Goal: Transaction & Acquisition: Purchase product/service

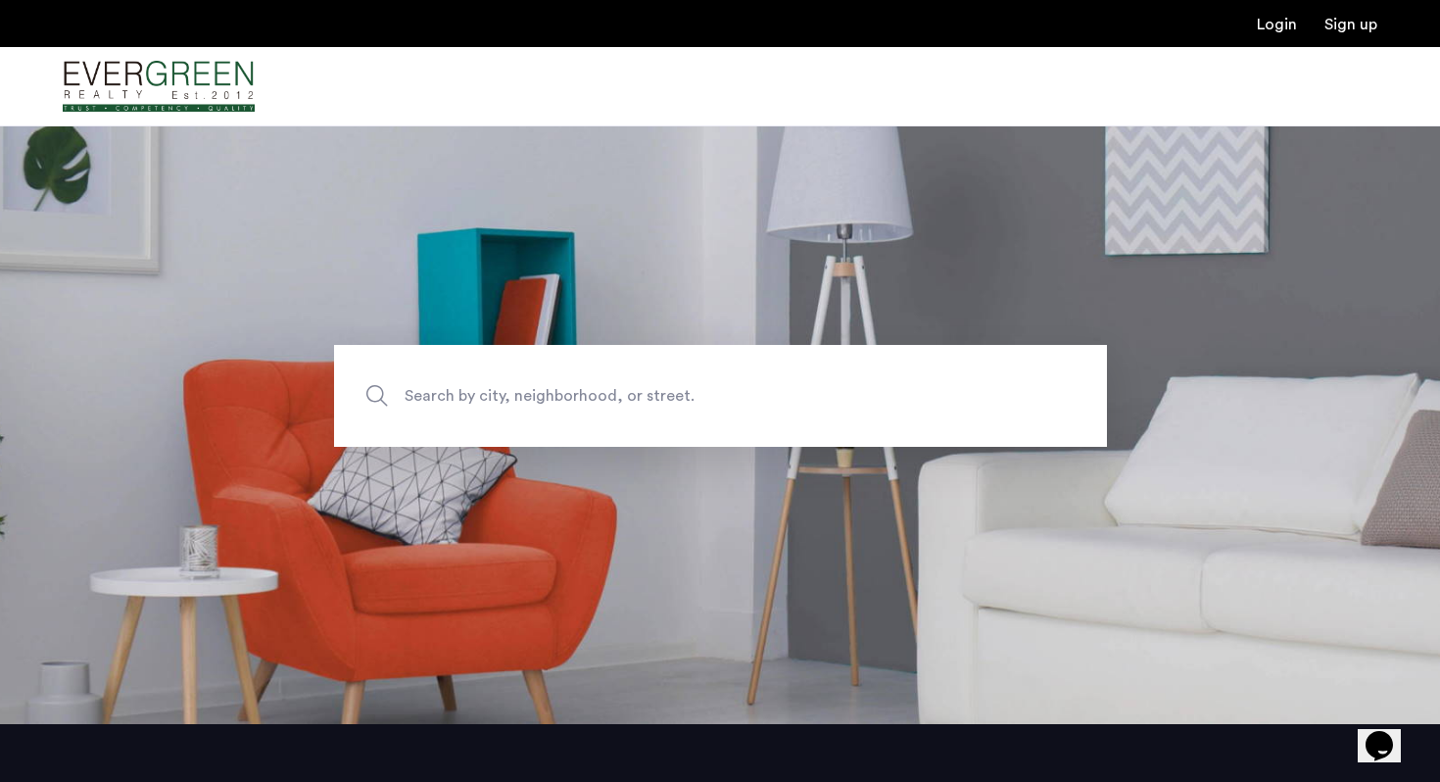
scroll to position [73, 0]
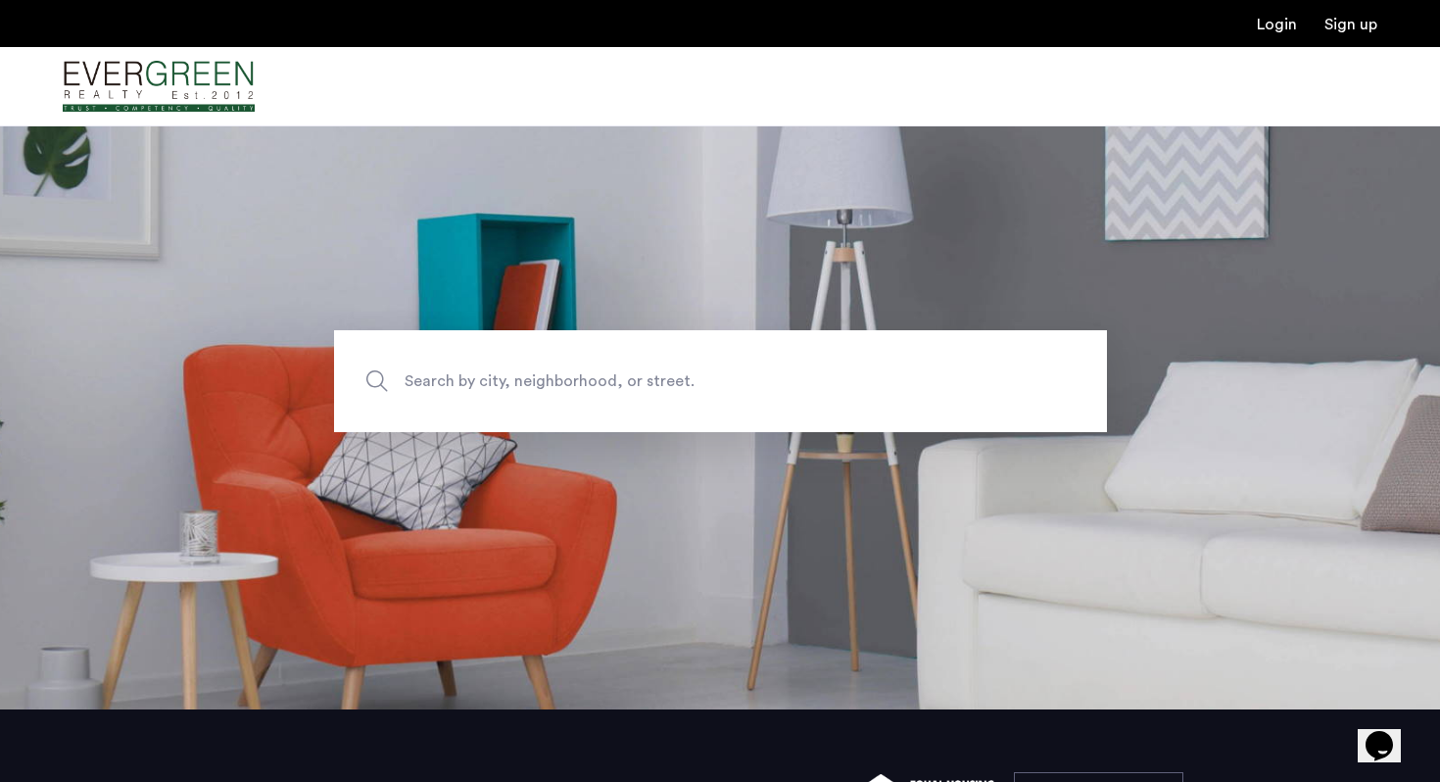
click at [653, 378] on span "Search by city, neighborhood, or street." at bounding box center [675, 381] width 541 height 26
click at [653, 378] on input "Search by city, neighborhood, or street." at bounding box center [720, 381] width 773 height 102
type input "**********"
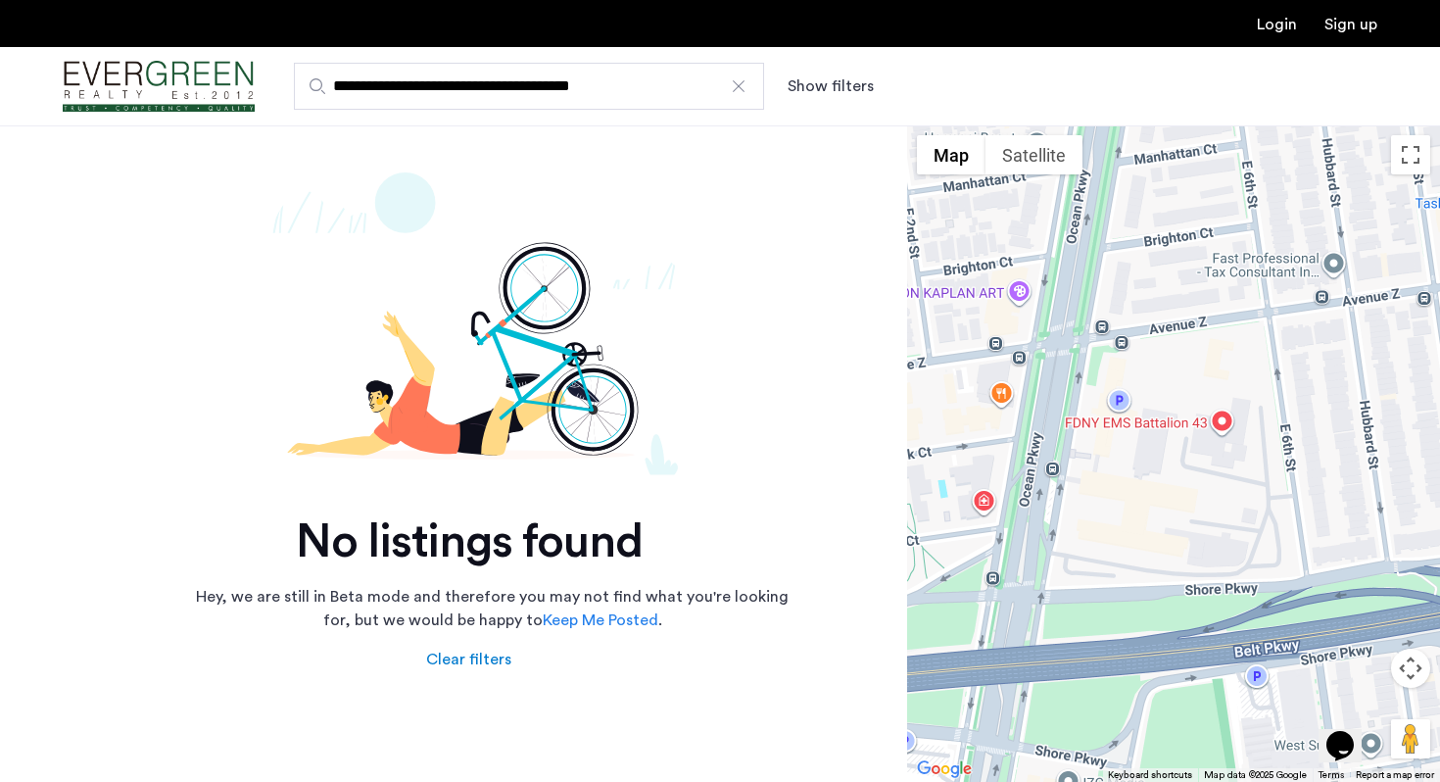
click at [835, 86] on button "Show filters" at bounding box center [831, 86] width 86 height 24
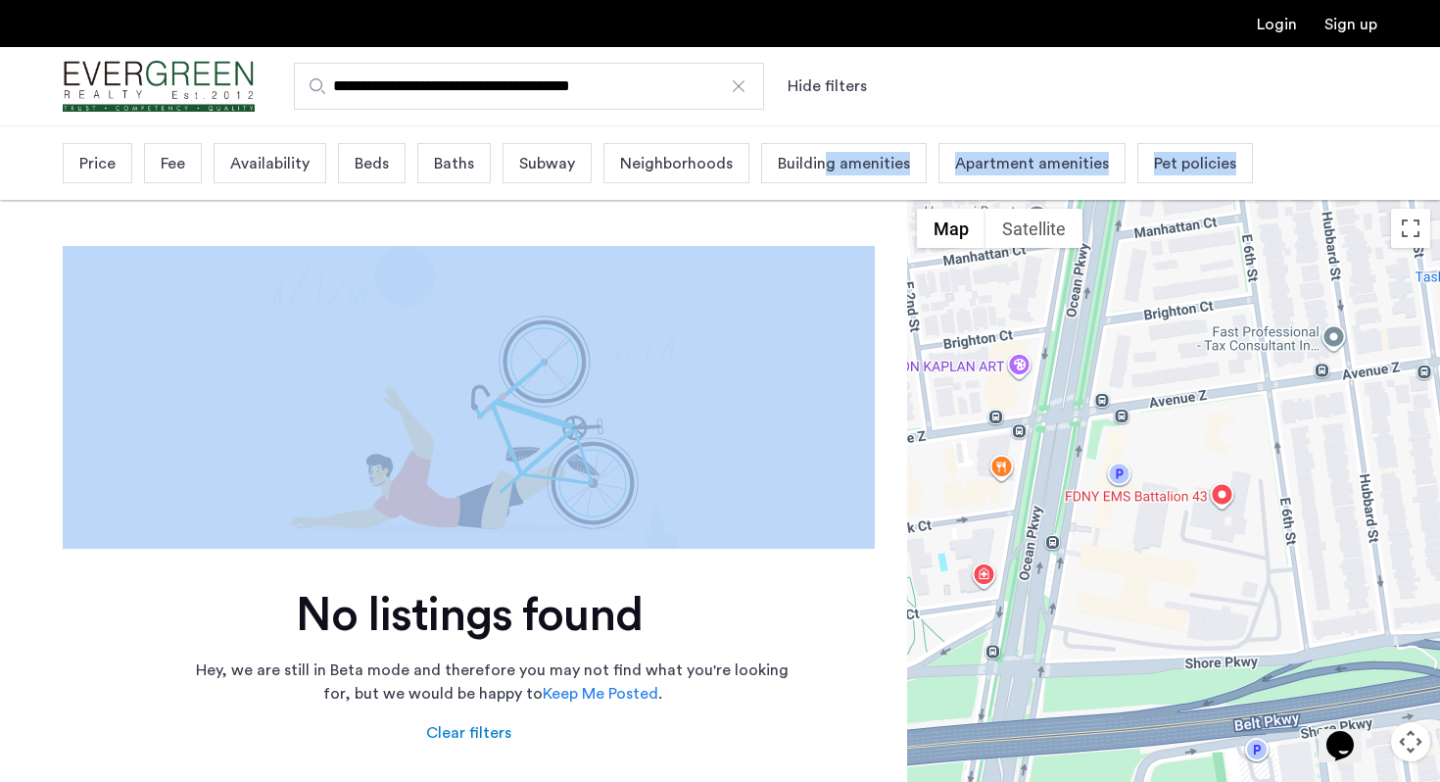
drag, startPoint x: 816, startPoint y: 163, endPoint x: 754, endPoint y: 262, distance: 116.6
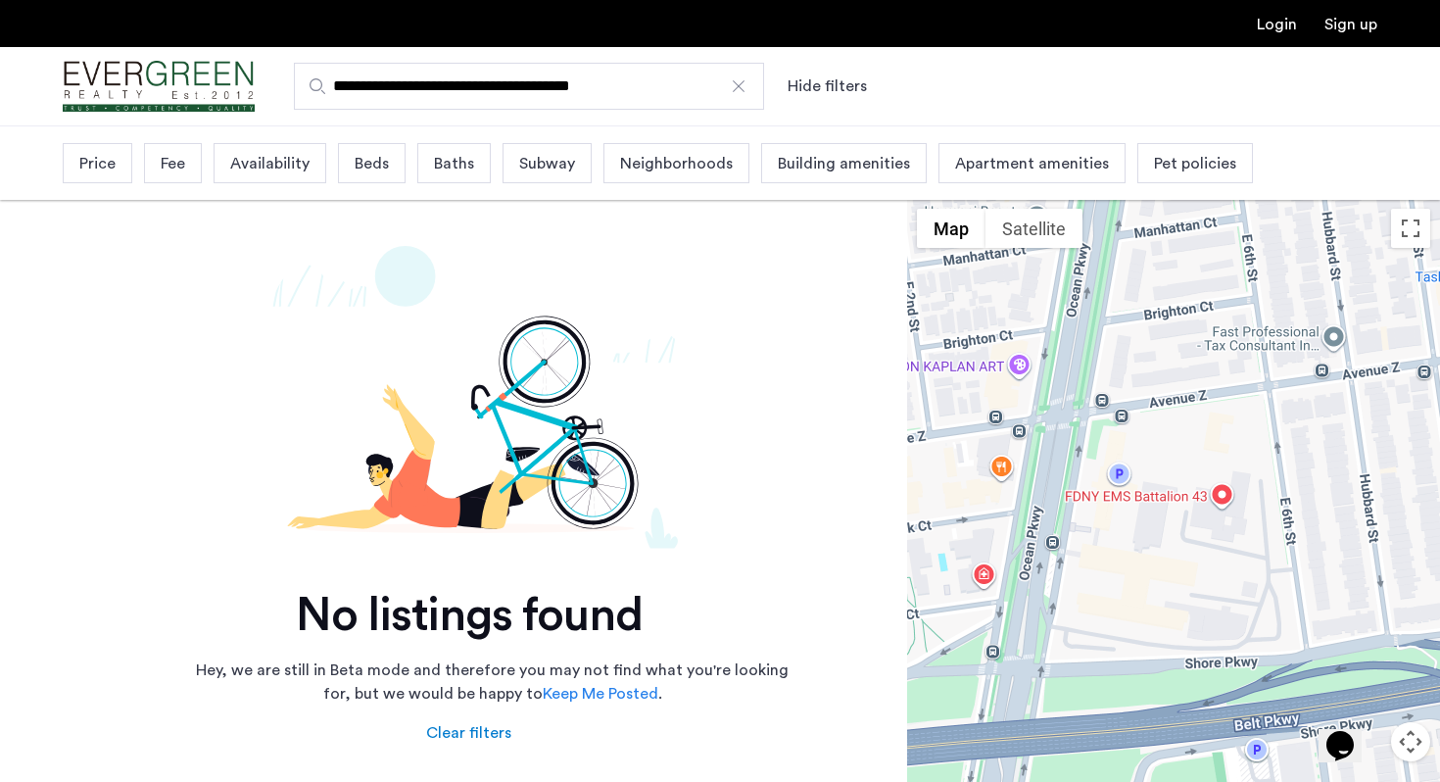
click at [281, 155] on span "Availability" at bounding box center [269, 164] width 79 height 24
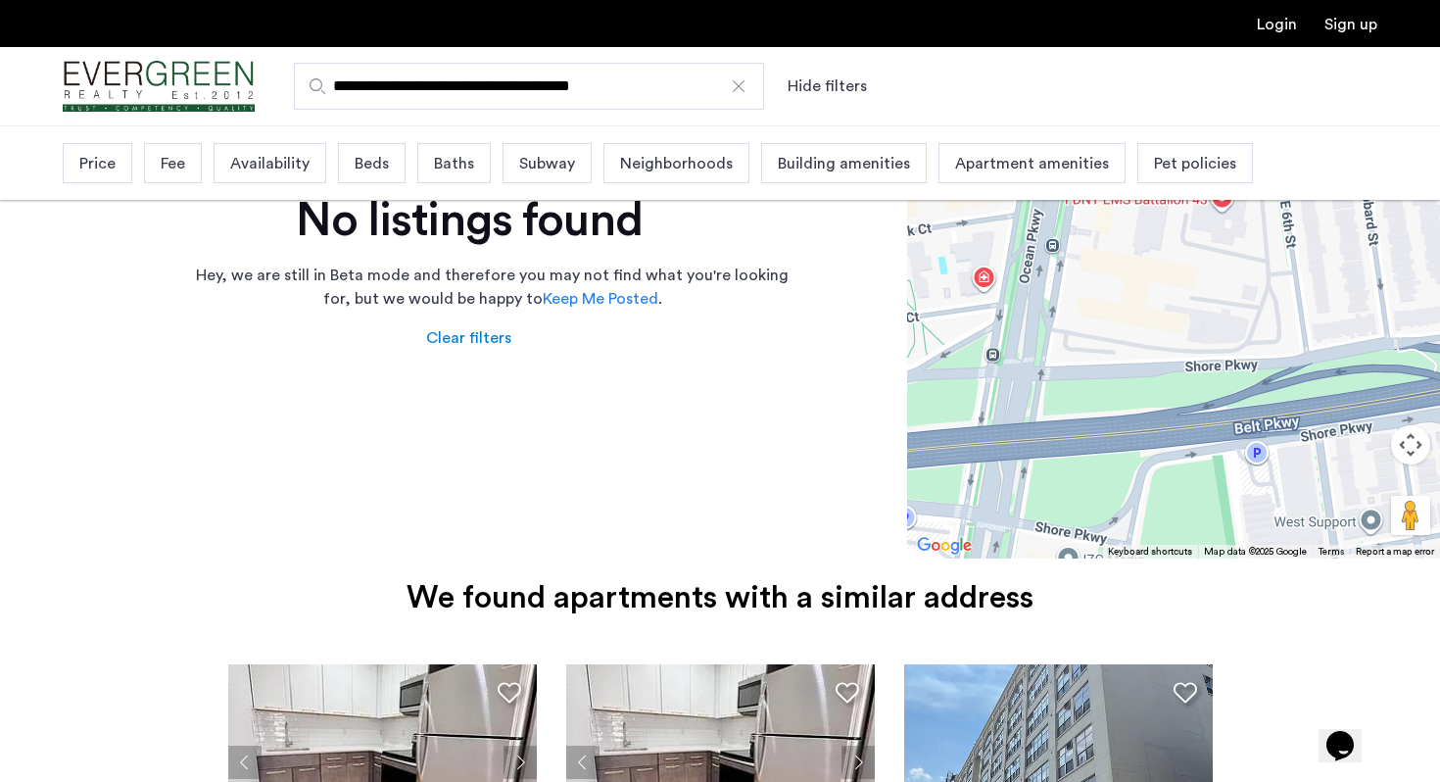
scroll to position [308, 0]
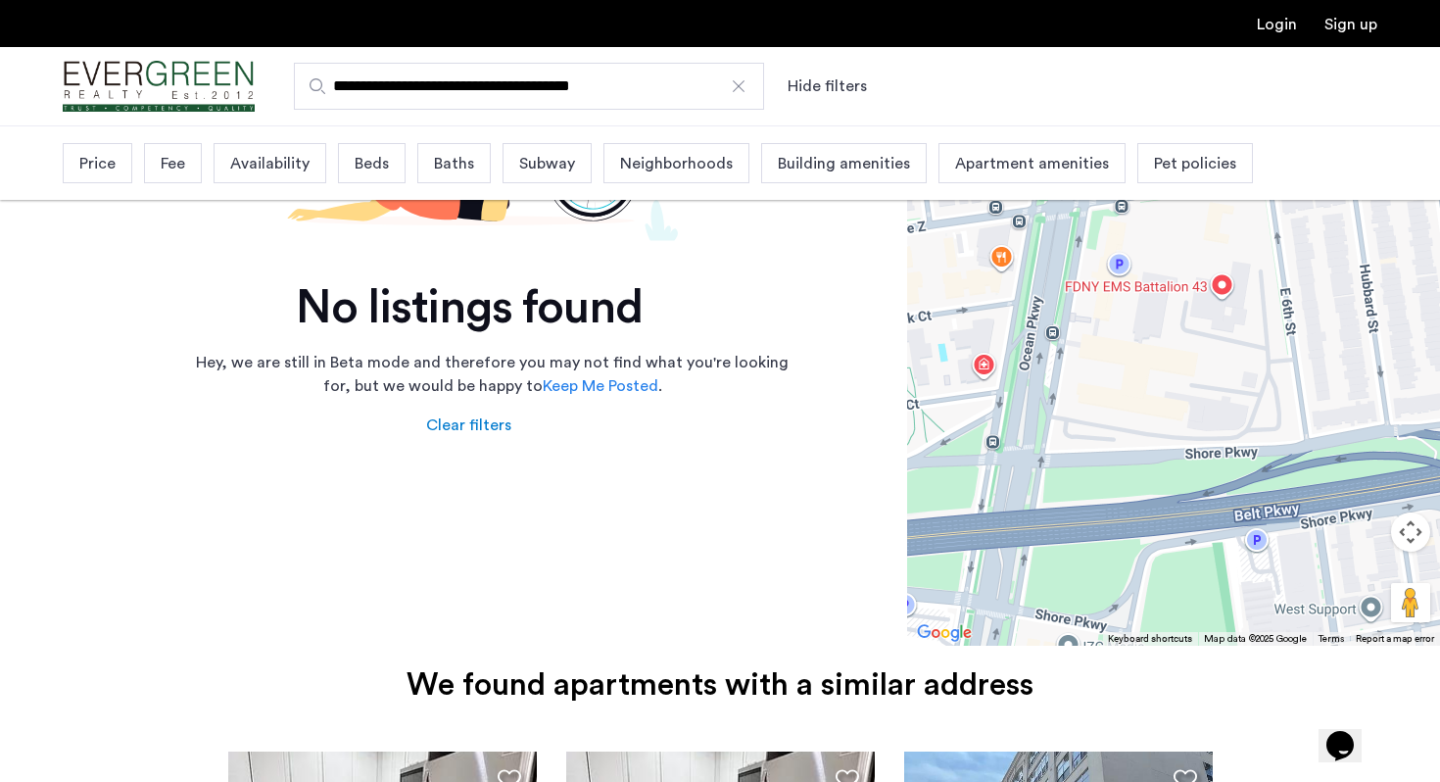
click at [156, 87] on img "Cazamio Logo" at bounding box center [159, 86] width 192 height 73
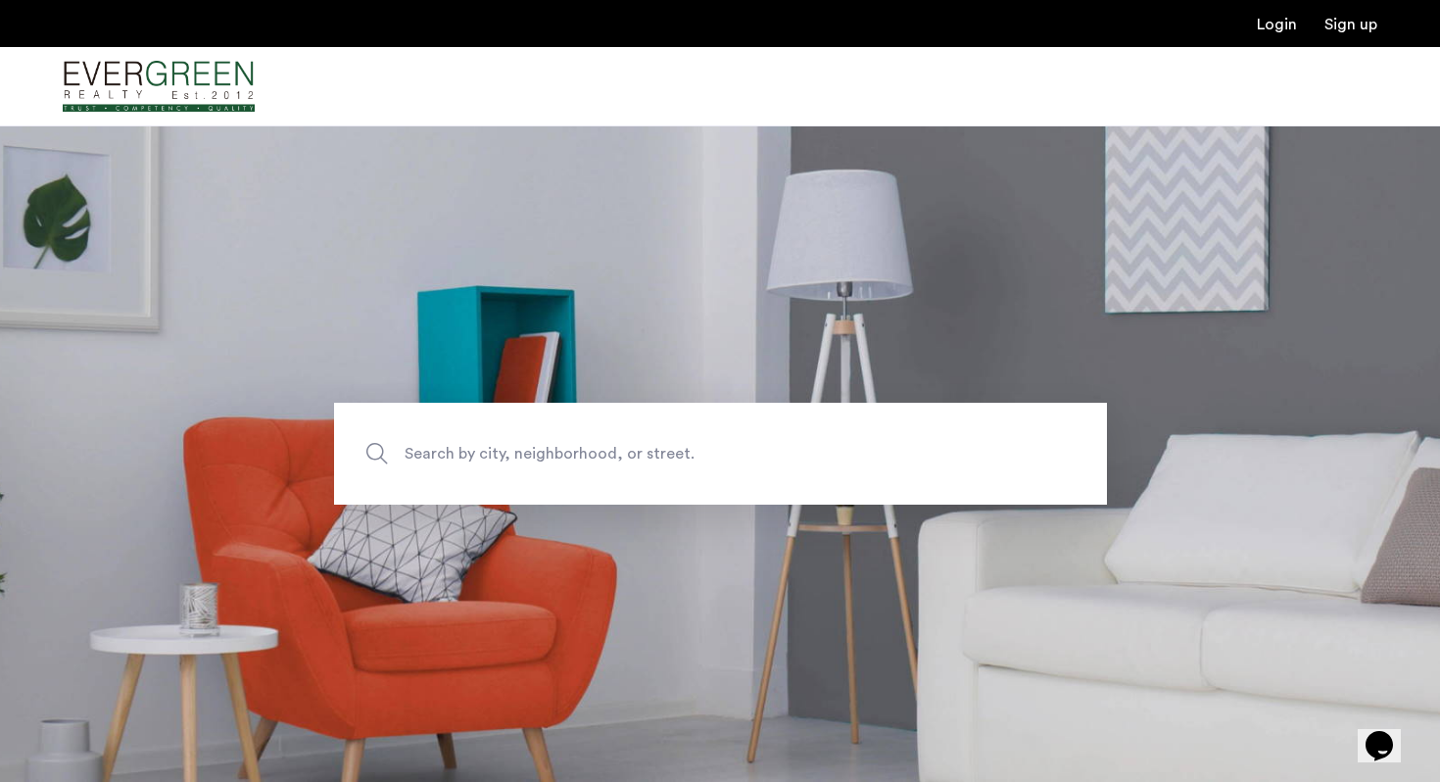
click at [555, 461] on span "Search by city, neighborhood, or street." at bounding box center [675, 454] width 541 height 26
click at [555, 461] on input "Search by city, neighborhood, or street." at bounding box center [720, 454] width 773 height 102
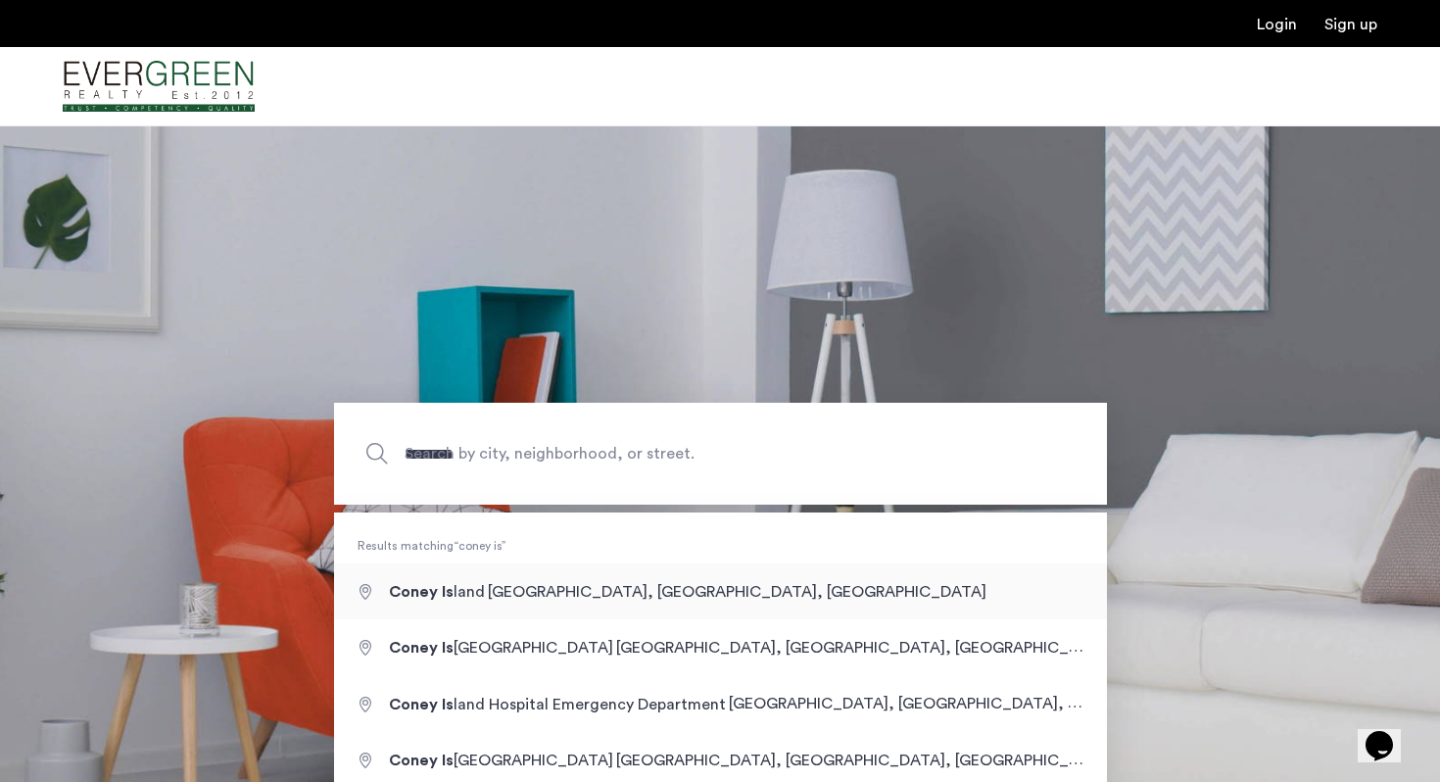
type input "**********"
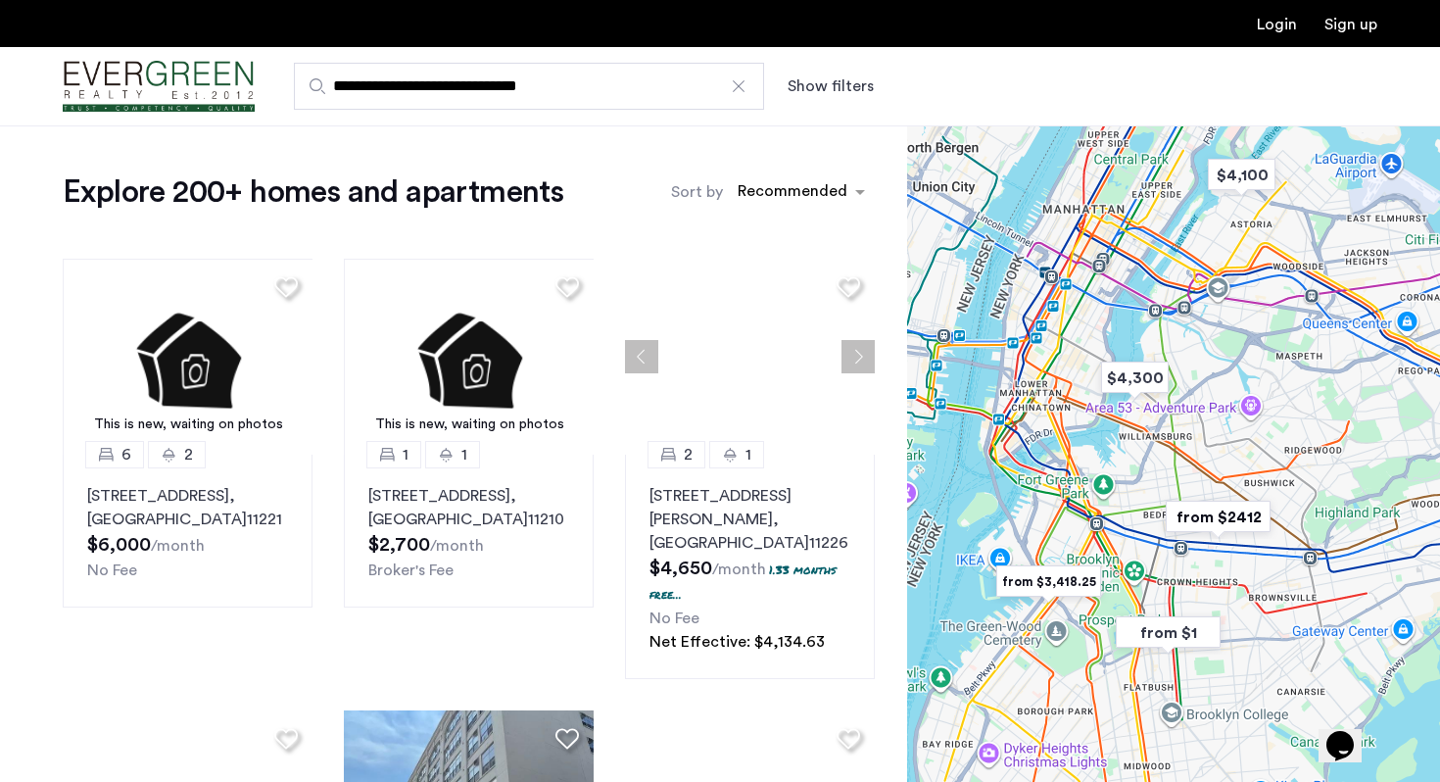
click at [615, 87] on input "**********" at bounding box center [529, 86] width 470 height 47
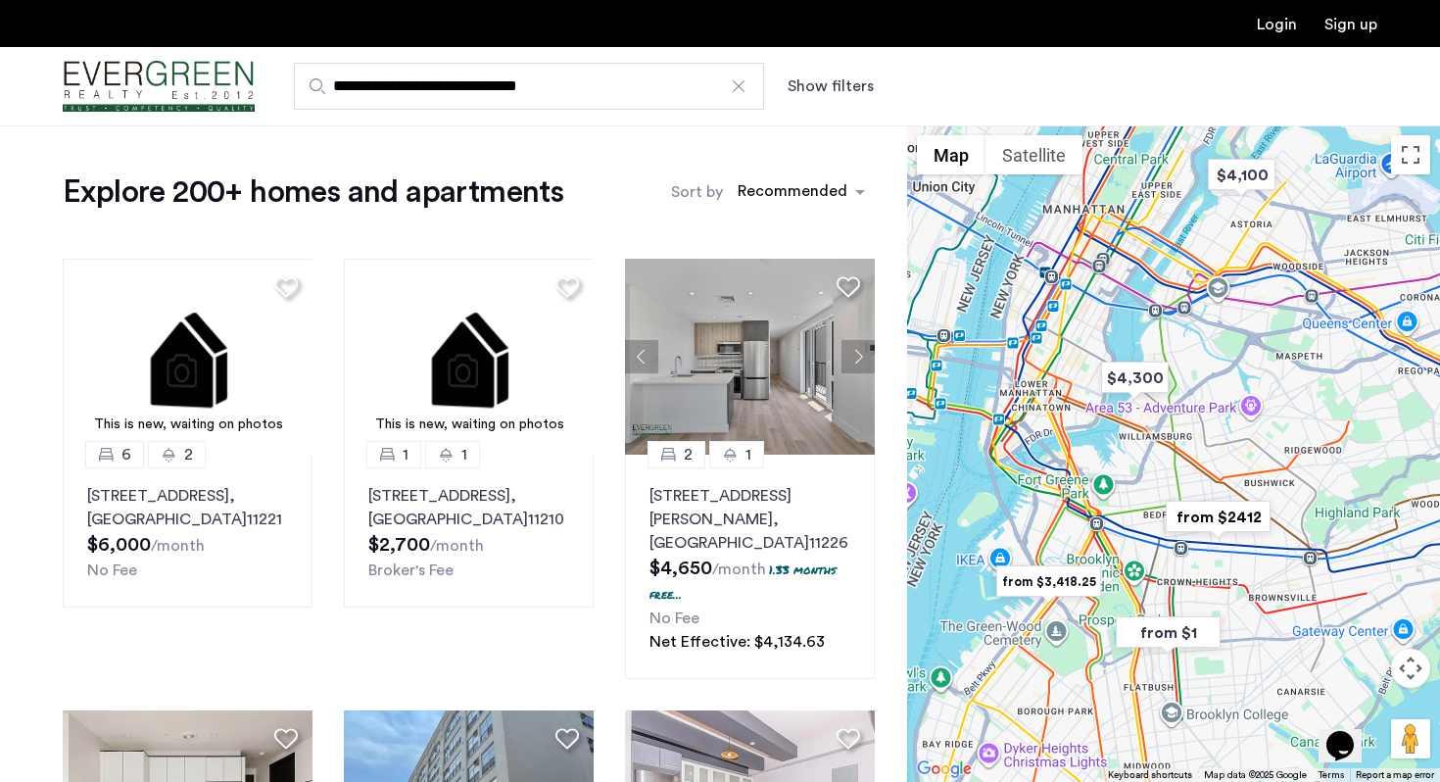
click at [851, 94] on button "Show filters" at bounding box center [831, 86] width 86 height 24
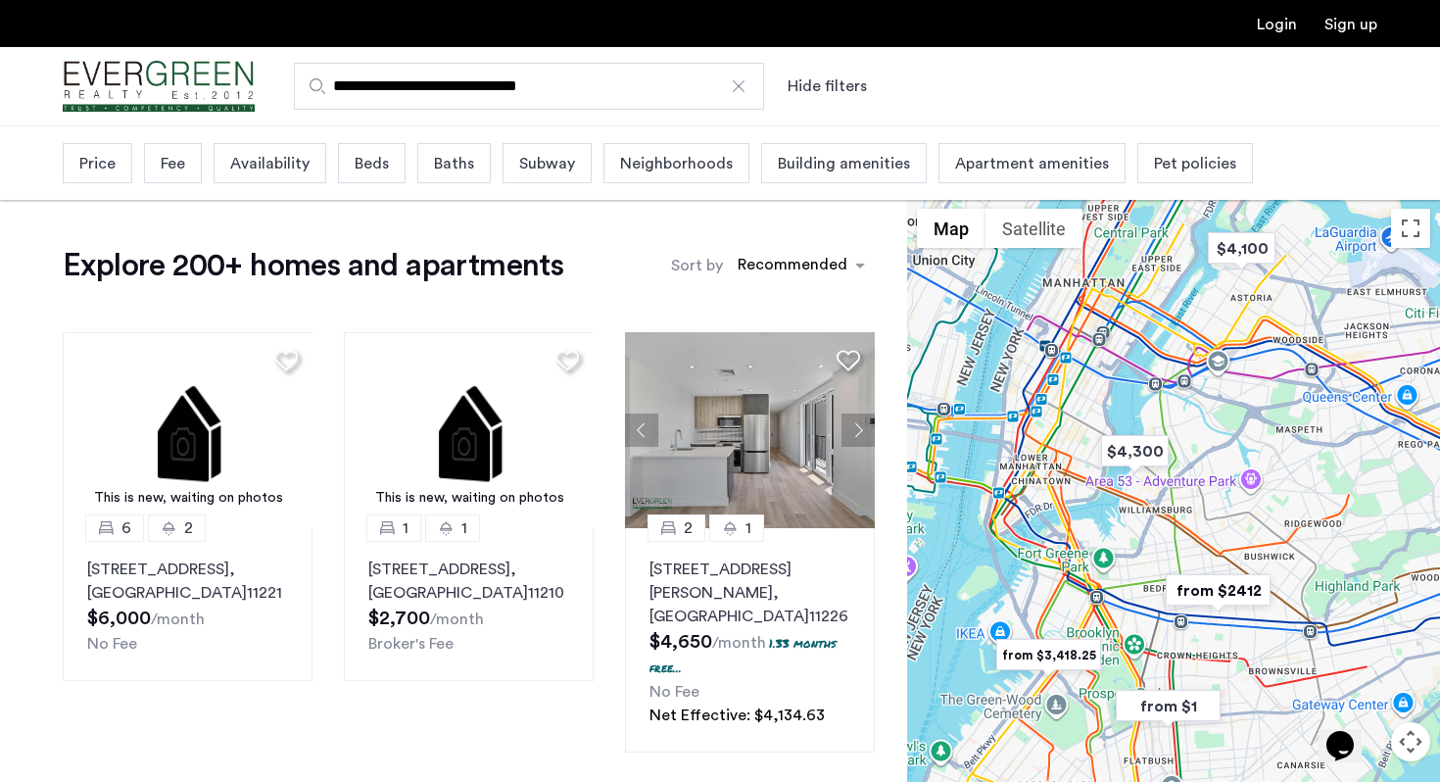
click at [119, 165] on div "Price" at bounding box center [98, 163] width 70 height 40
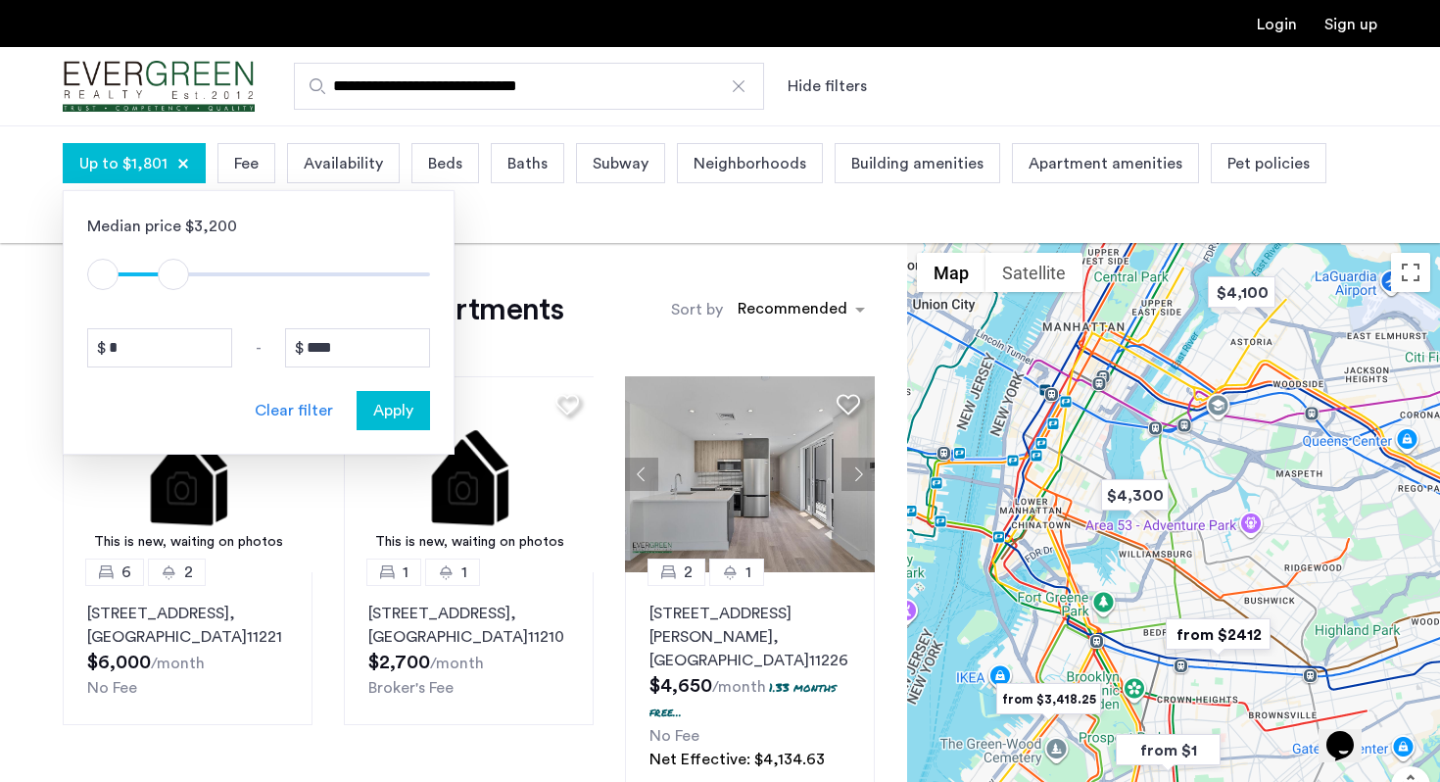
drag, startPoint x: 412, startPoint y: 270, endPoint x: 172, endPoint y: 281, distance: 239.3
click at [172, 281] on span "ngx-slider-max" at bounding box center [173, 274] width 31 height 31
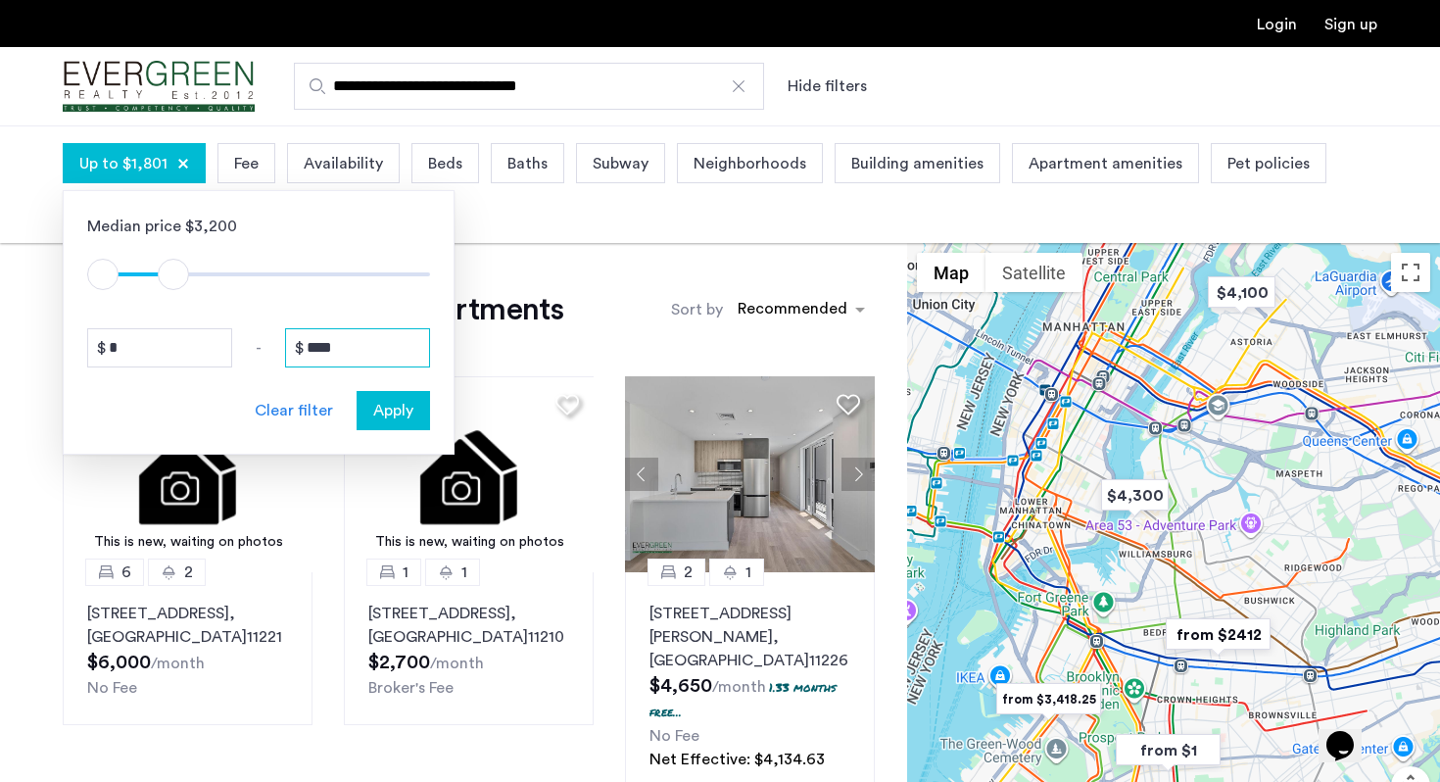
click at [333, 341] on input "****" at bounding box center [357, 347] width 145 height 39
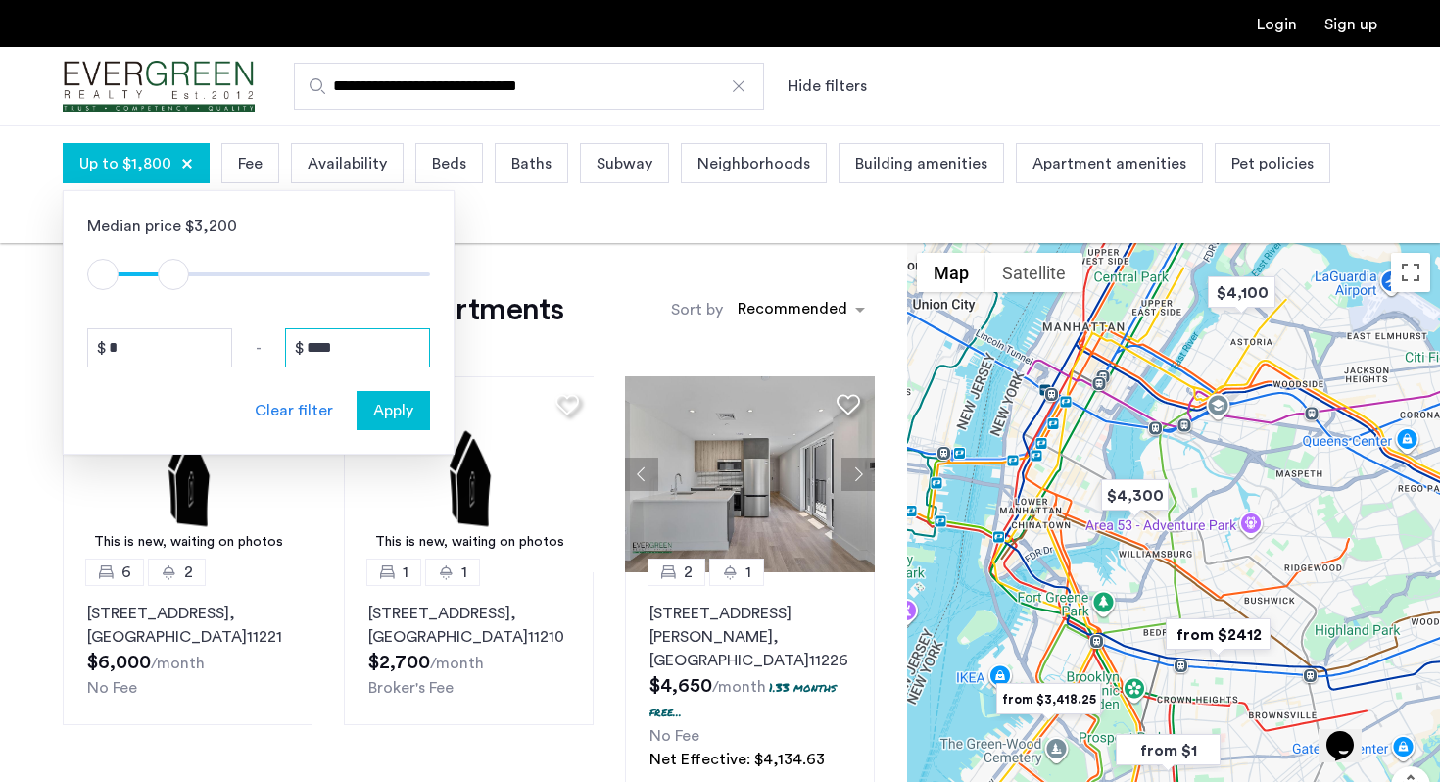
type input "****"
click at [386, 415] on span "Apply" at bounding box center [393, 411] width 40 height 24
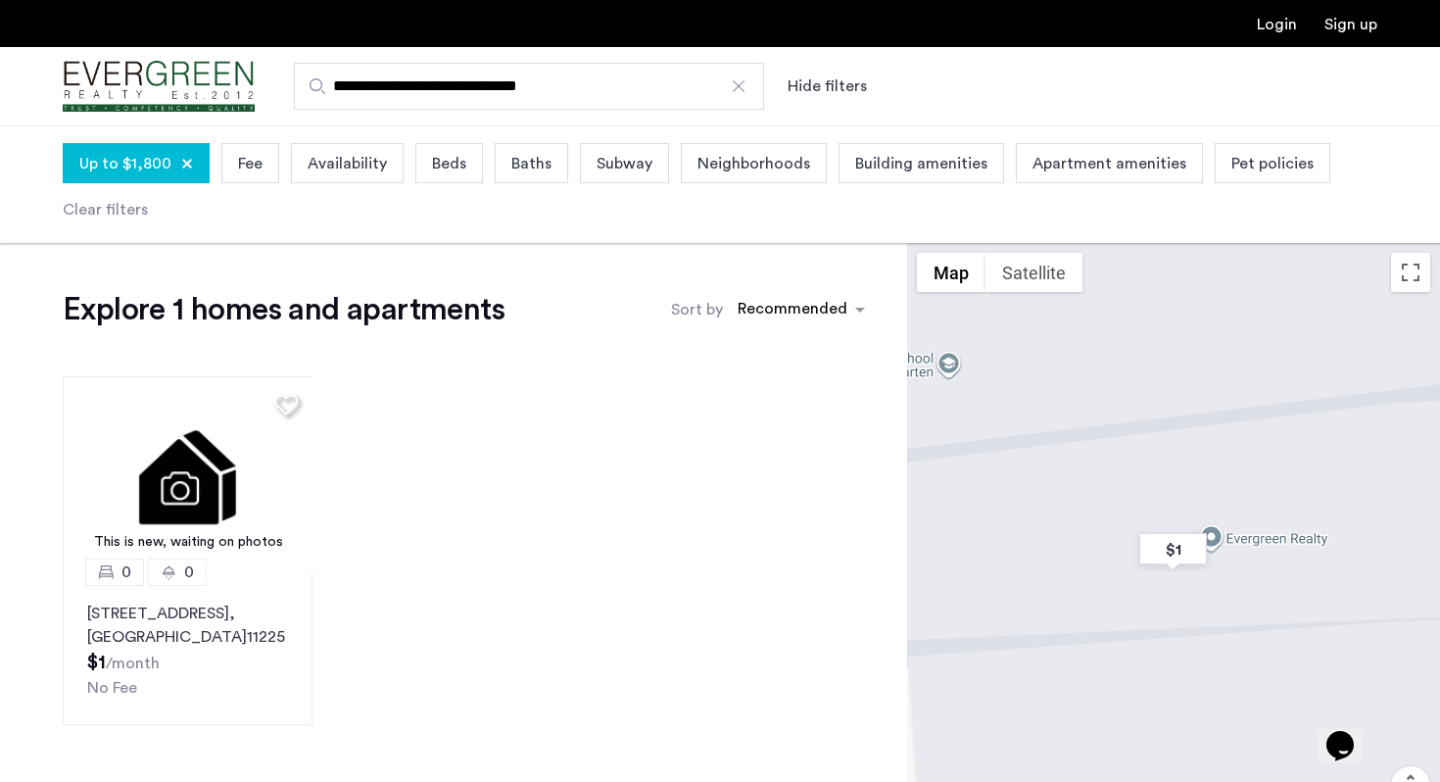
click at [441, 162] on span "Beds" at bounding box center [449, 164] width 34 height 24
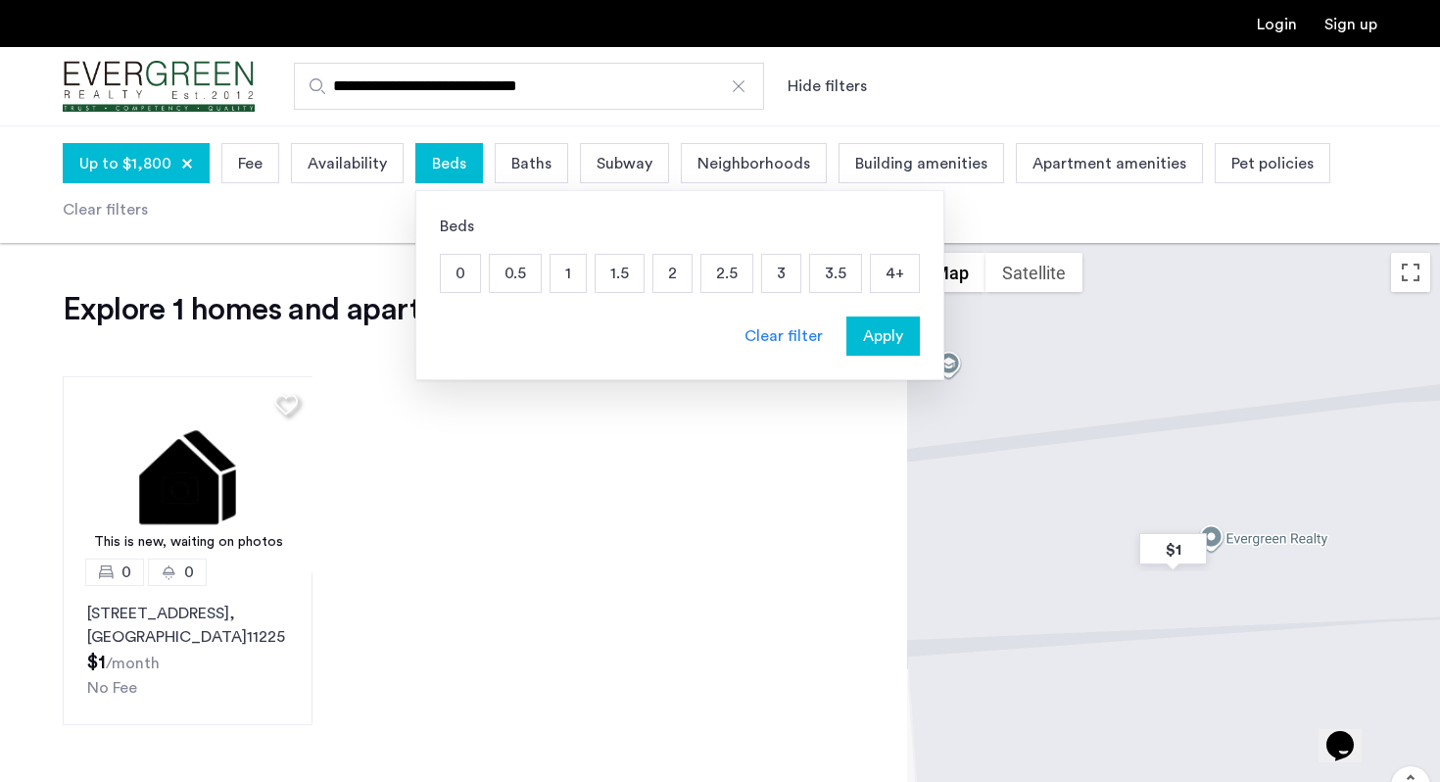
click at [556, 267] on p "1" at bounding box center [568, 273] width 35 height 37
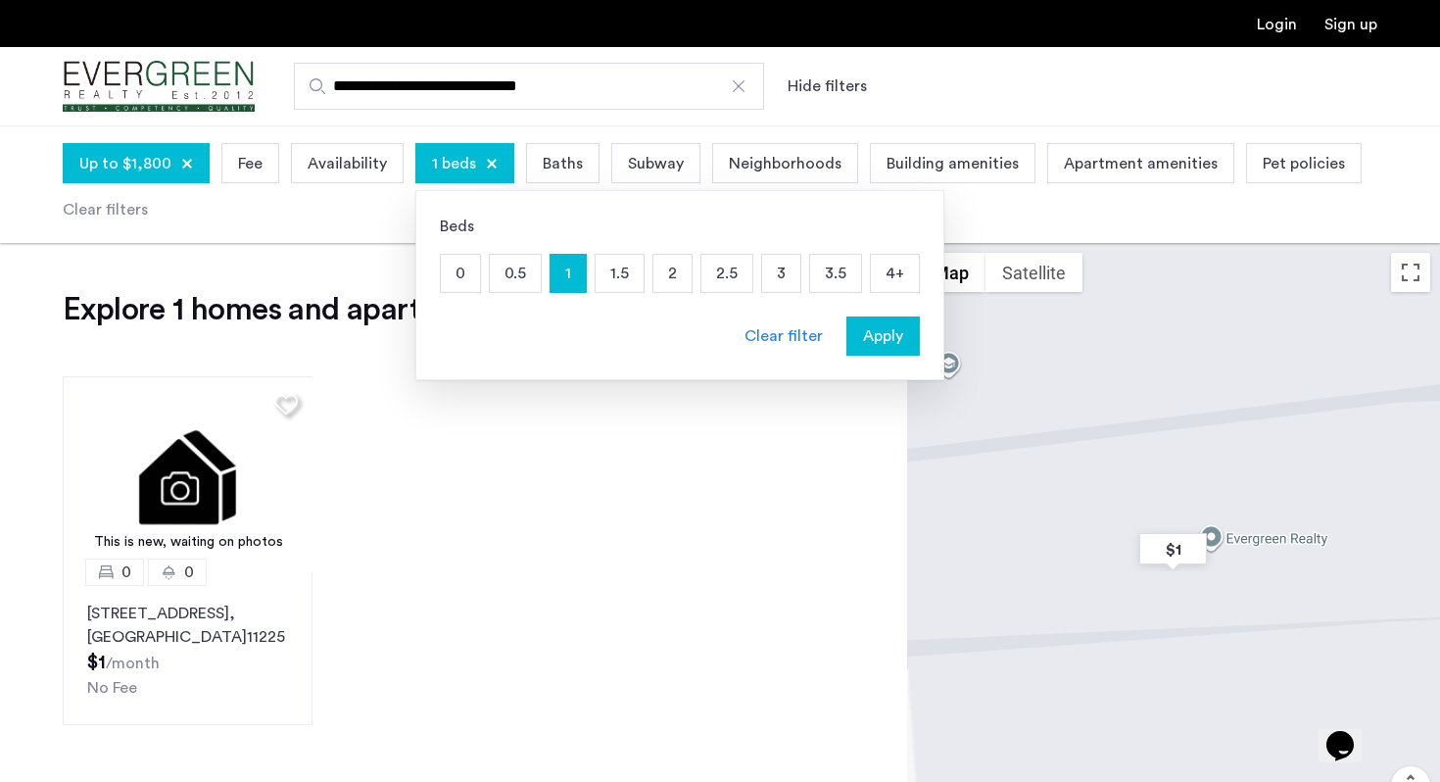
click at [878, 335] on span "Apply" at bounding box center [883, 336] width 40 height 24
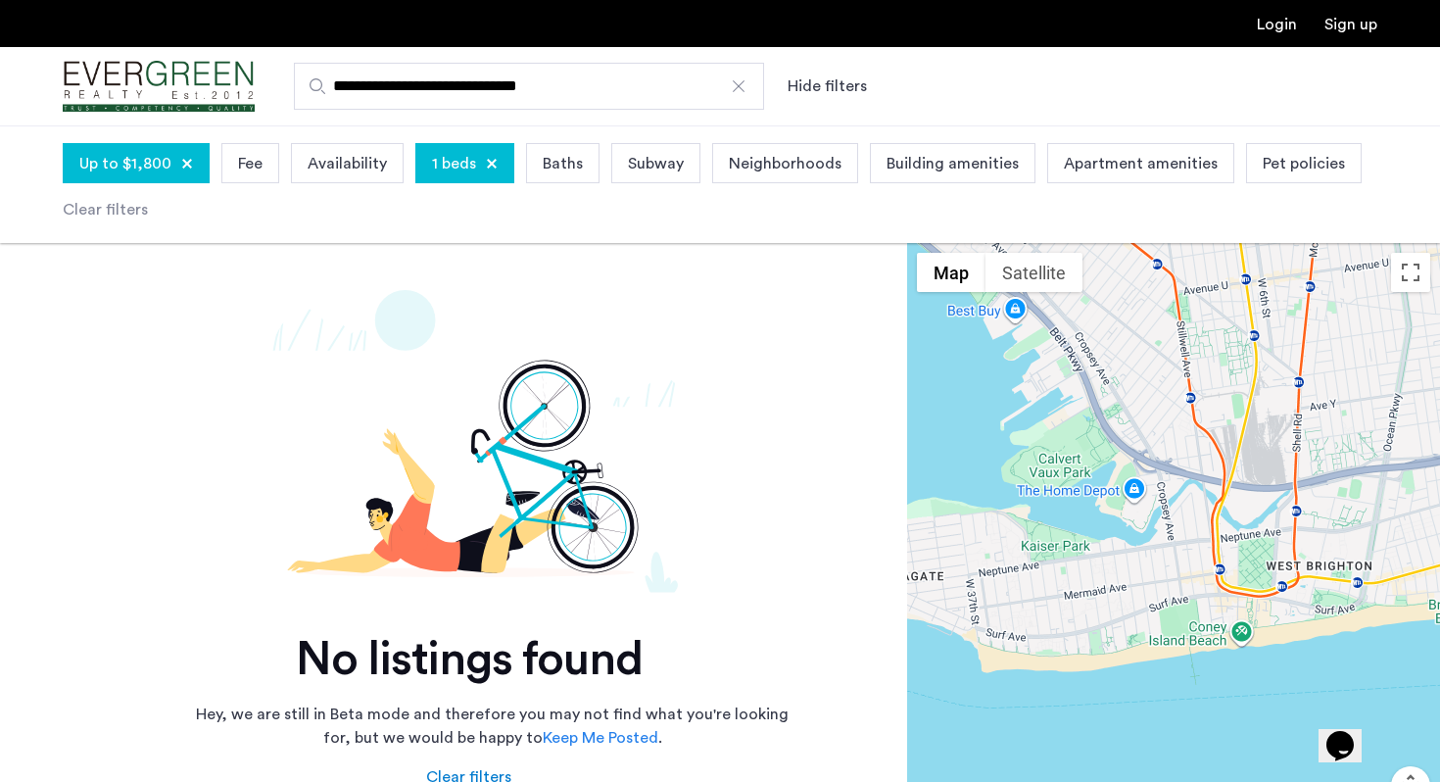
click at [543, 166] on span "Baths" at bounding box center [563, 164] width 40 height 24
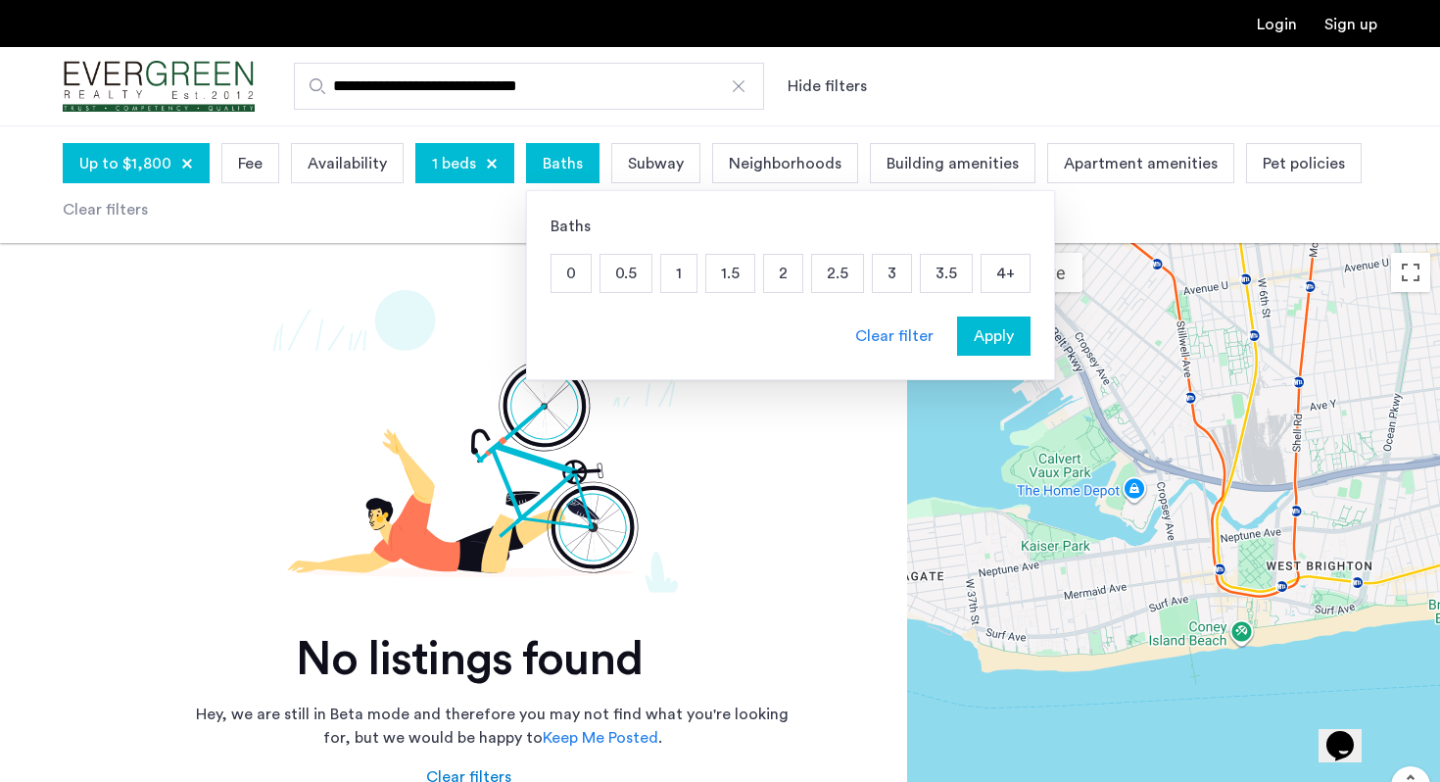
click at [628, 157] on span "Subway" at bounding box center [656, 164] width 56 height 24
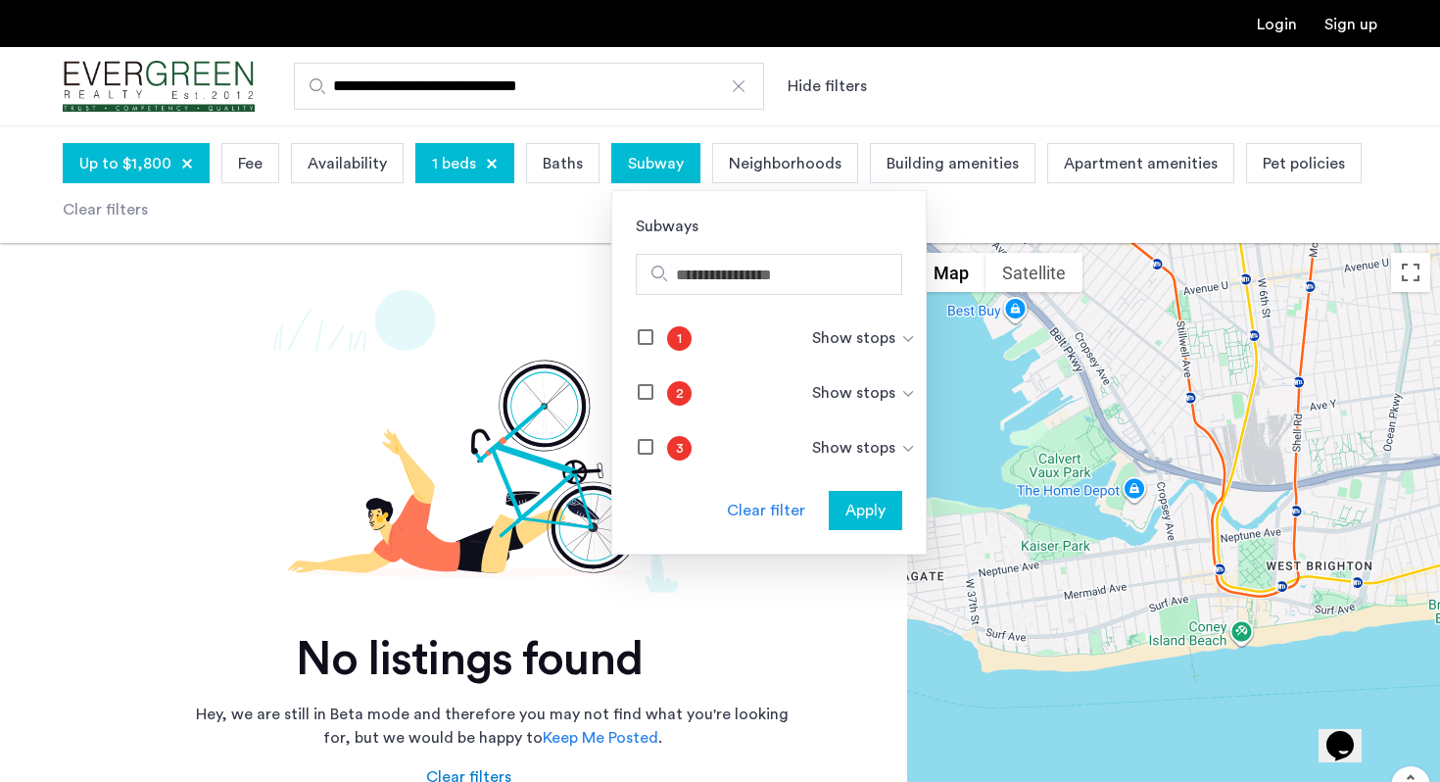
click at [784, 168] on span "Neighborhoods" at bounding box center [785, 164] width 113 height 24
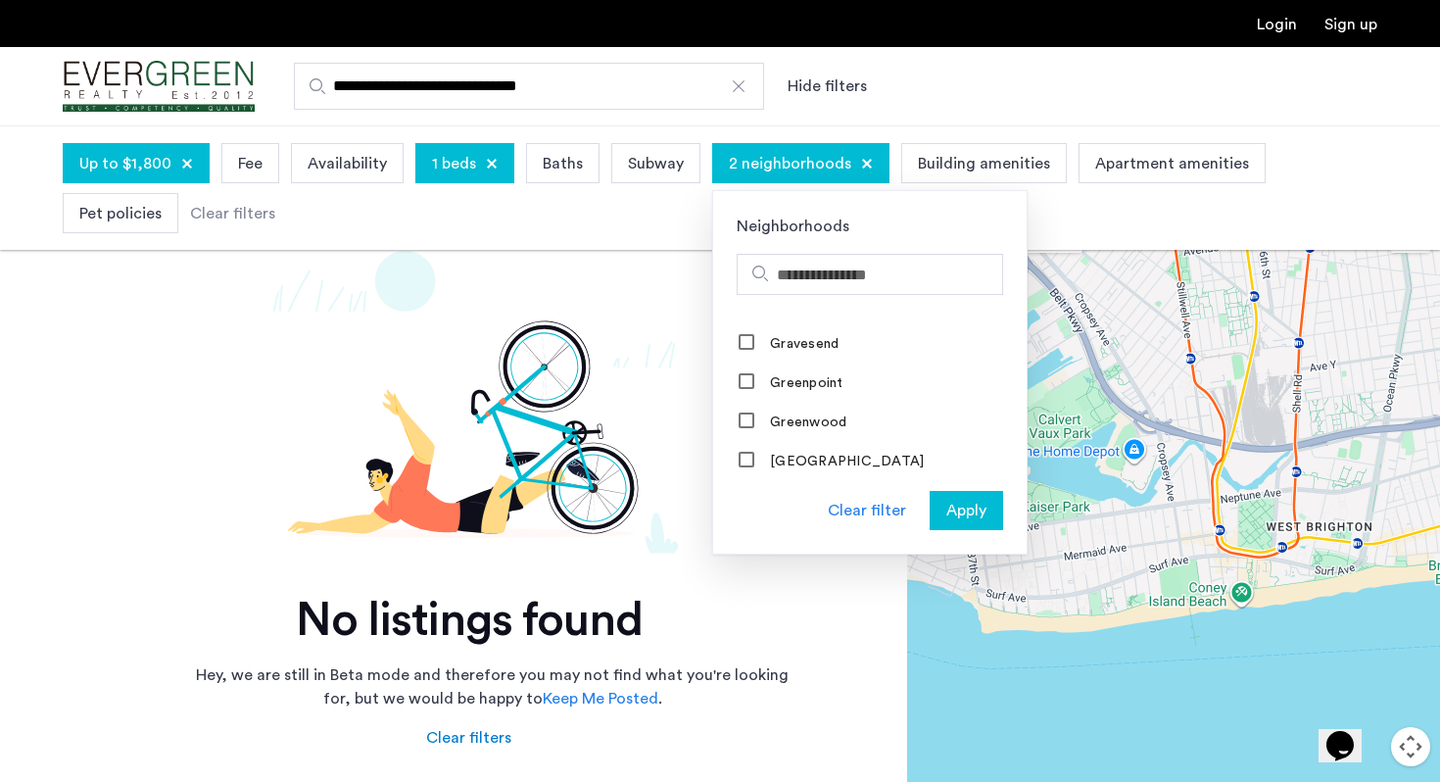
scroll to position [1246, 0]
click at [763, 326] on mat-checkbox "Gravesend" at bounding box center [870, 345] width 314 height 39
click at [770, 342] on label "Gravesend" at bounding box center [802, 347] width 73 height 16
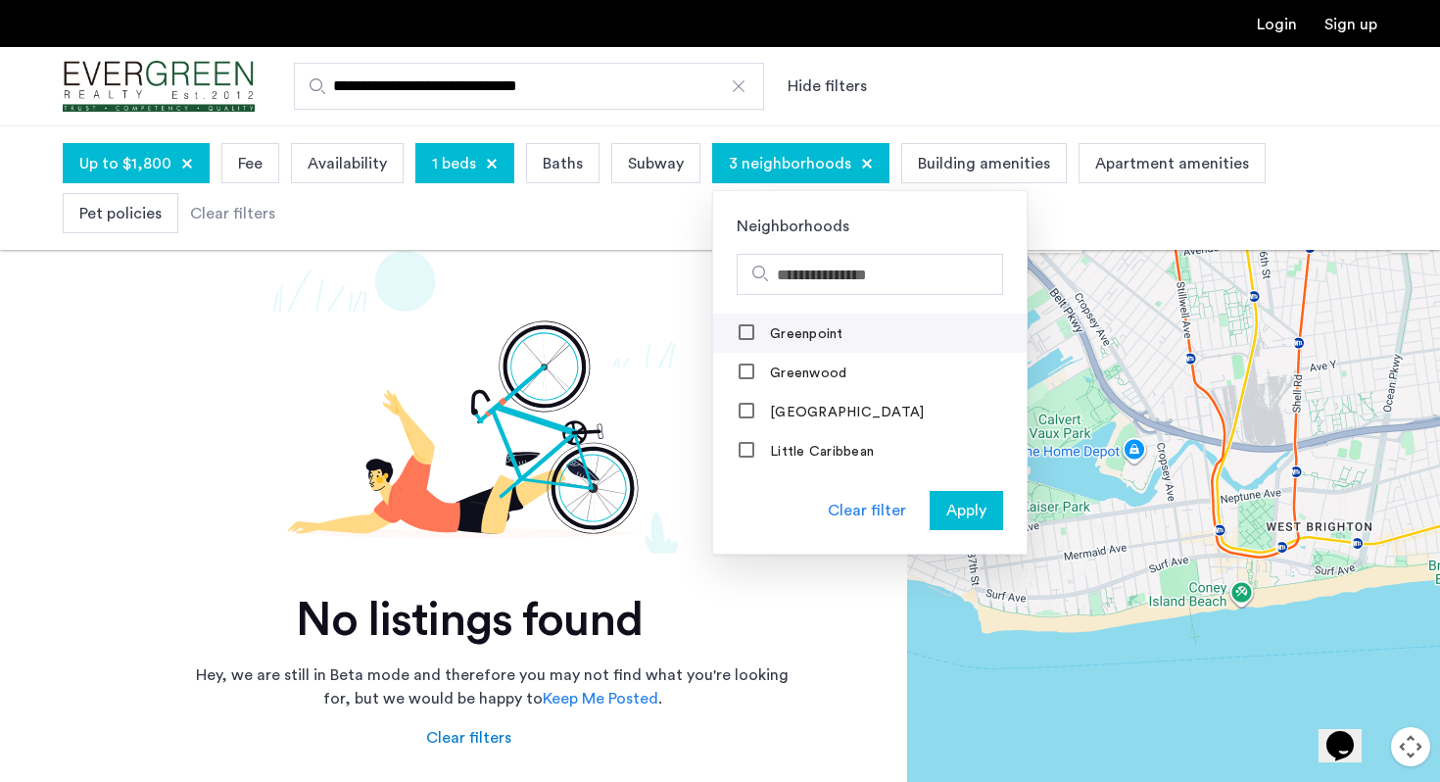
scroll to position [1303, 0]
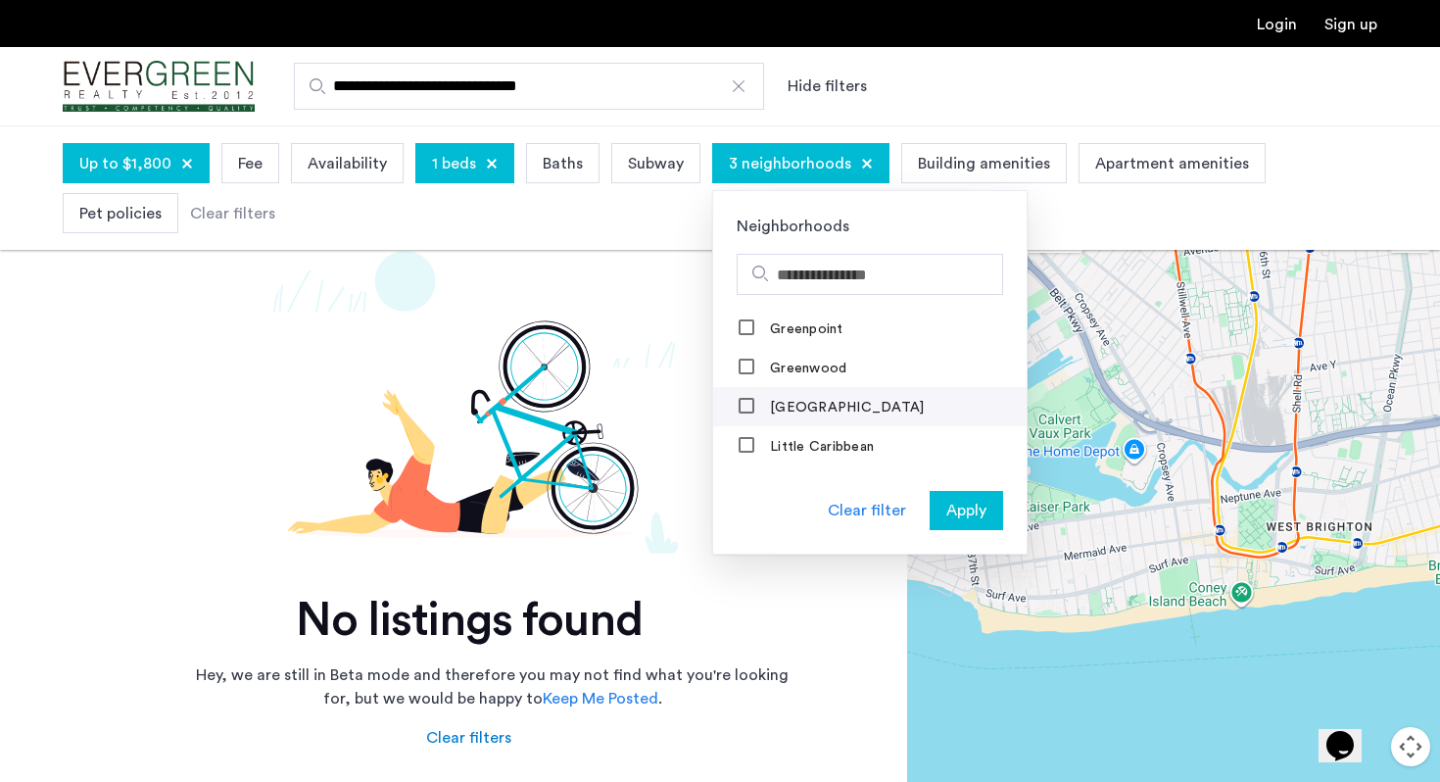
click at [782, 400] on label "Kensington" at bounding box center [845, 408] width 158 height 16
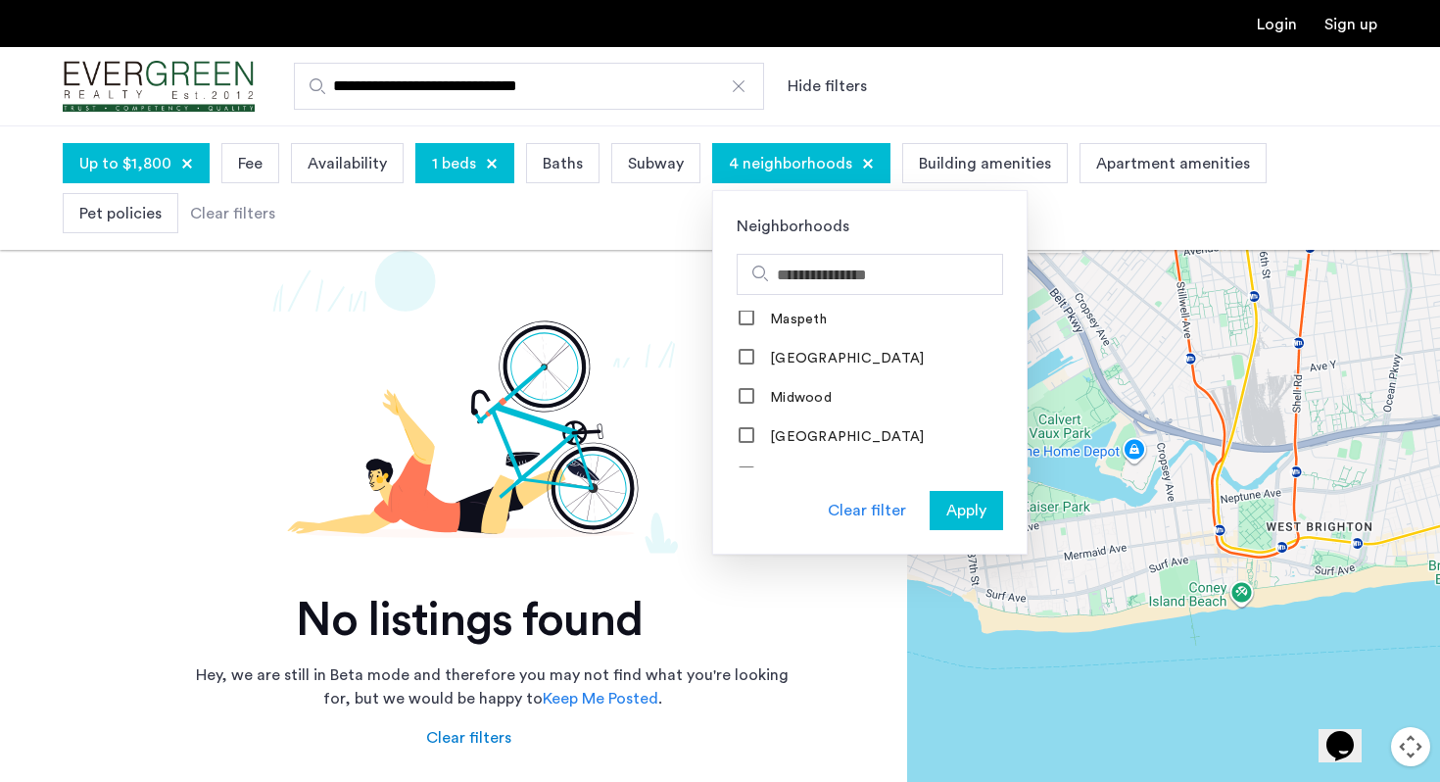
click at [782, 399] on label "Midwood" at bounding box center [799, 398] width 66 height 16
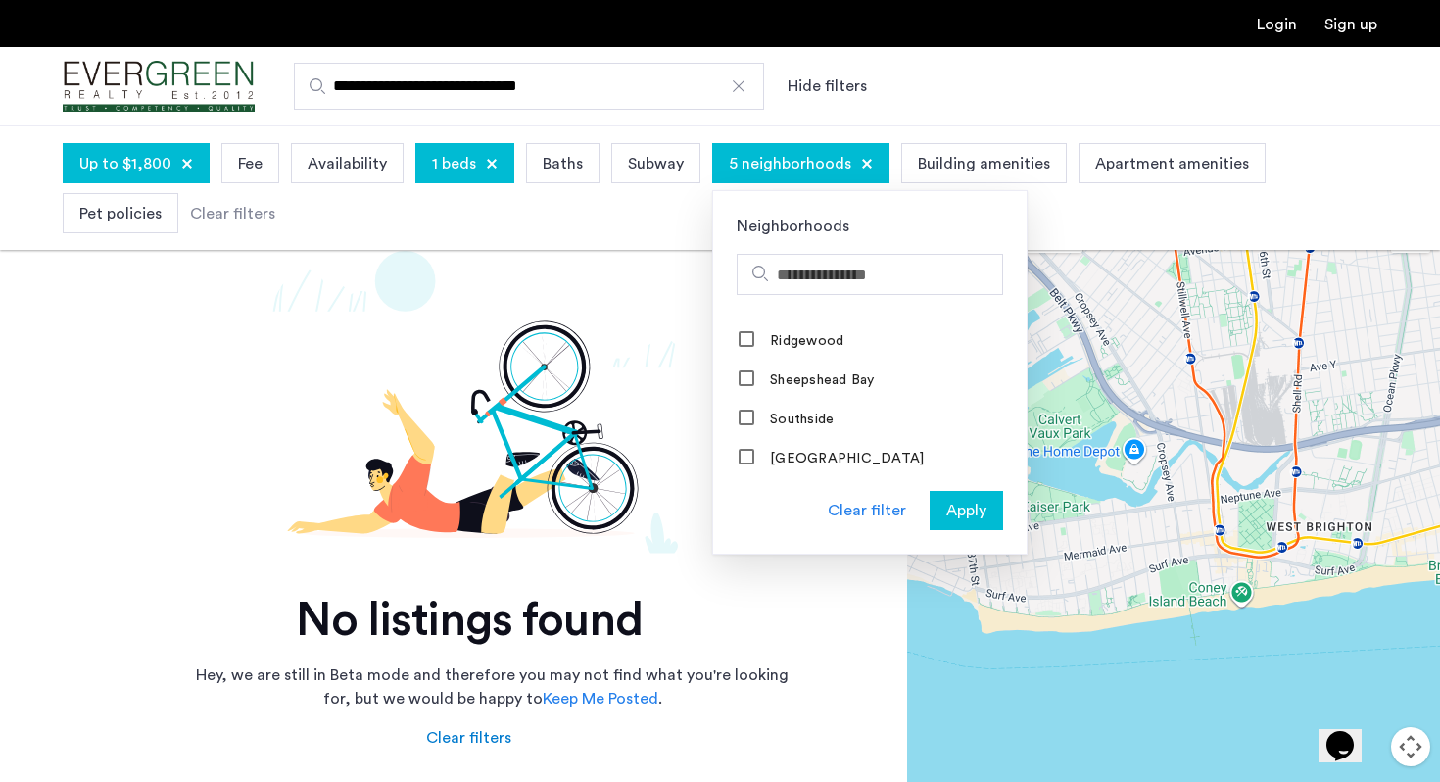
scroll to position [1901, 0]
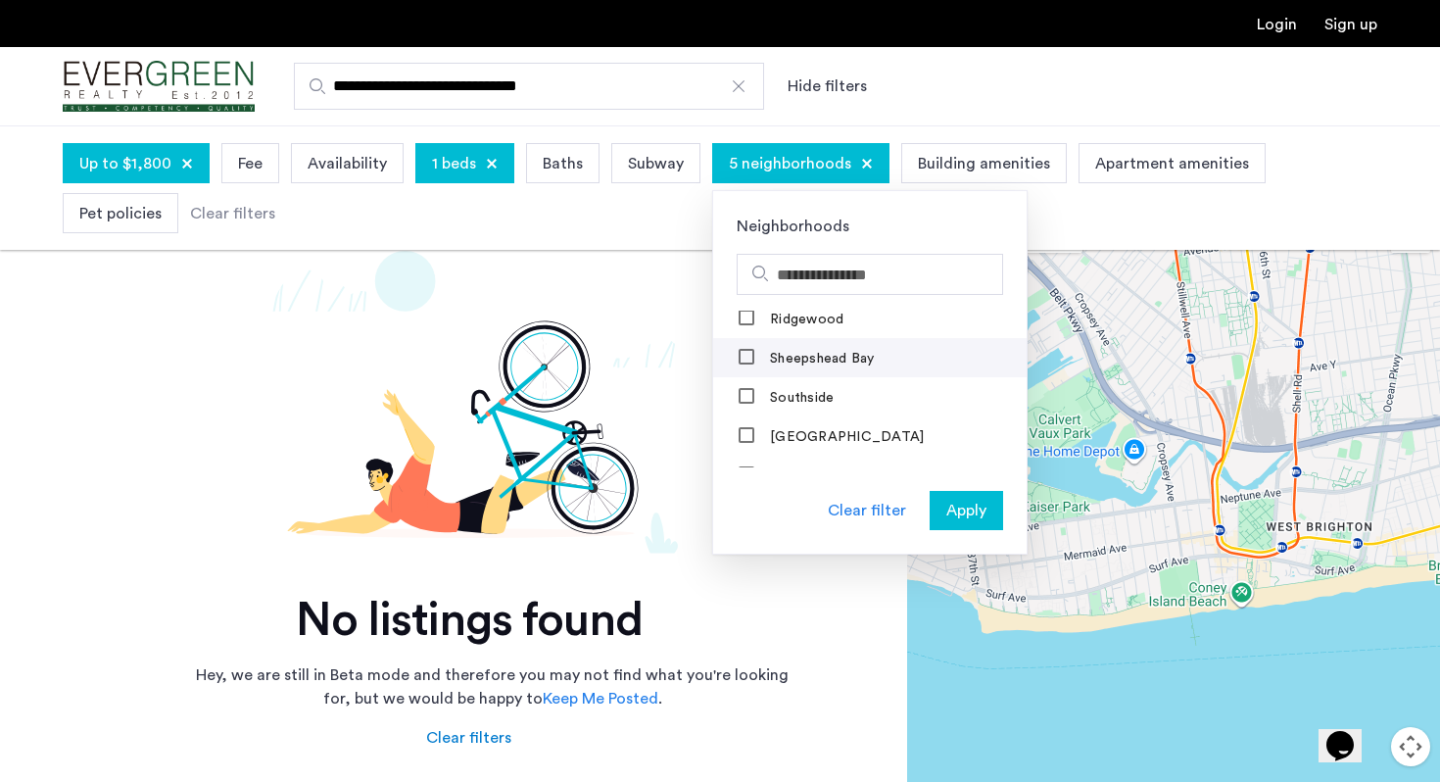
click at [782, 351] on label "Sheepshead Bay" at bounding box center [820, 359] width 109 height 16
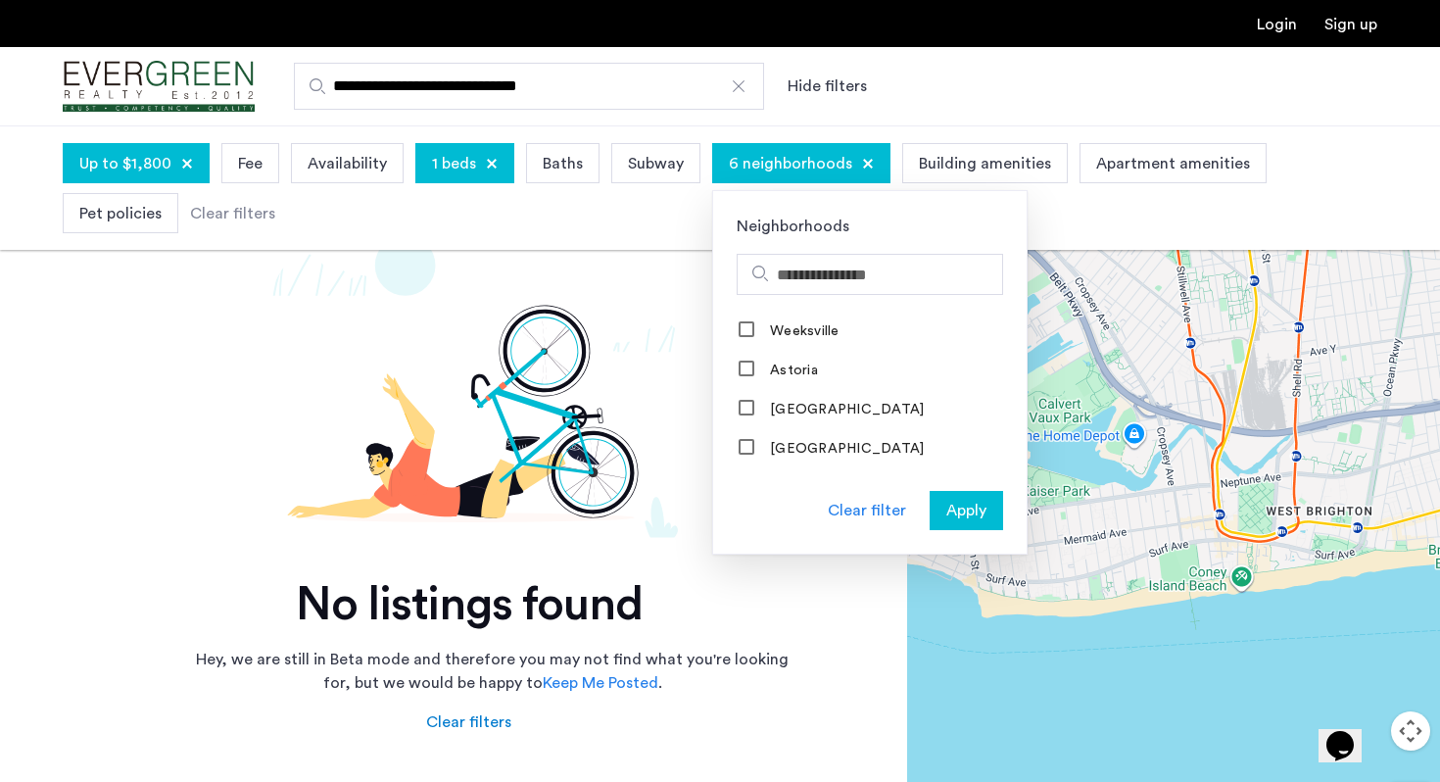
scroll to position [0, 0]
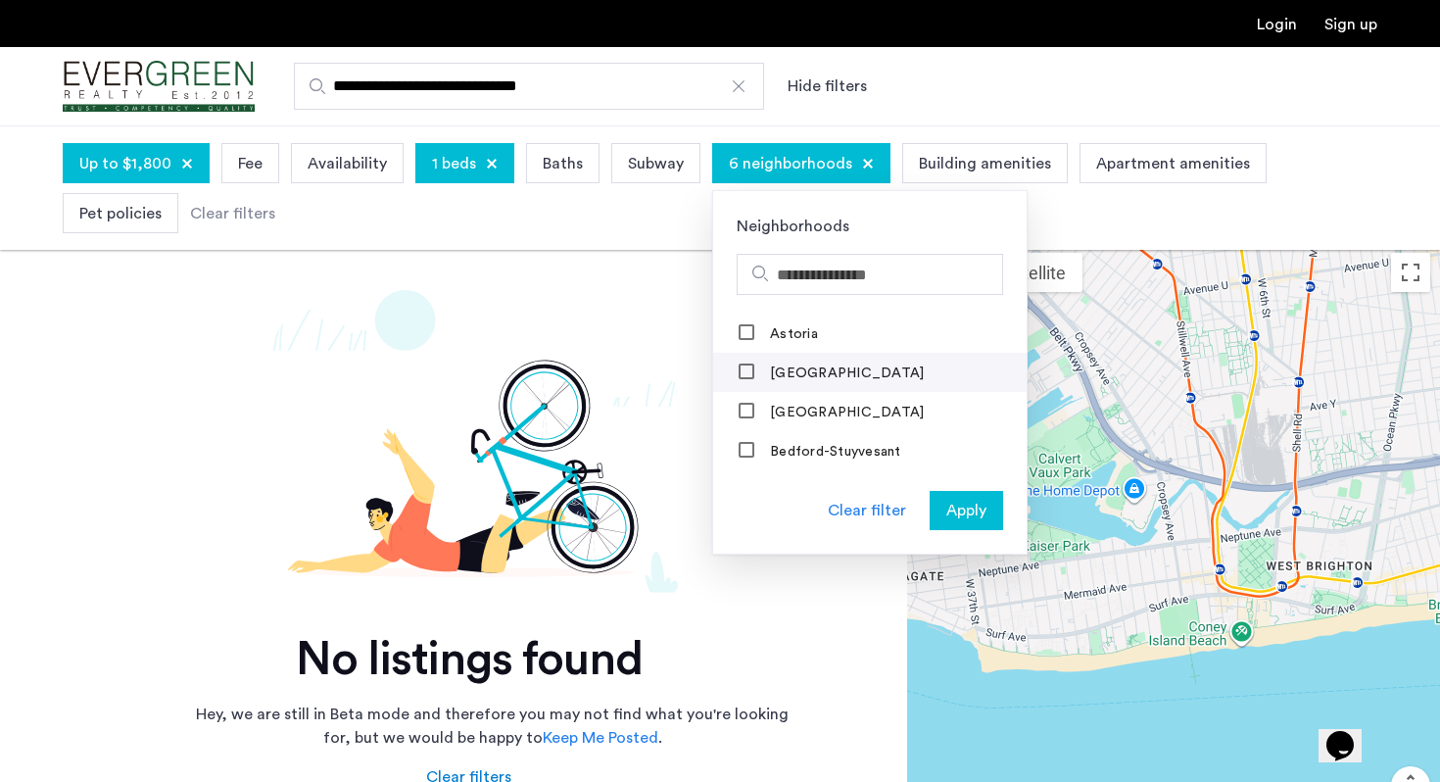
click at [792, 373] on label "Bath Beach" at bounding box center [845, 373] width 158 height 16
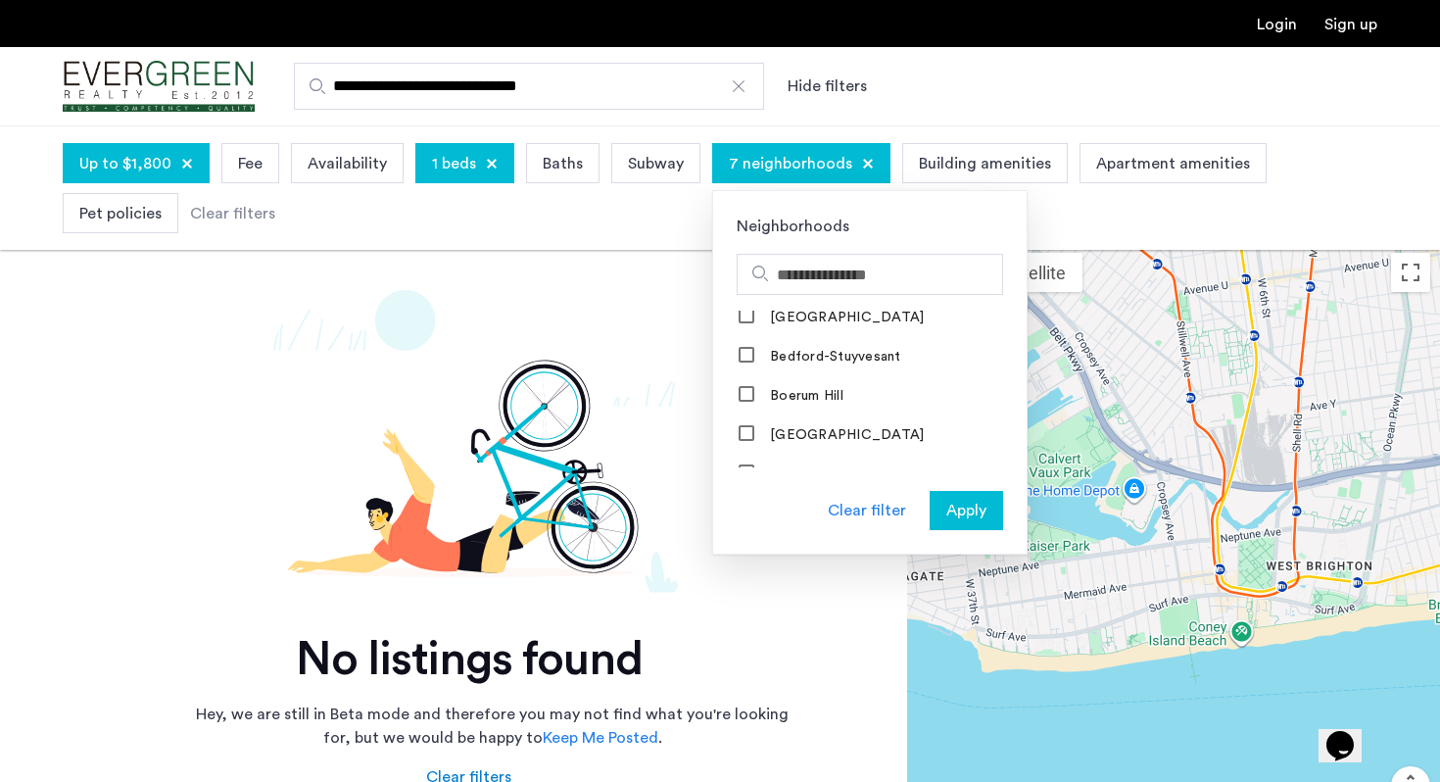
scroll to position [141, 0]
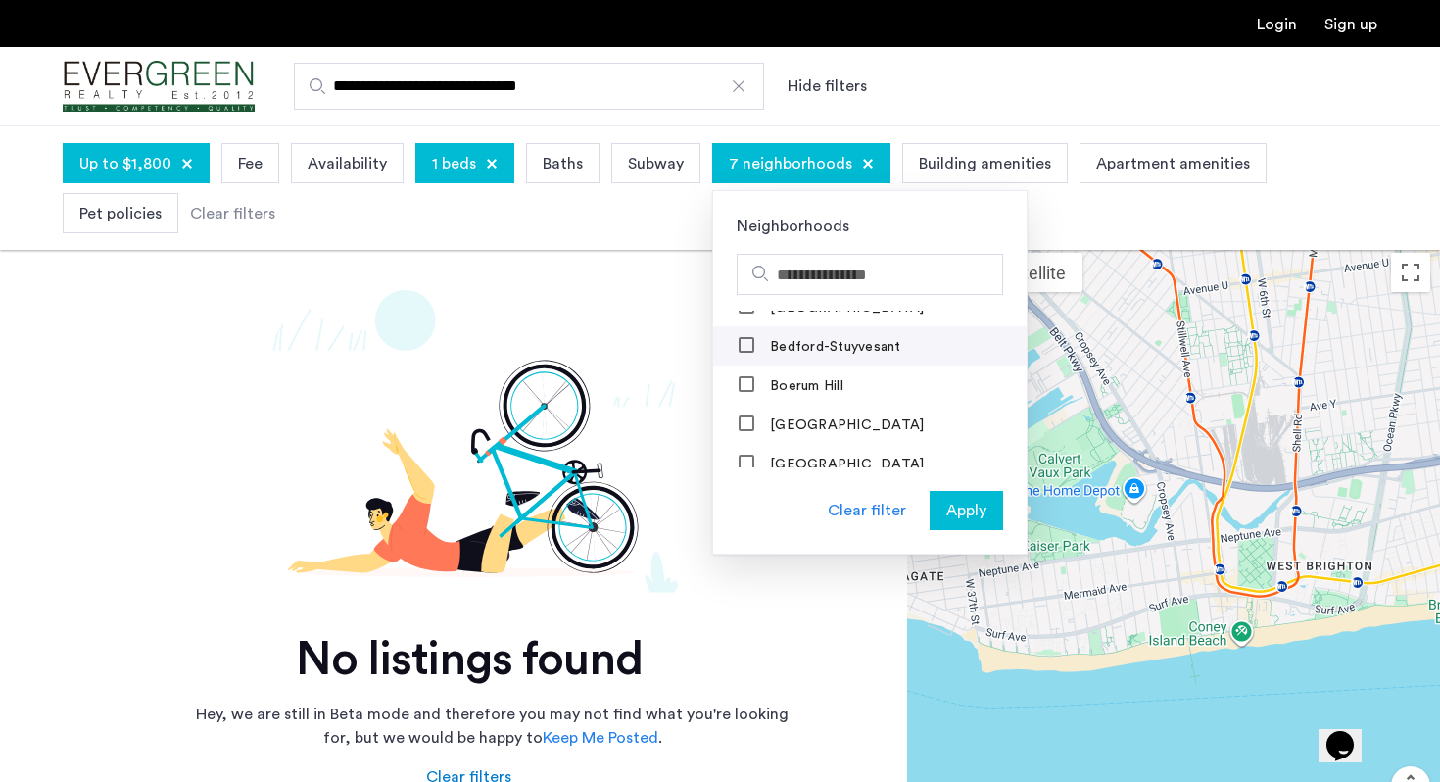
click at [783, 346] on label "Bedford-Stuyvesant" at bounding box center [833, 347] width 135 height 16
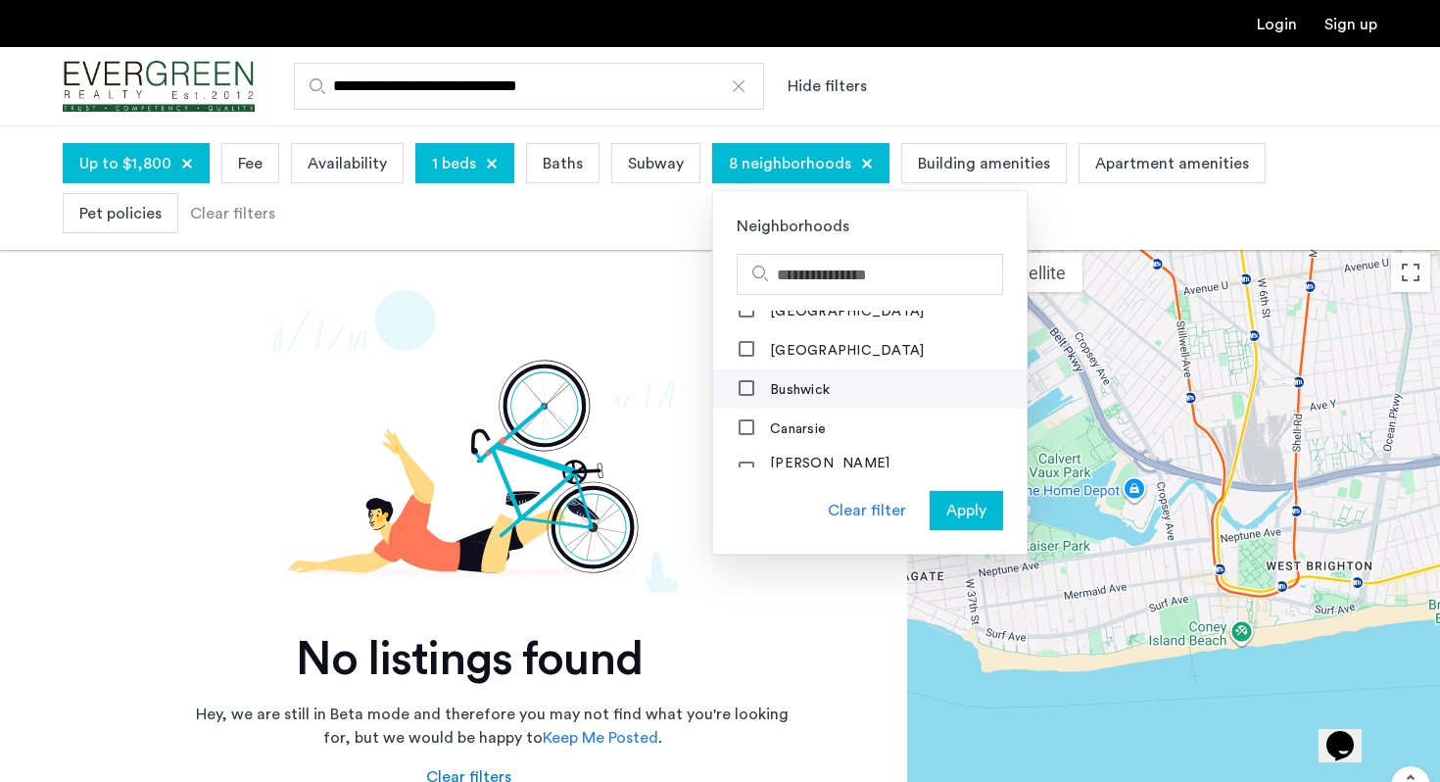
click at [802, 397] on label "Bushwick" at bounding box center [798, 390] width 64 height 16
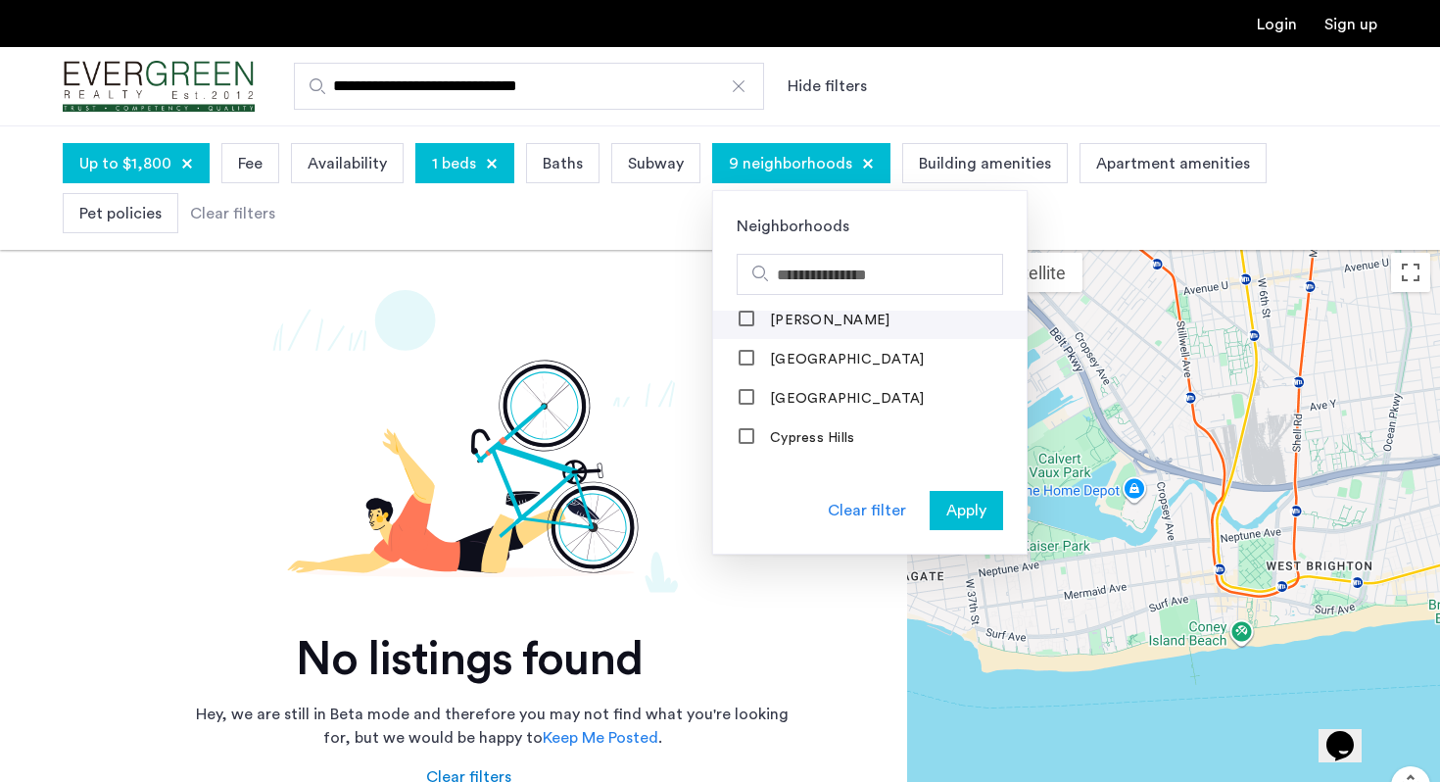
scroll to position [696, 0]
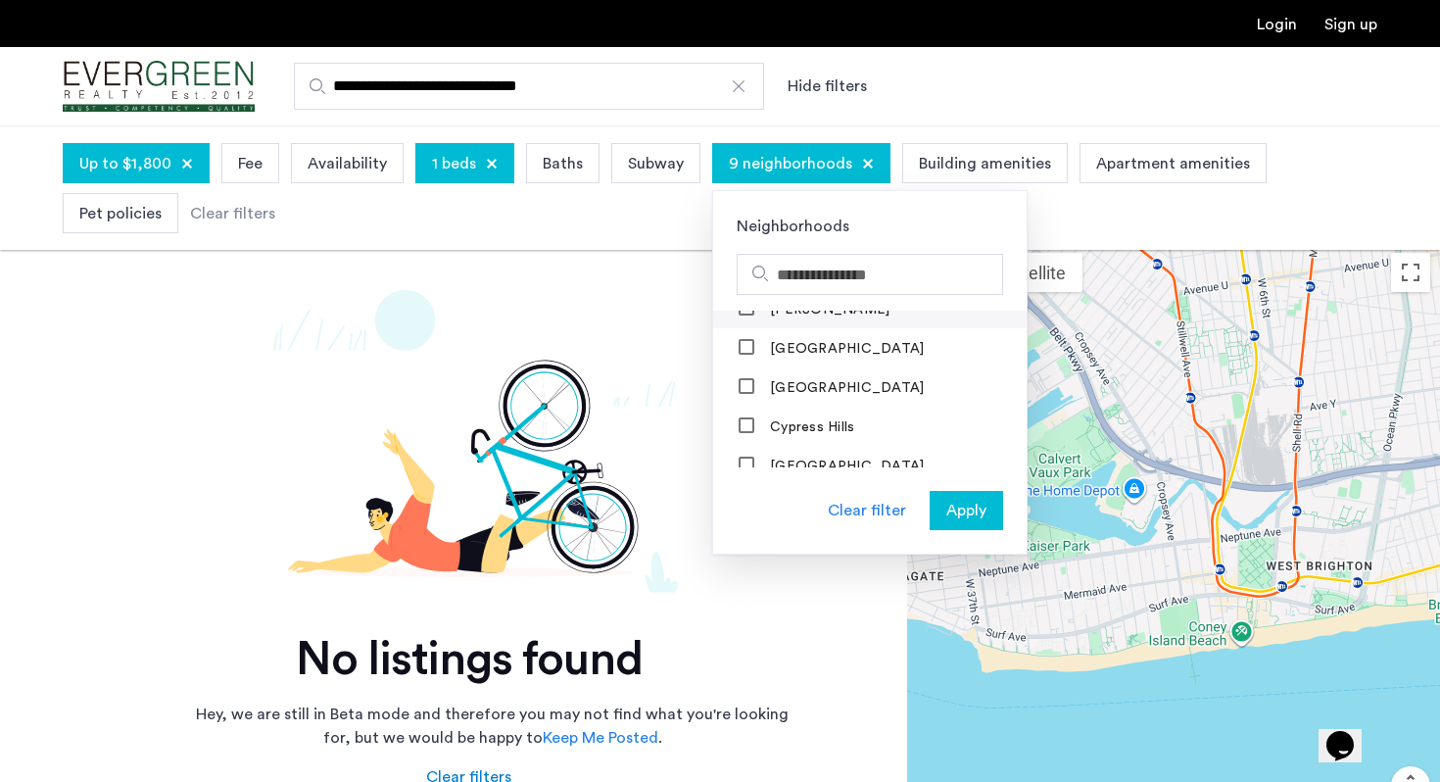
click at [802, 419] on label "Cypress Hills" at bounding box center [810, 427] width 88 height 16
click at [802, 398] on mat-checkbox "Crown Heights" at bounding box center [870, 386] width 314 height 39
click at [811, 464] on label "Ditmas Park" at bounding box center [845, 467] width 158 height 16
click at [790, 380] on label "Crown Heights" at bounding box center [845, 388] width 158 height 16
click at [790, 380] on label "Flatbush" at bounding box center [795, 388] width 58 height 16
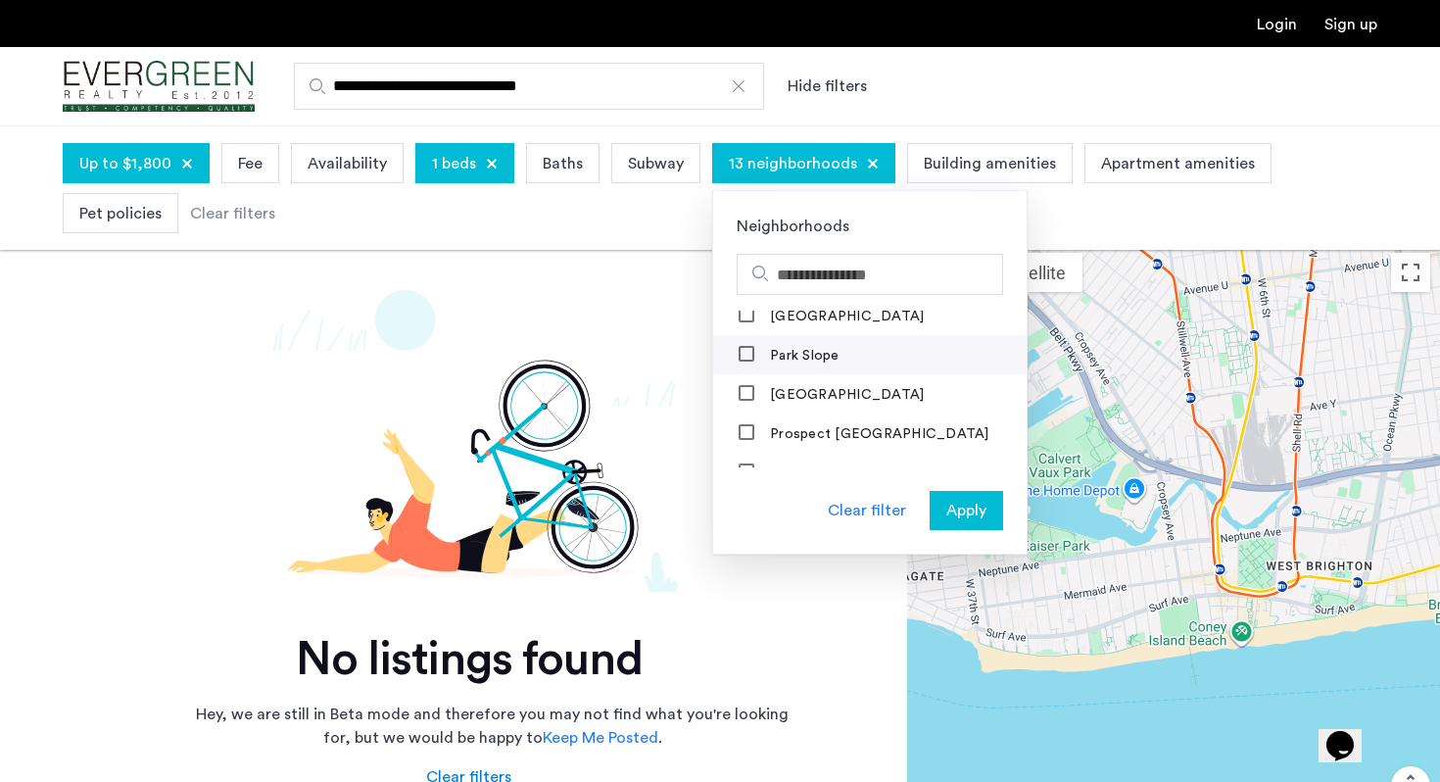
scroll to position [1764, 0]
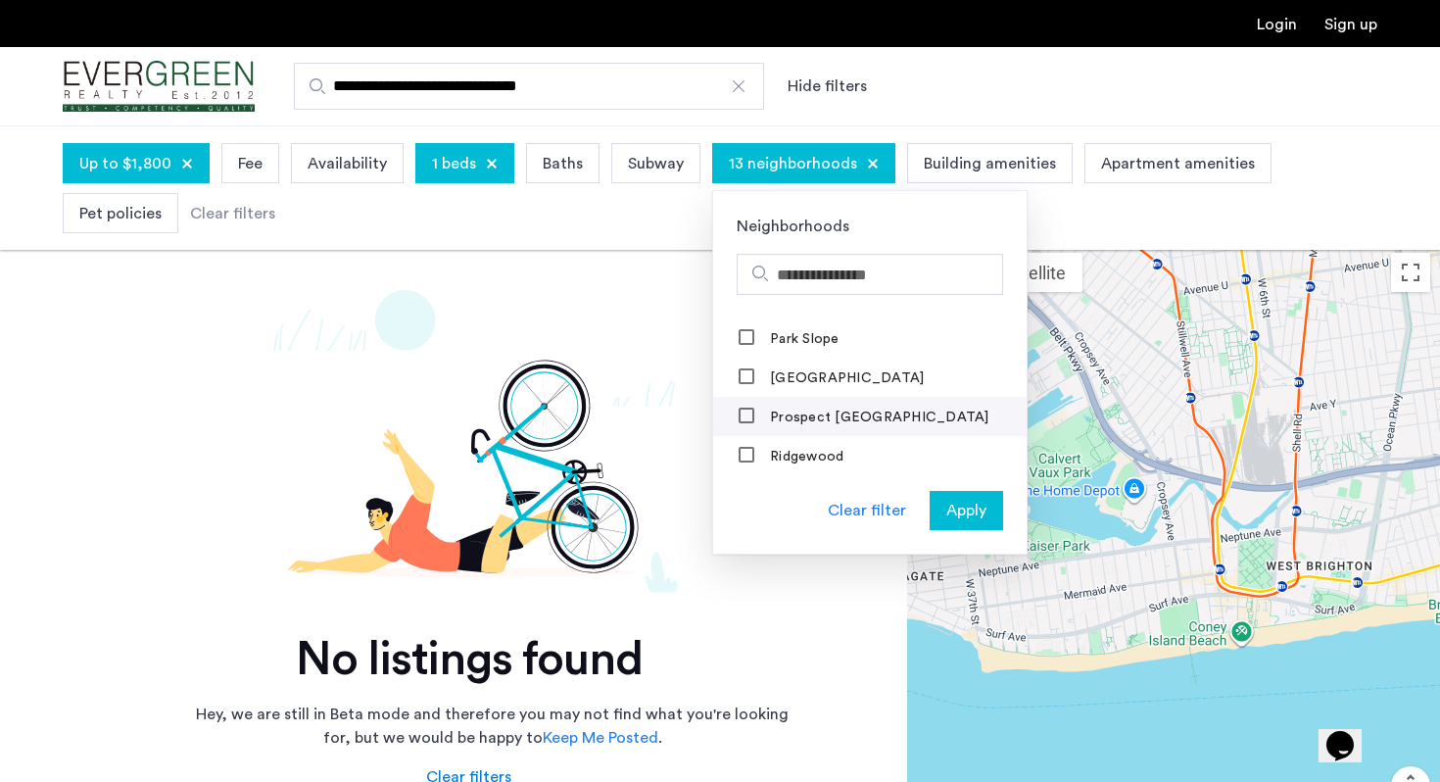
click at [817, 410] on label "Prospect Lefferts Gardens" at bounding box center [877, 418] width 223 height 16
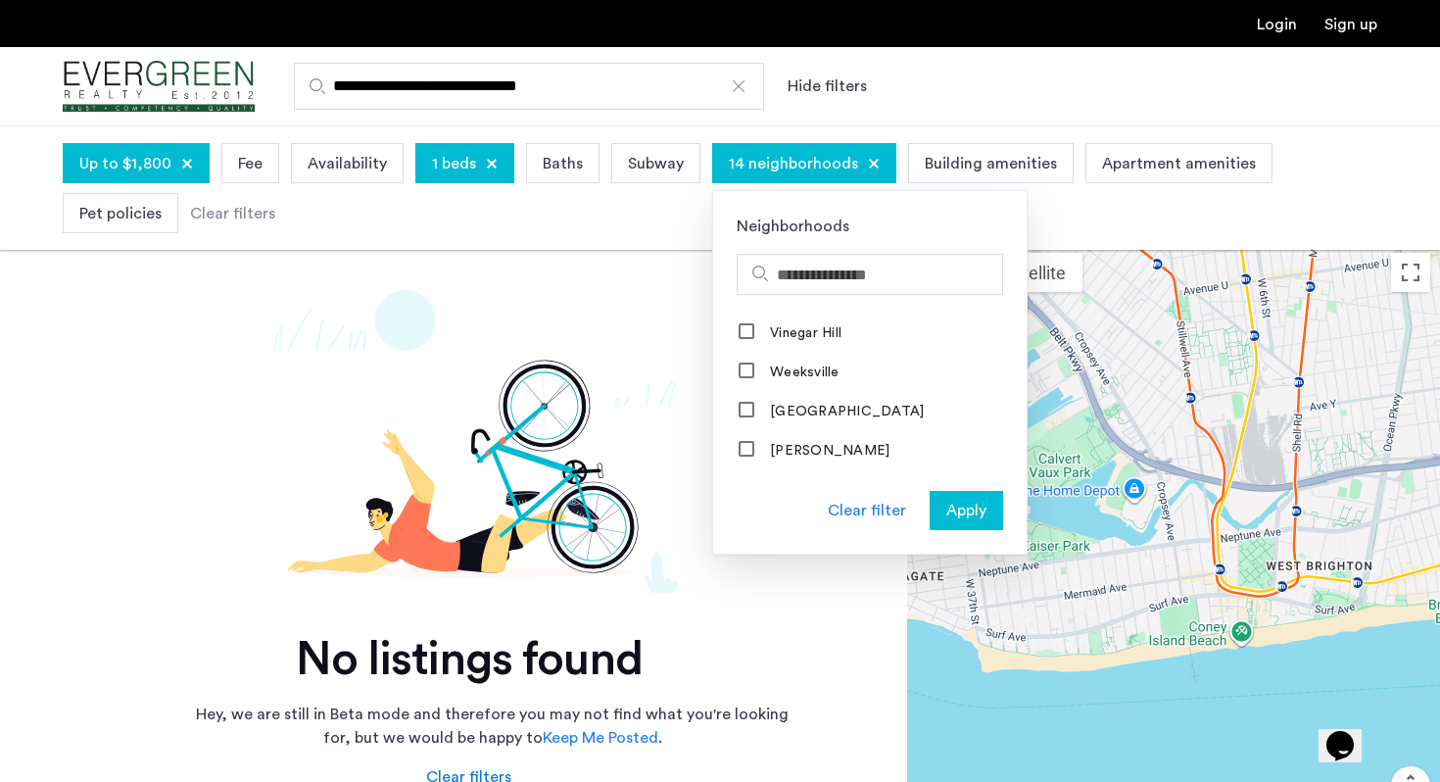
scroll to position [2116, 0]
click at [950, 508] on span "Apply" at bounding box center [967, 511] width 40 height 24
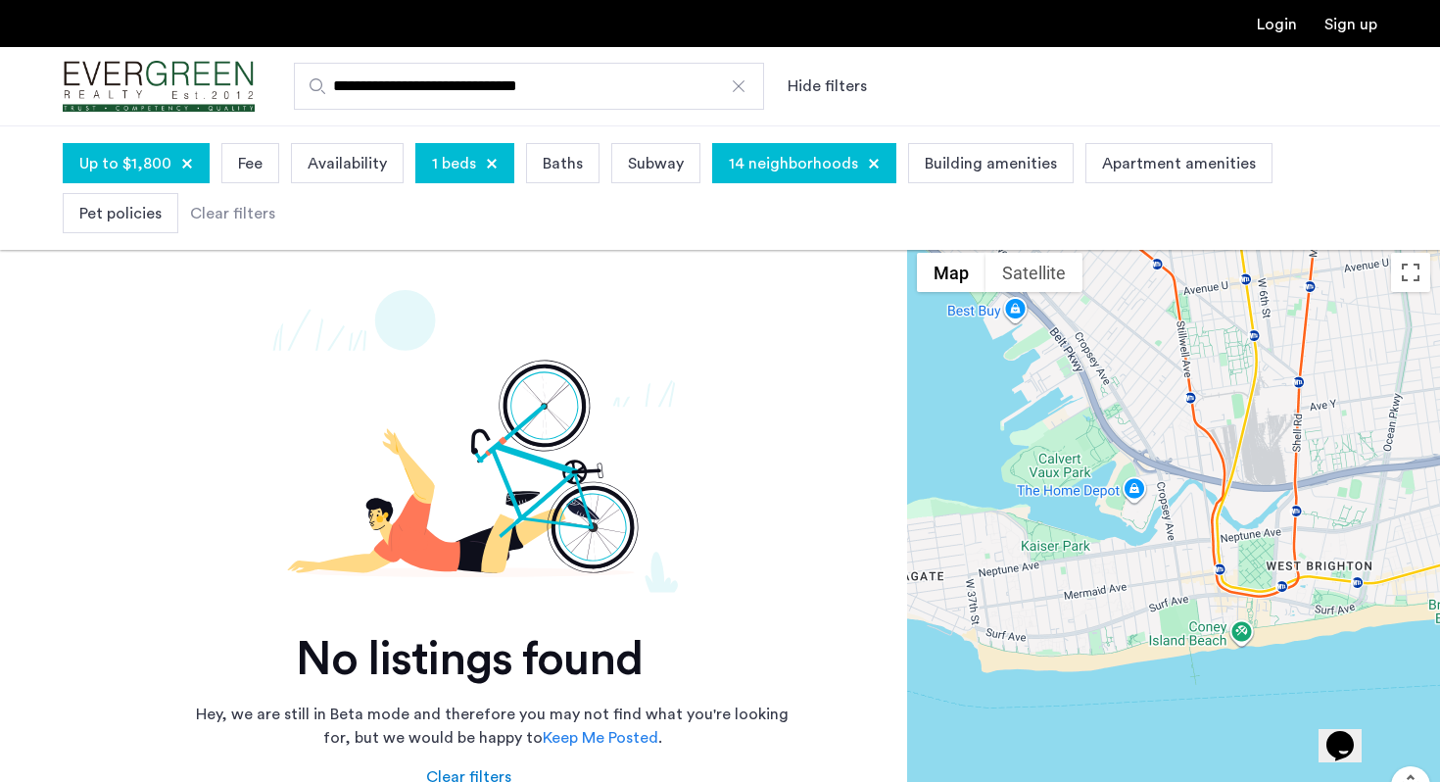
click at [143, 173] on span "Up to $1,800" at bounding box center [125, 164] width 92 height 24
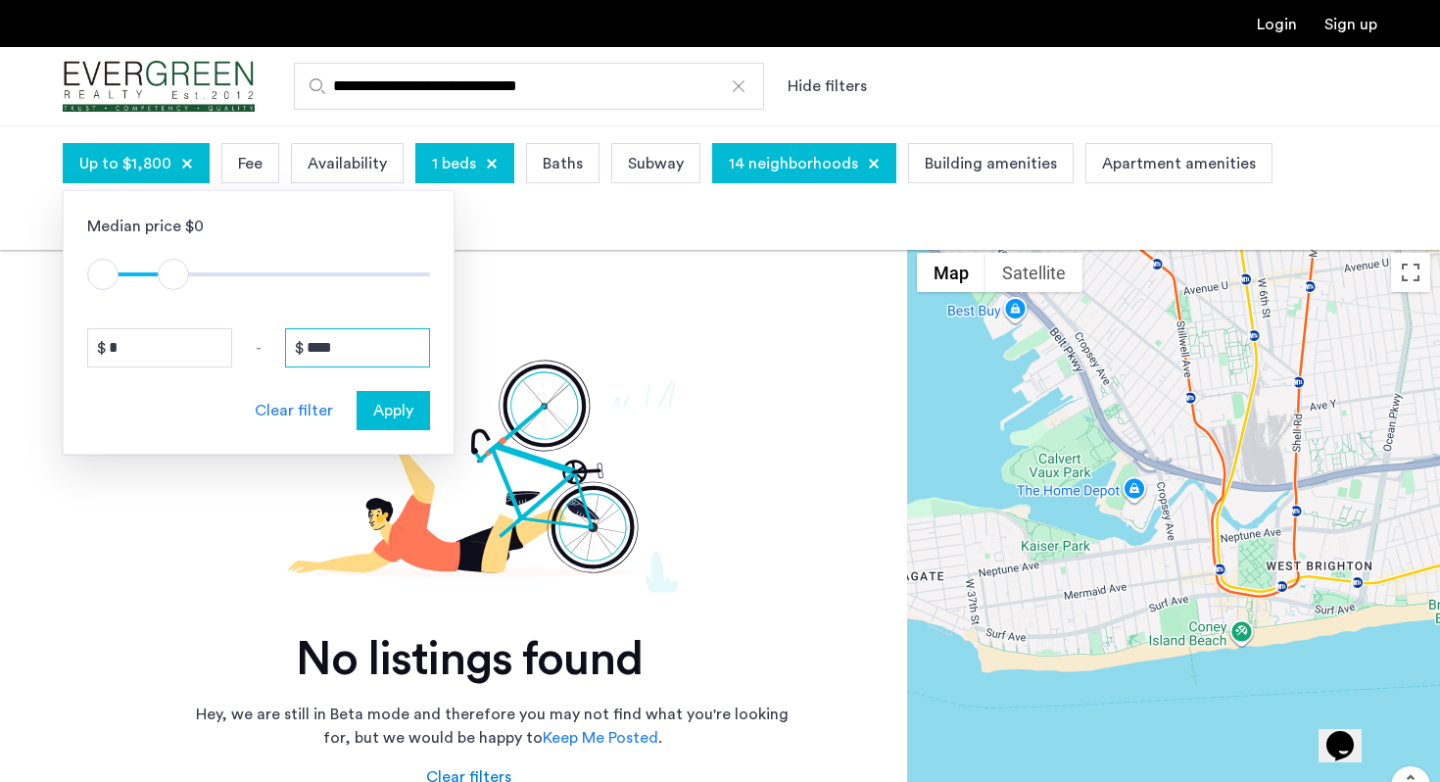
click at [327, 342] on input "****" at bounding box center [357, 347] width 145 height 39
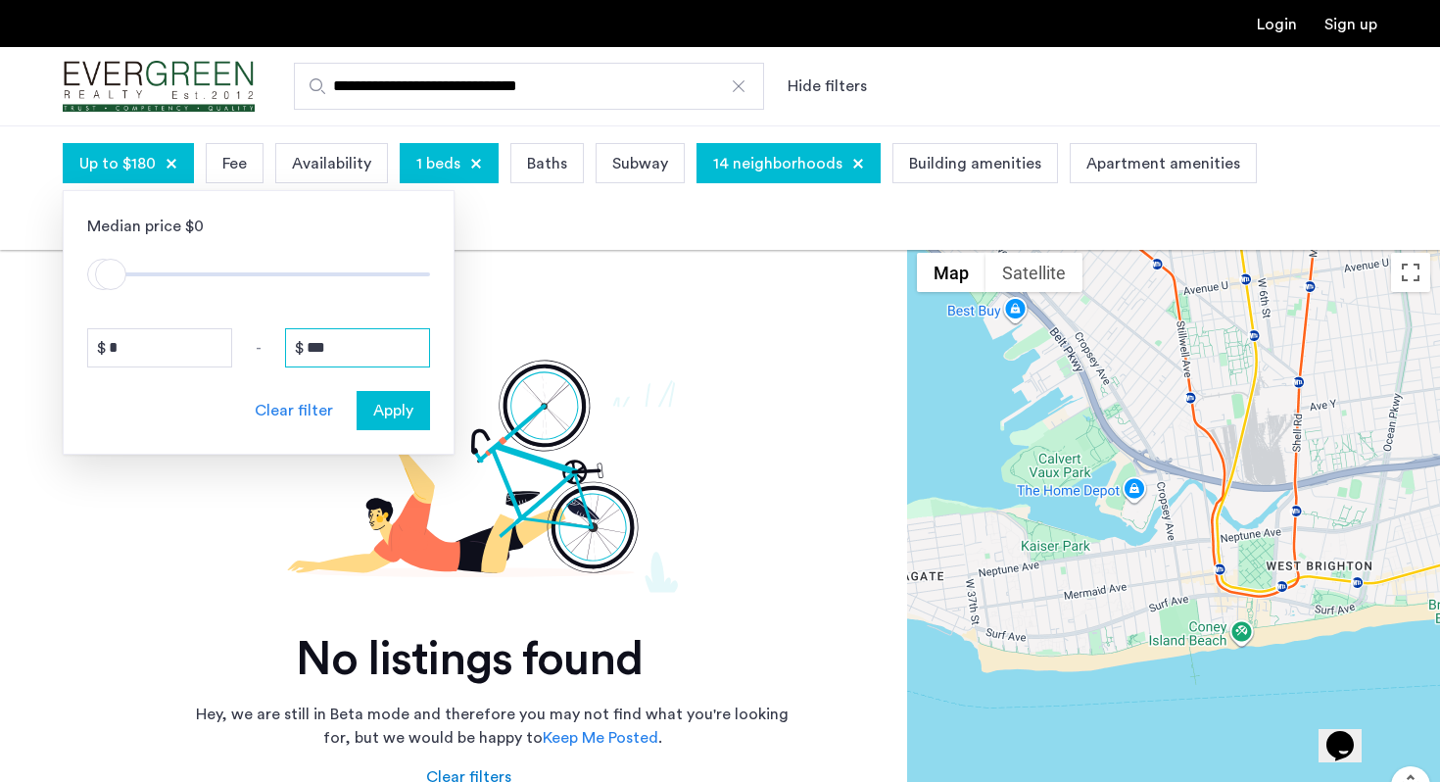
type input "**"
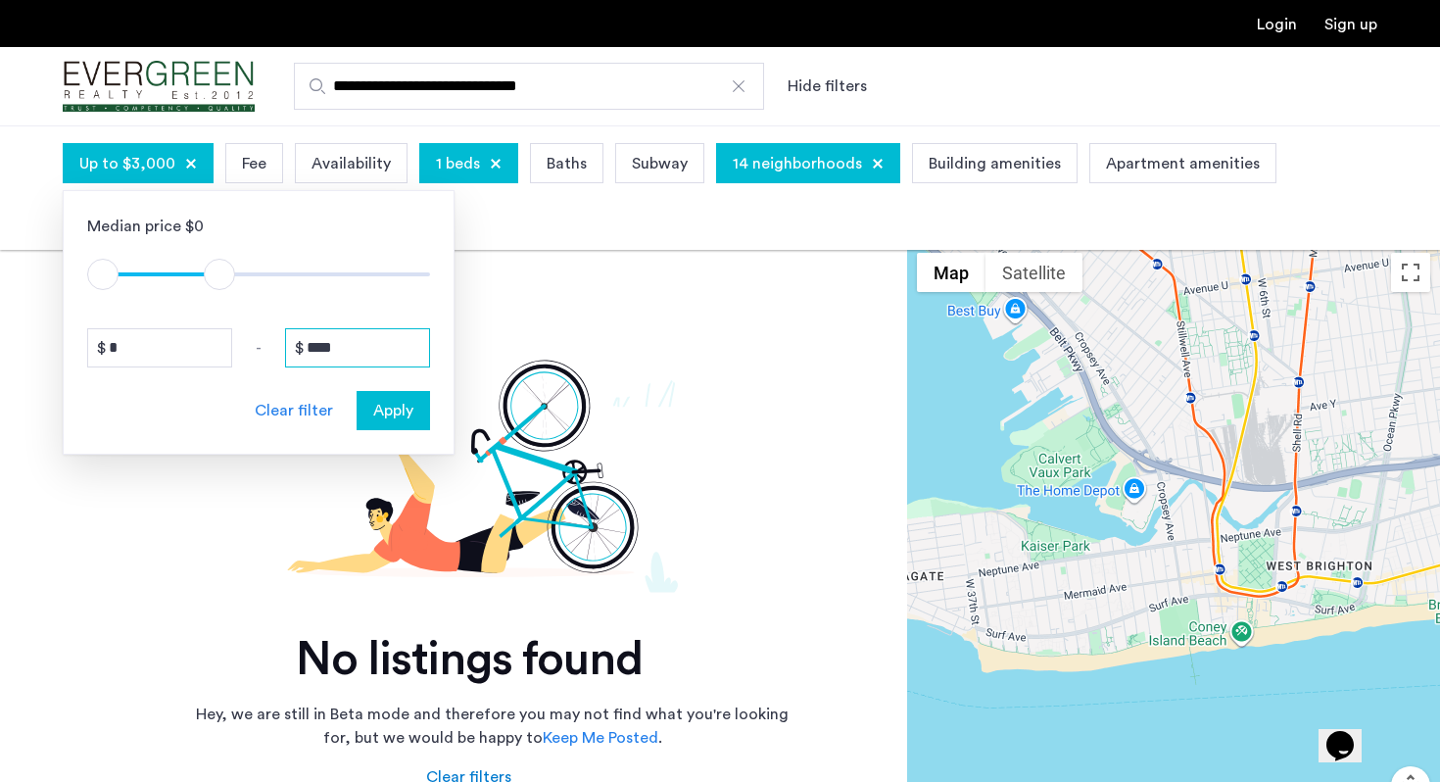
type input "****"
click at [392, 413] on span "Apply" at bounding box center [393, 411] width 40 height 24
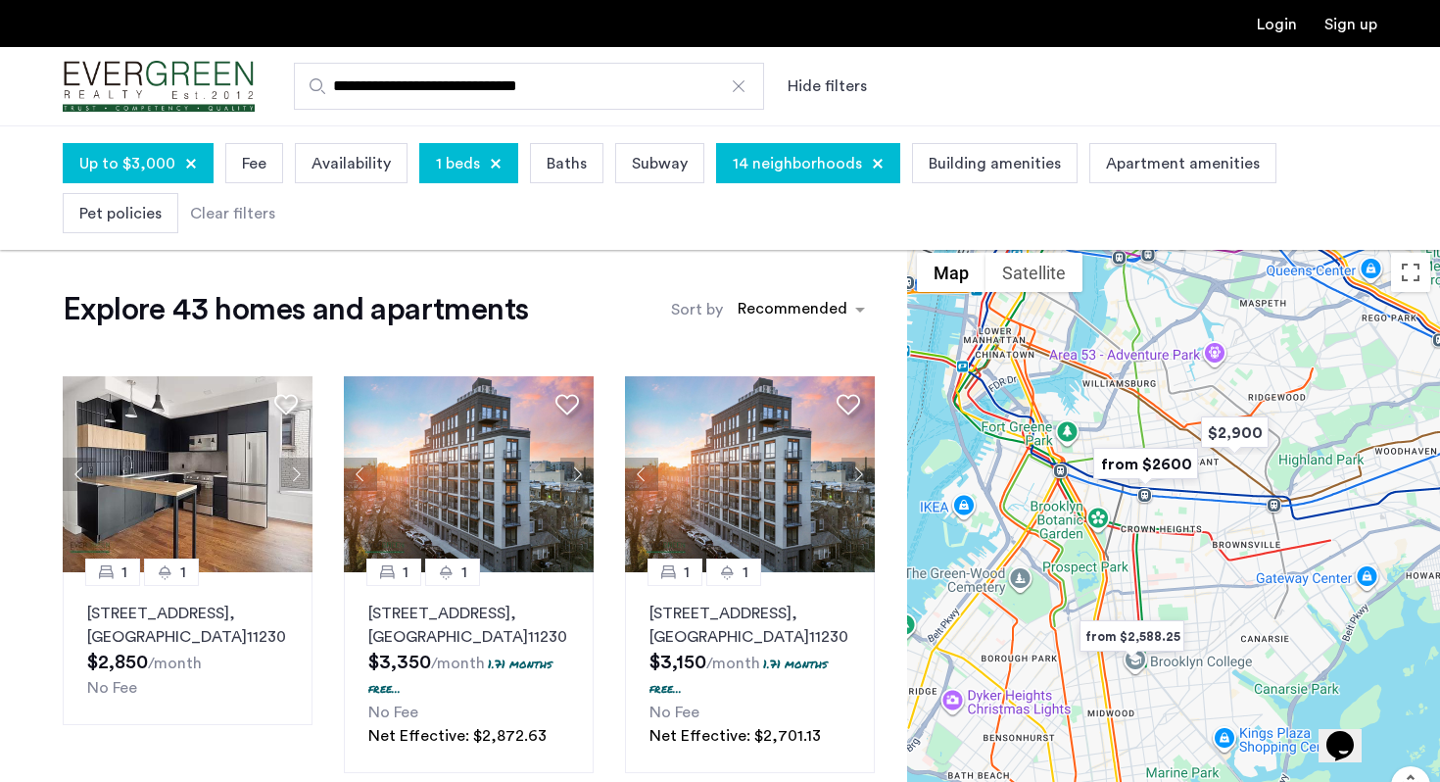
click at [330, 154] on span "Availability" at bounding box center [351, 164] width 79 height 24
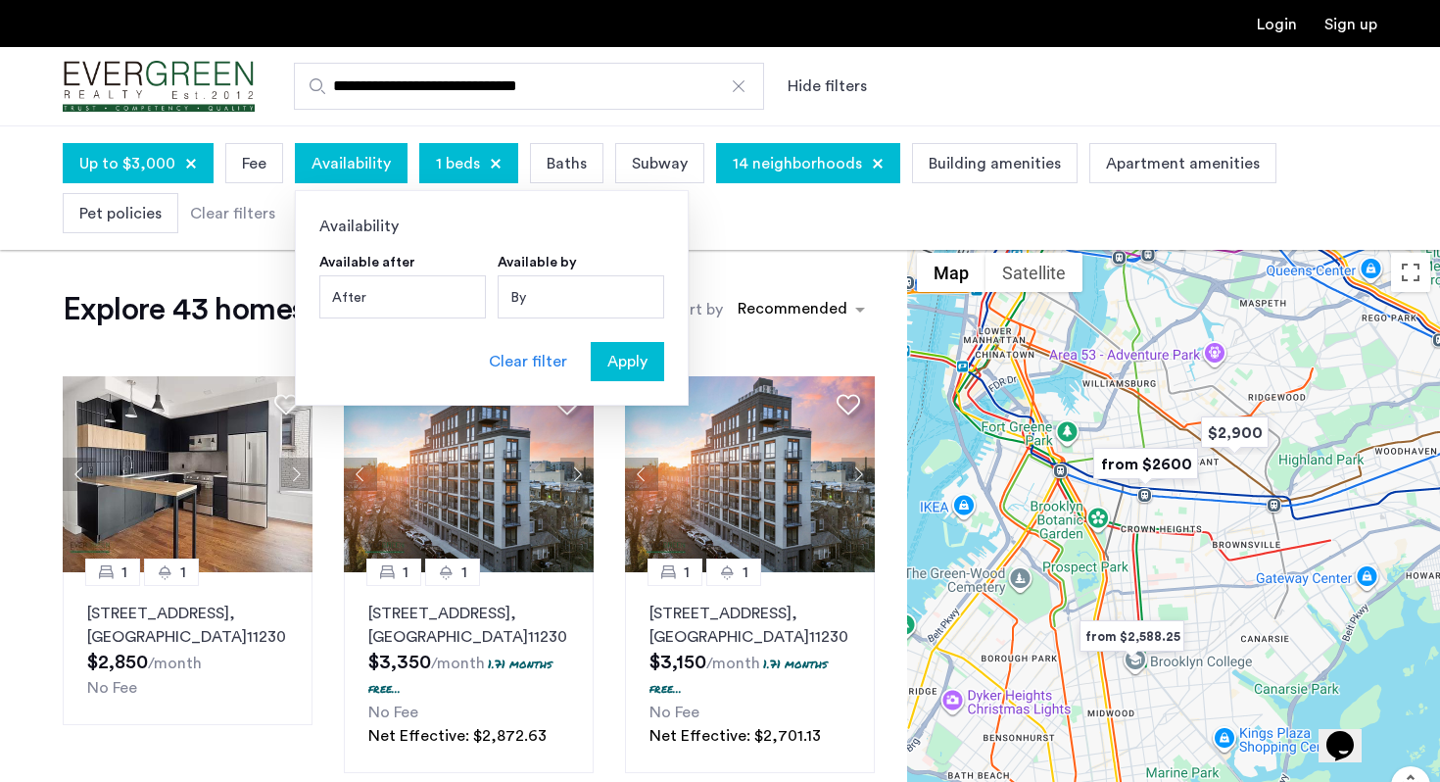
click at [717, 231] on div "Up to $3,000 Fee Availability Availability Available after After SEPTEMBER 2025…" at bounding box center [720, 188] width 1315 height 100
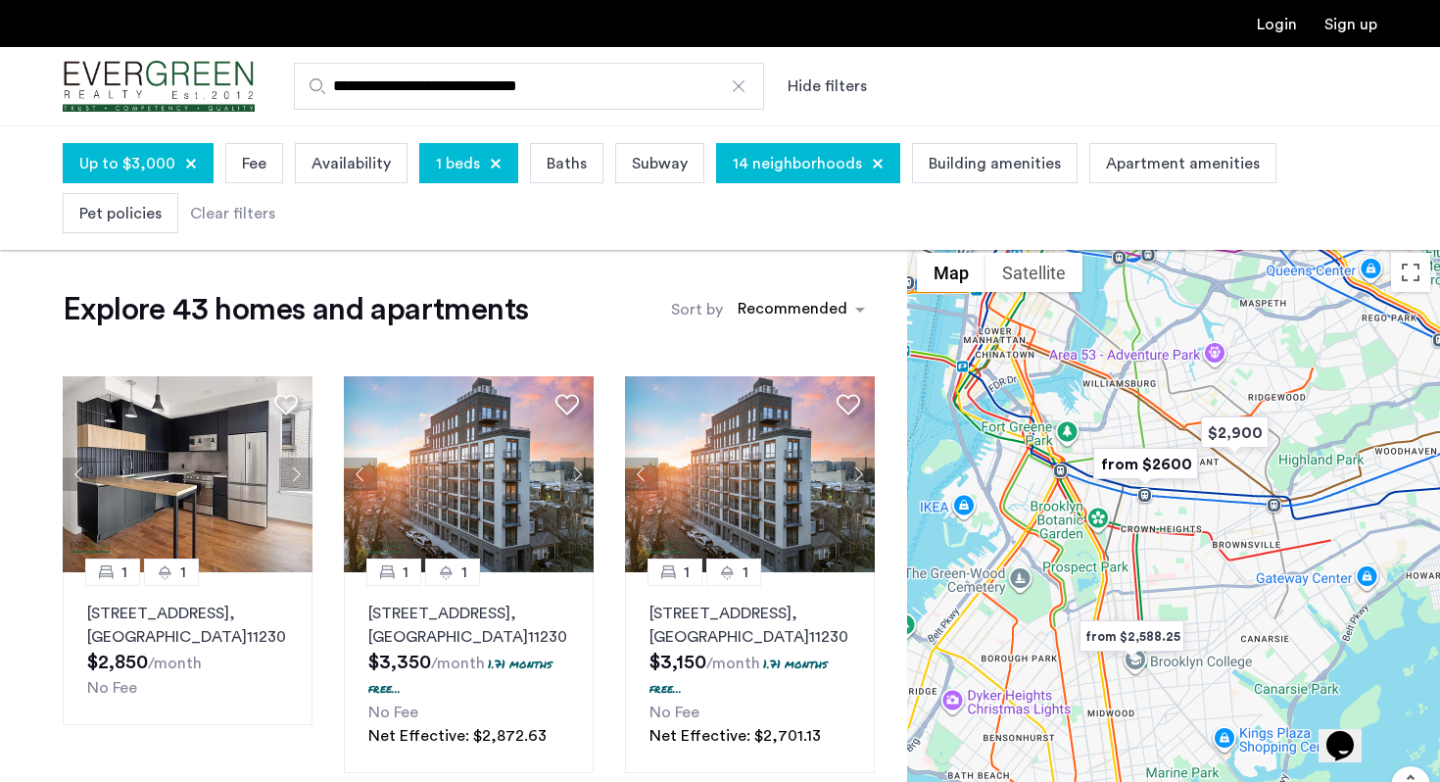
click at [933, 195] on div "Up to $3,000 Fee Availability 1 beds Baths Subway 14 neighborhoods Building ame…" at bounding box center [720, 188] width 1315 height 100
click at [932, 170] on span "Building amenities" at bounding box center [995, 164] width 132 height 24
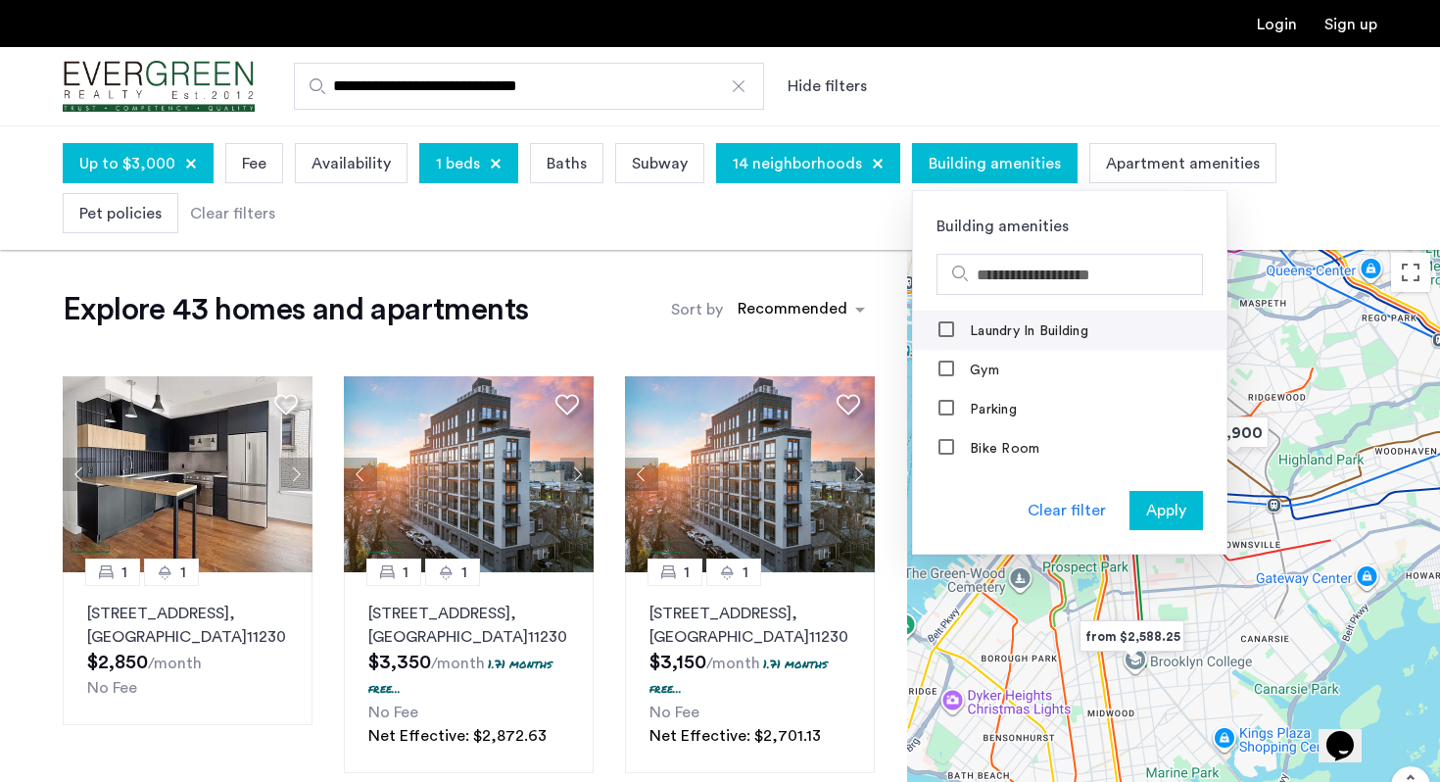
click at [952, 333] on div "Laundry In Building" at bounding box center [1015, 331] width 152 height 20
click at [1168, 523] on button "Apply" at bounding box center [1166, 510] width 73 height 39
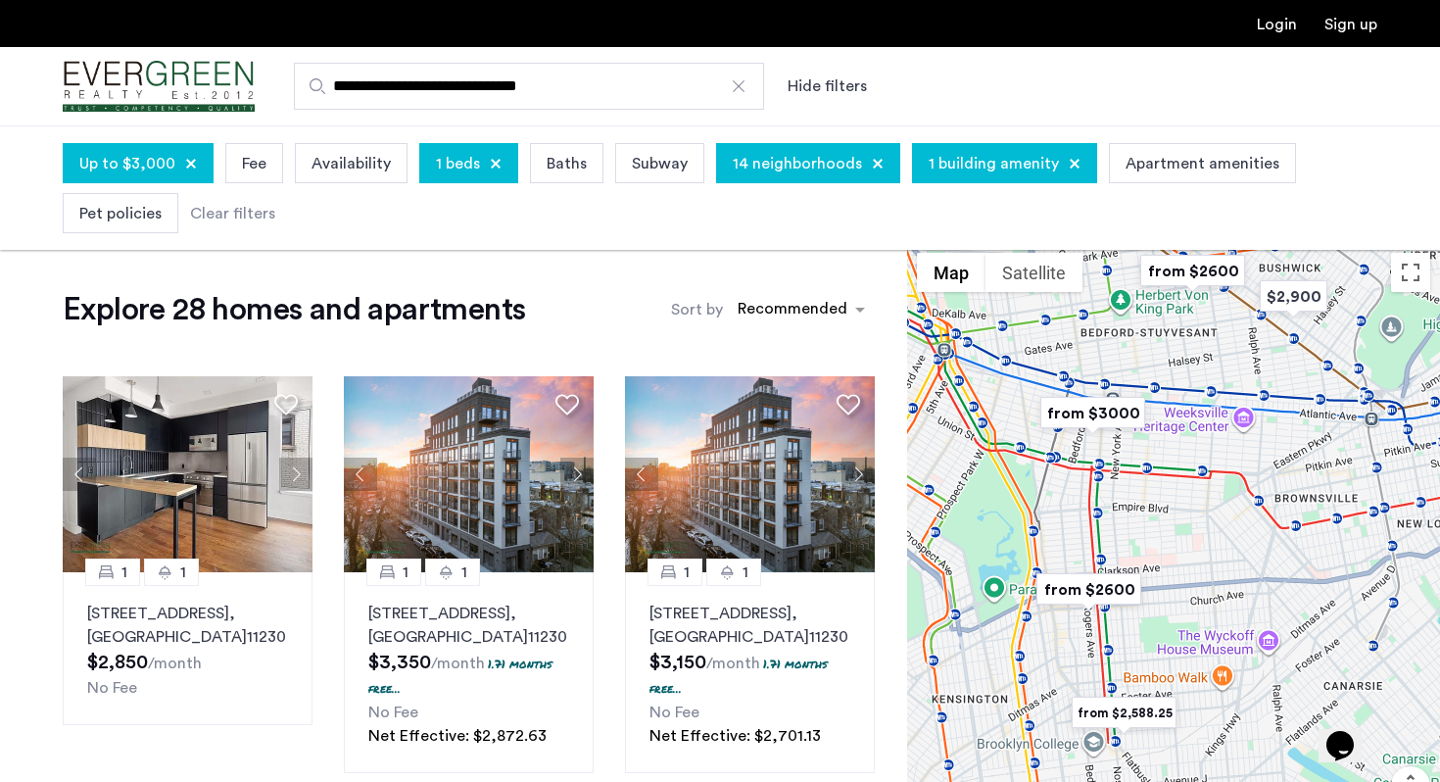
click at [1130, 138] on div "Up to $3,000 Fee Availability 1 beds Baths Subway 14 neighborhoods 1 building a…" at bounding box center [720, 188] width 1315 height 100
click at [1130, 151] on div "Apartment amenities" at bounding box center [1202, 163] width 187 height 40
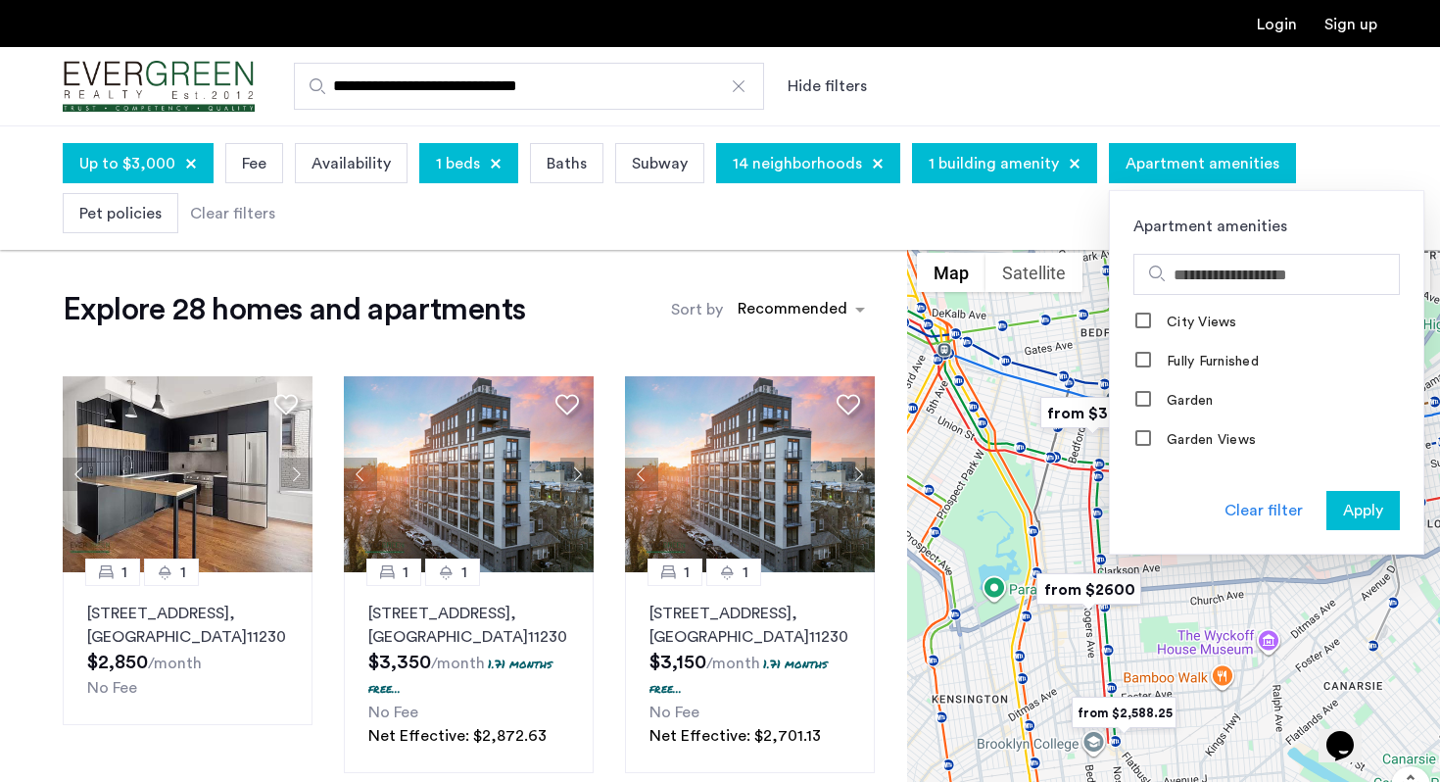
scroll to position [1576, 0]
click at [1343, 512] on span "Apply" at bounding box center [1363, 511] width 40 height 24
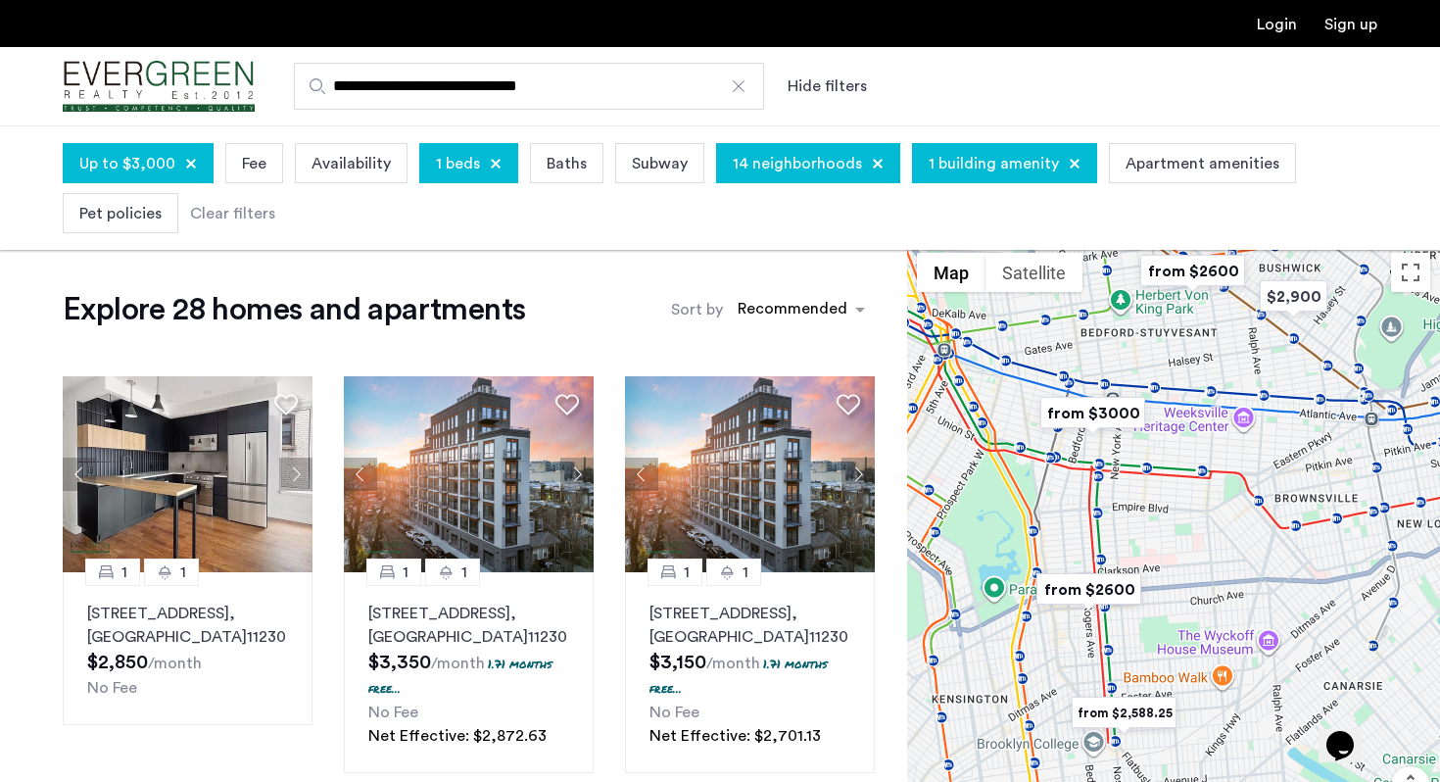
click at [439, 166] on span "1 beds" at bounding box center [458, 164] width 44 height 24
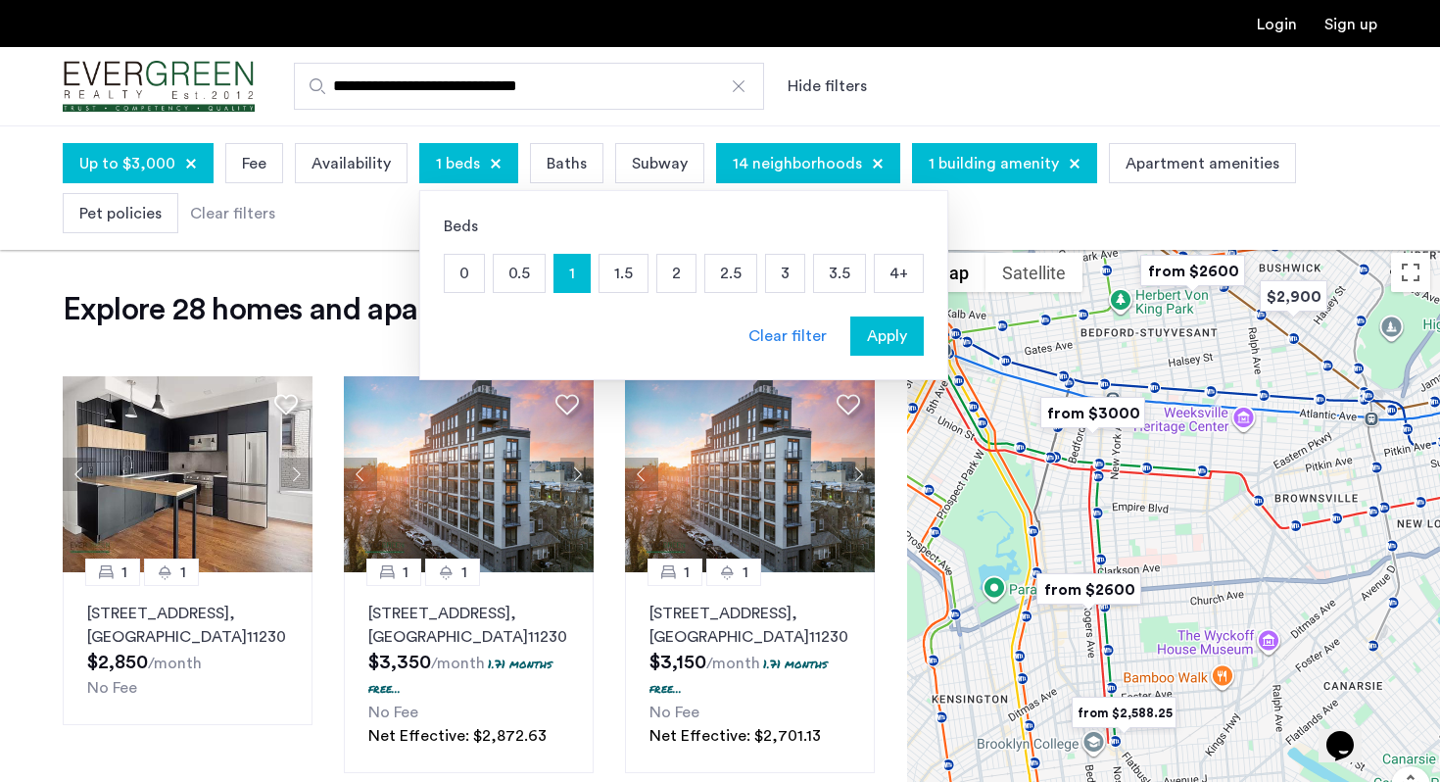
click at [657, 280] on p "2" at bounding box center [676, 273] width 38 height 37
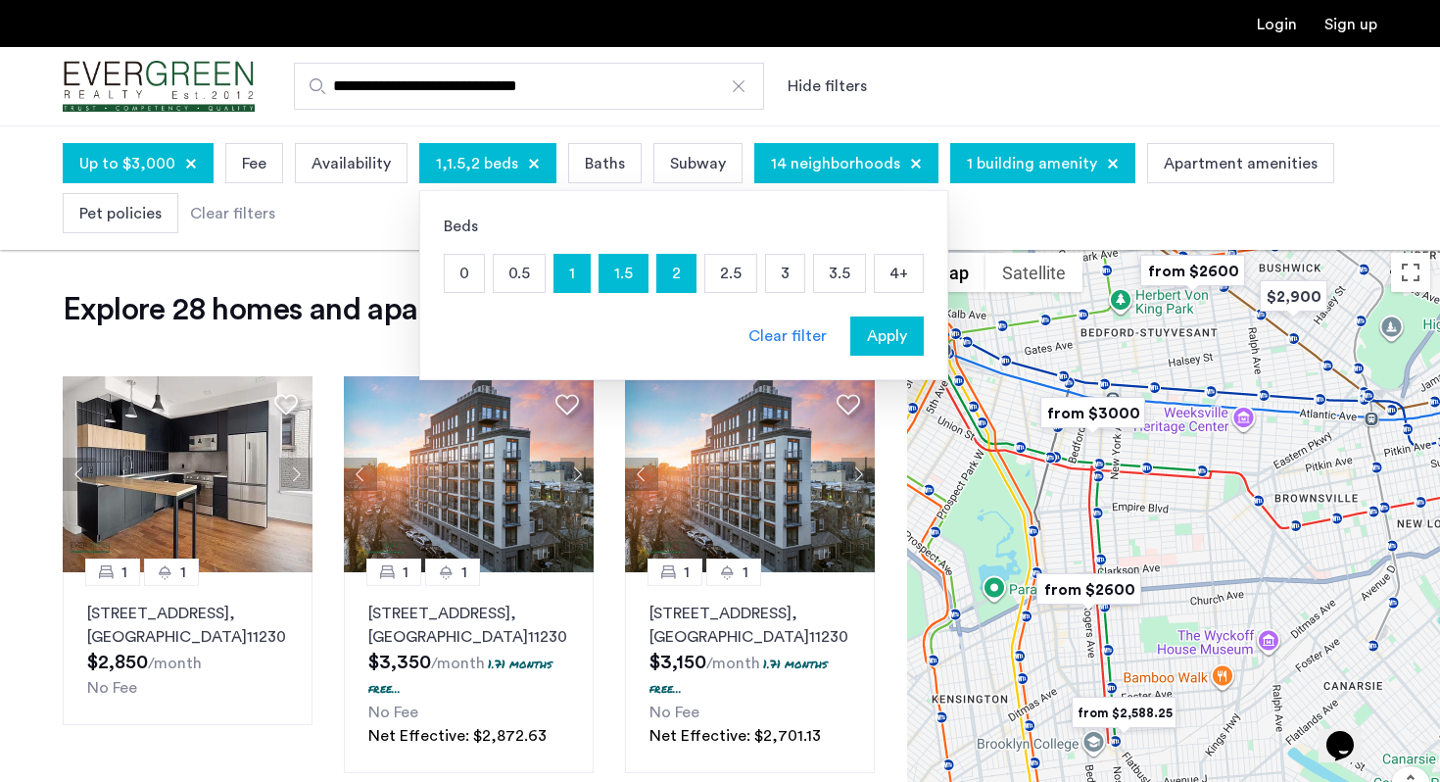
click at [616, 277] on p "1.5" at bounding box center [624, 273] width 48 height 37
click at [632, 284] on p "1.5" at bounding box center [624, 273] width 48 height 37
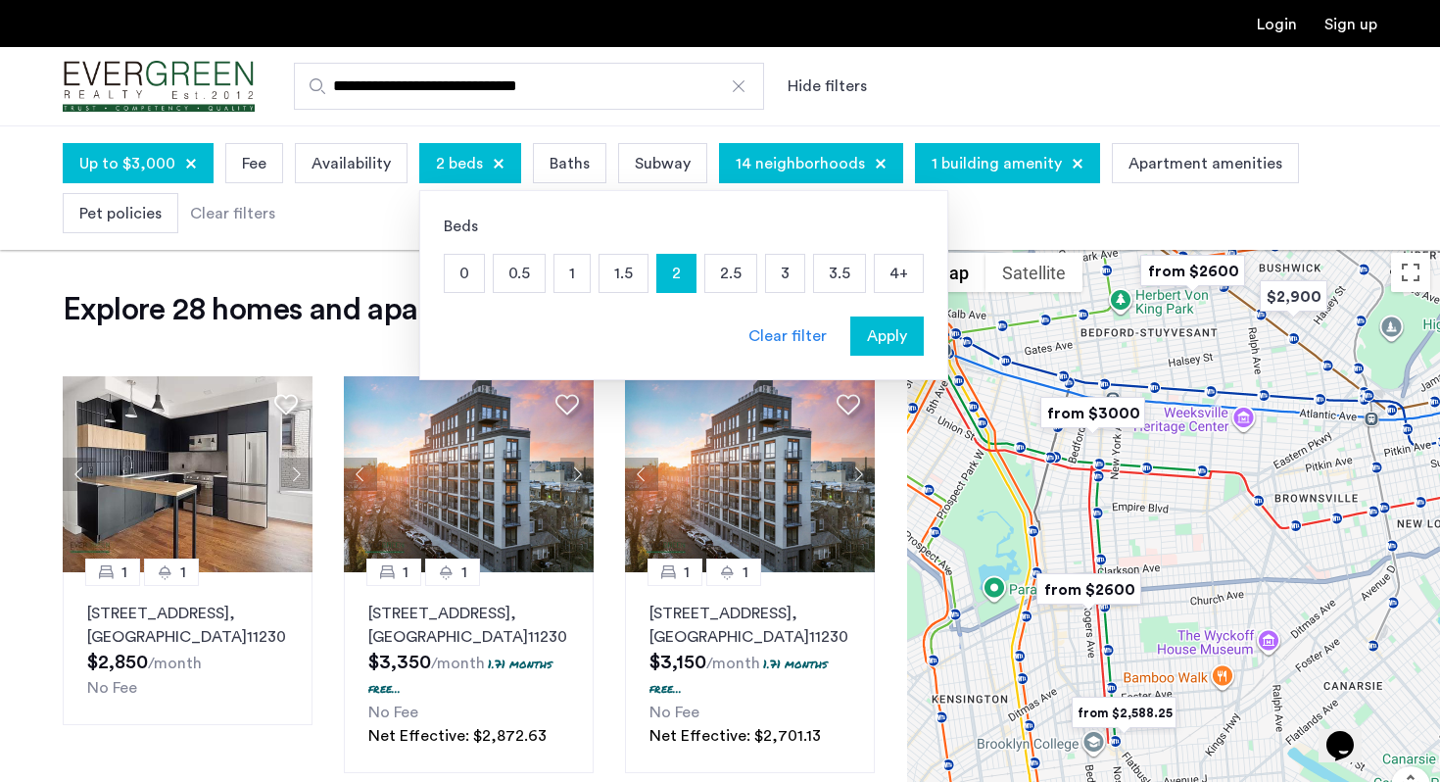
click at [868, 342] on span "Apply" at bounding box center [887, 336] width 40 height 24
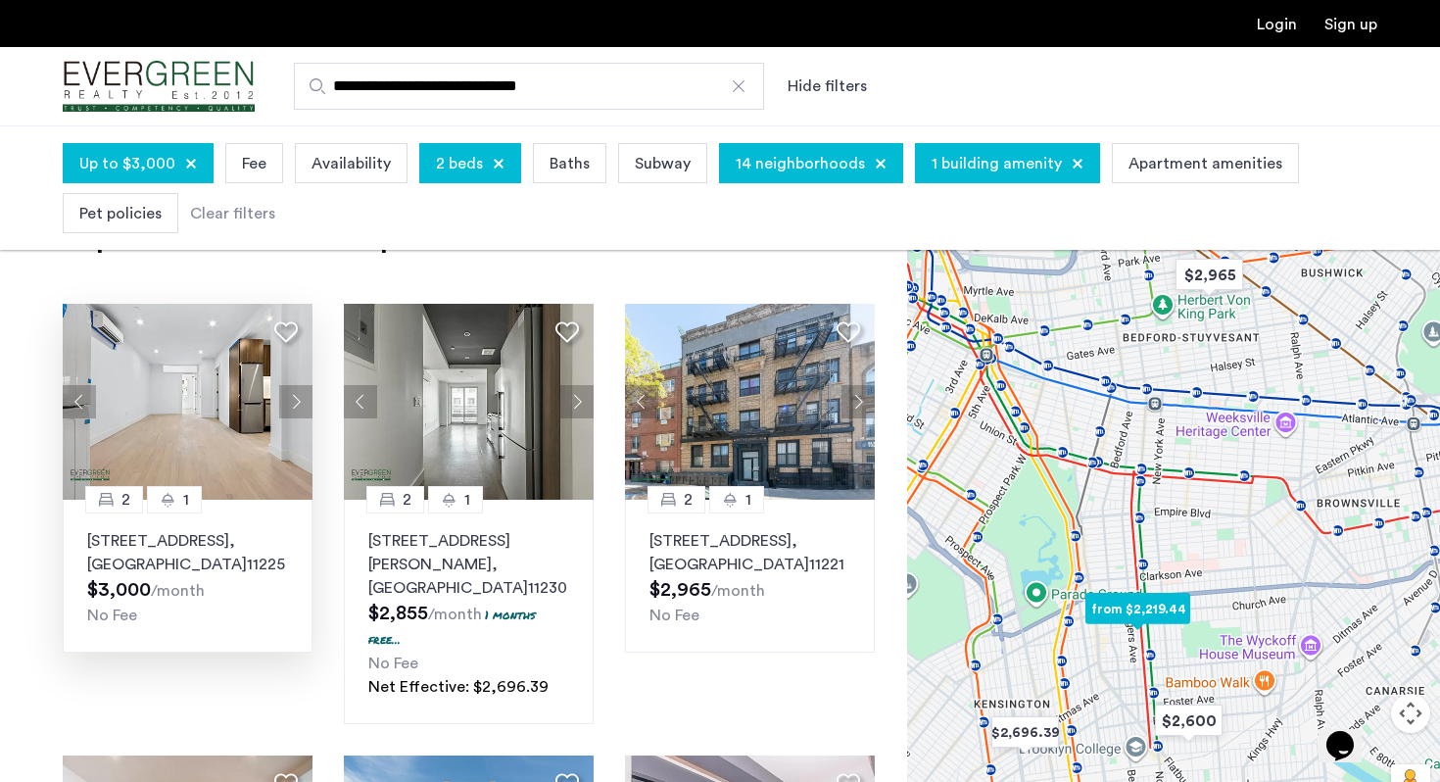
scroll to position [73, 0]
click at [228, 594] on div "1193 Nostrand Avenue, Unit 5A, Brooklyn , NY 11225 $3,000 /month No Fee" at bounding box center [187, 577] width 201 height 98
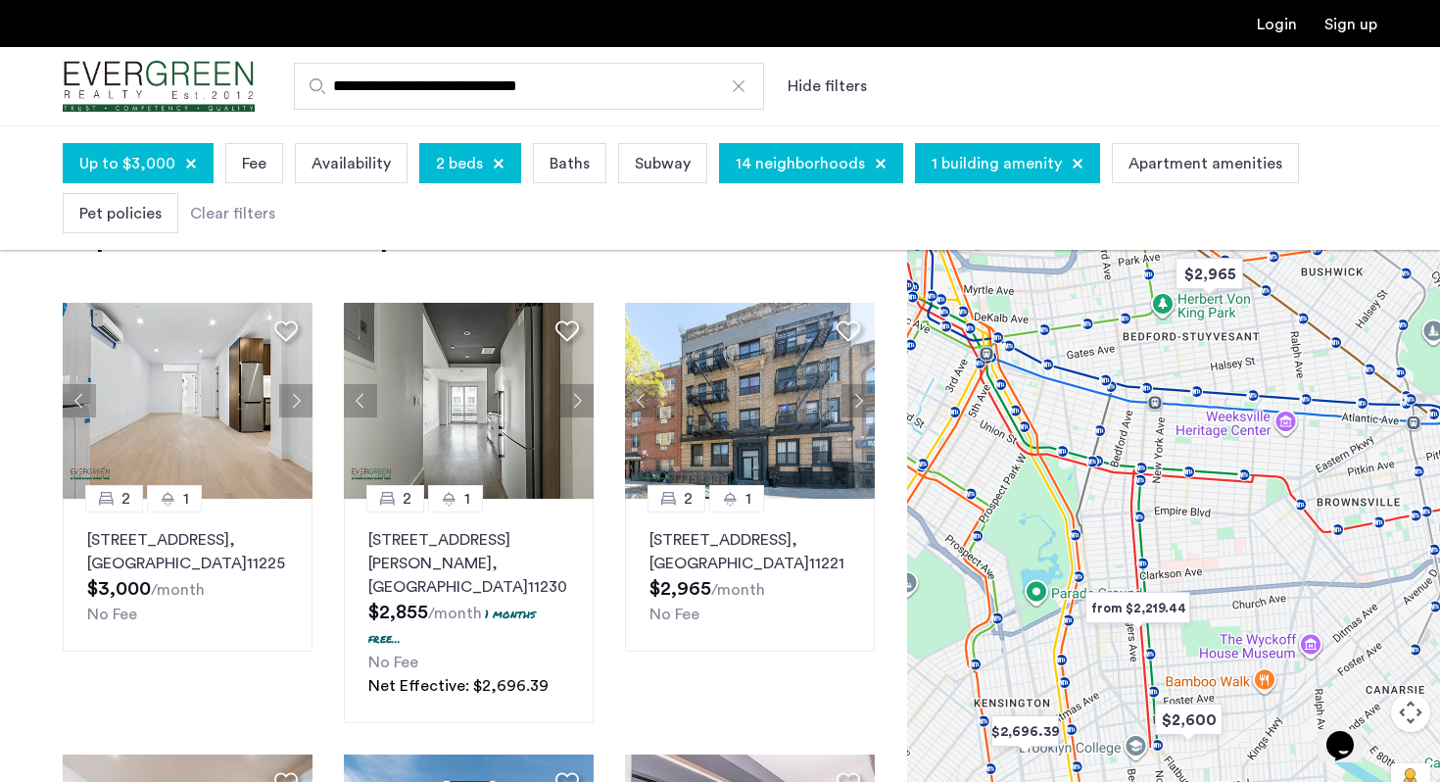
drag, startPoint x: 857, startPoint y: 176, endPoint x: 810, endPoint y: 182, distance: 47.4
click at [810, 182] on div "14 neighborhoods" at bounding box center [811, 163] width 184 height 40
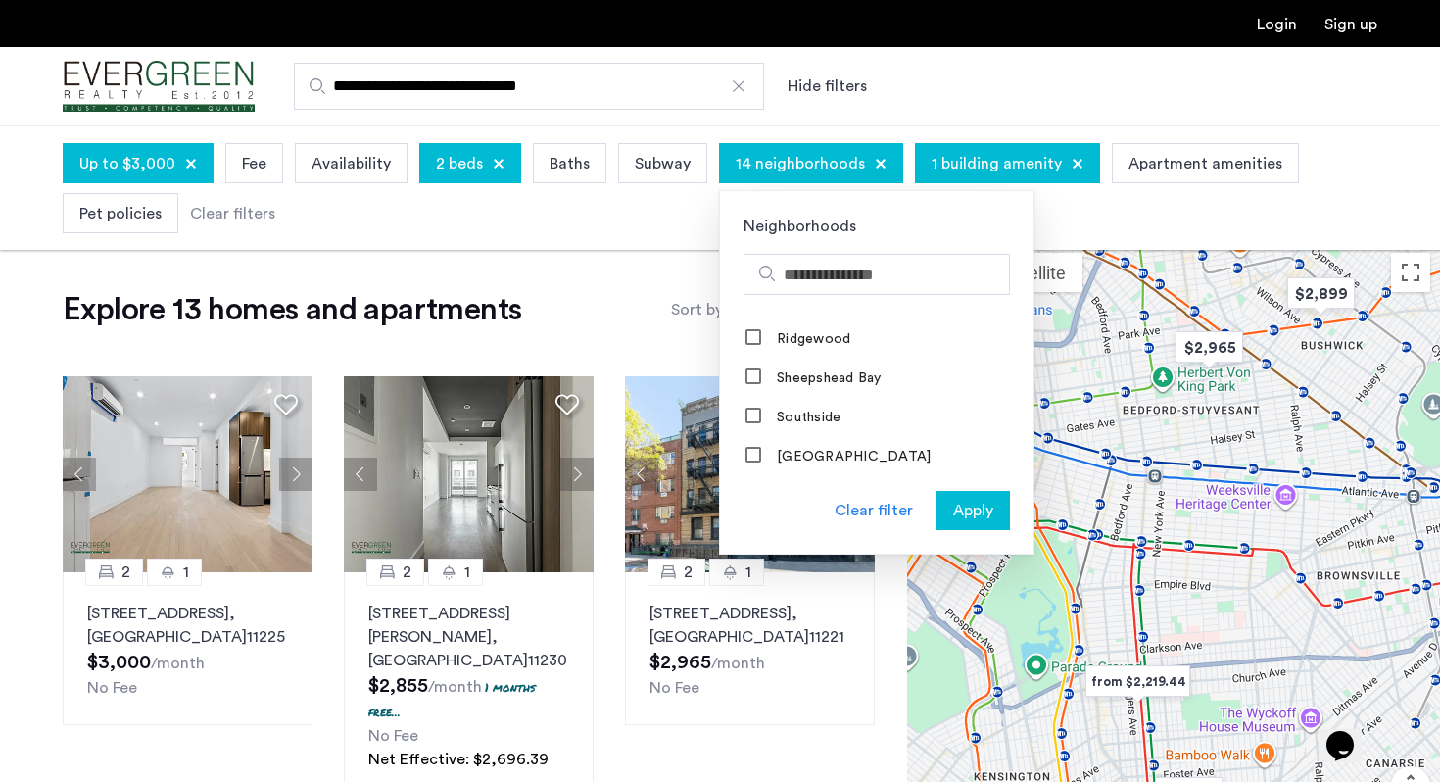
scroll to position [1818, 0]
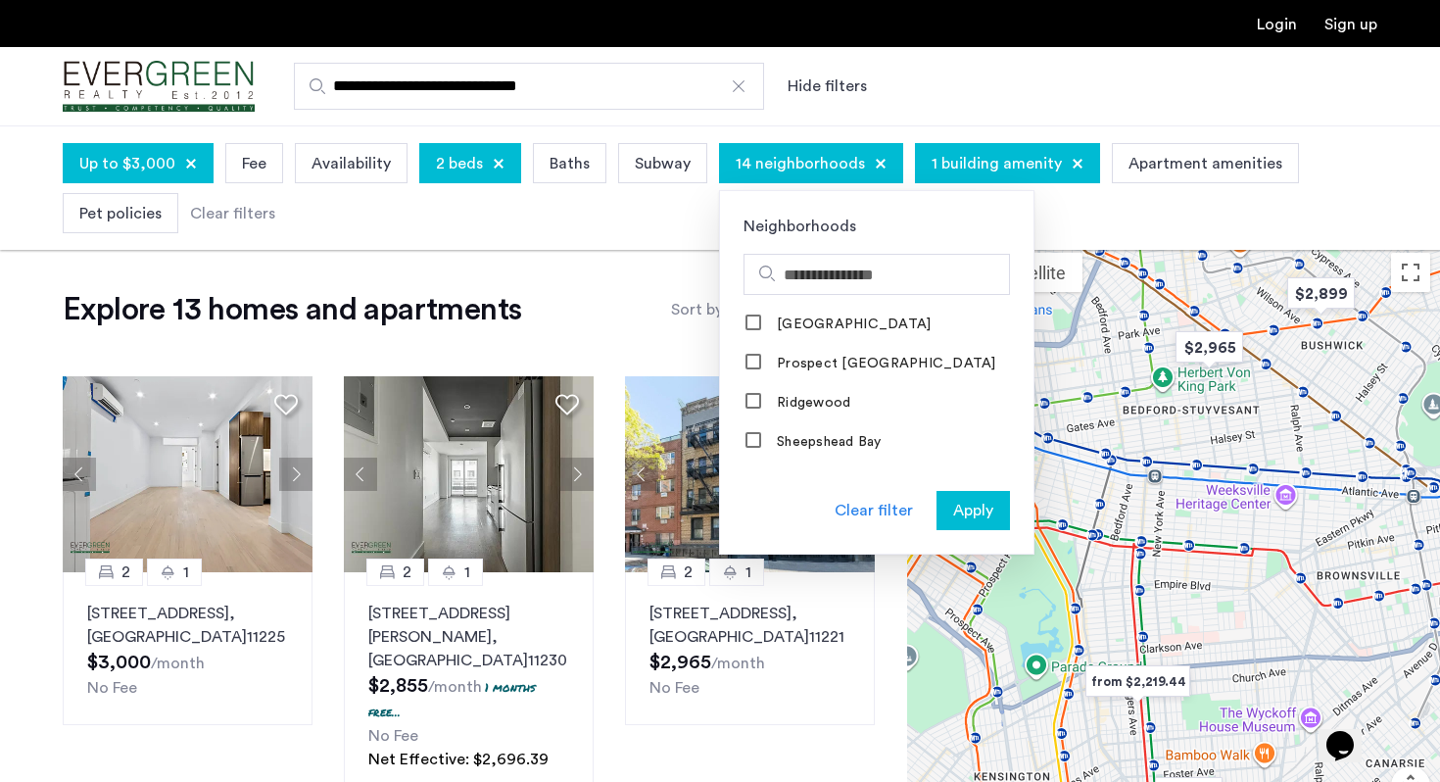
click at [861, 364] on label "Prospect Lefferts Gardens" at bounding box center [884, 364] width 223 height 16
click at [972, 505] on span "Apply" at bounding box center [973, 511] width 40 height 24
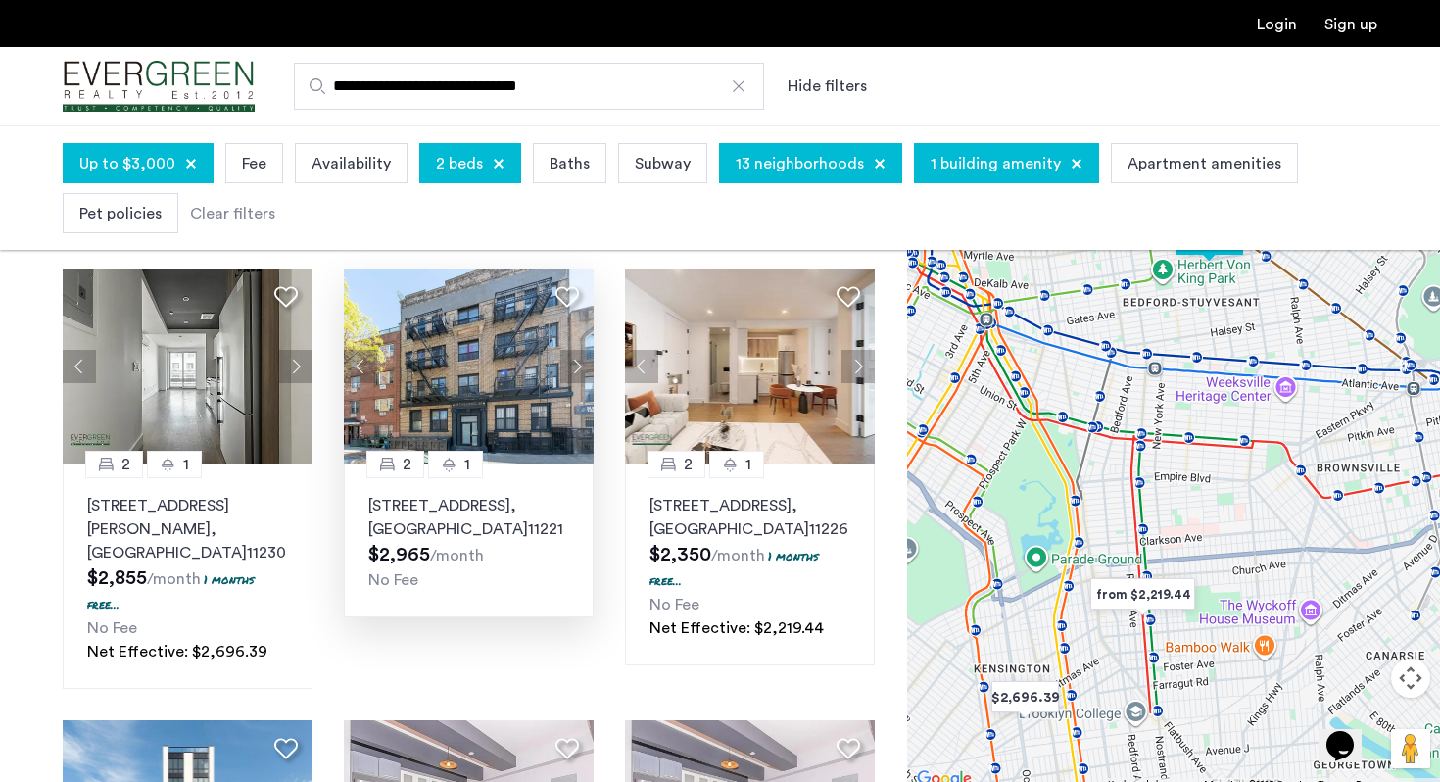
scroll to position [144, 0]
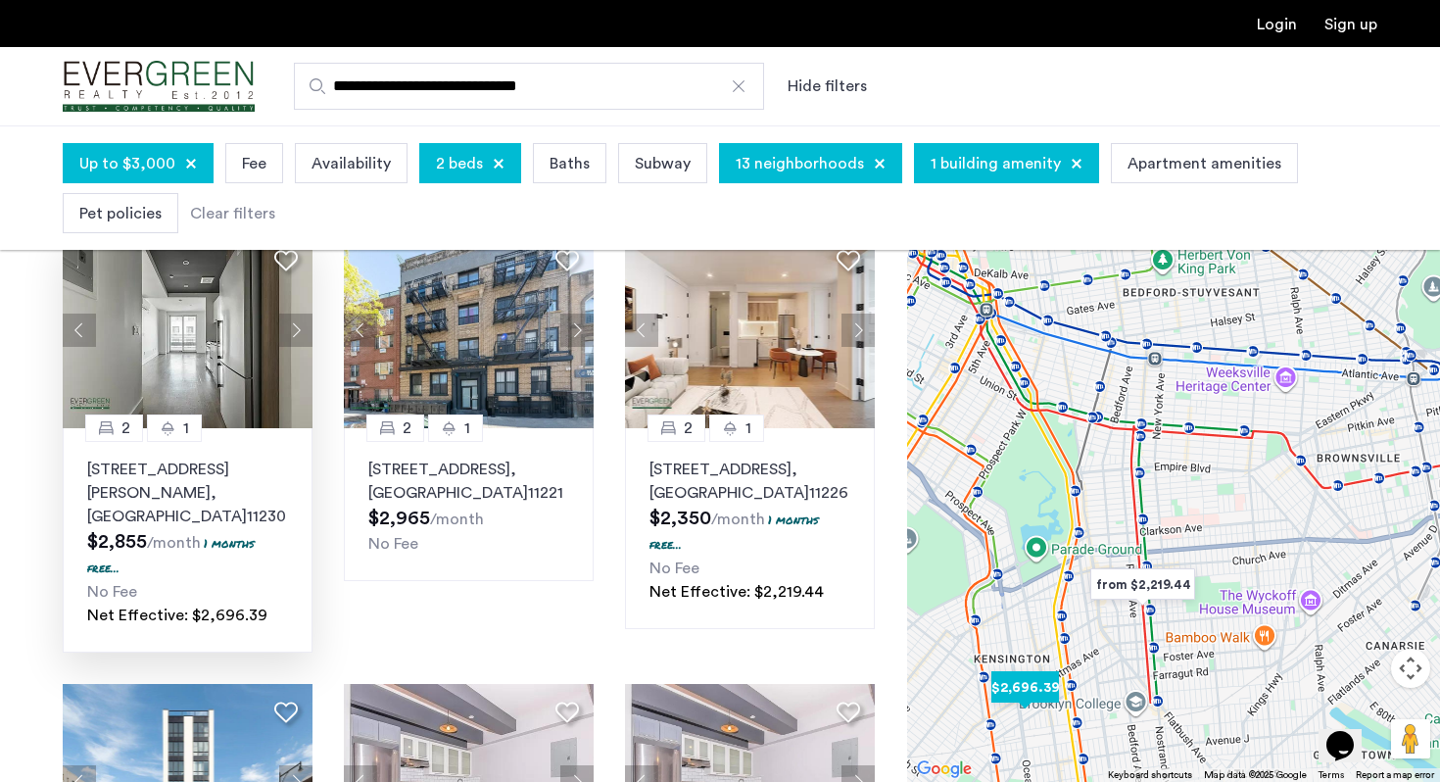
click at [226, 542] on div "242 Newkirk Avenue, Unit 4C, Brooklyn , NY 11230 $2,855 /month 1 months free...…" at bounding box center [187, 543] width 201 height 170
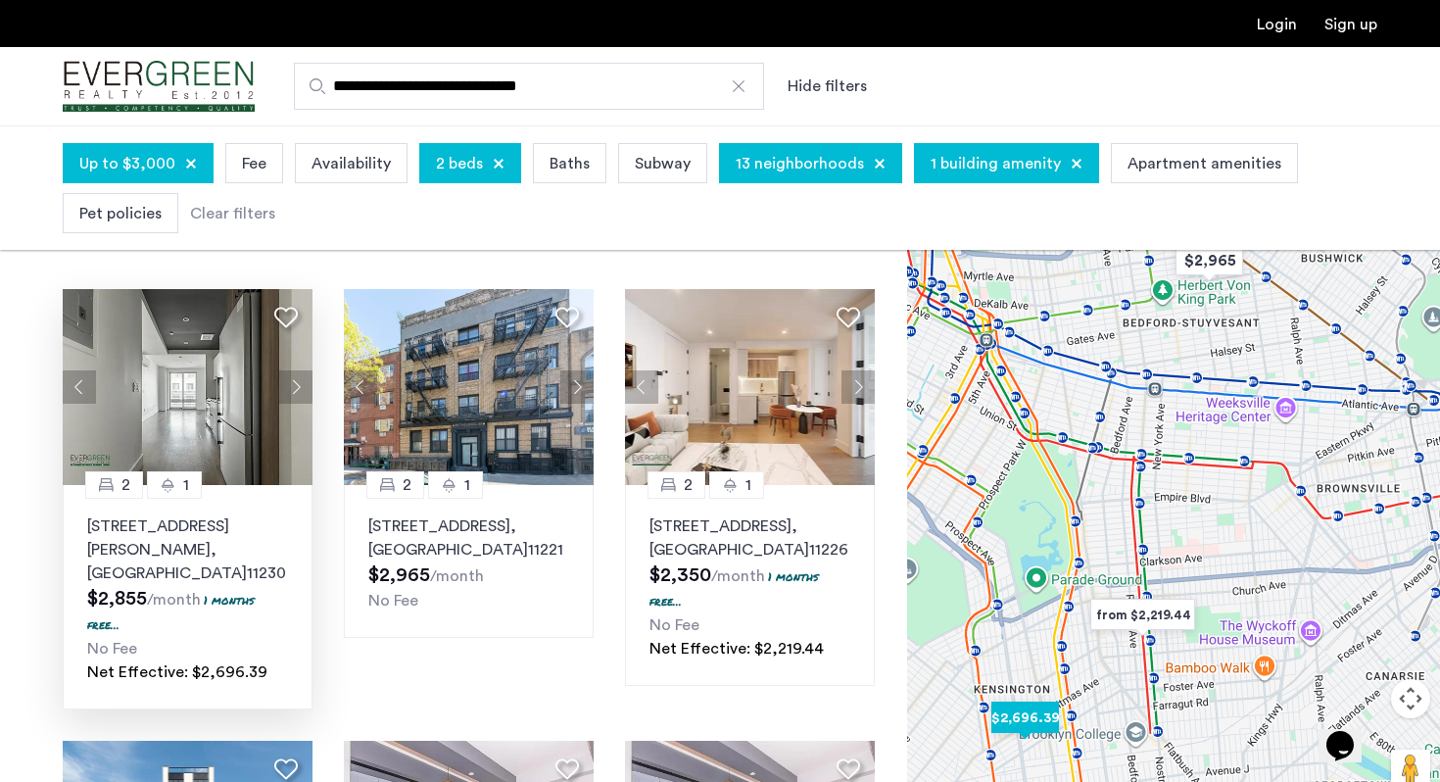
scroll to position [89, 0]
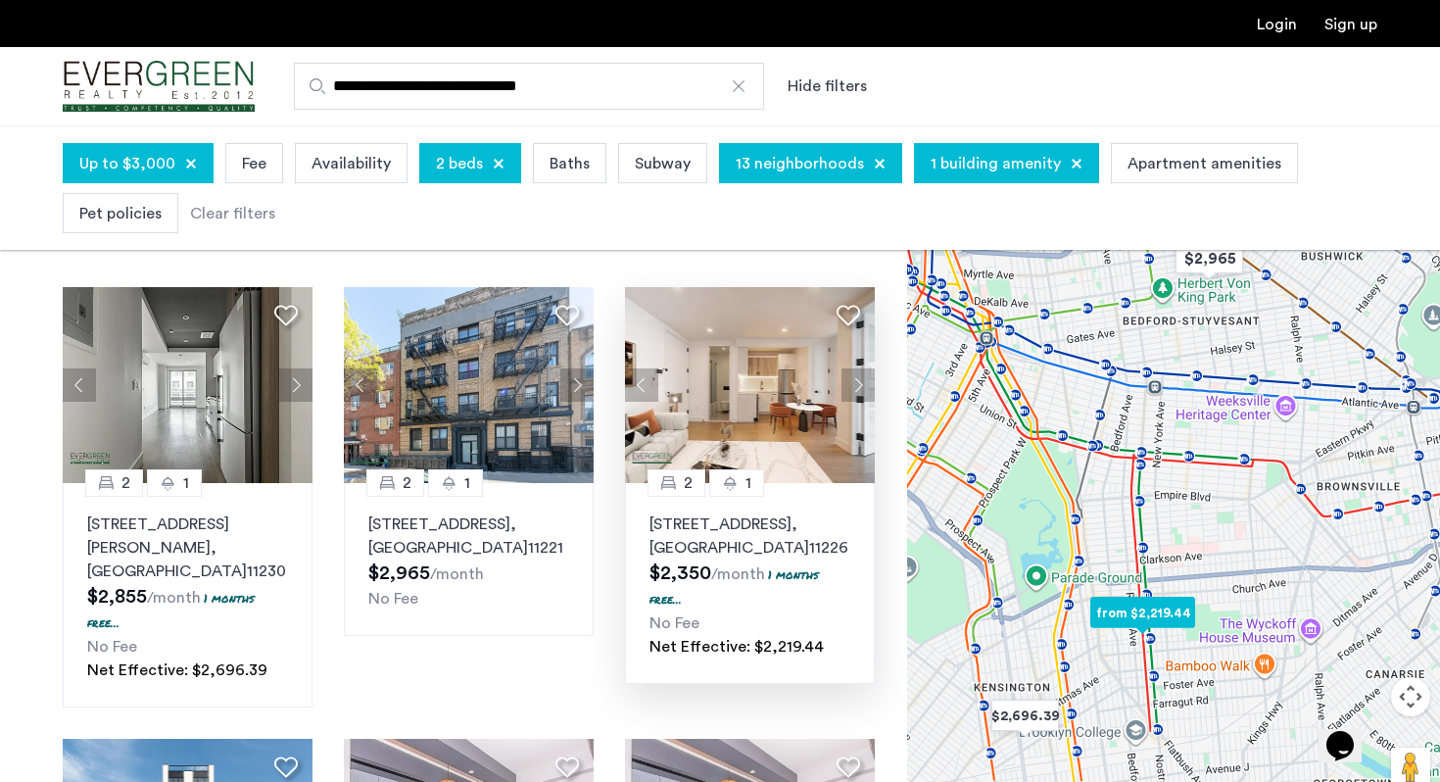
click at [758, 585] on div "282 East 32nd Street, Unit 4C, Brooklyn , NY 11226 $2,350 /month 1 months free.…" at bounding box center [750, 585] width 201 height 146
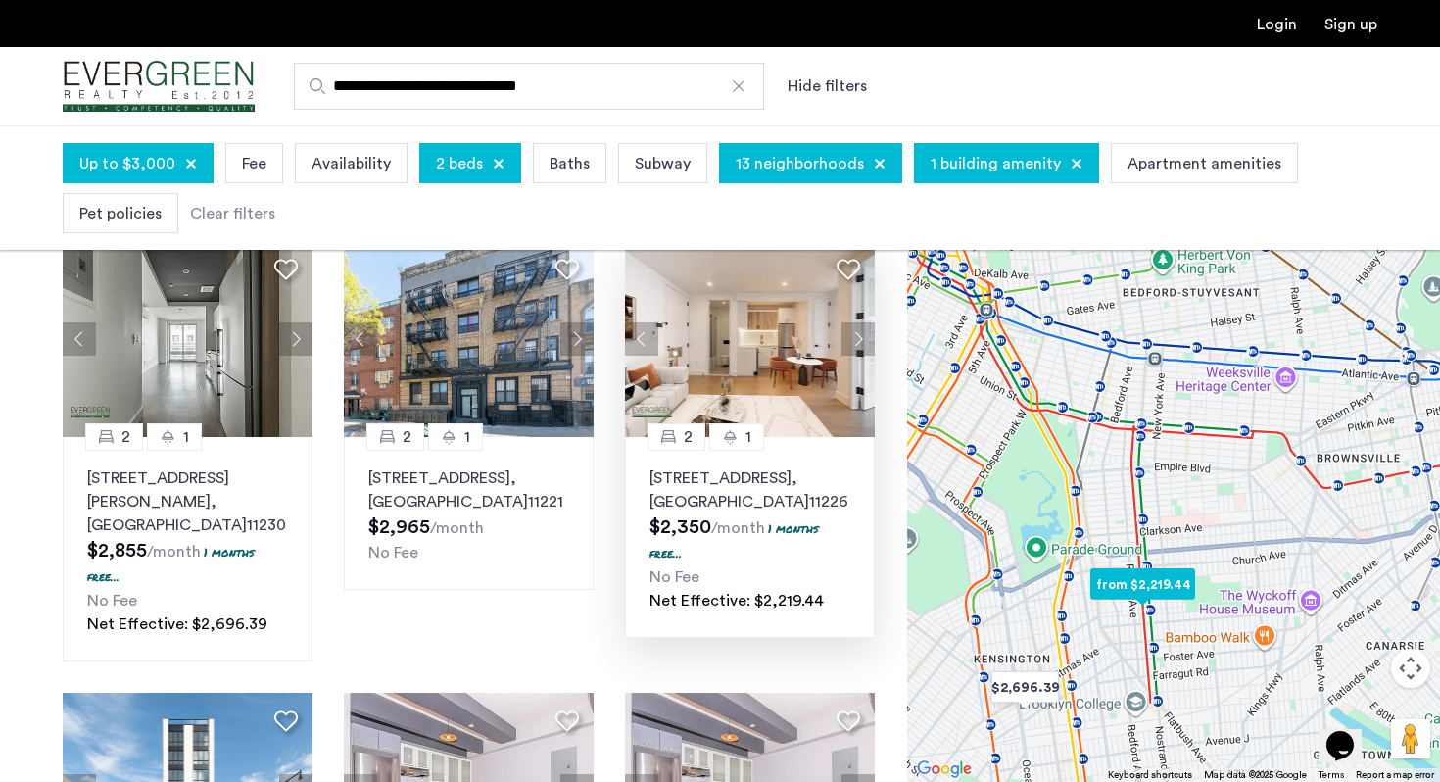
scroll to position [139, 0]
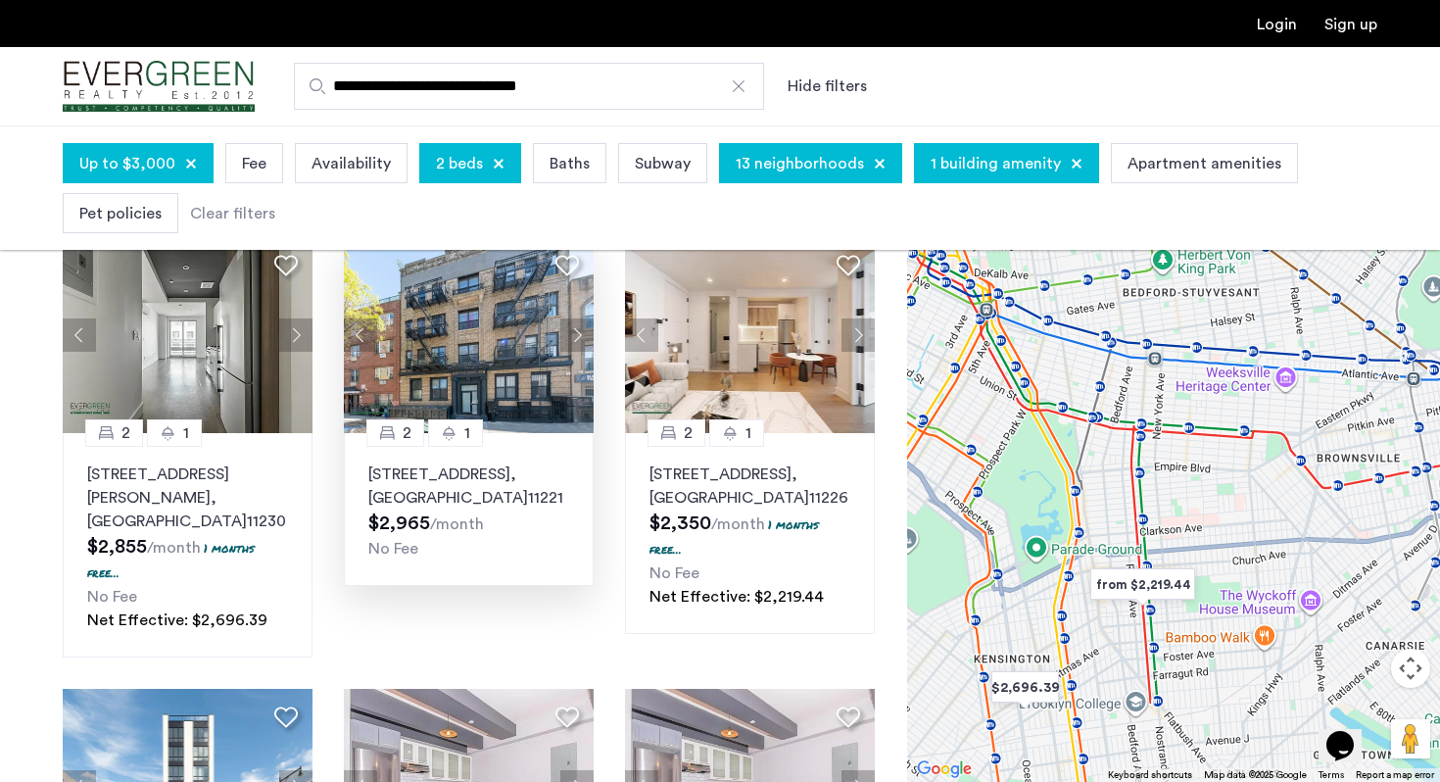
click at [505, 555] on div "No Fee" at bounding box center [468, 549] width 201 height 24
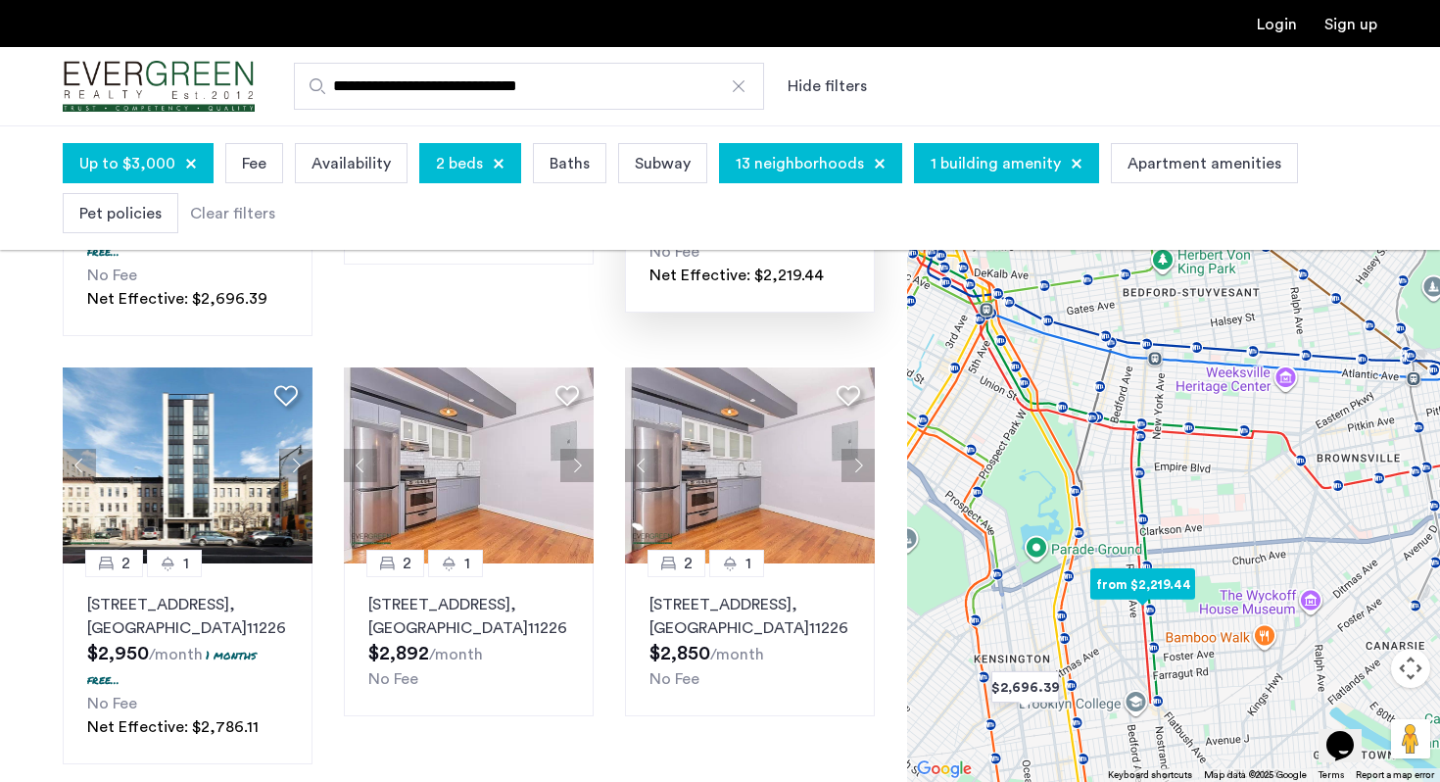
scroll to position [489, 0]
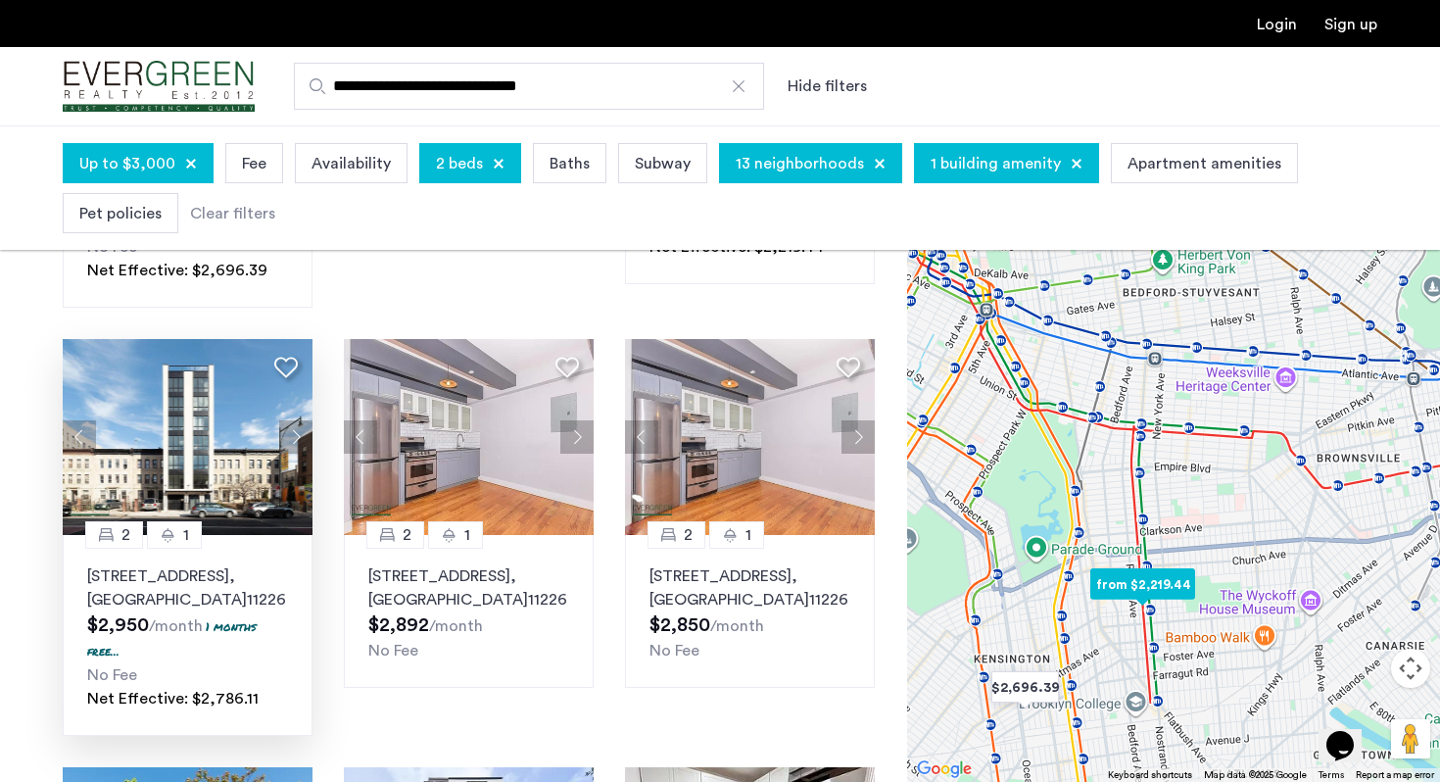
click at [234, 635] on div "1365 Nostrand Avenue, Unit 2A, Brooklyn , NY 11226 $2,950 /month 1 months free.…" at bounding box center [187, 637] width 201 height 146
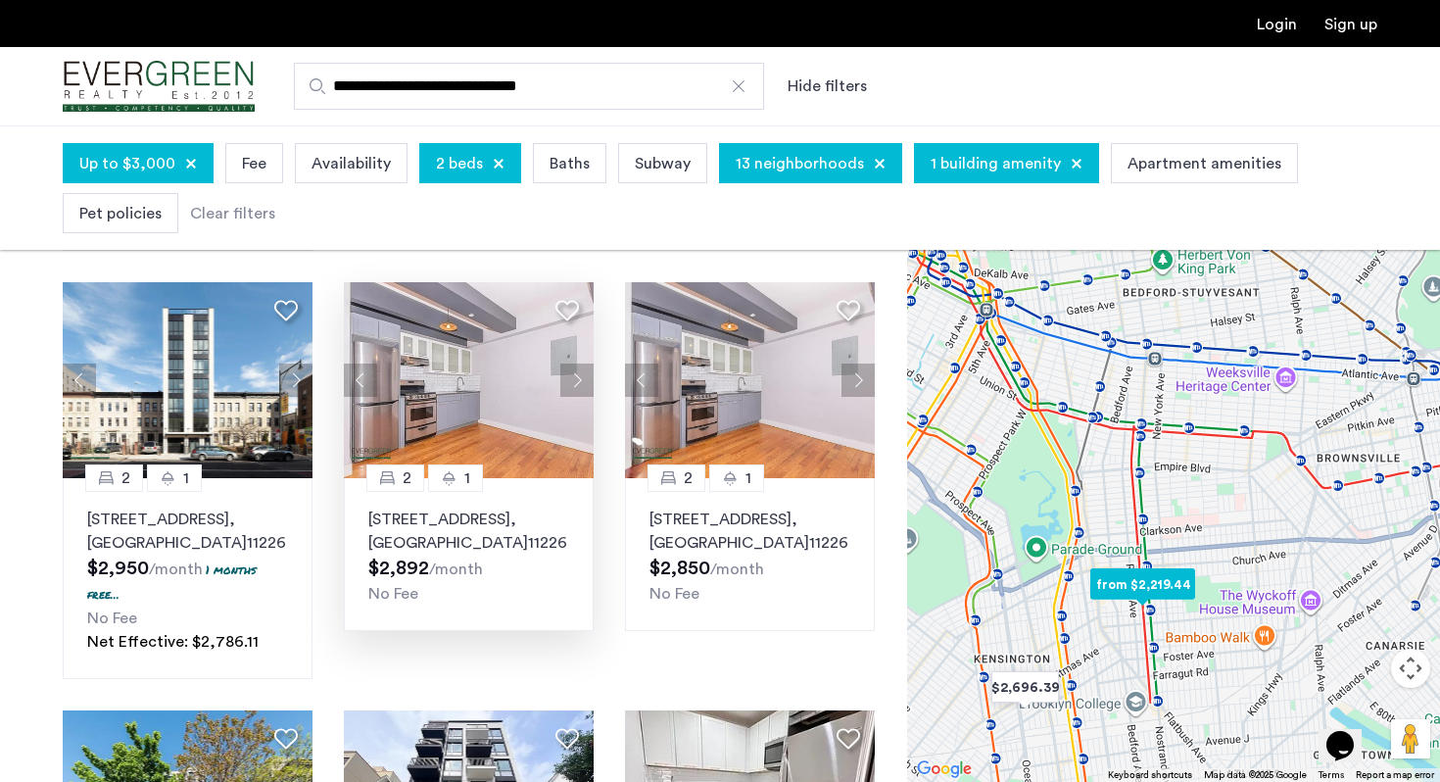
scroll to position [506, 0]
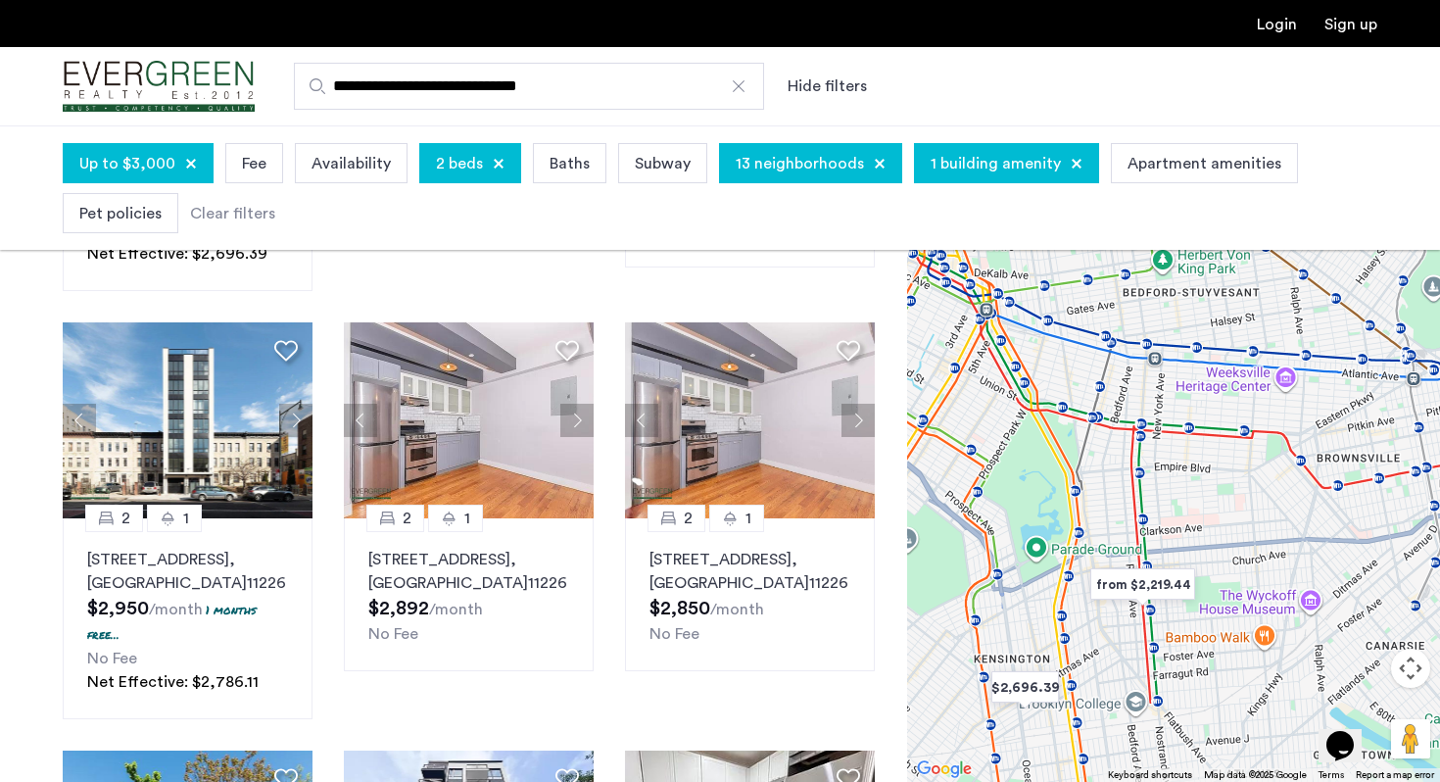
click at [791, 151] on div "13 neighborhoods" at bounding box center [810, 163] width 183 height 40
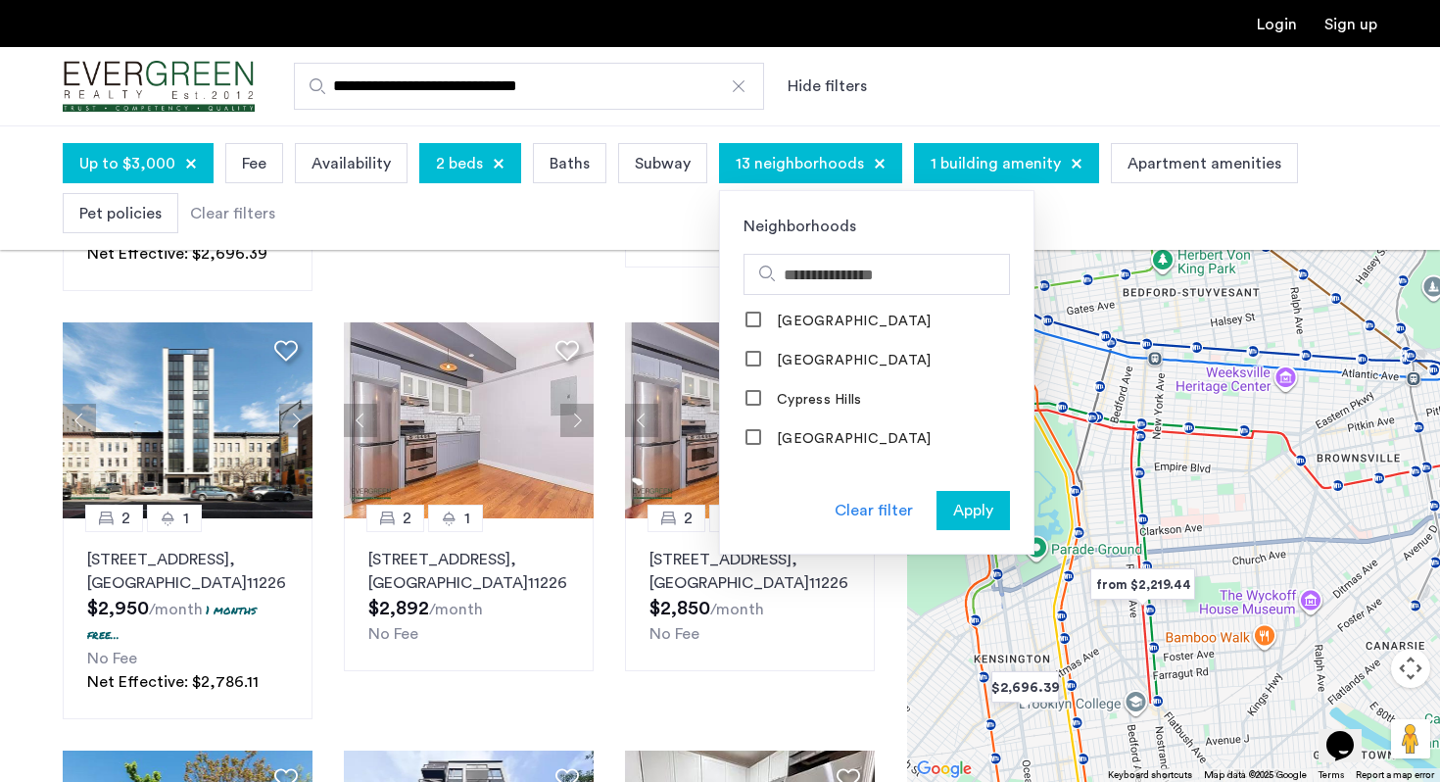
scroll to position [725, 0]
click at [796, 356] on label "Crown Heights" at bounding box center [852, 359] width 158 height 16
click at [794, 390] on label "Cypress Hills" at bounding box center [817, 398] width 88 height 16
click at [794, 431] on label "Ditmas Park" at bounding box center [852, 437] width 158 height 16
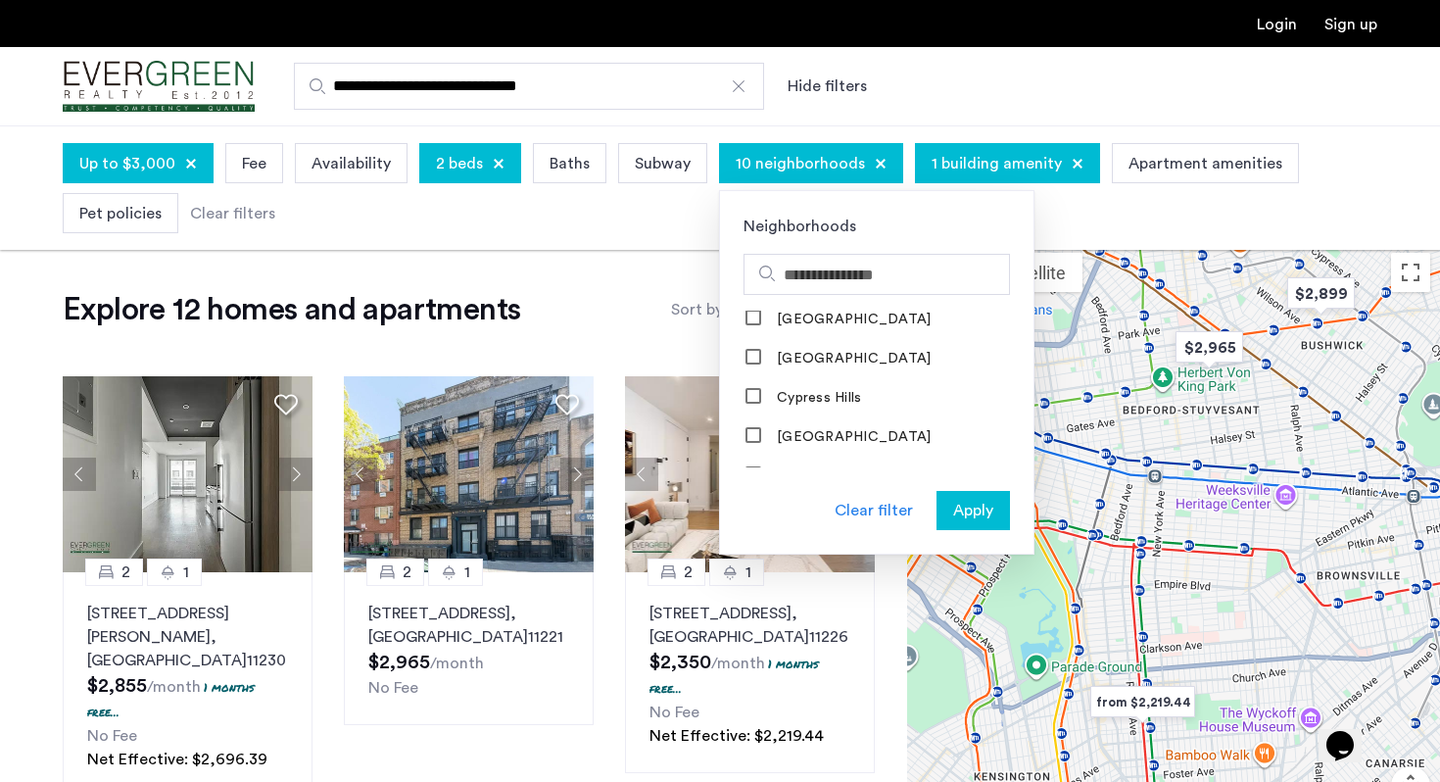
click at [953, 504] on span "Apply" at bounding box center [973, 511] width 40 height 24
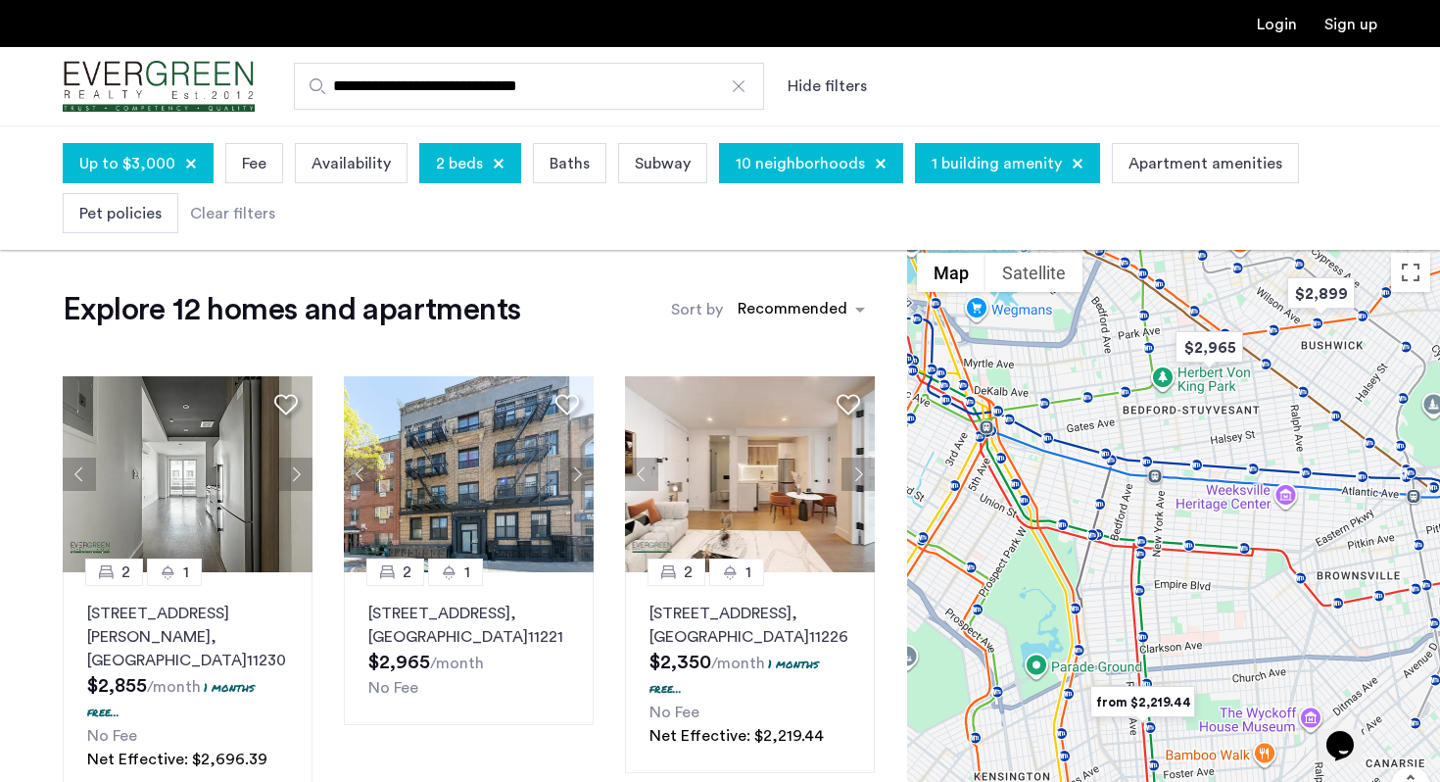
click at [782, 165] on span "10 neighborhoods" at bounding box center [800, 164] width 129 height 24
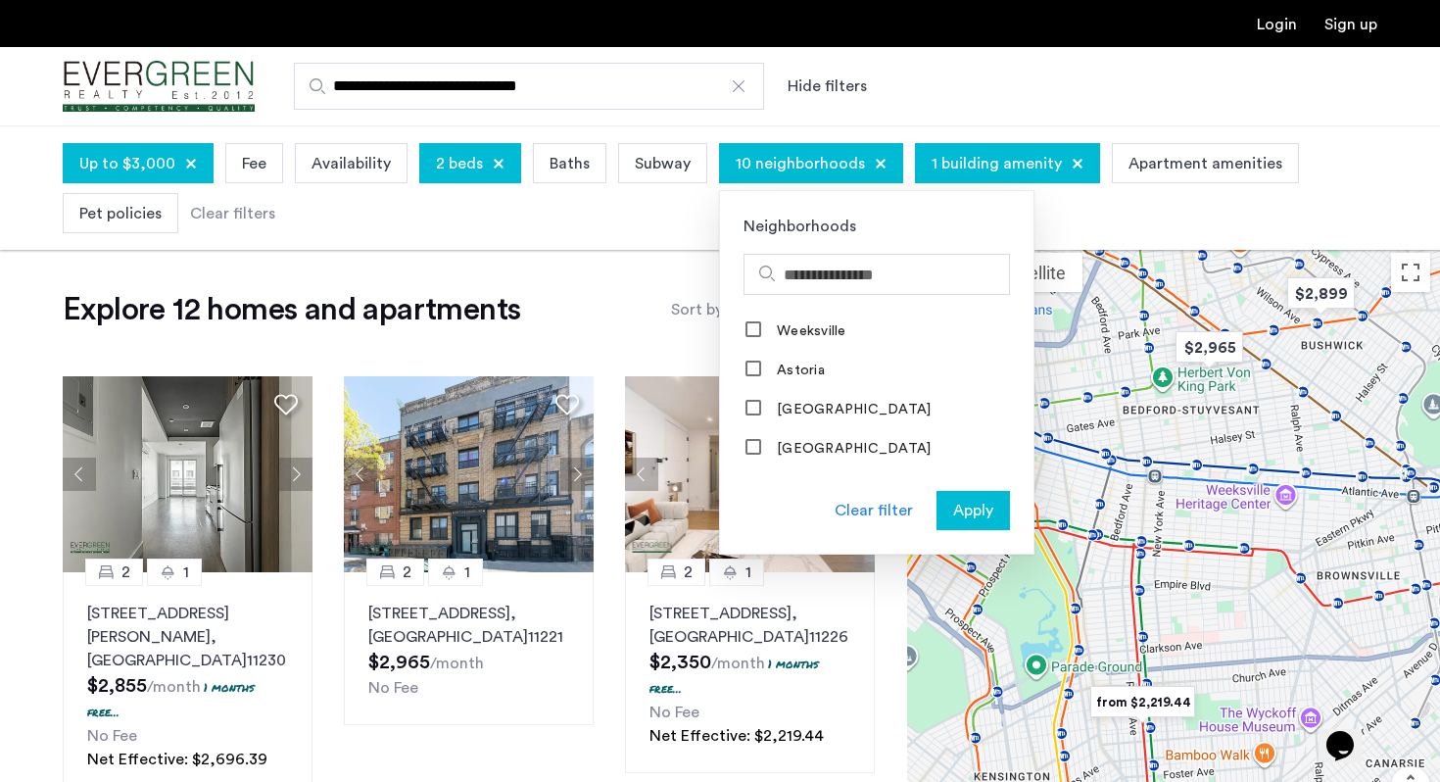
click at [944, 499] on div "Apply" at bounding box center [974, 511] width 62 height 24
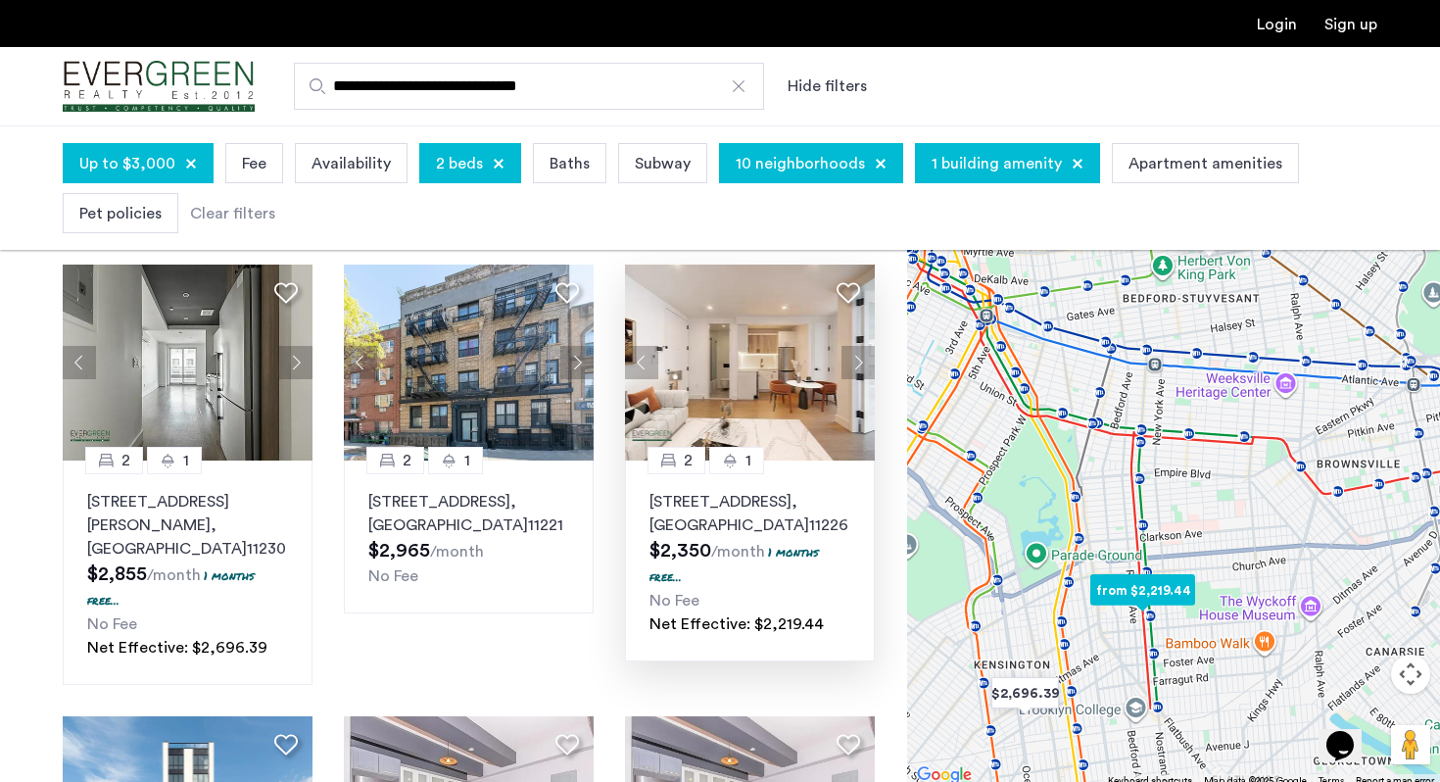
scroll to position [114, 0]
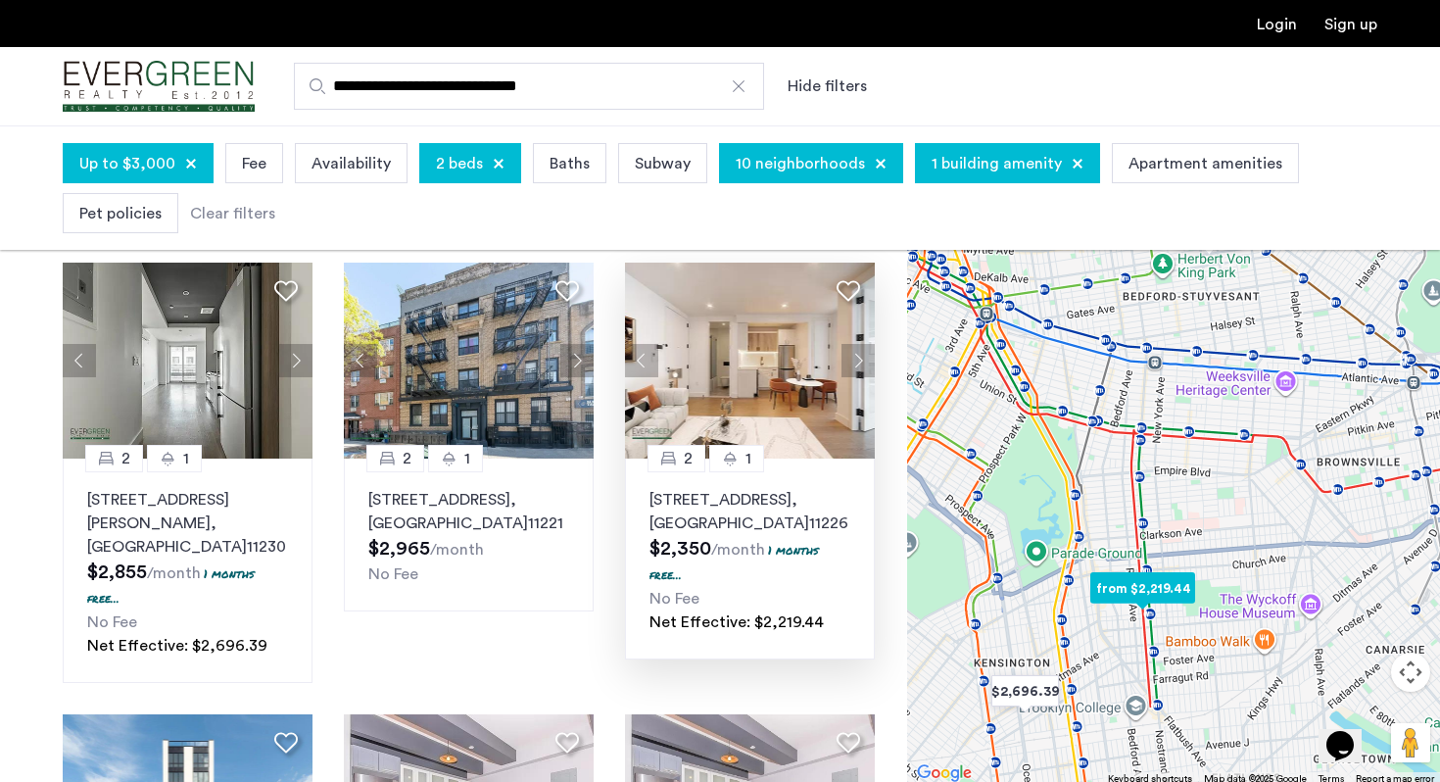
click at [860, 354] on button "Next apartment" at bounding box center [858, 360] width 33 height 33
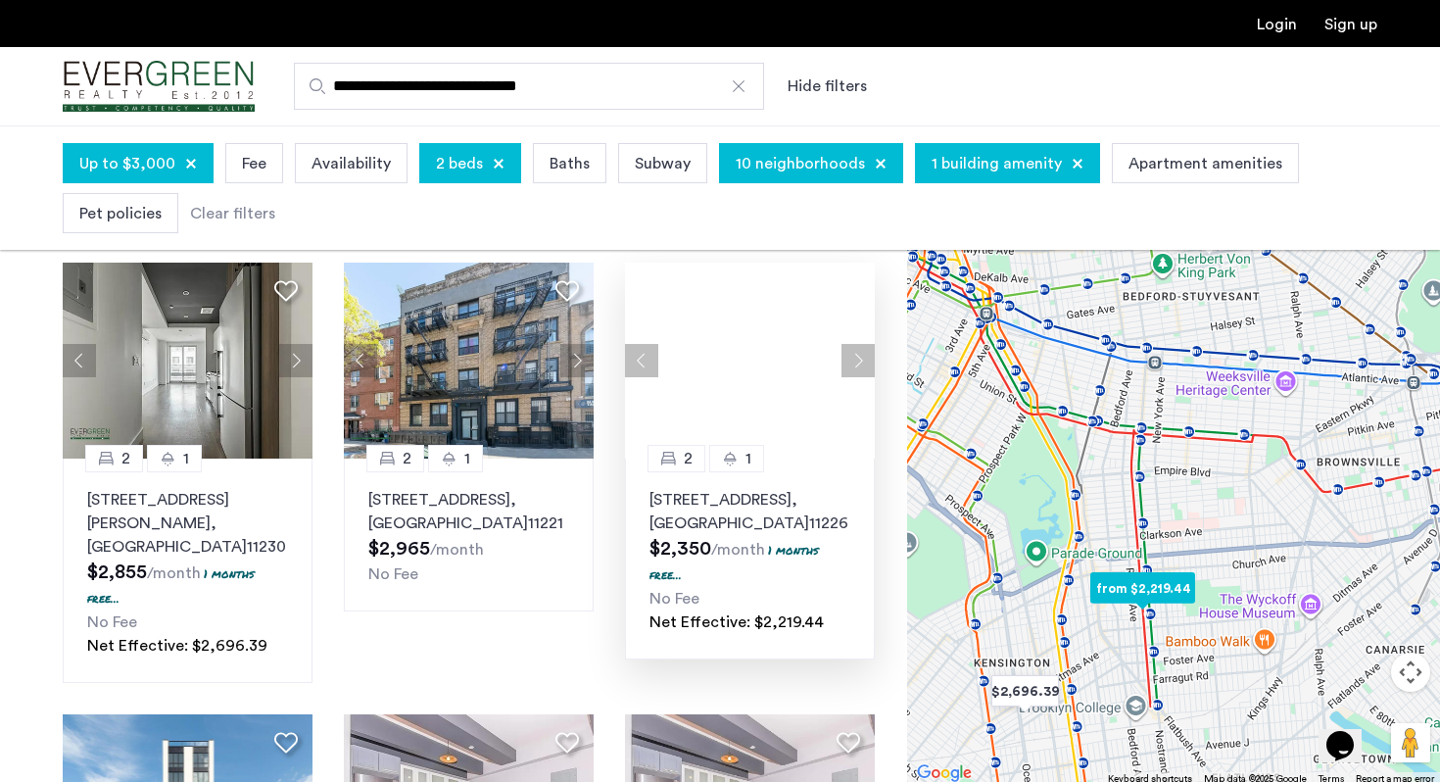
click at [860, 354] on button "Next apartment" at bounding box center [858, 360] width 33 height 33
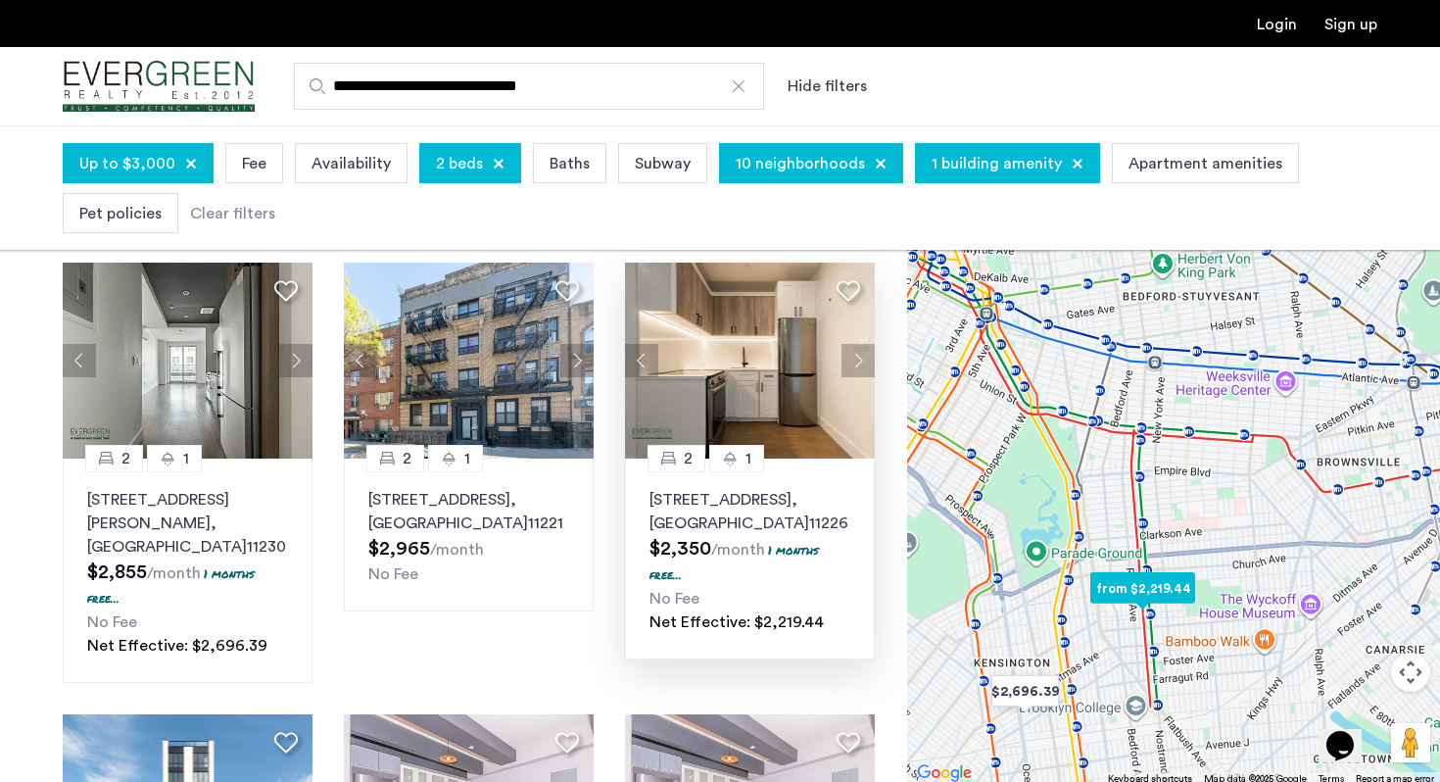
click at [860, 354] on button "Next apartment" at bounding box center [858, 360] width 33 height 33
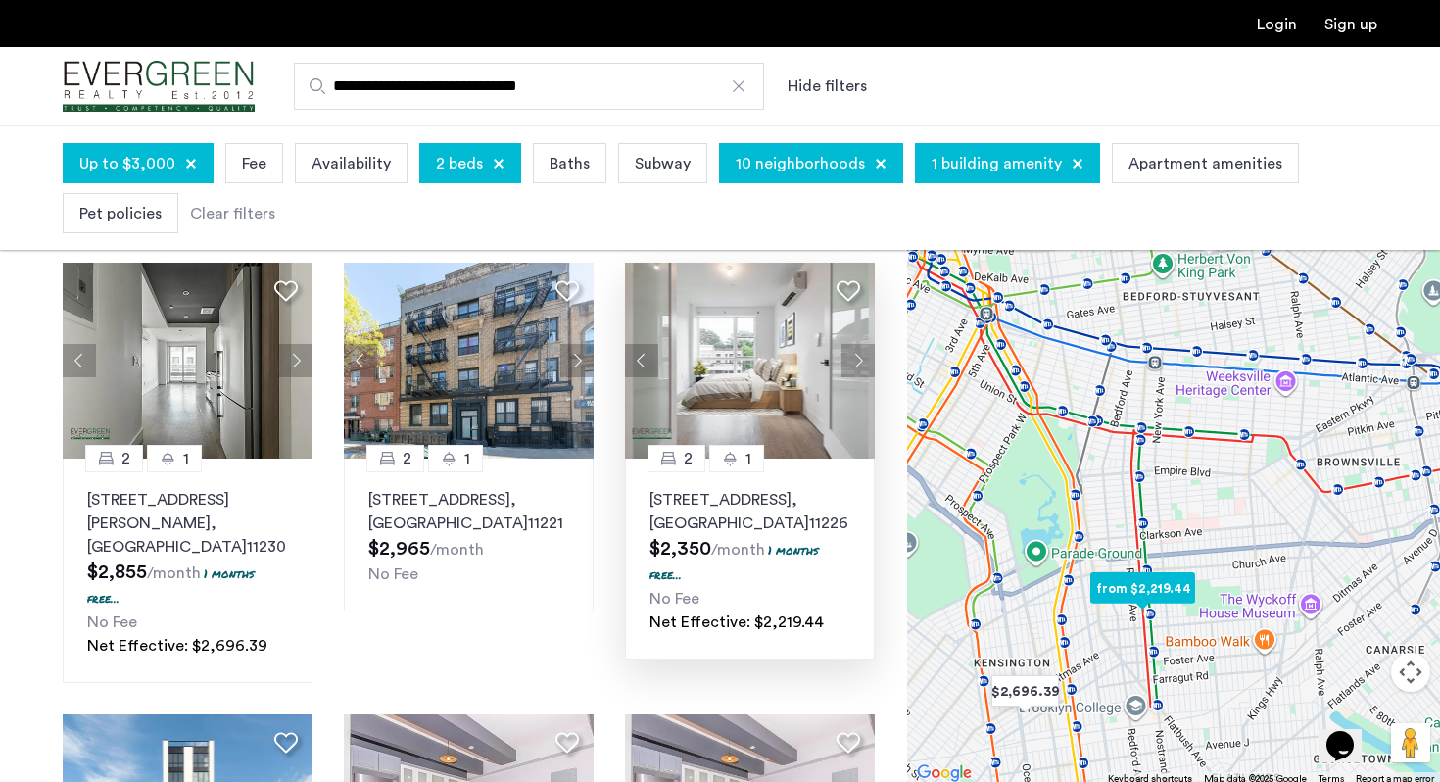
click at [860, 354] on button "Next apartment" at bounding box center [858, 360] width 33 height 33
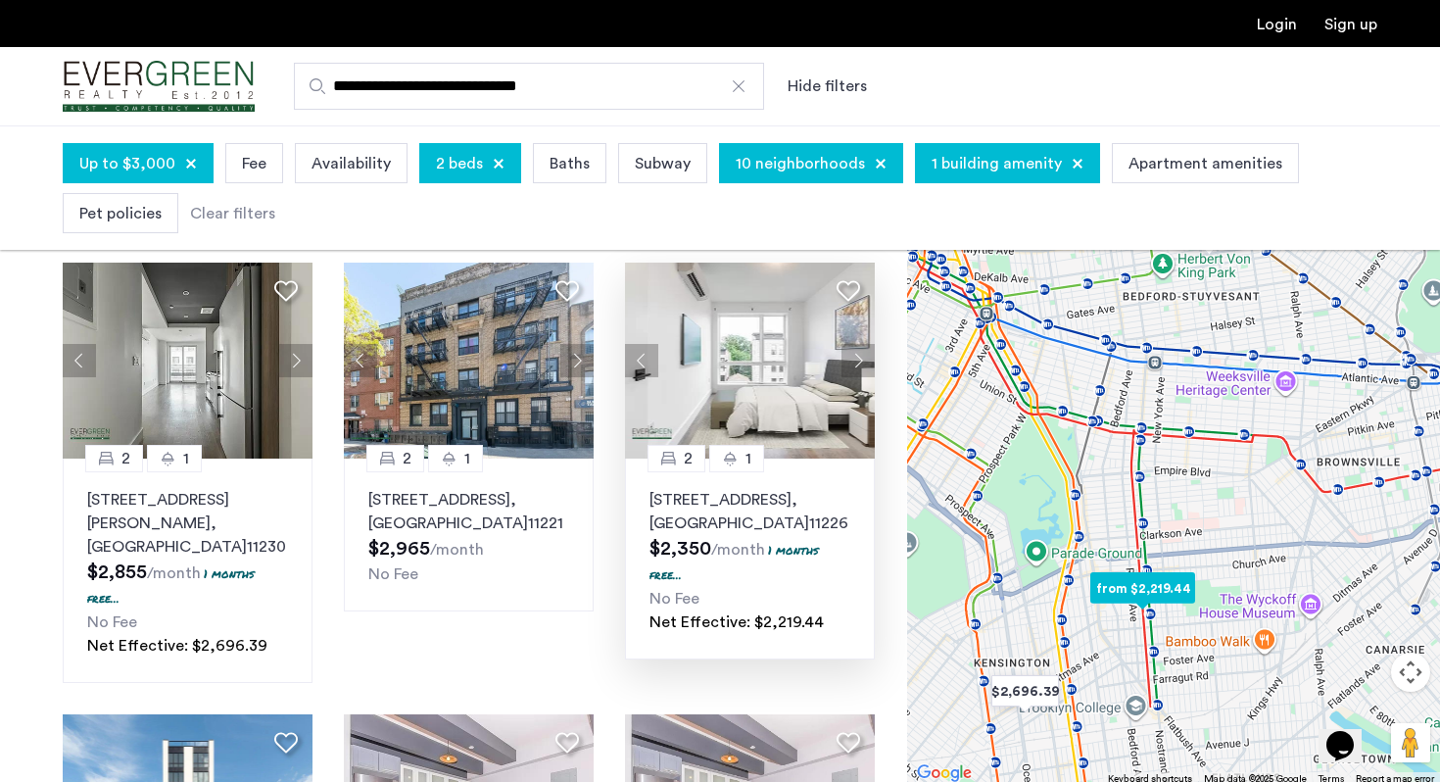
click at [860, 354] on button "Next apartment" at bounding box center [858, 360] width 33 height 33
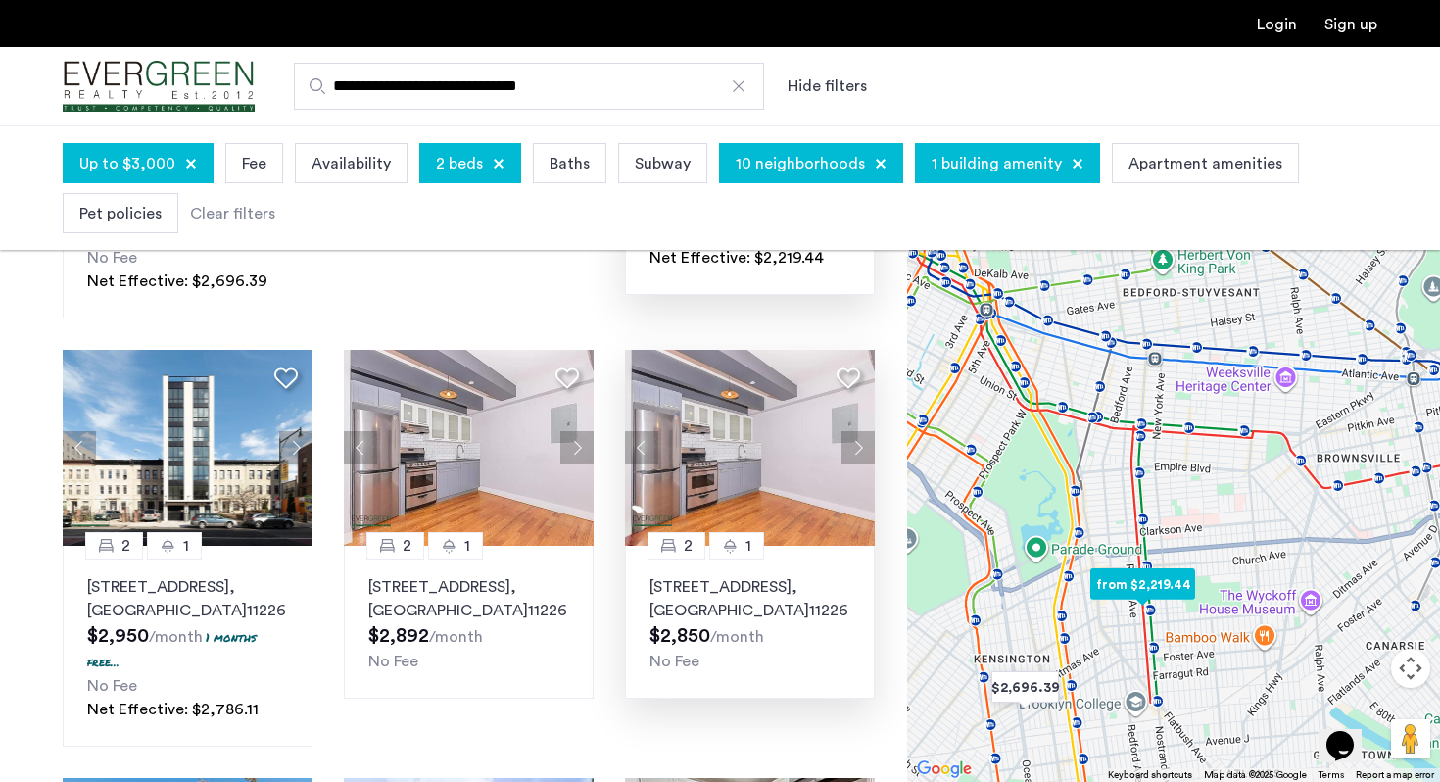
scroll to position [482, 0]
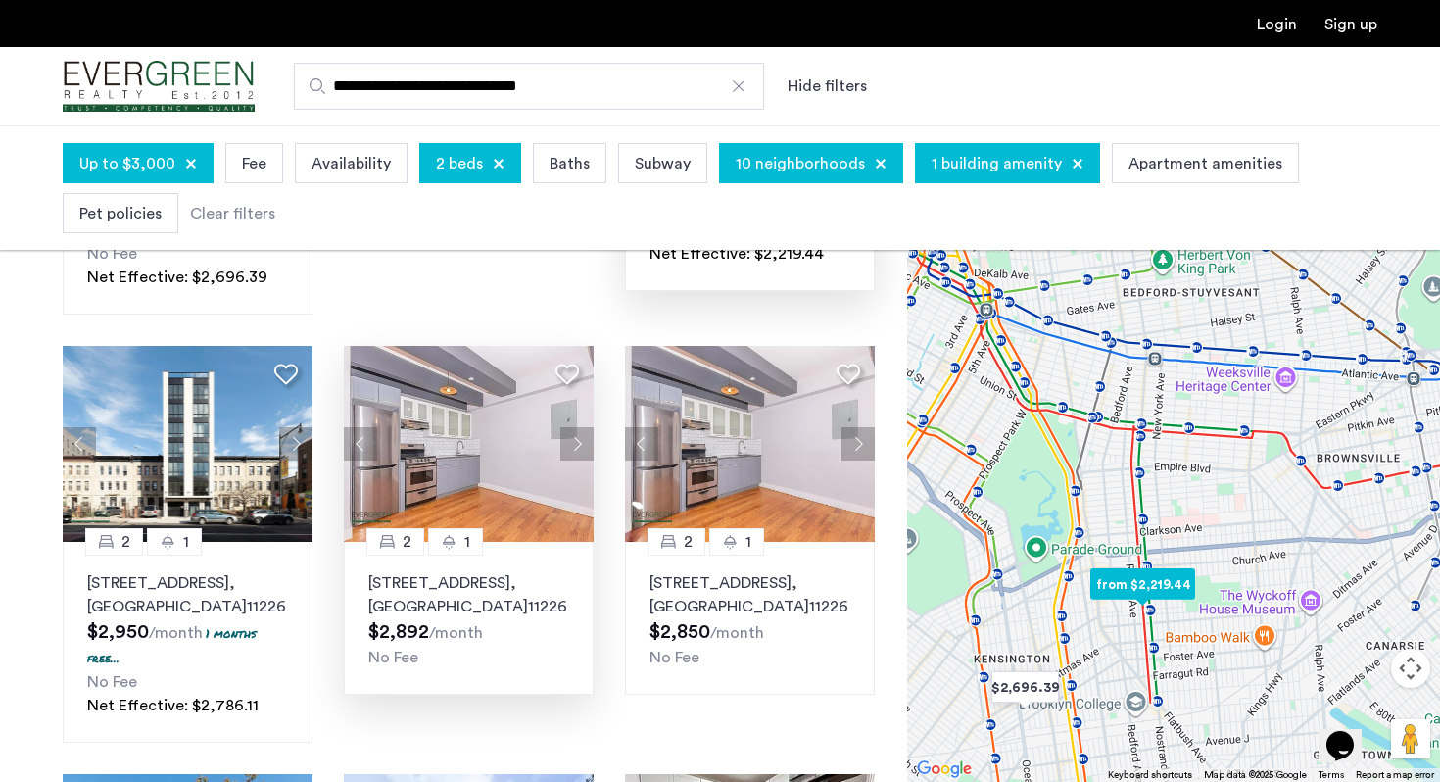
click at [559, 571] on p "186 Lenox Road, Unit 6J, Brooklyn , NY 11226" at bounding box center [468, 594] width 201 height 47
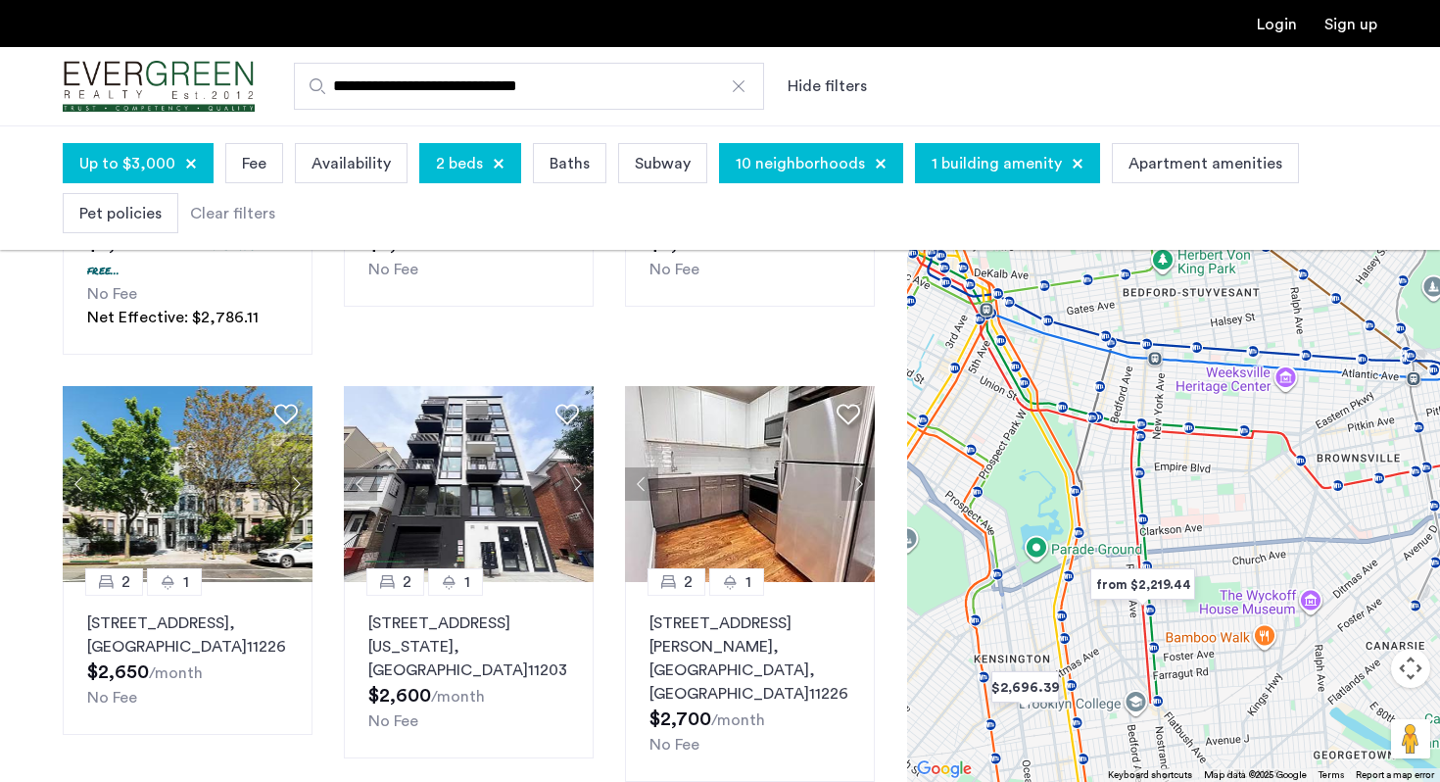
scroll to position [869, 0]
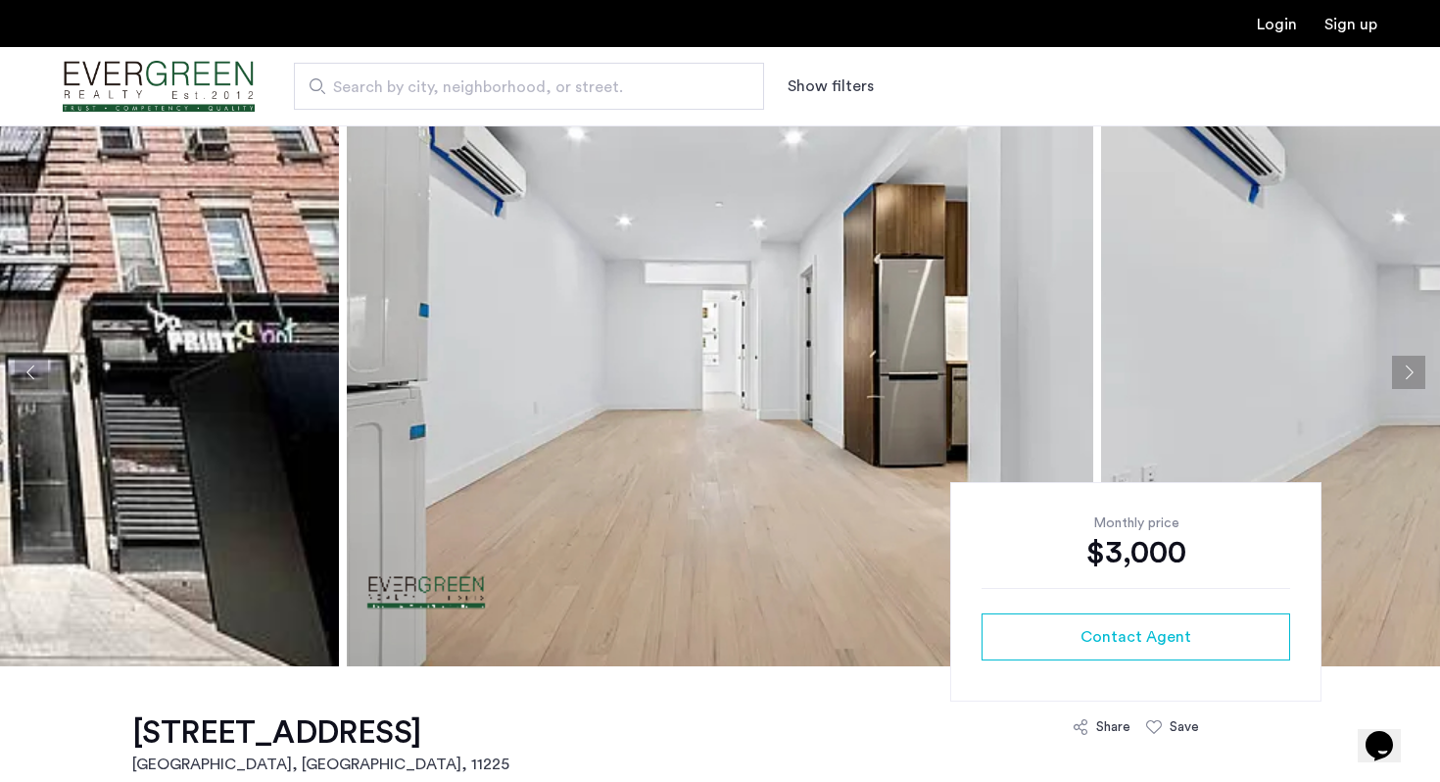
scroll to position [52, 0]
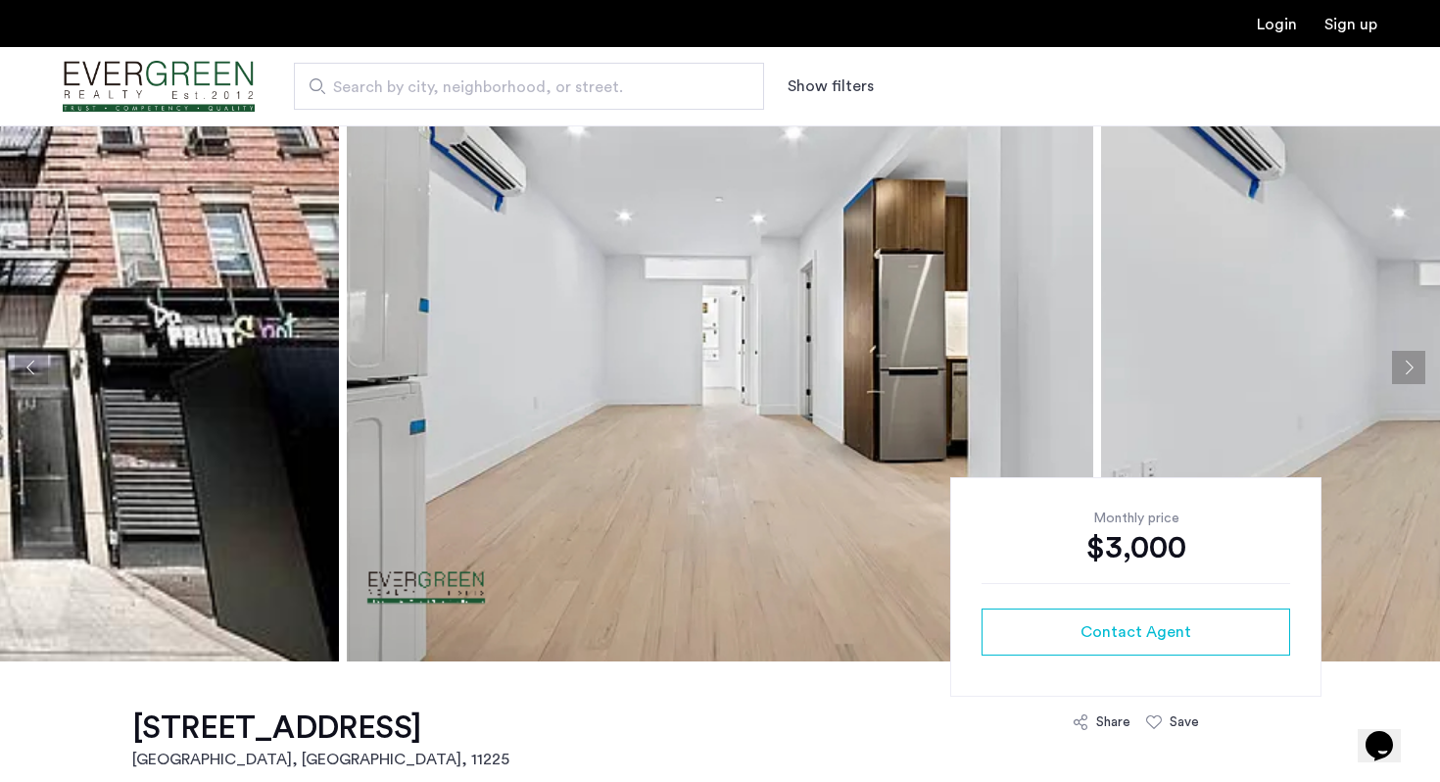
click at [733, 468] on img at bounding box center [720, 367] width 747 height 588
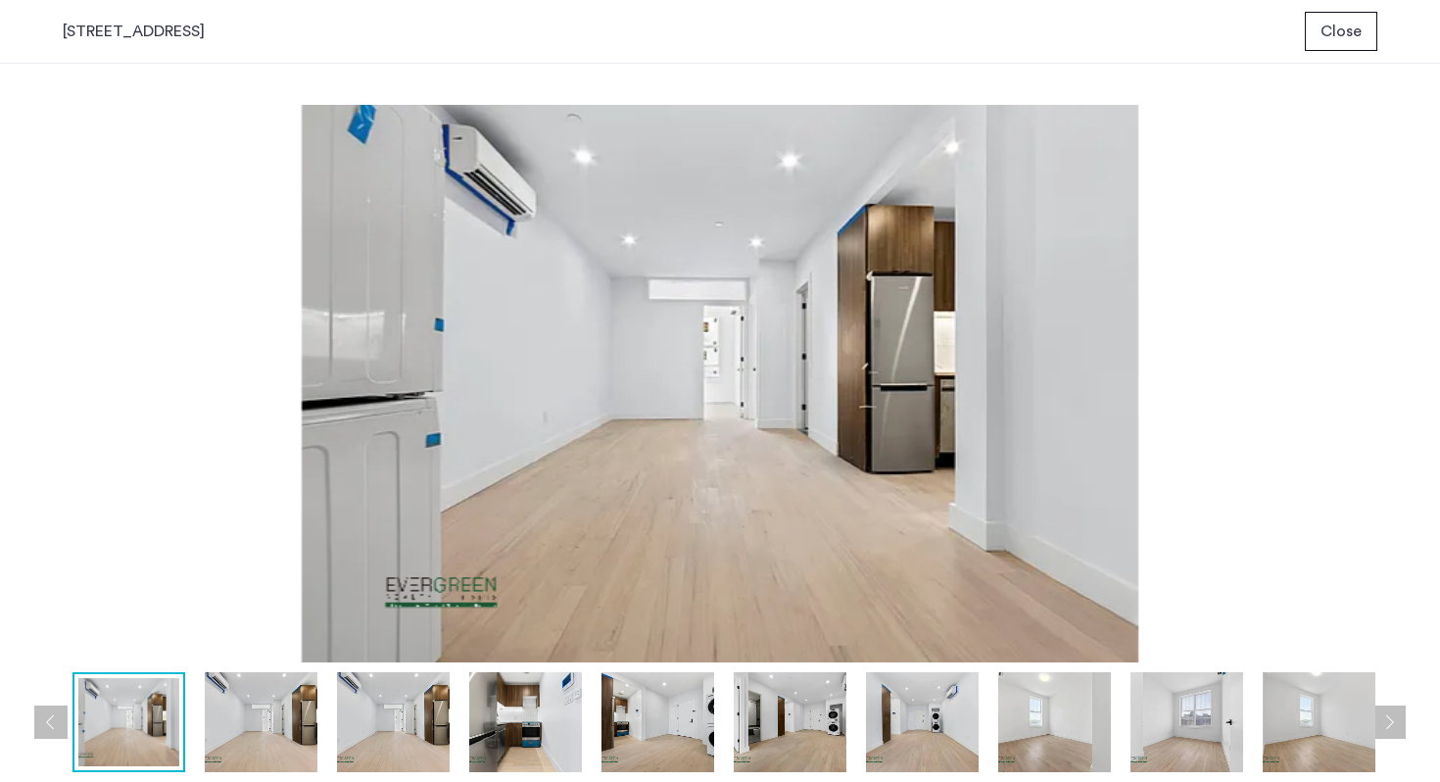
click at [1393, 714] on button "Next apartment" at bounding box center [1389, 721] width 33 height 33
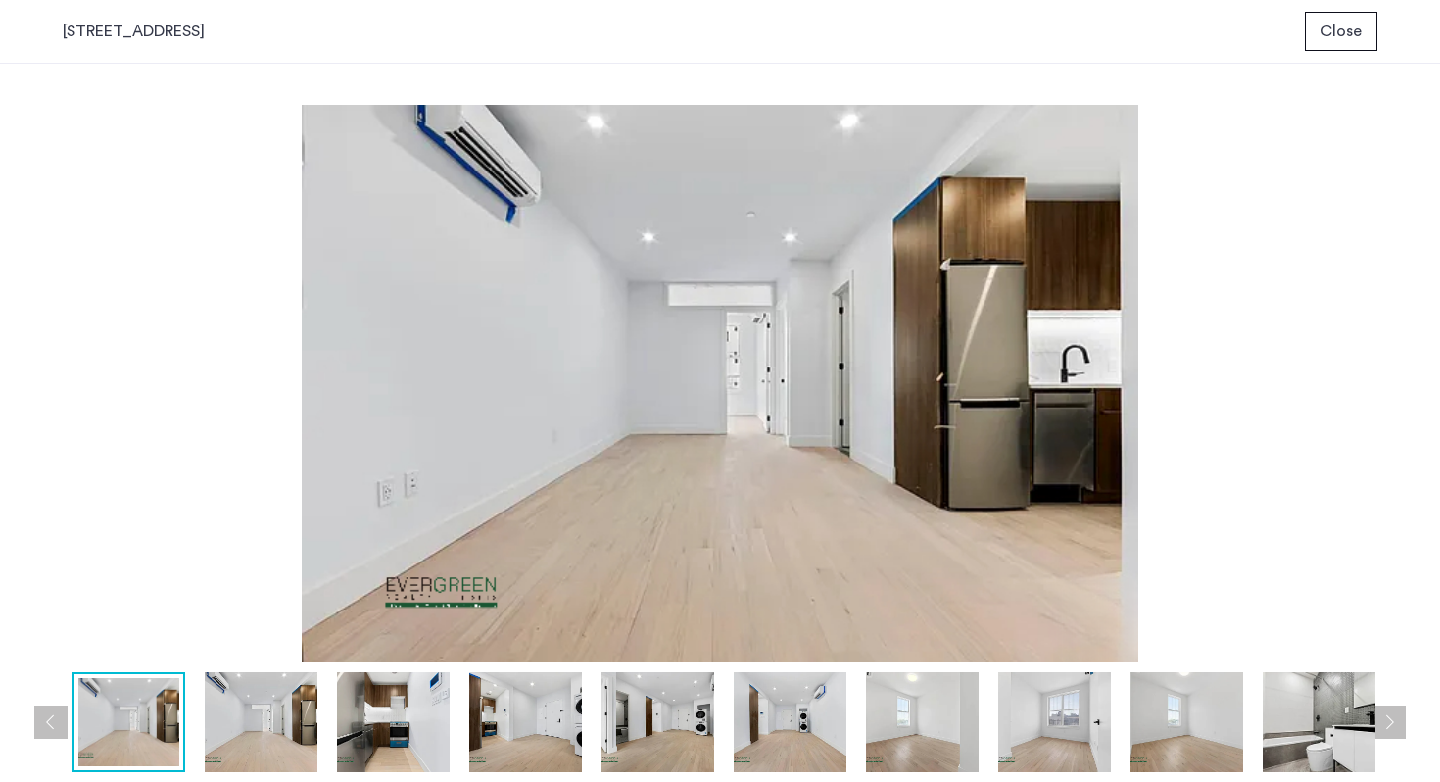
click at [1393, 714] on button "Next apartment" at bounding box center [1389, 721] width 33 height 33
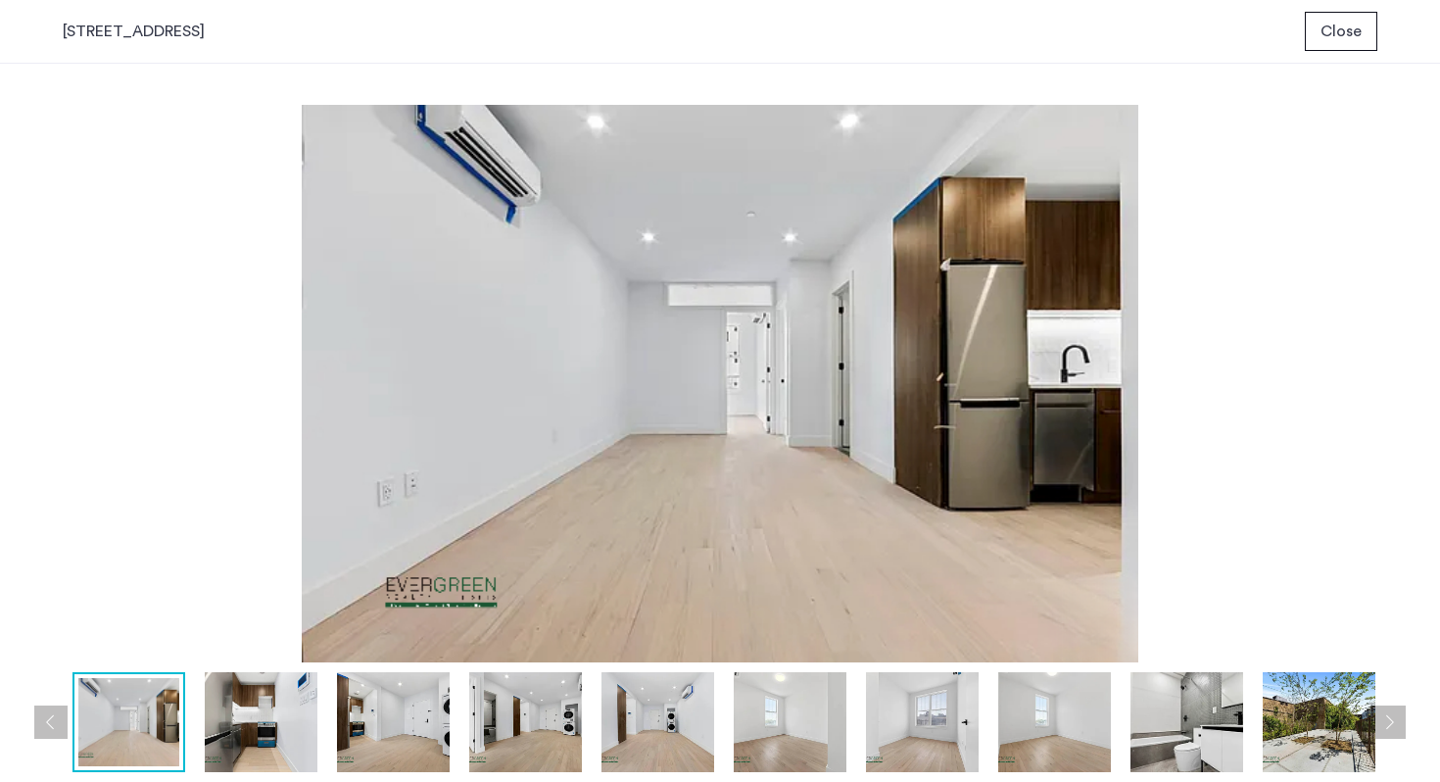
click at [1393, 714] on button "Next apartment" at bounding box center [1389, 721] width 33 height 33
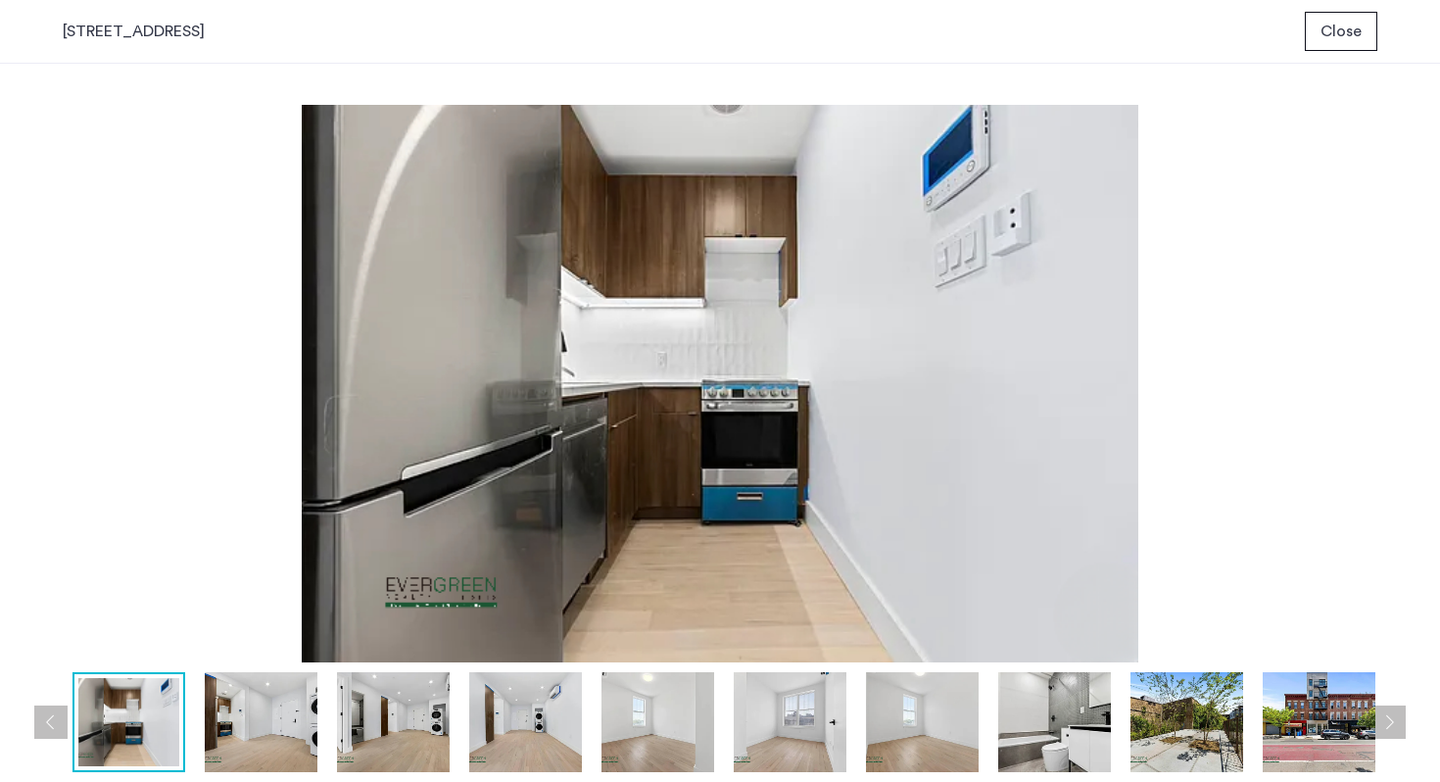
click at [1393, 714] on button "Next apartment" at bounding box center [1389, 721] width 33 height 33
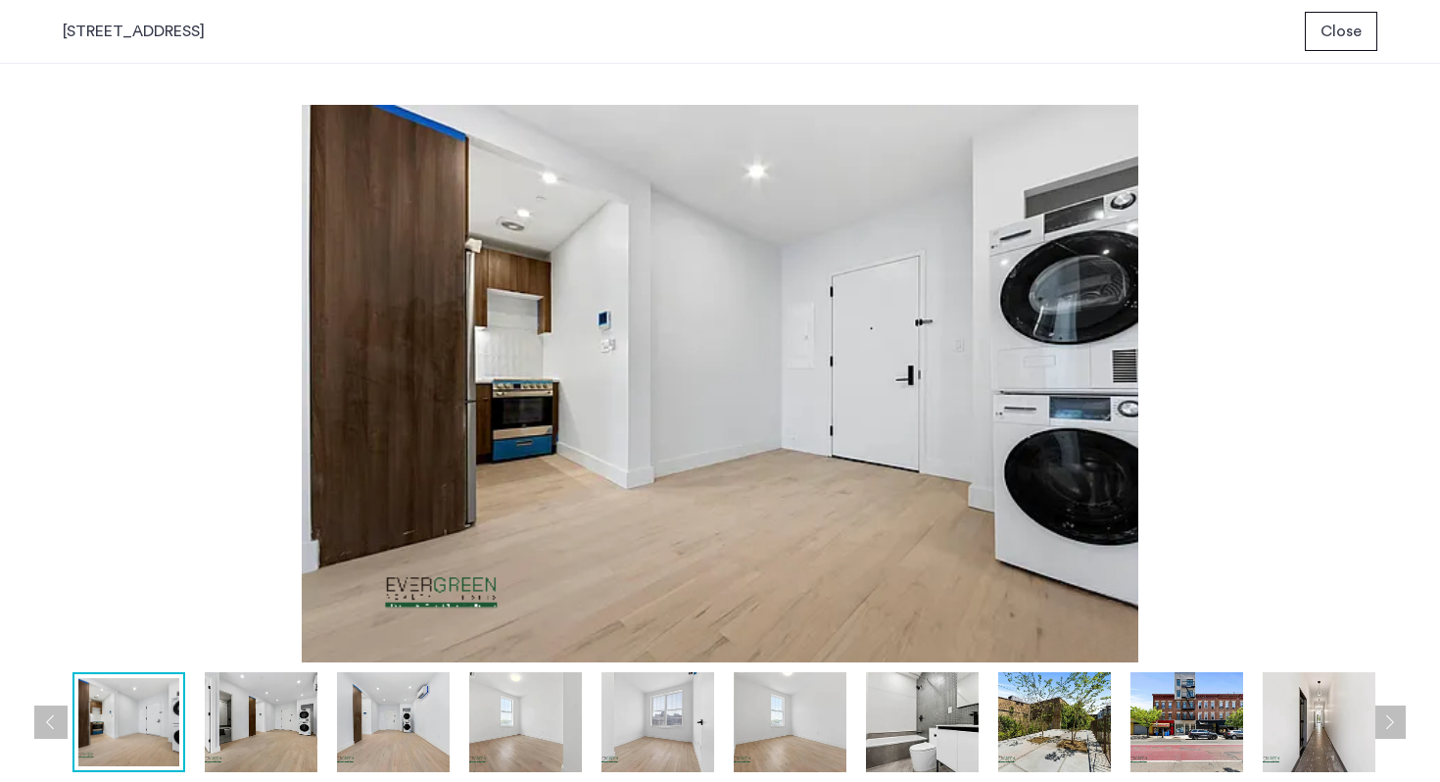
click at [1388, 717] on button "Next apartment" at bounding box center [1389, 721] width 33 height 33
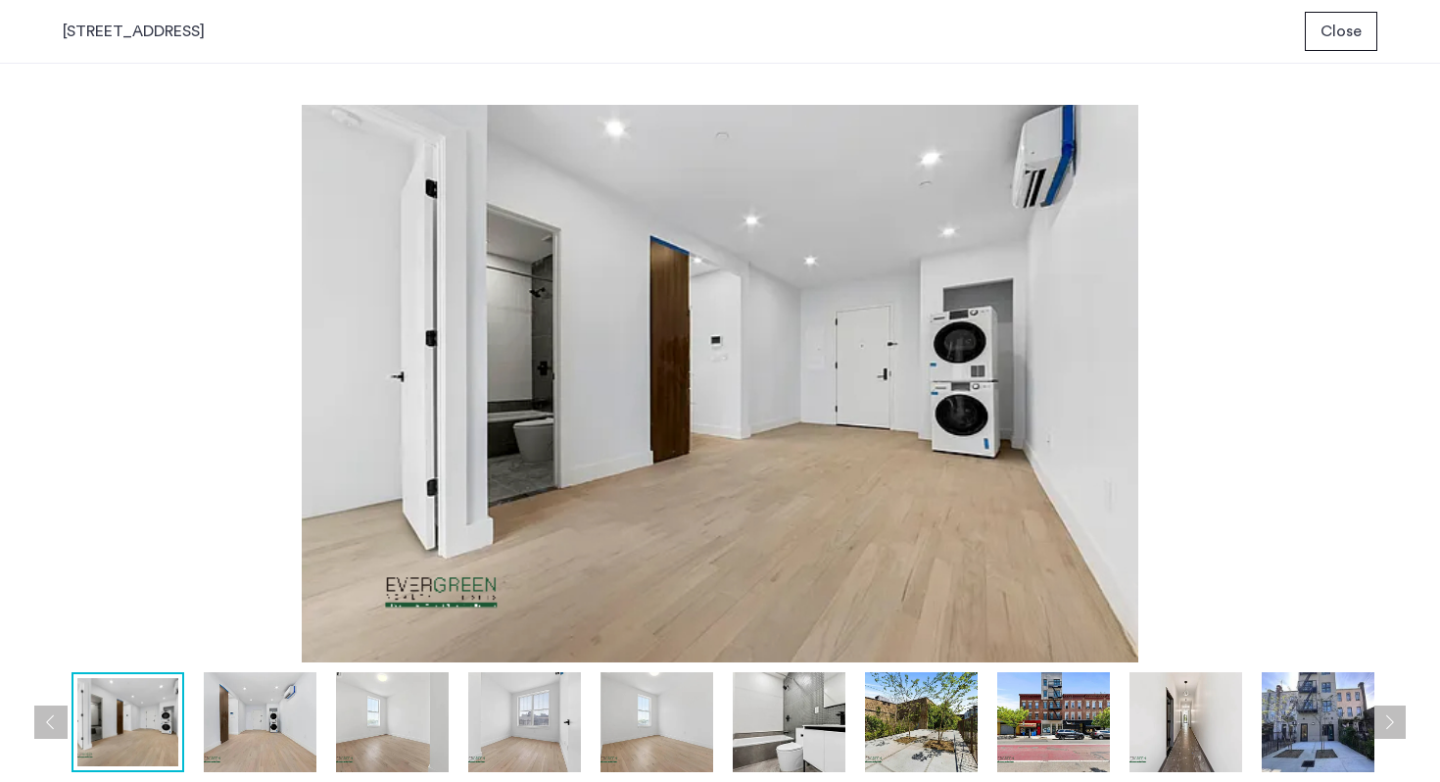
click at [1388, 717] on button "Next apartment" at bounding box center [1389, 721] width 33 height 33
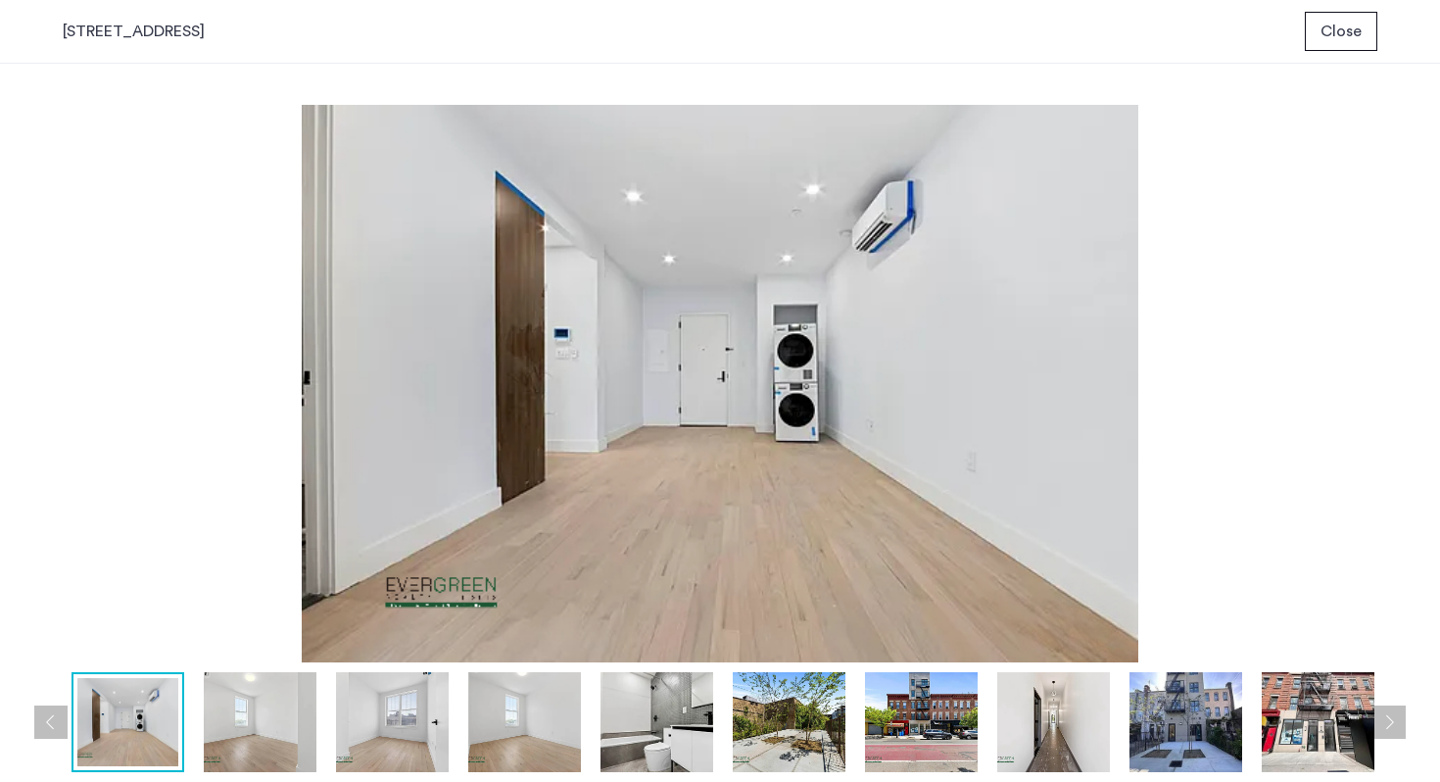
click at [1388, 717] on button "Next apartment" at bounding box center [1389, 721] width 33 height 33
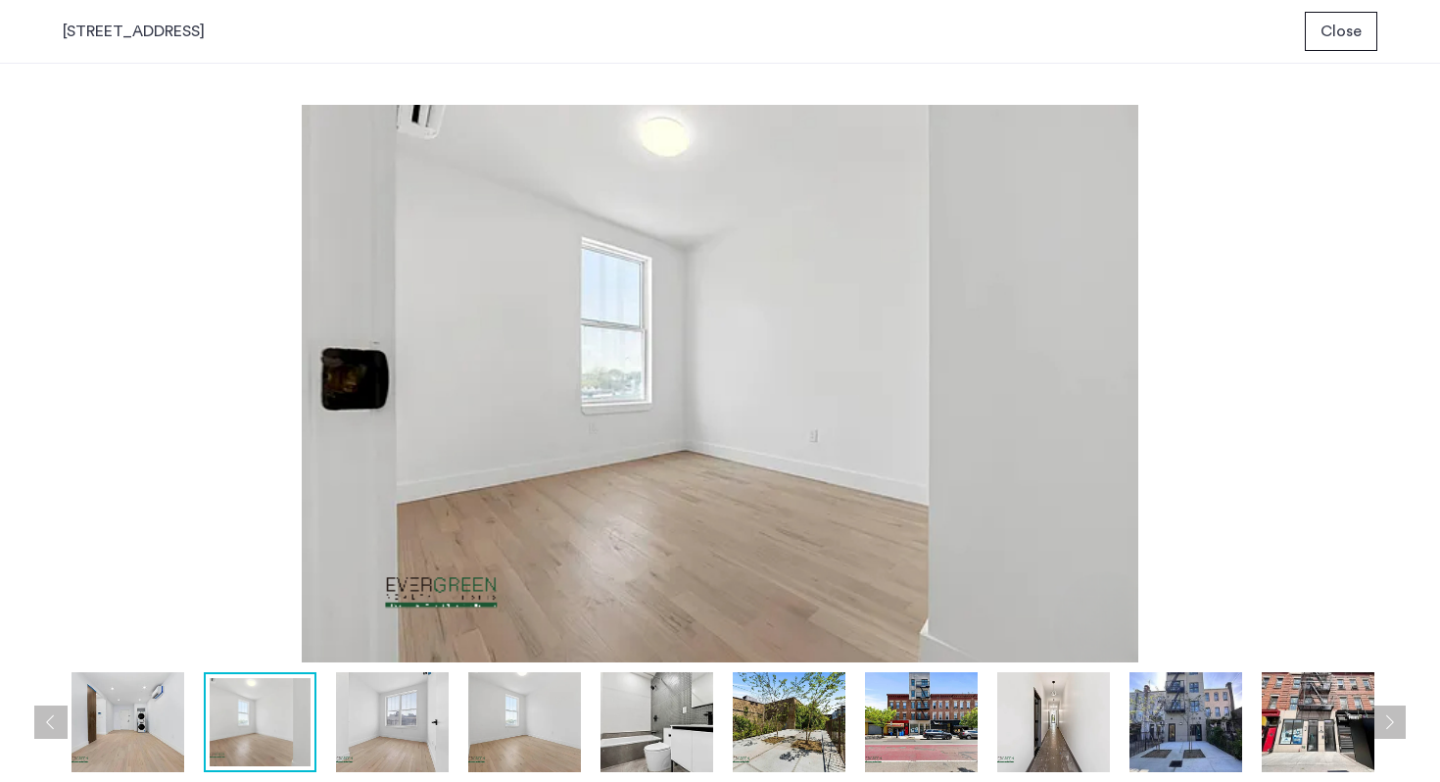
click at [1388, 717] on button "Next apartment" at bounding box center [1389, 721] width 33 height 33
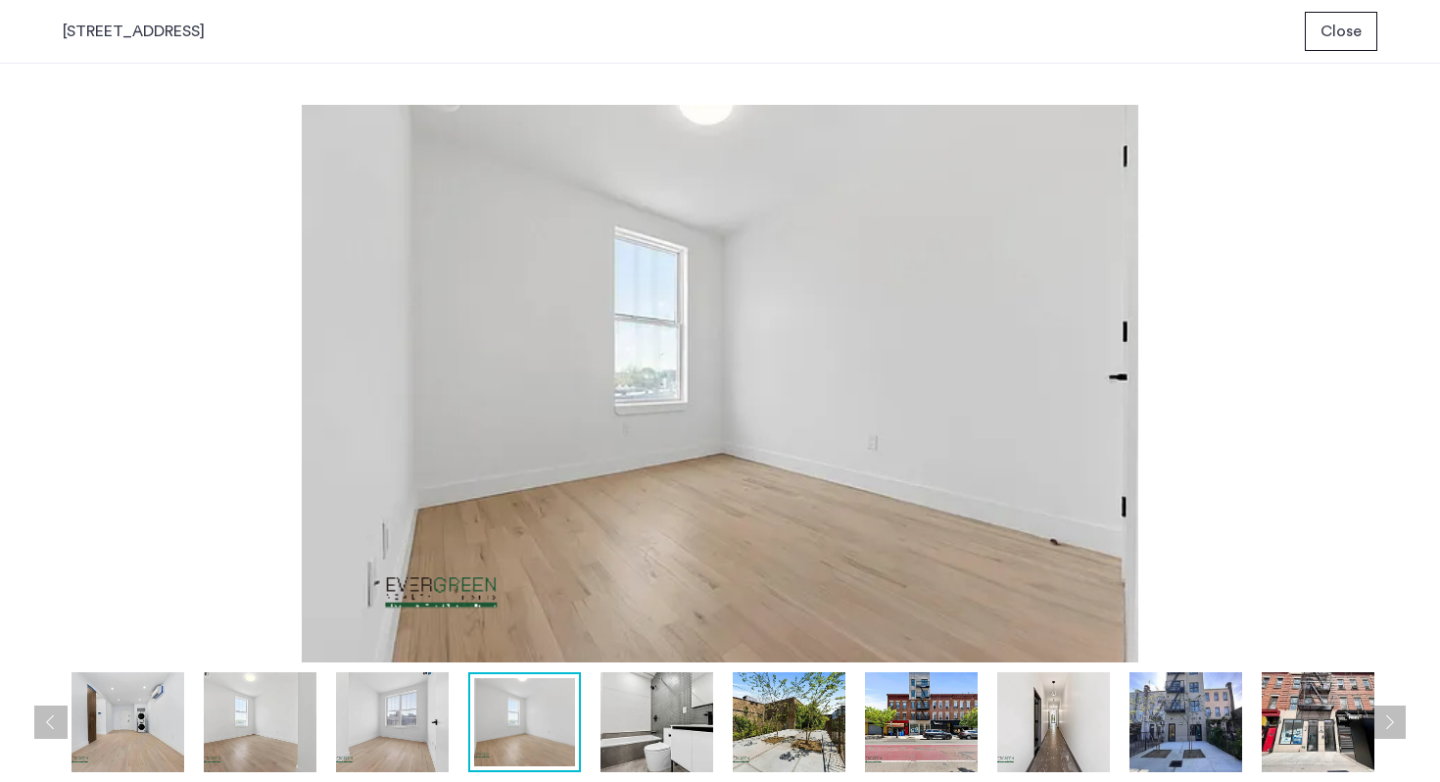
click at [1388, 717] on button "Next apartment" at bounding box center [1389, 721] width 33 height 33
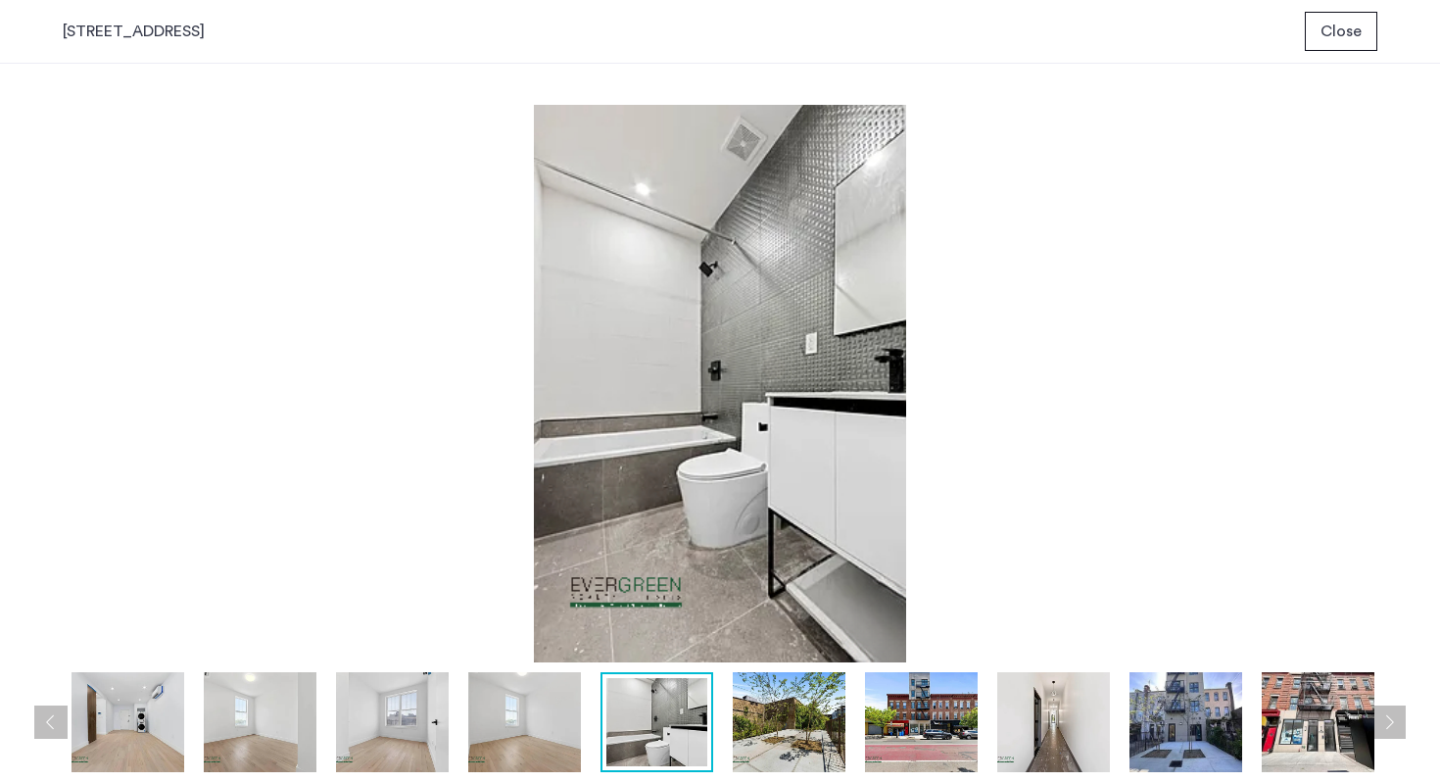
click at [1335, 24] on span "Close" at bounding box center [1341, 32] width 41 height 24
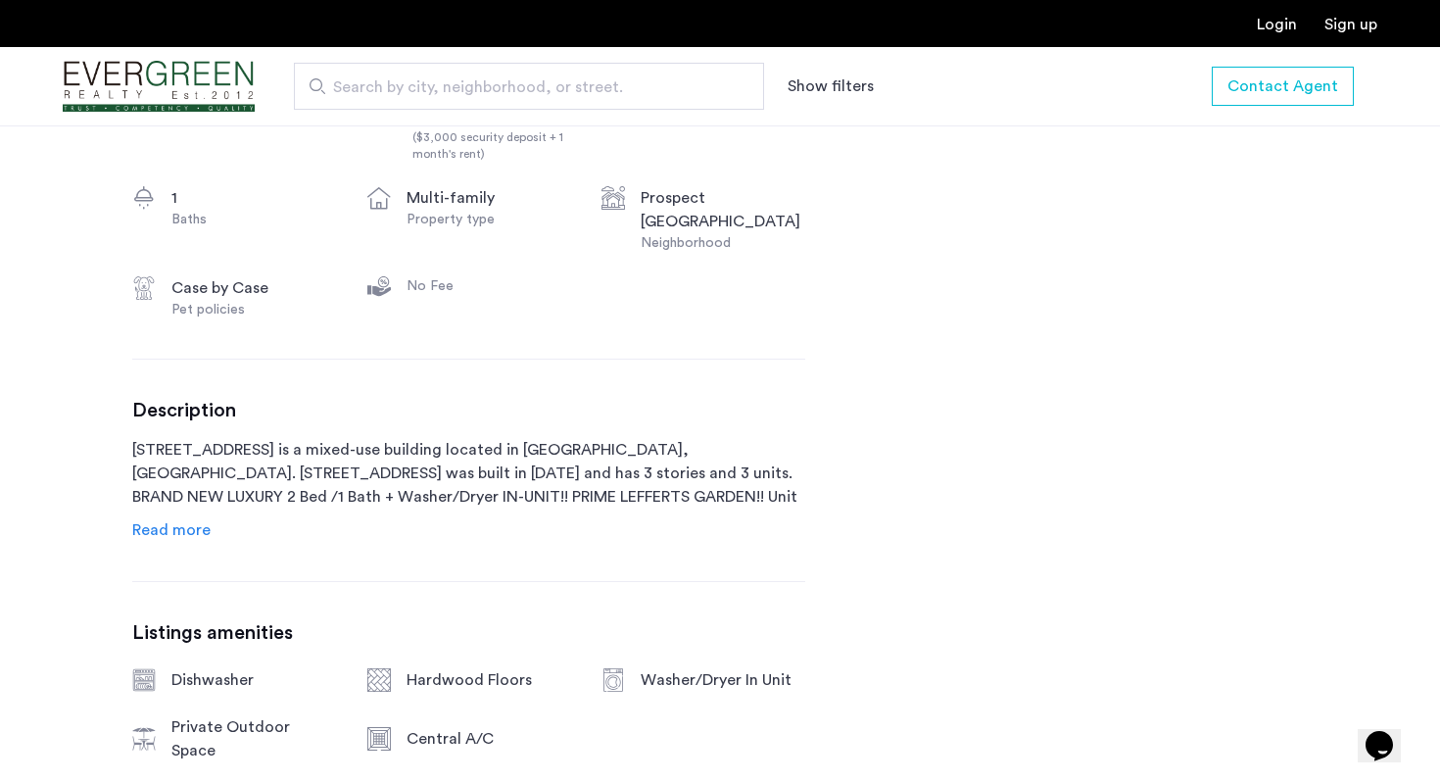
scroll to position [800, 0]
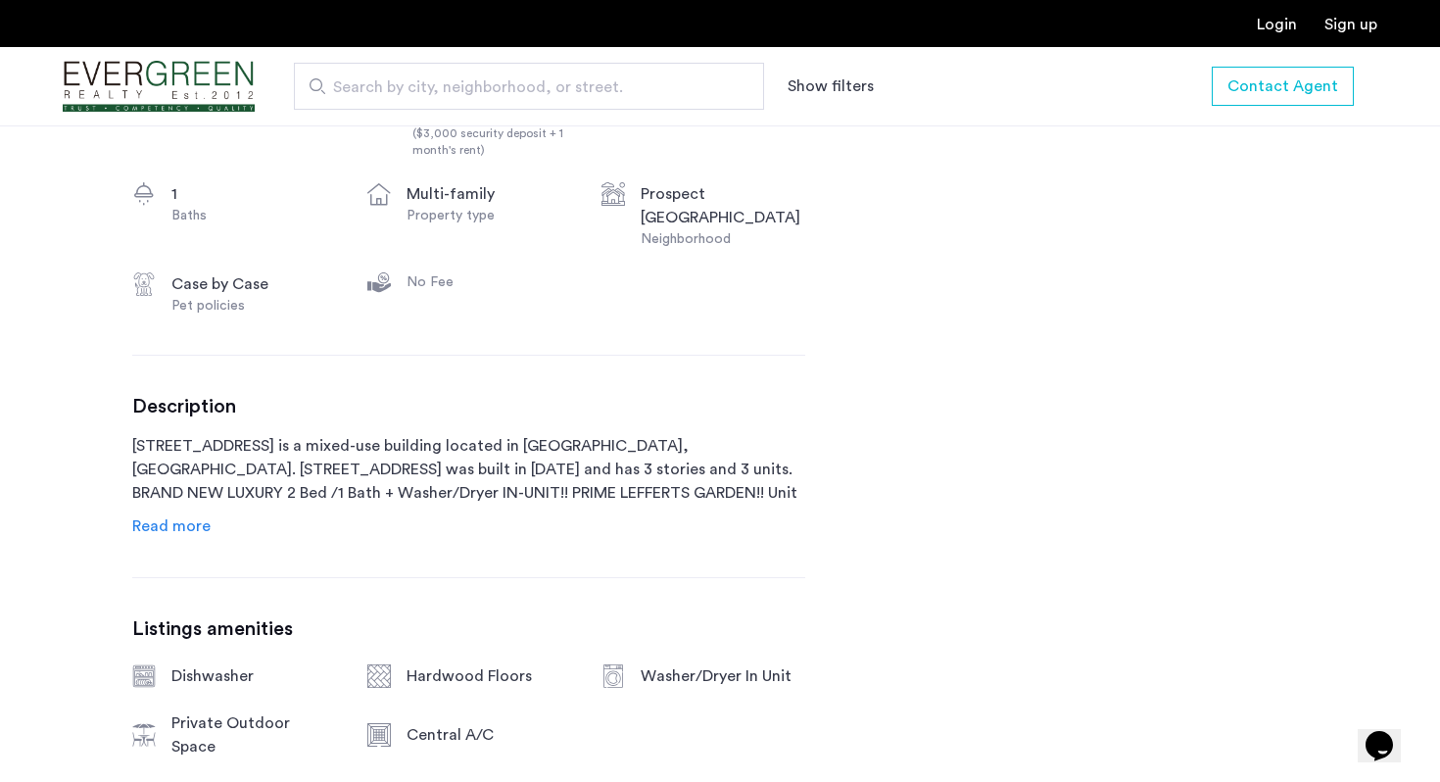
click at [156, 512] on div "Description 1193 Nostrand Avenue is a mixed-use building located in Brooklyn, N…" at bounding box center [468, 466] width 673 height 142
click at [193, 529] on span "Read more" at bounding box center [171, 526] width 78 height 16
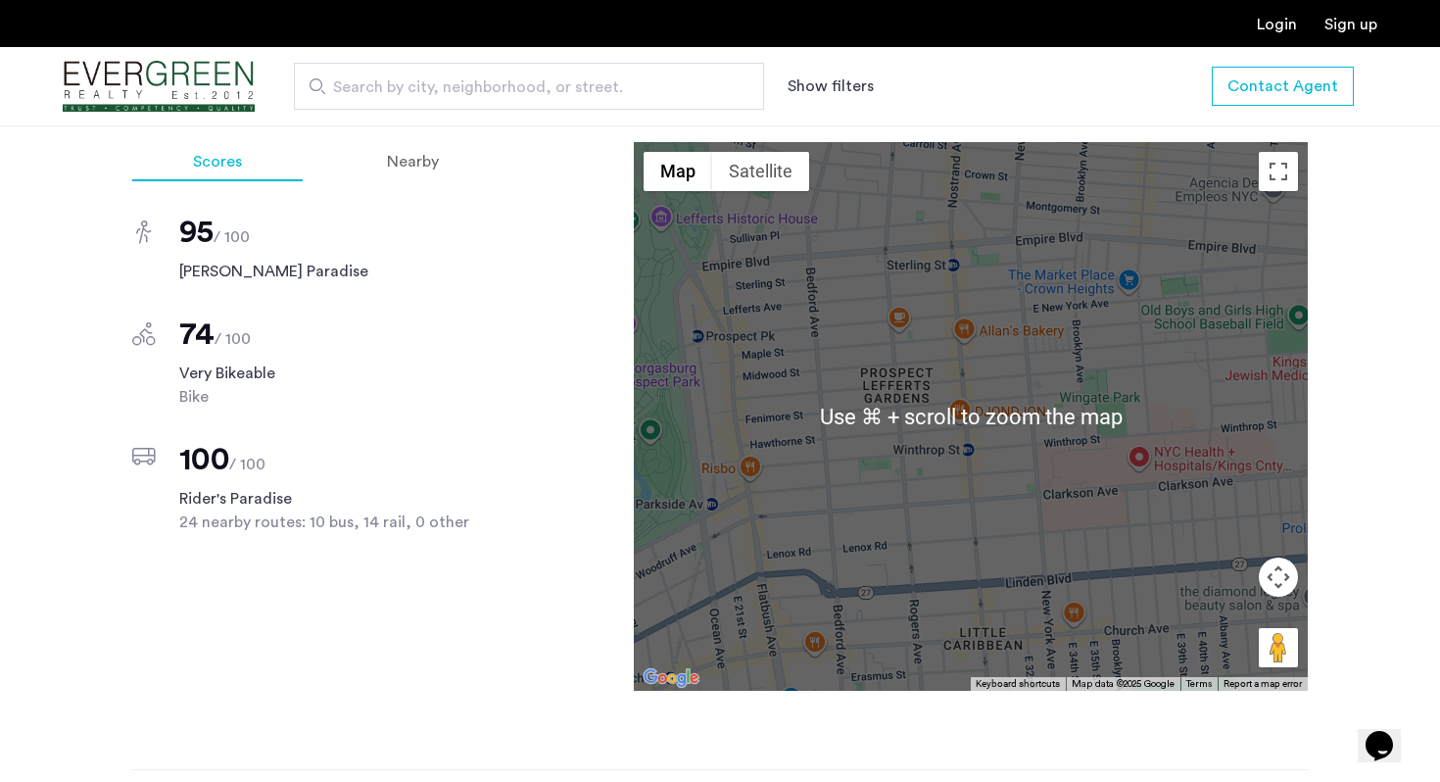
scroll to position [2028, 0]
click at [806, 335] on div at bounding box center [971, 417] width 674 height 549
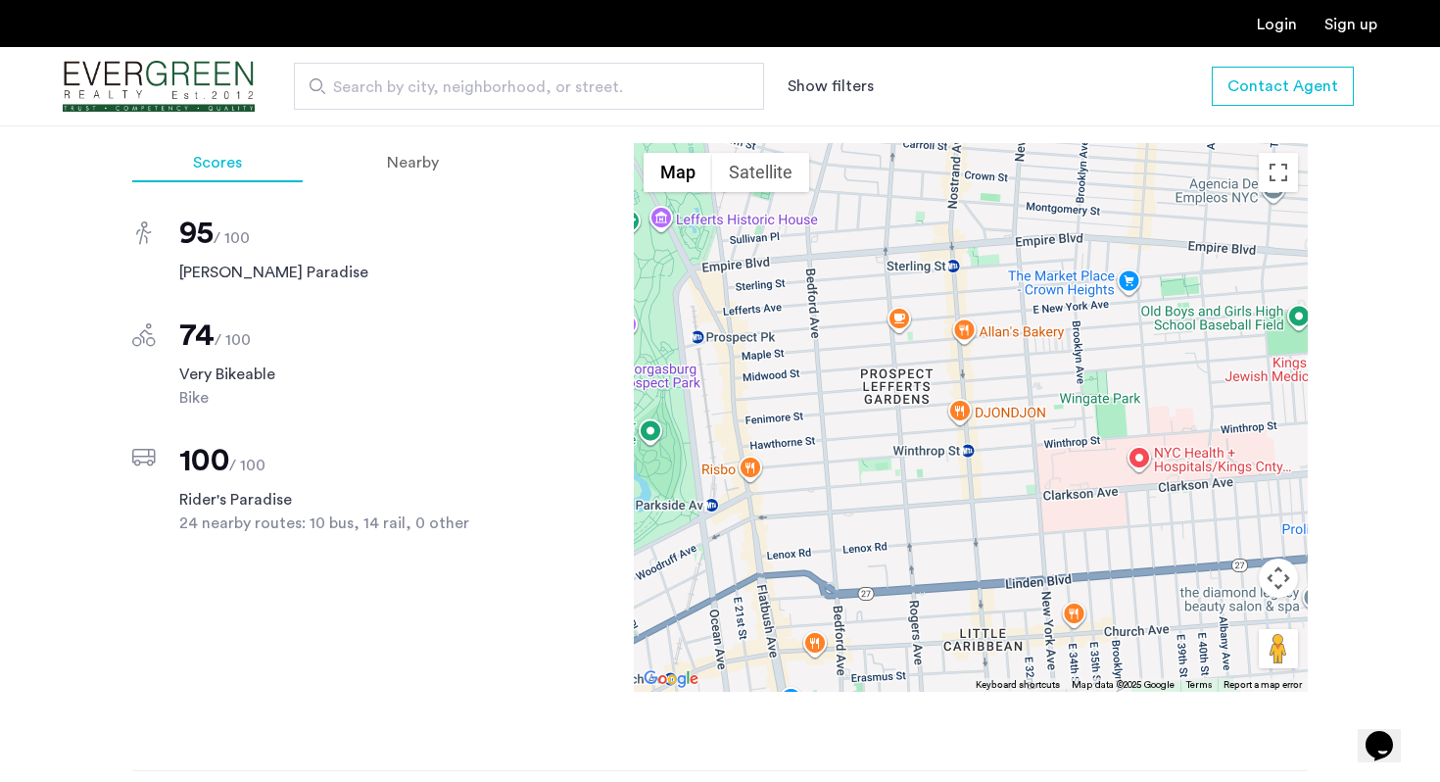
click at [887, 430] on div at bounding box center [971, 417] width 674 height 549
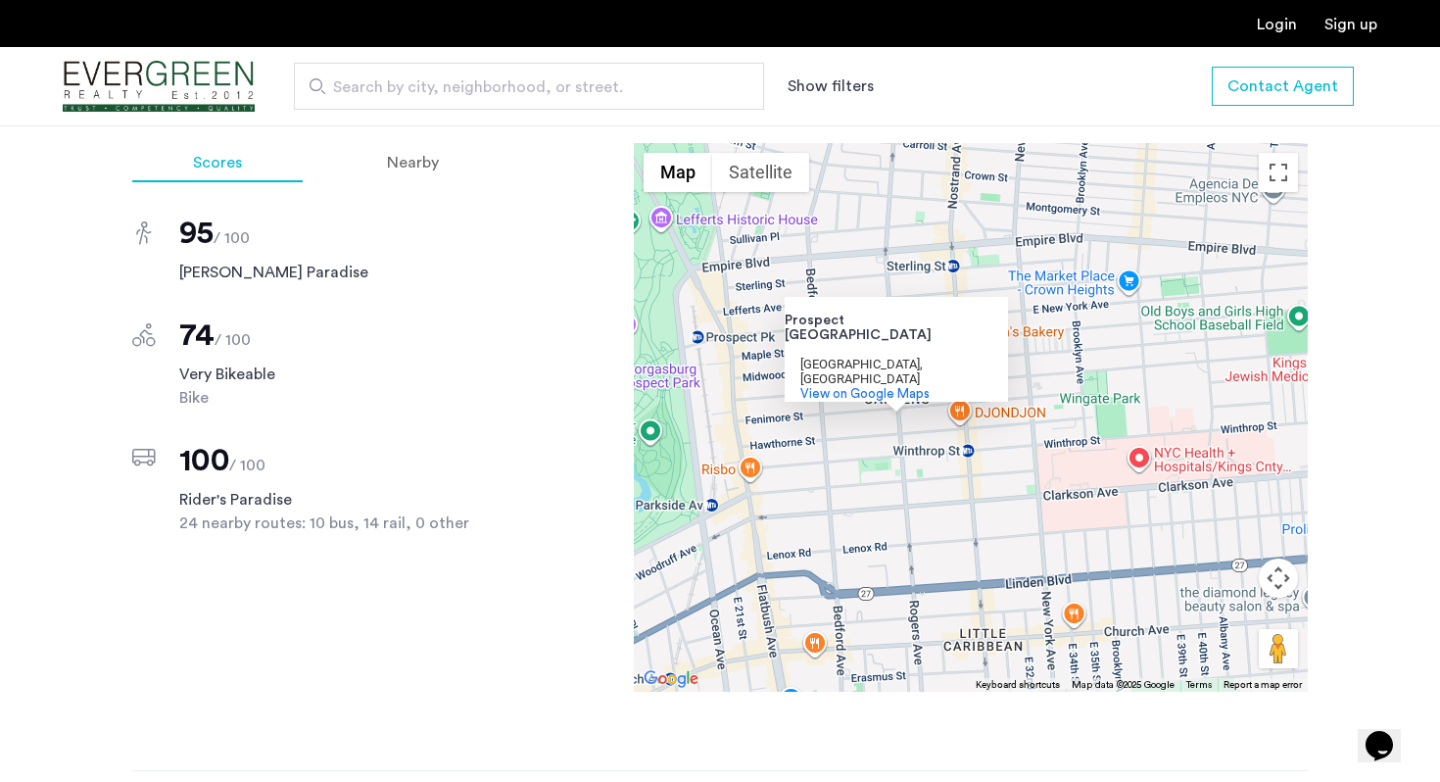
click at [1264, 173] on div "Prospect Lefferts Gardens Prospect Lefferts Gardens Brooklyn, NY View on Google…" at bounding box center [971, 417] width 674 height 549
click at [1278, 187] on button "Toggle fullscreen view" at bounding box center [1278, 172] width 39 height 39
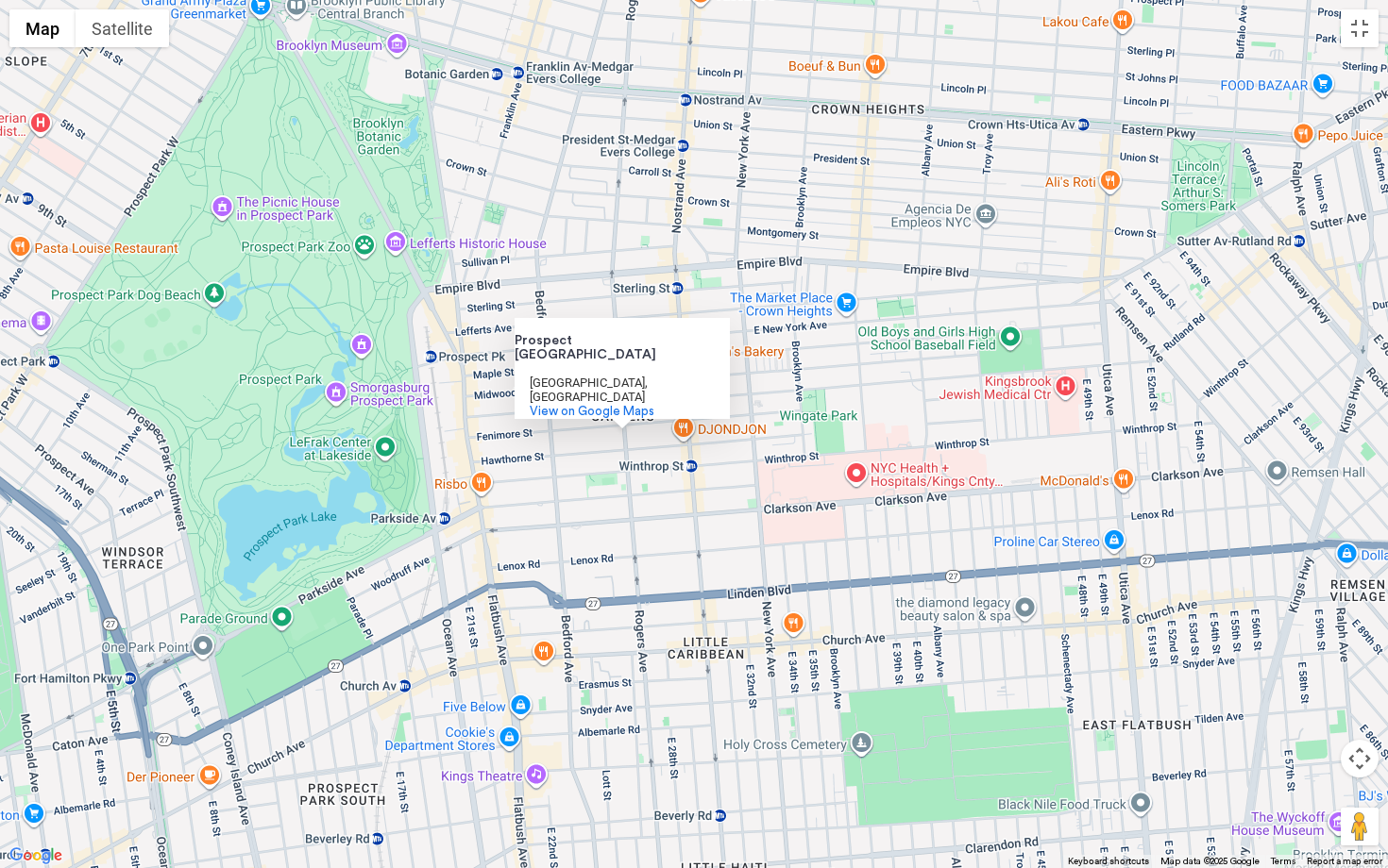
click at [812, 160] on div "Prospect Lefferts Gardens Prospect Lefferts Gardens Brooklyn, NY View on Google…" at bounding box center [694, 434] width 1388 height 868
click at [1352, 37] on button "Toggle fullscreen view" at bounding box center [1359, 28] width 38 height 38
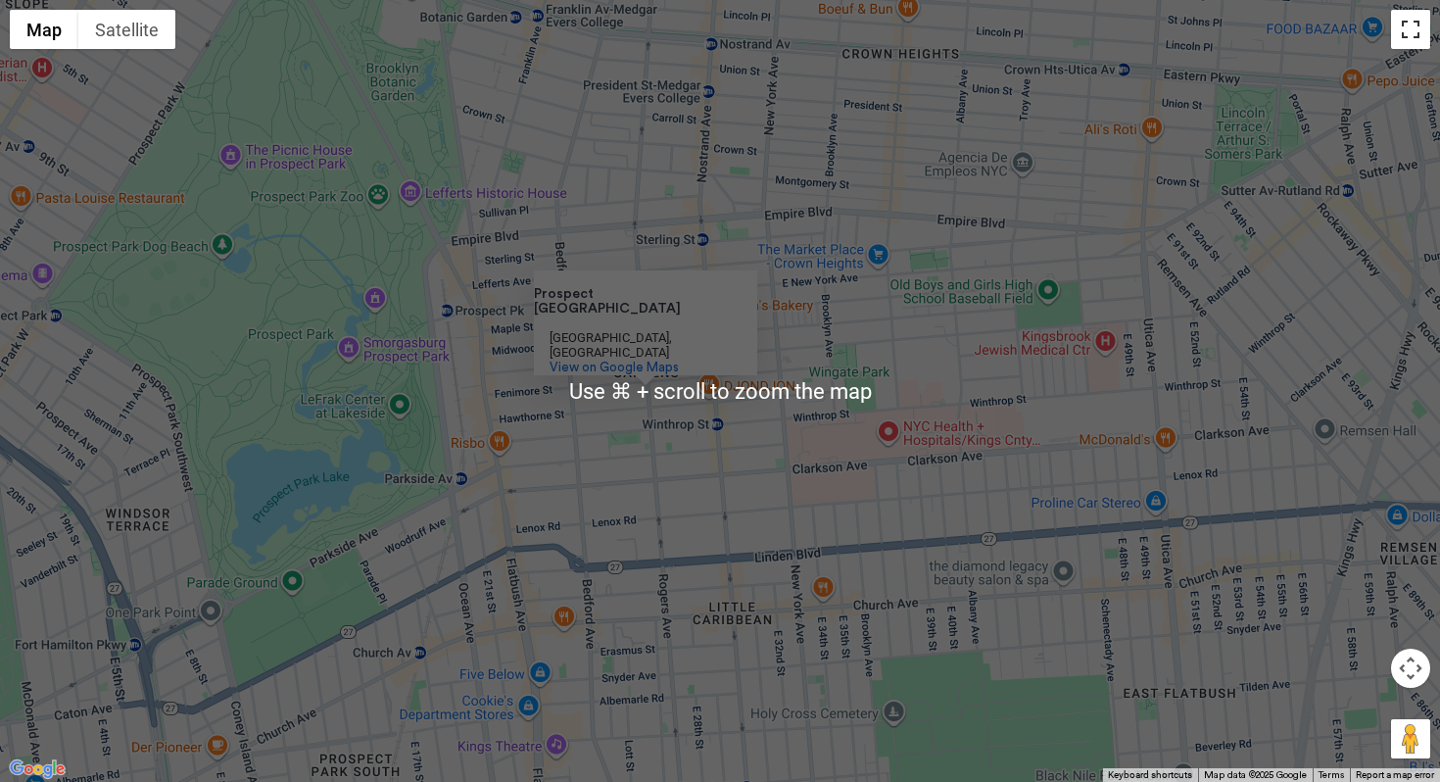
scroll to position [2236, 0]
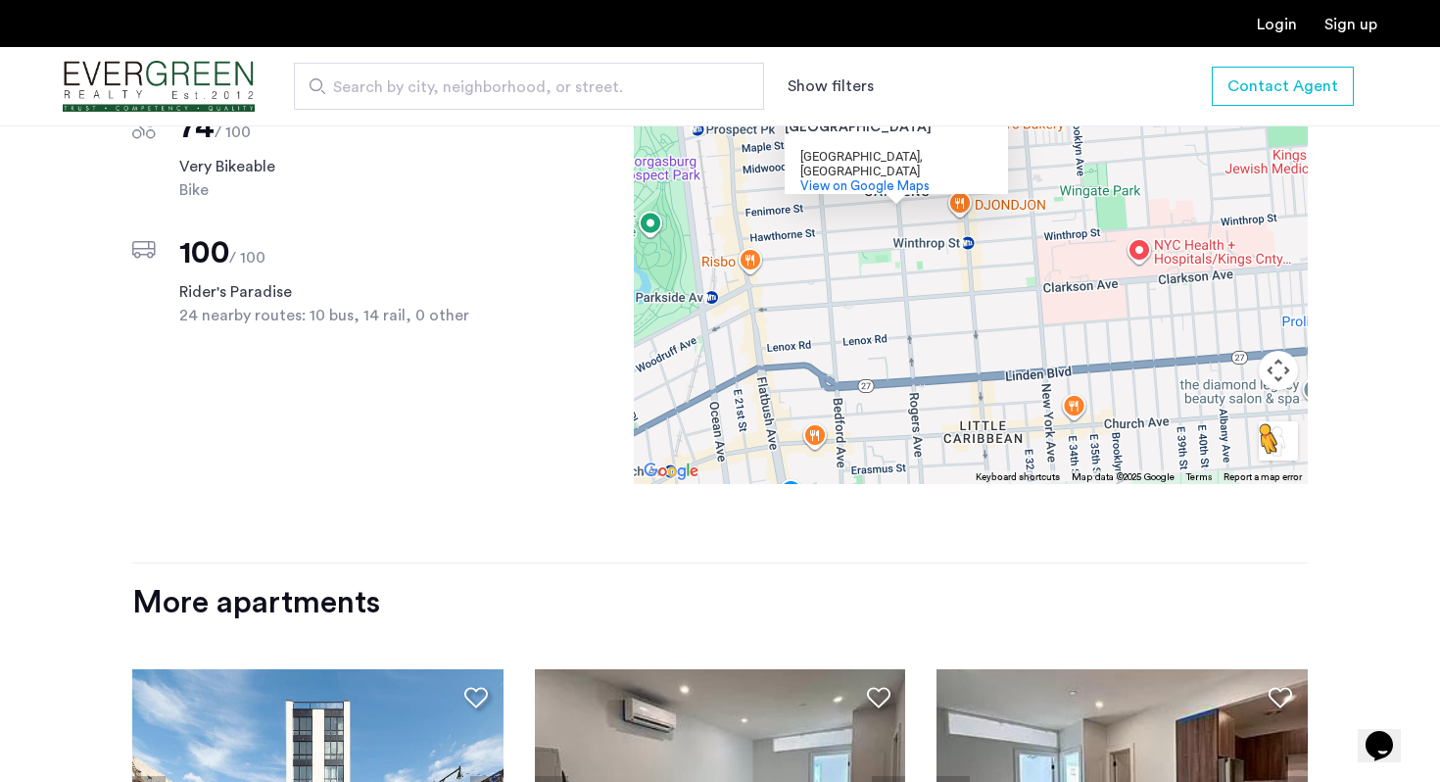
click at [1287, 461] on button "Drag Pegman onto the map to open Street View" at bounding box center [1278, 440] width 39 height 39
click at [1272, 461] on button "Drag Pegman onto the map to open Street View" at bounding box center [1278, 440] width 39 height 39
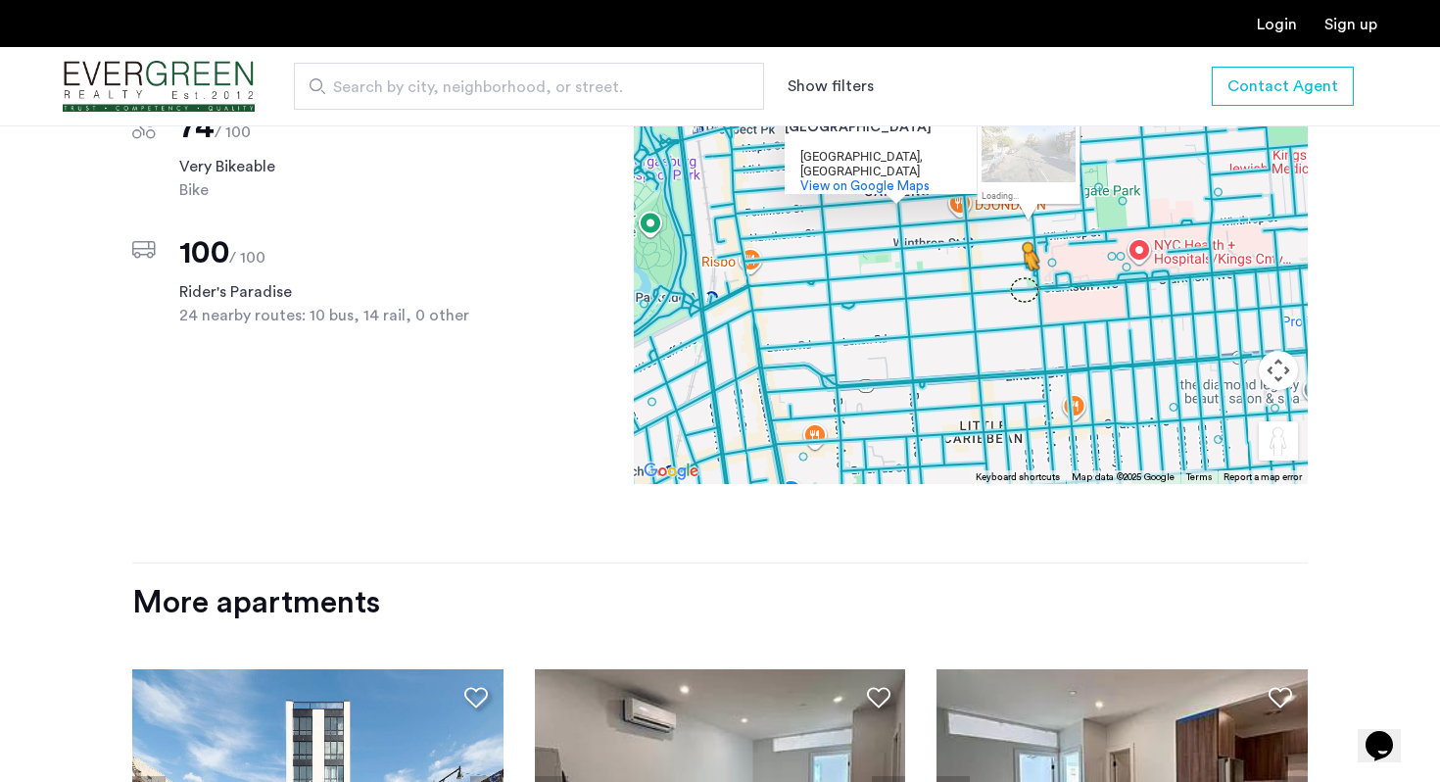
drag, startPoint x: 1269, startPoint y: 464, endPoint x: 1033, endPoint y: 313, distance: 280.8
click at [1029, 313] on div "To activate drag with keyboard, press Alt + Enter. Once in keyboard drag state,…" at bounding box center [971, 209] width 674 height 549
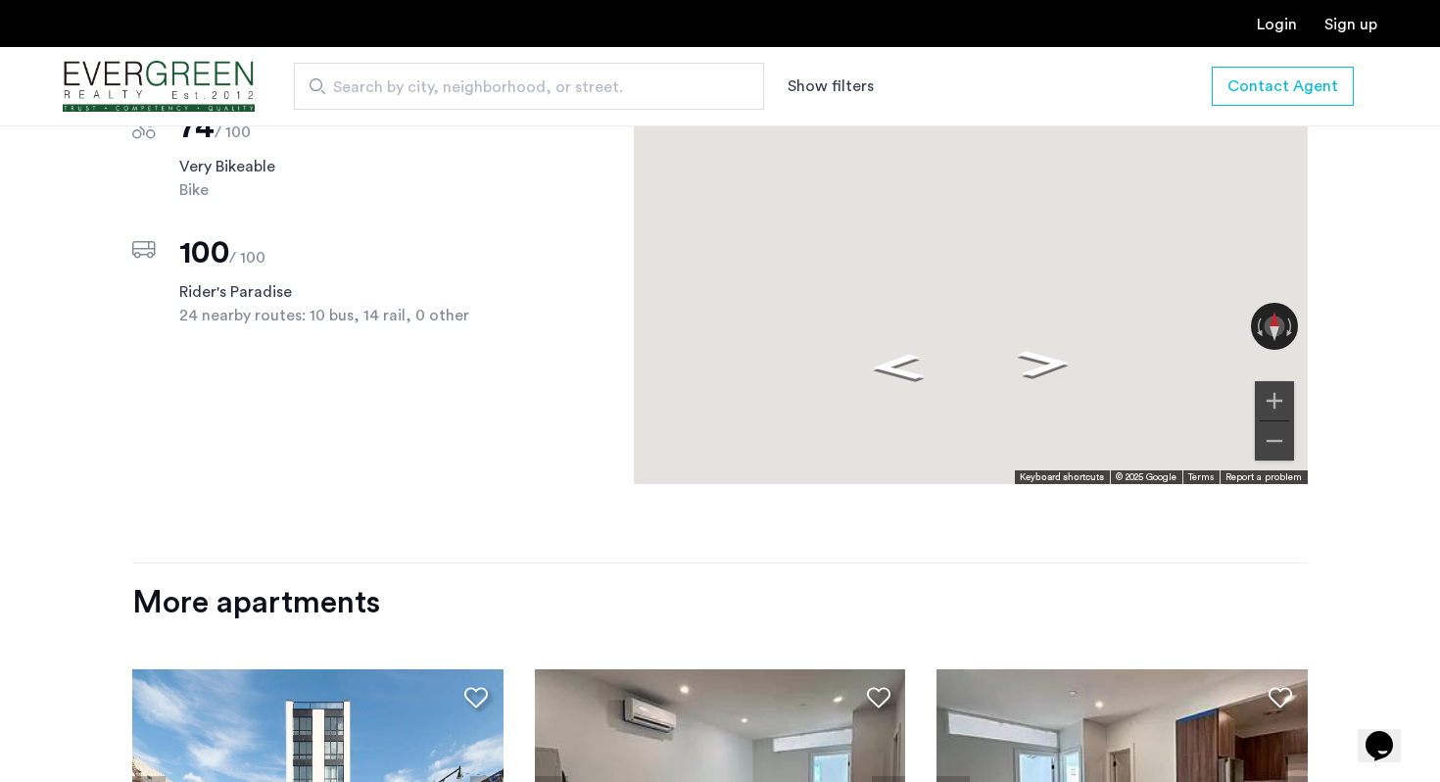
scroll to position [2195, 0]
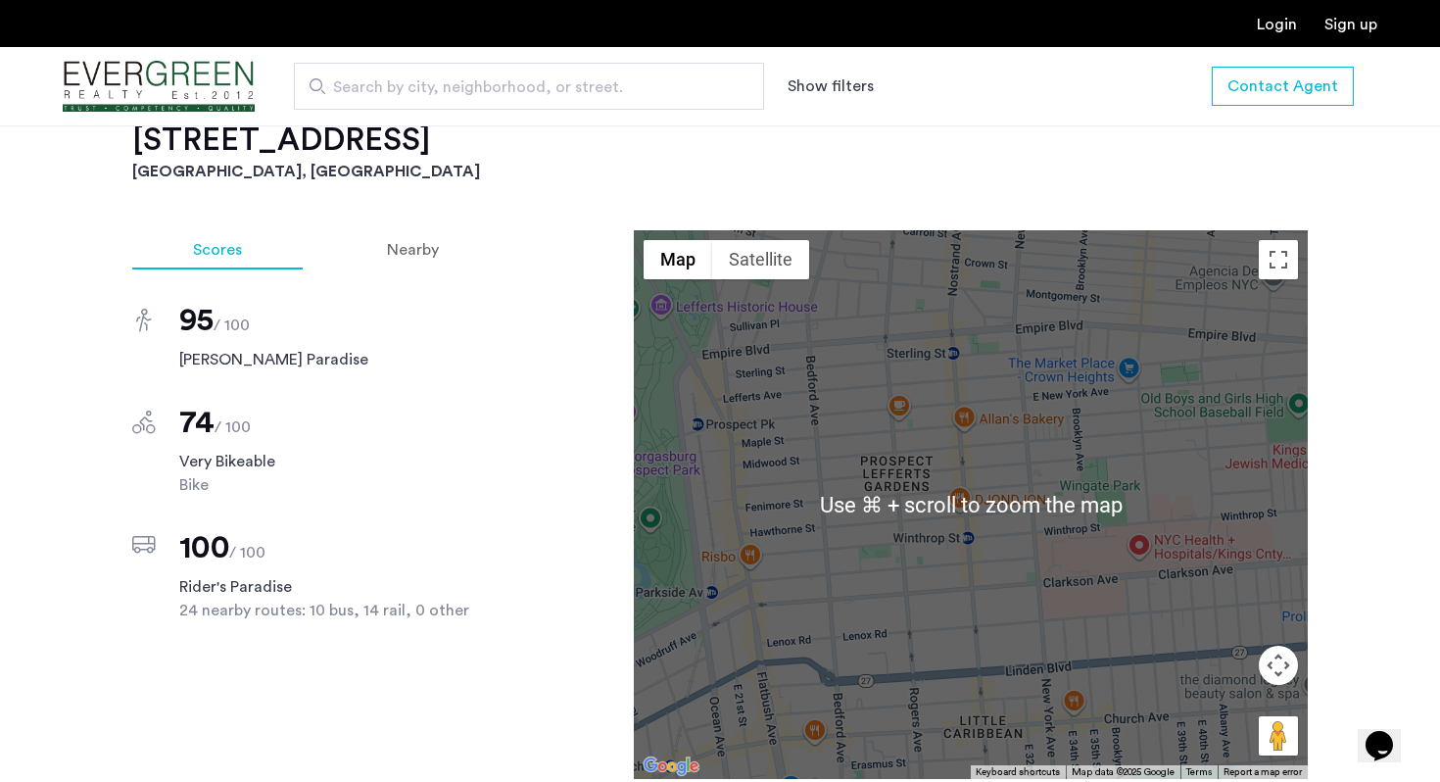
scroll to position [1810, 0]
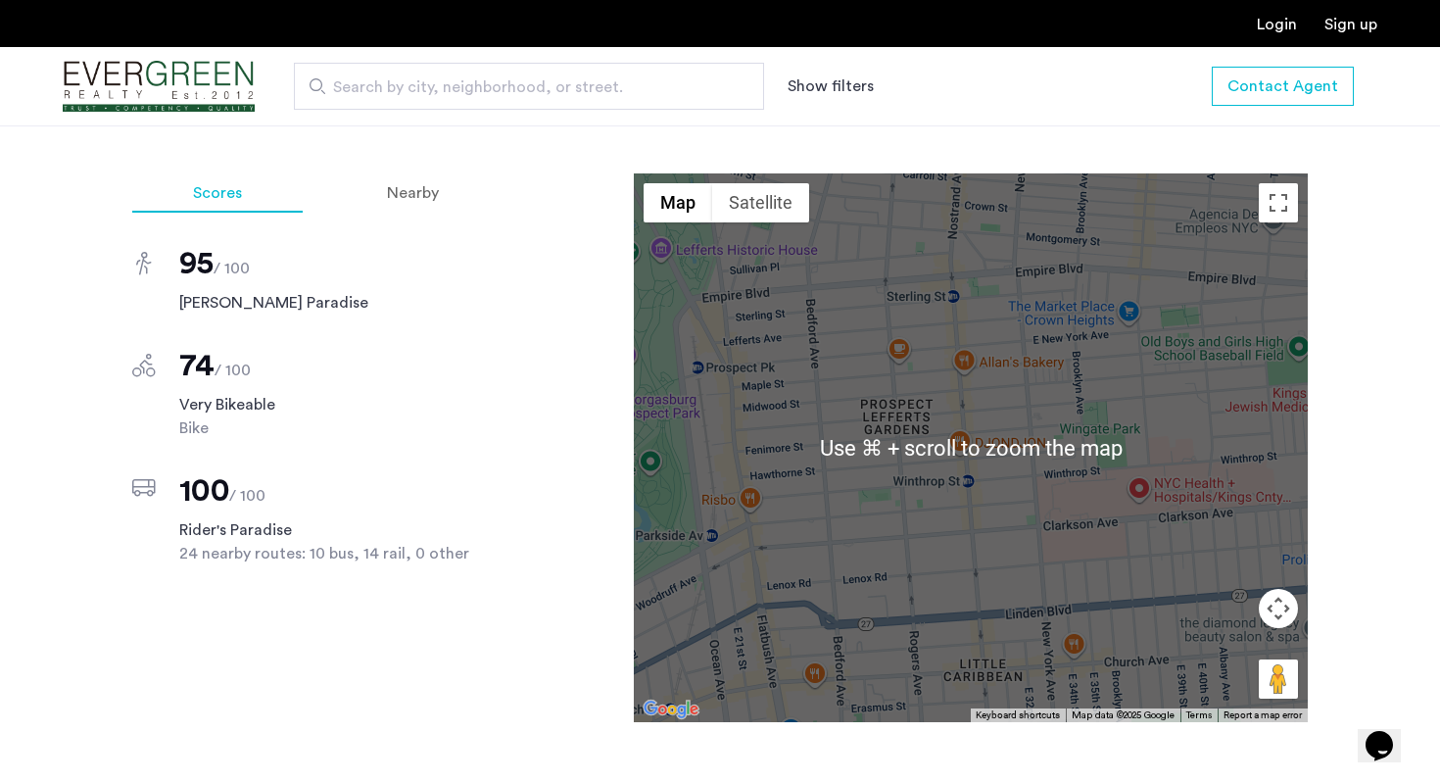
click at [897, 397] on div at bounding box center [971, 447] width 674 height 549
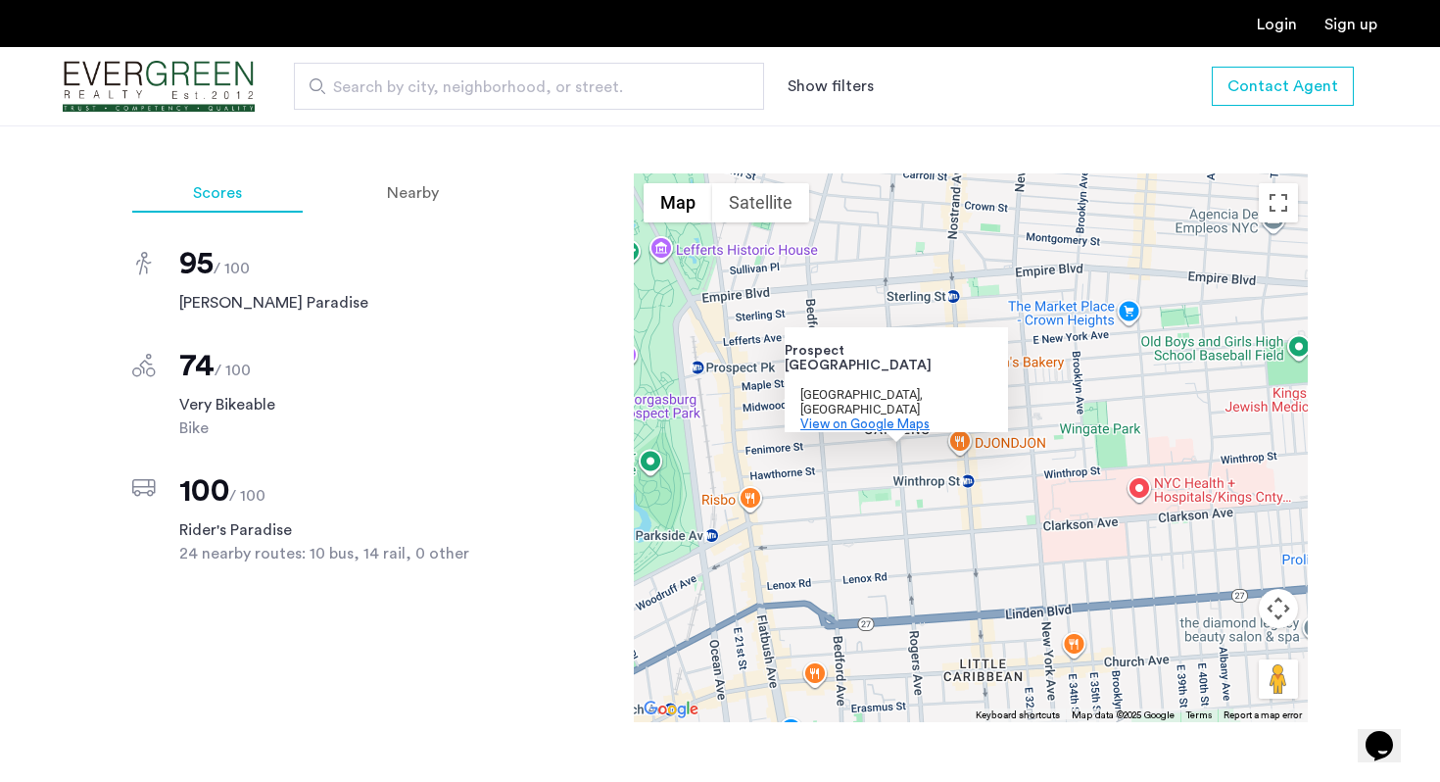
click at [853, 417] on span "View on Google Maps" at bounding box center [865, 423] width 129 height 13
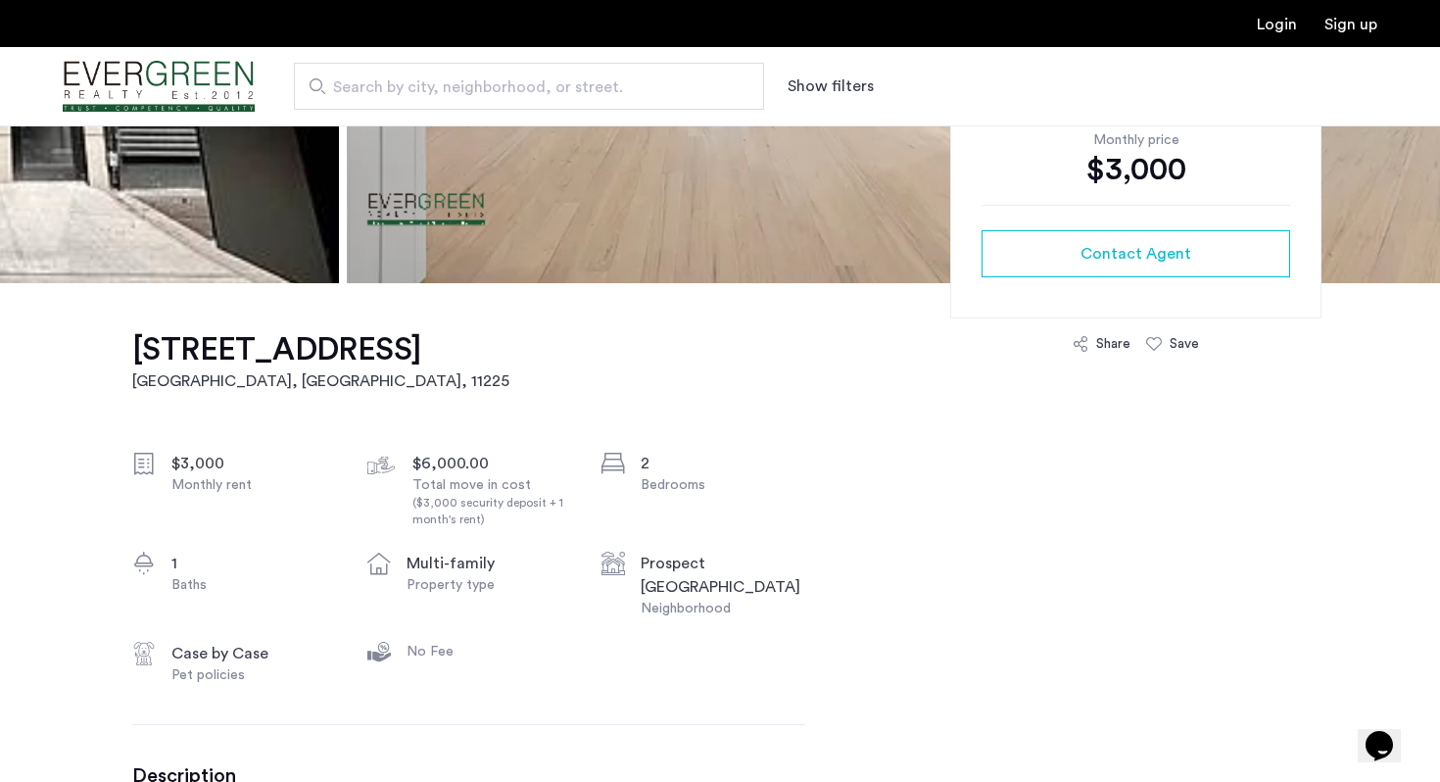
scroll to position [443, 0]
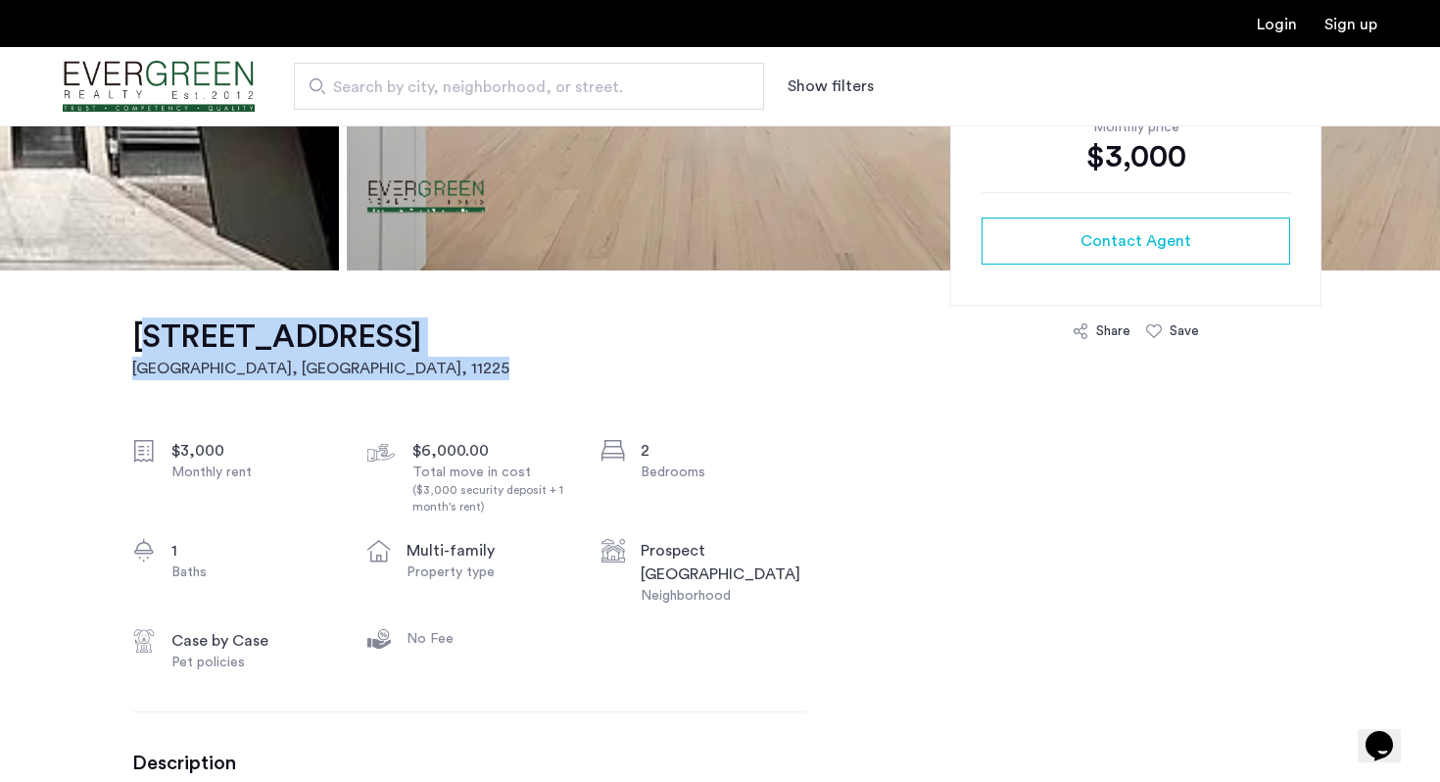
drag, startPoint x: 567, startPoint y: 326, endPoint x: 101, endPoint y: 335, distance: 466.5
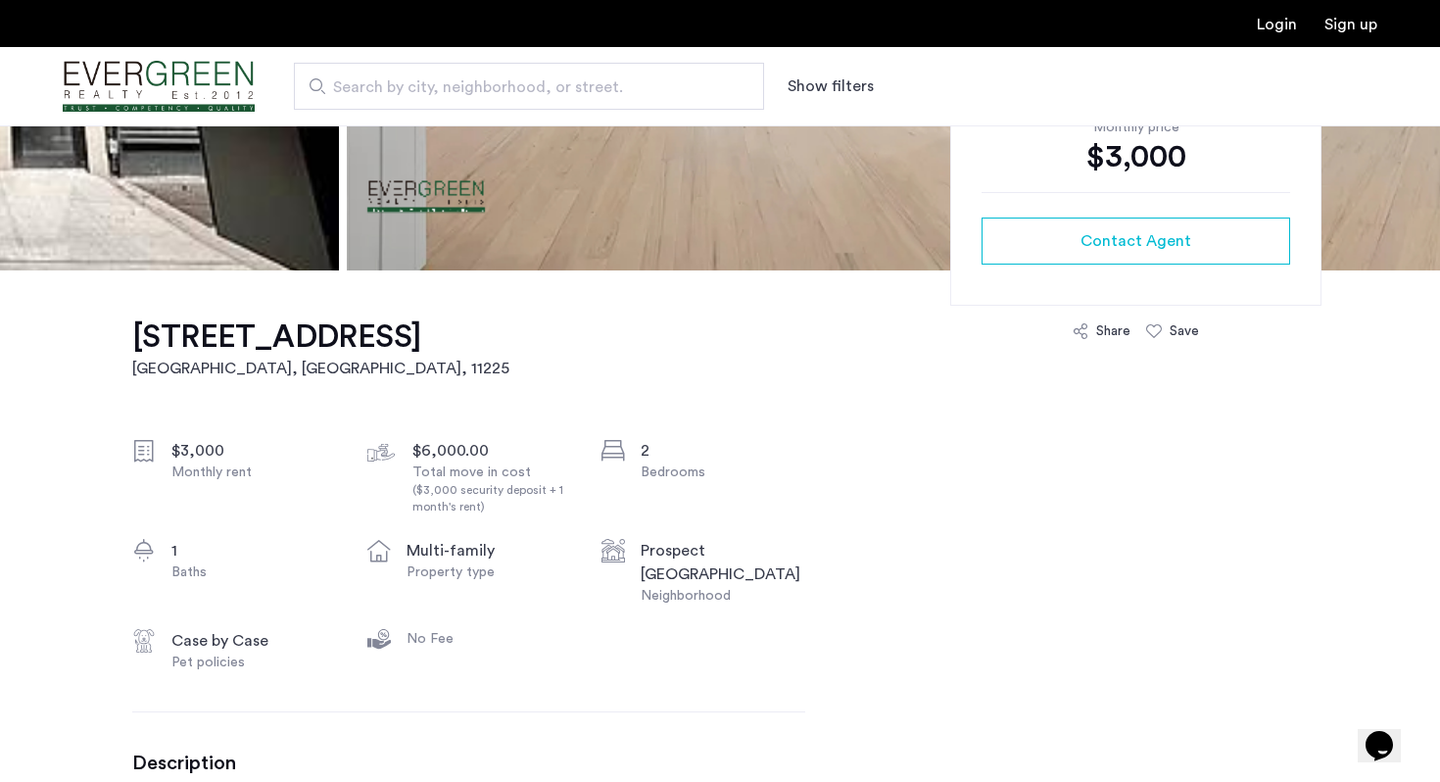
drag, startPoint x: 127, startPoint y: 335, endPoint x: 546, endPoint y: 320, distance: 418.6
copy h1 "1193 Nostrand Avenue, Unit 5A"
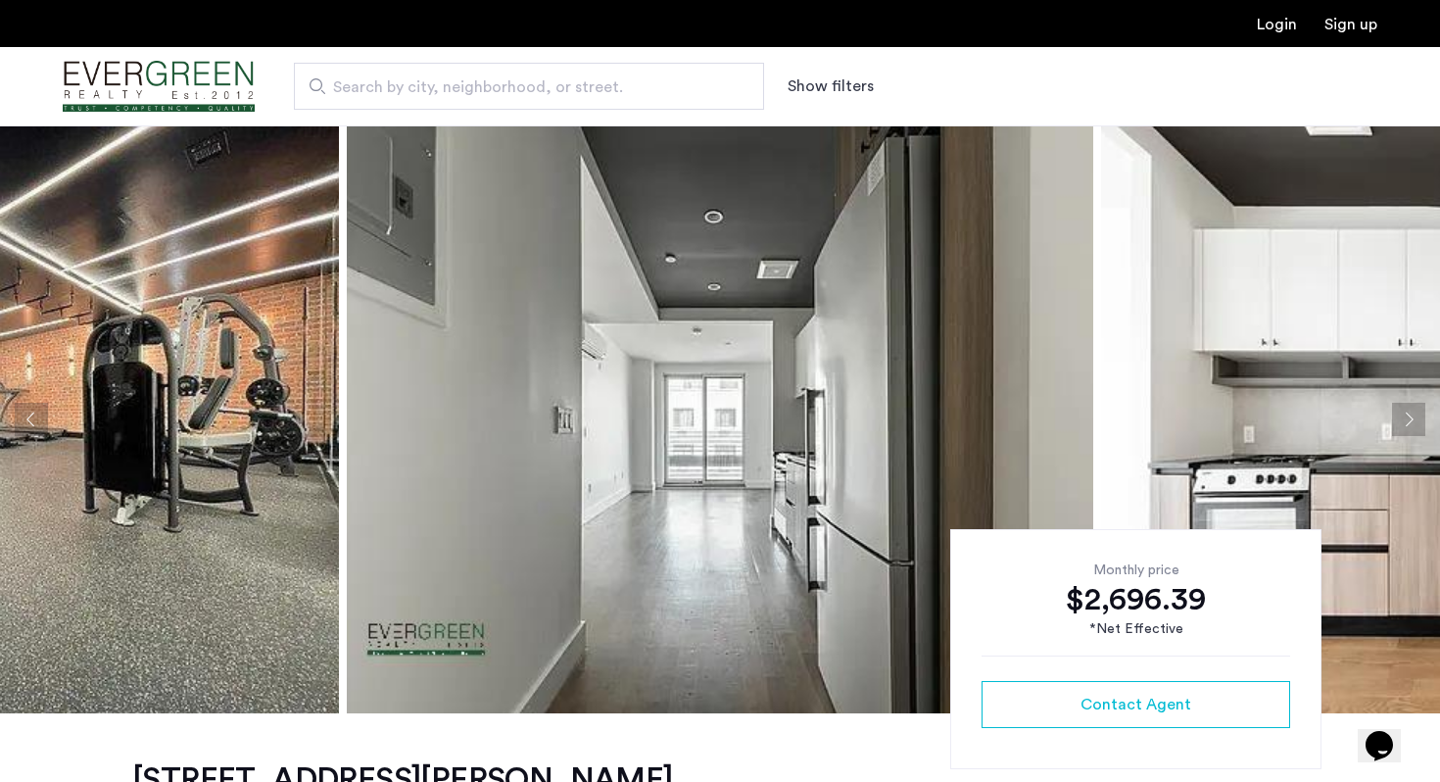
scroll to position [15, 0]
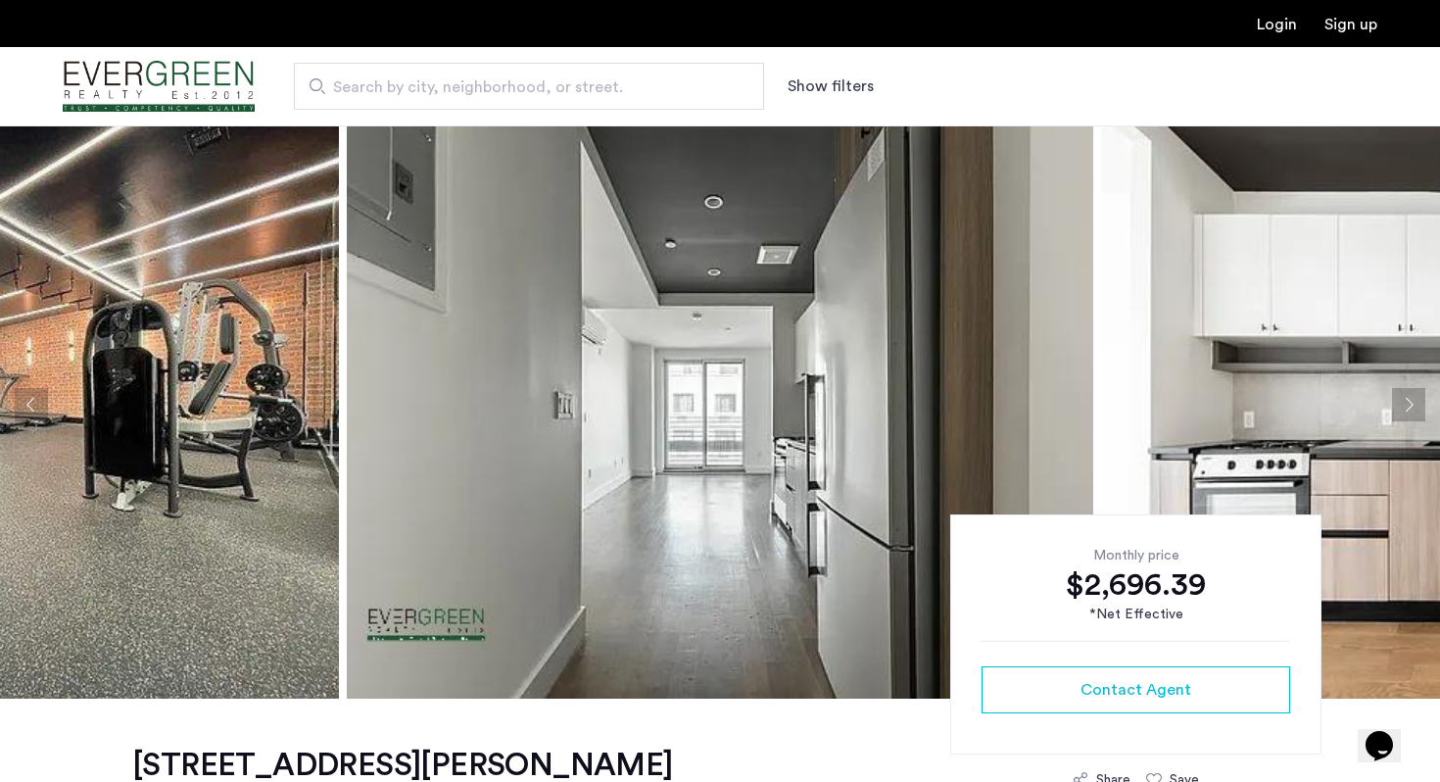
click at [658, 343] on img at bounding box center [720, 405] width 747 height 588
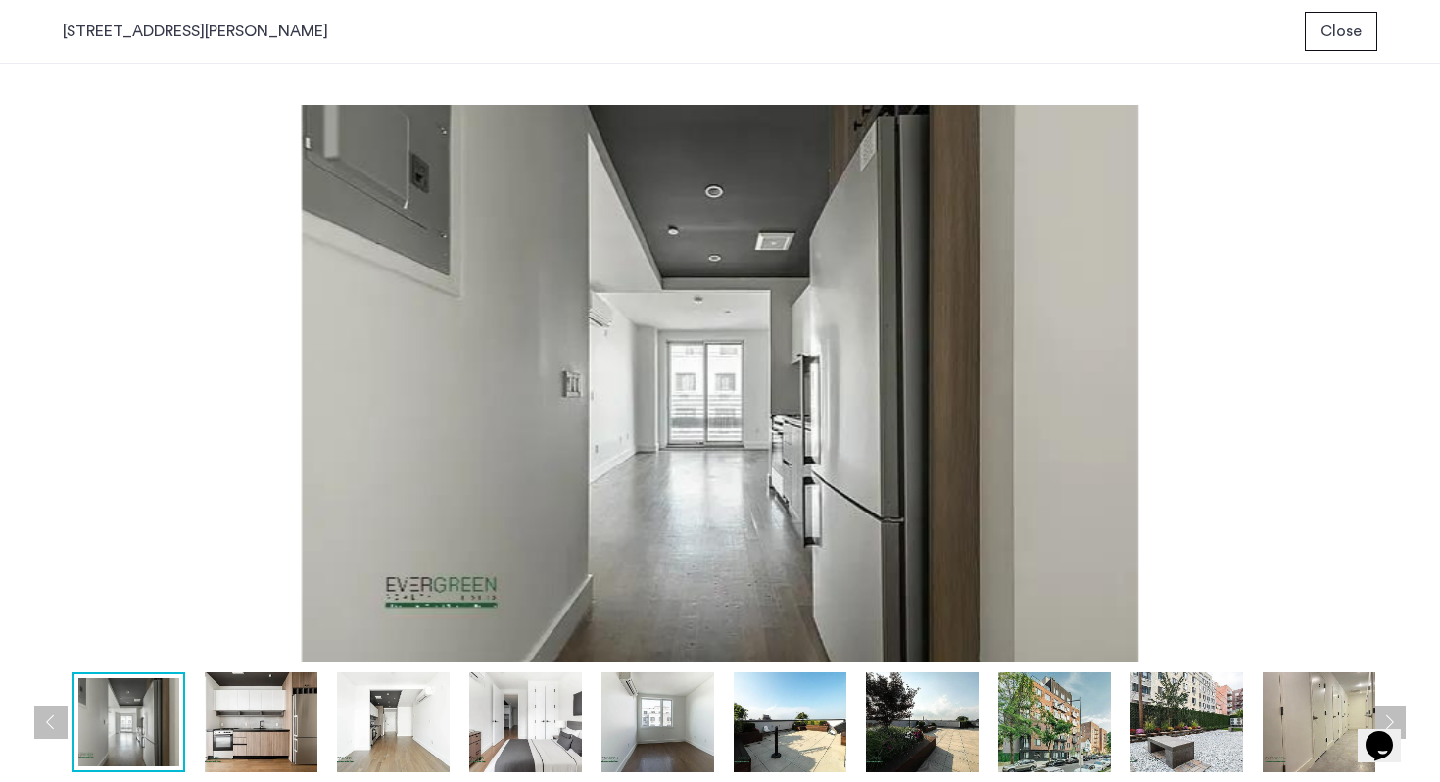
scroll to position [0, 0]
click at [1405, 713] on button "Next apartment" at bounding box center [1389, 721] width 33 height 33
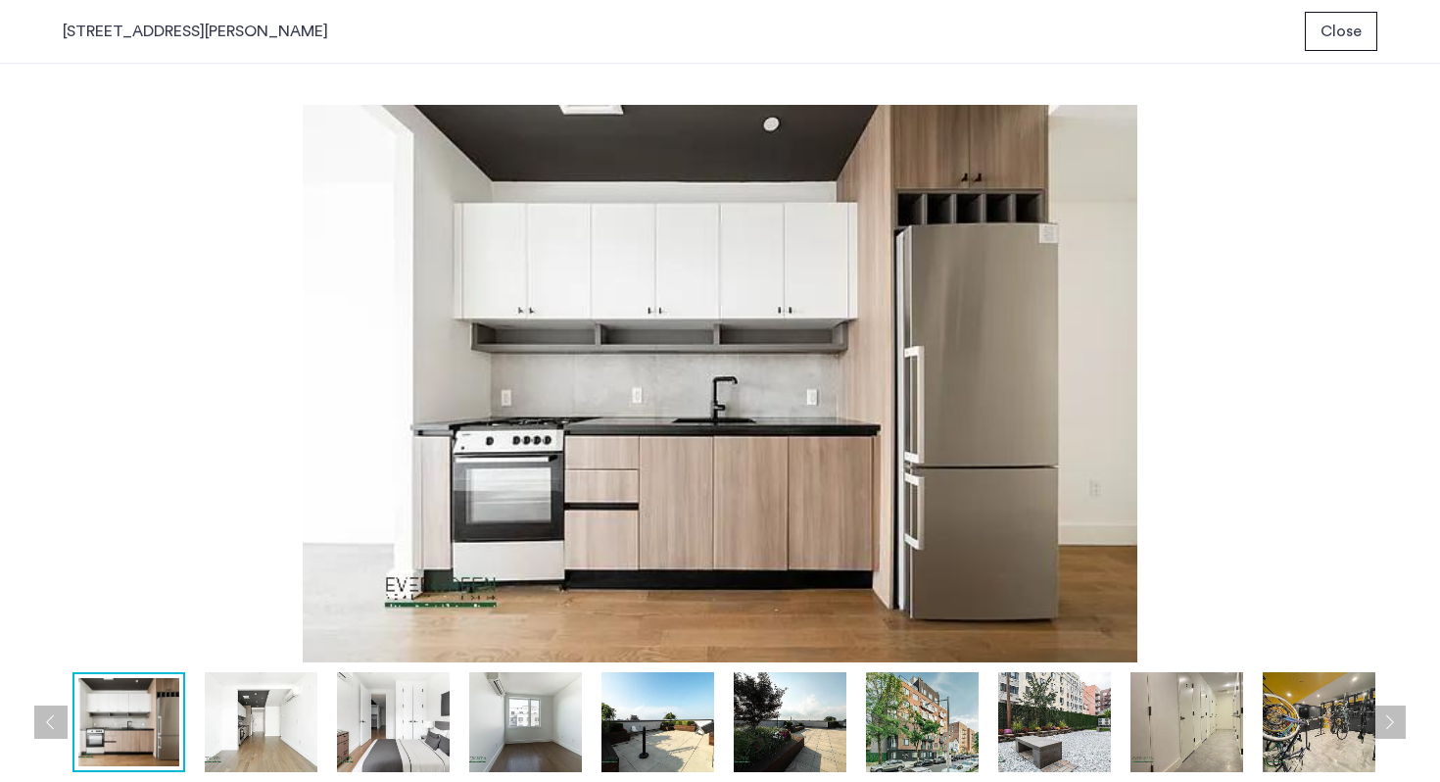
click at [1405, 713] on button "Next apartment" at bounding box center [1389, 721] width 33 height 33
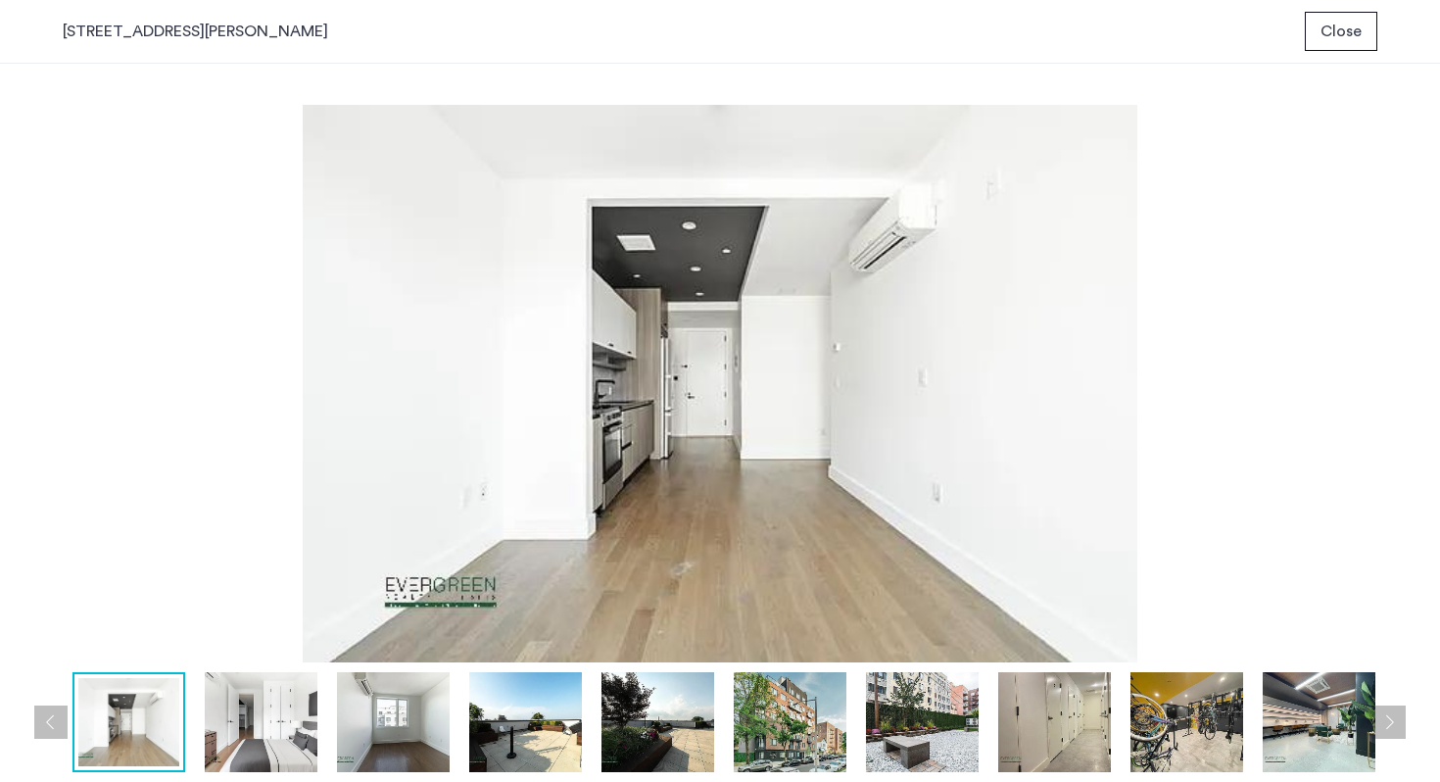
click at [1405, 713] on button "Next apartment" at bounding box center [1389, 721] width 33 height 33
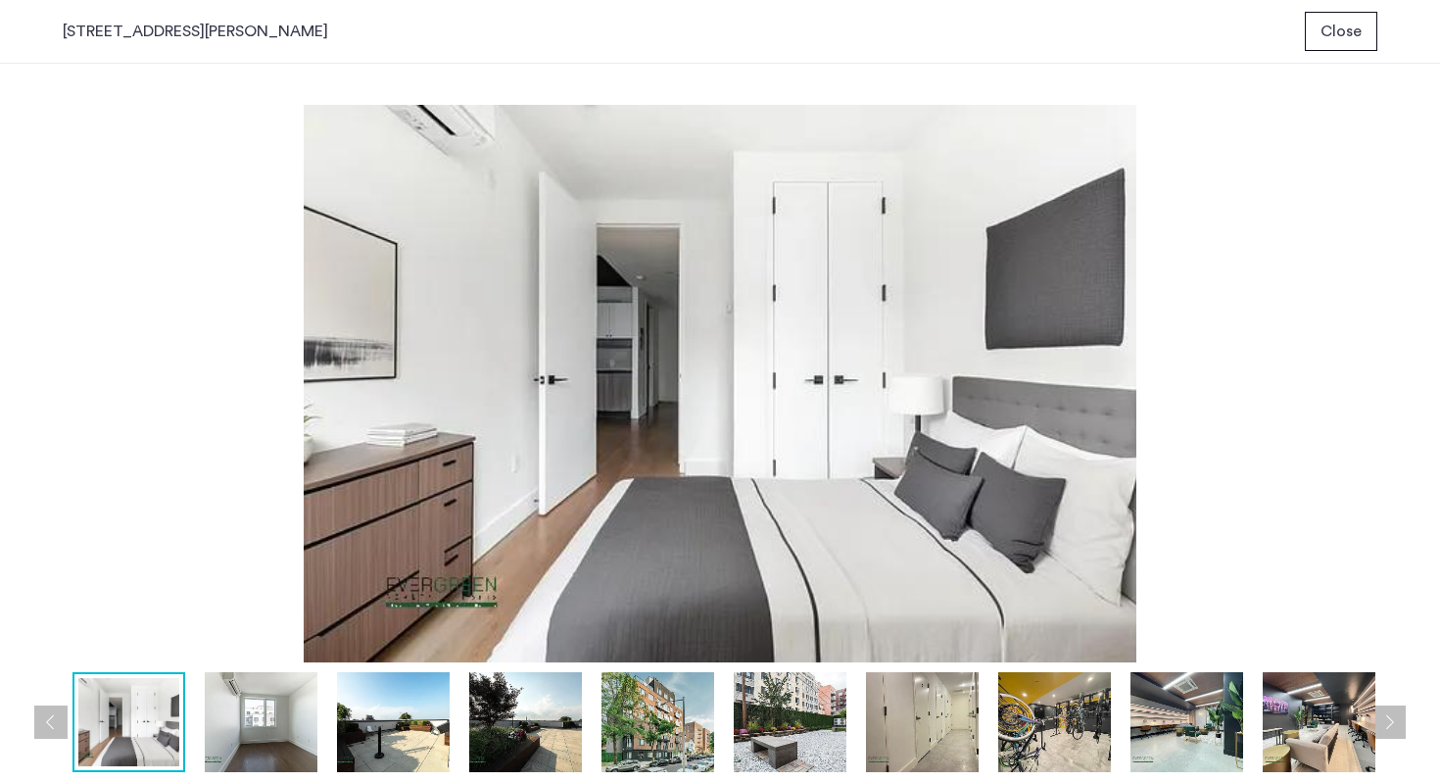
click at [1405, 713] on button "Next apartment" at bounding box center [1389, 721] width 33 height 33
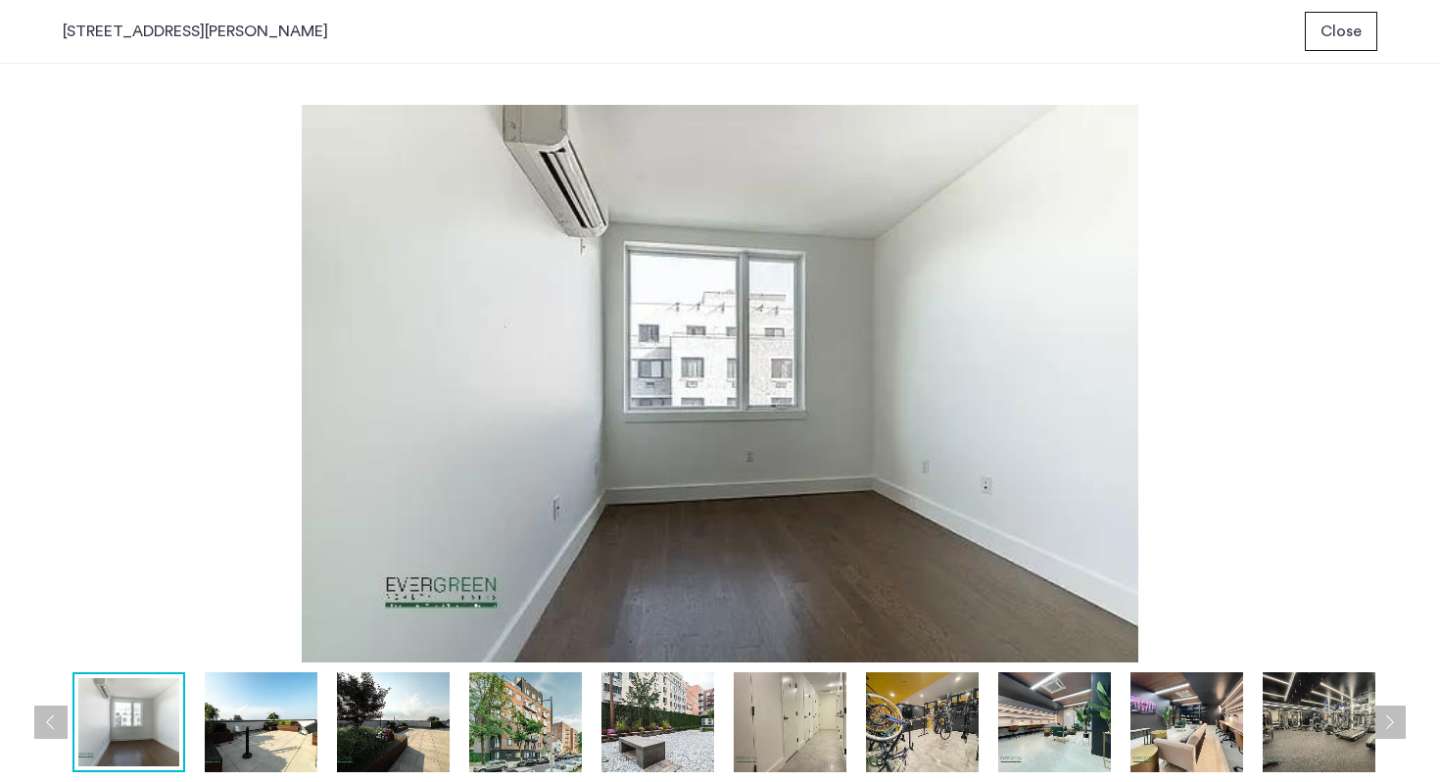
click at [1405, 713] on button "Next apartment" at bounding box center [1389, 721] width 33 height 33
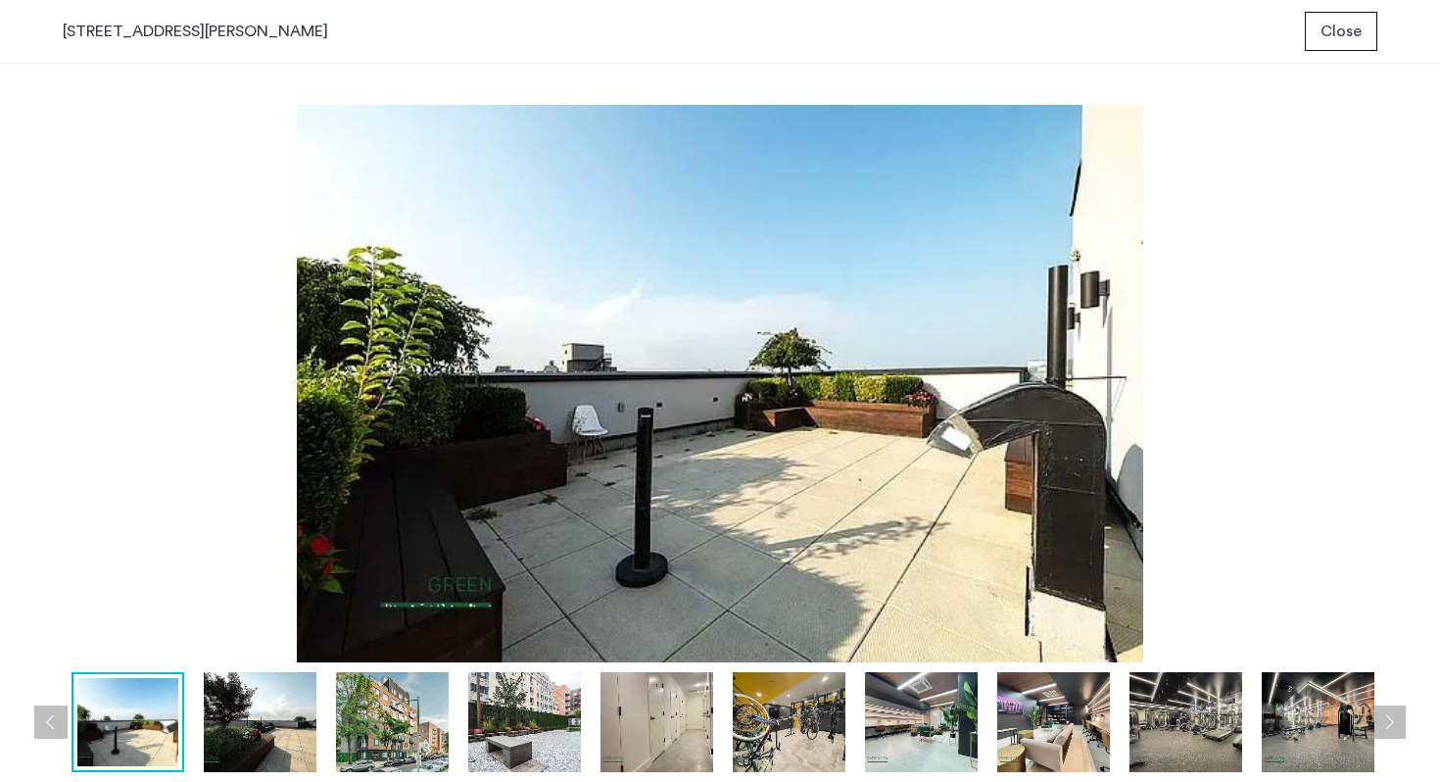
click at [1405, 713] on button "Next apartment" at bounding box center [1389, 721] width 33 height 33
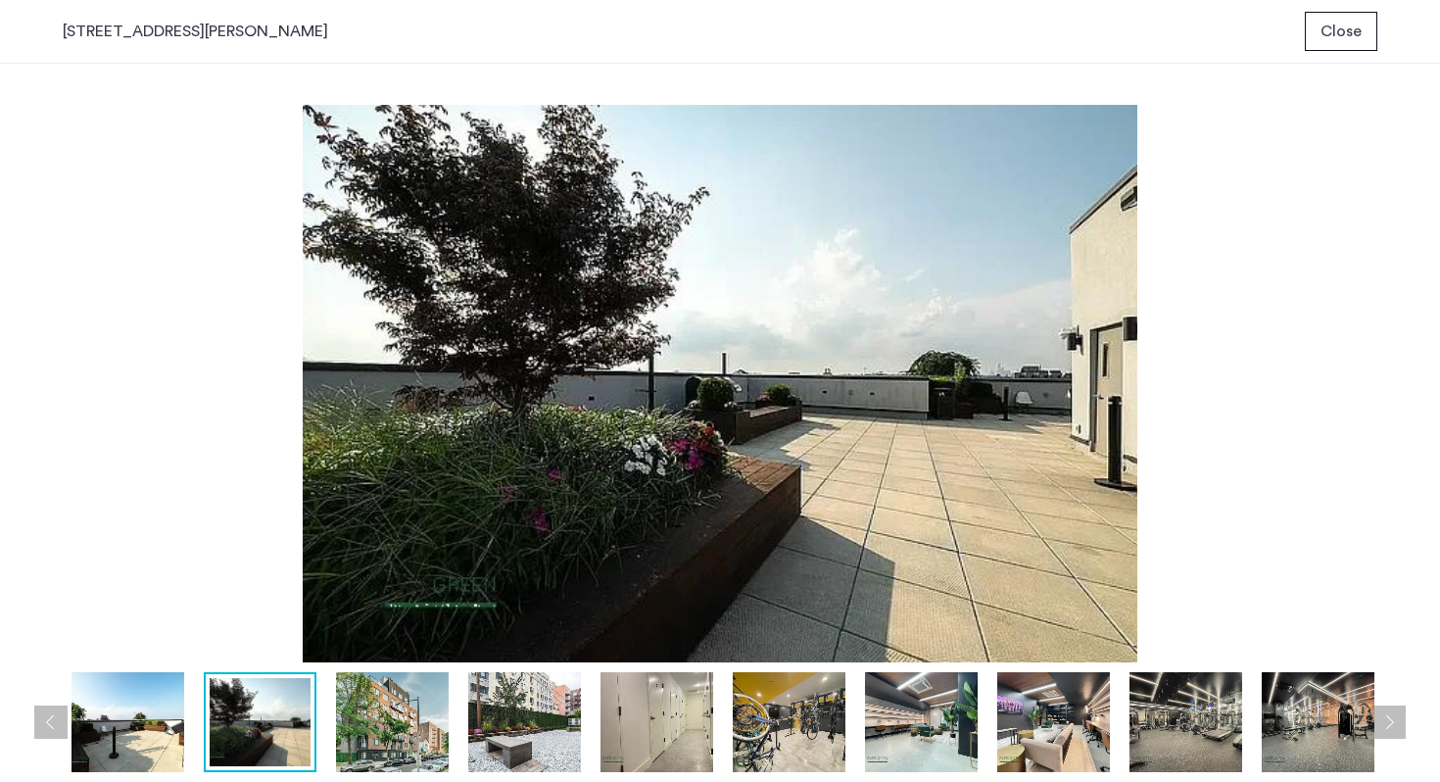
click at [1405, 713] on button "Next apartment" at bounding box center [1389, 721] width 33 height 33
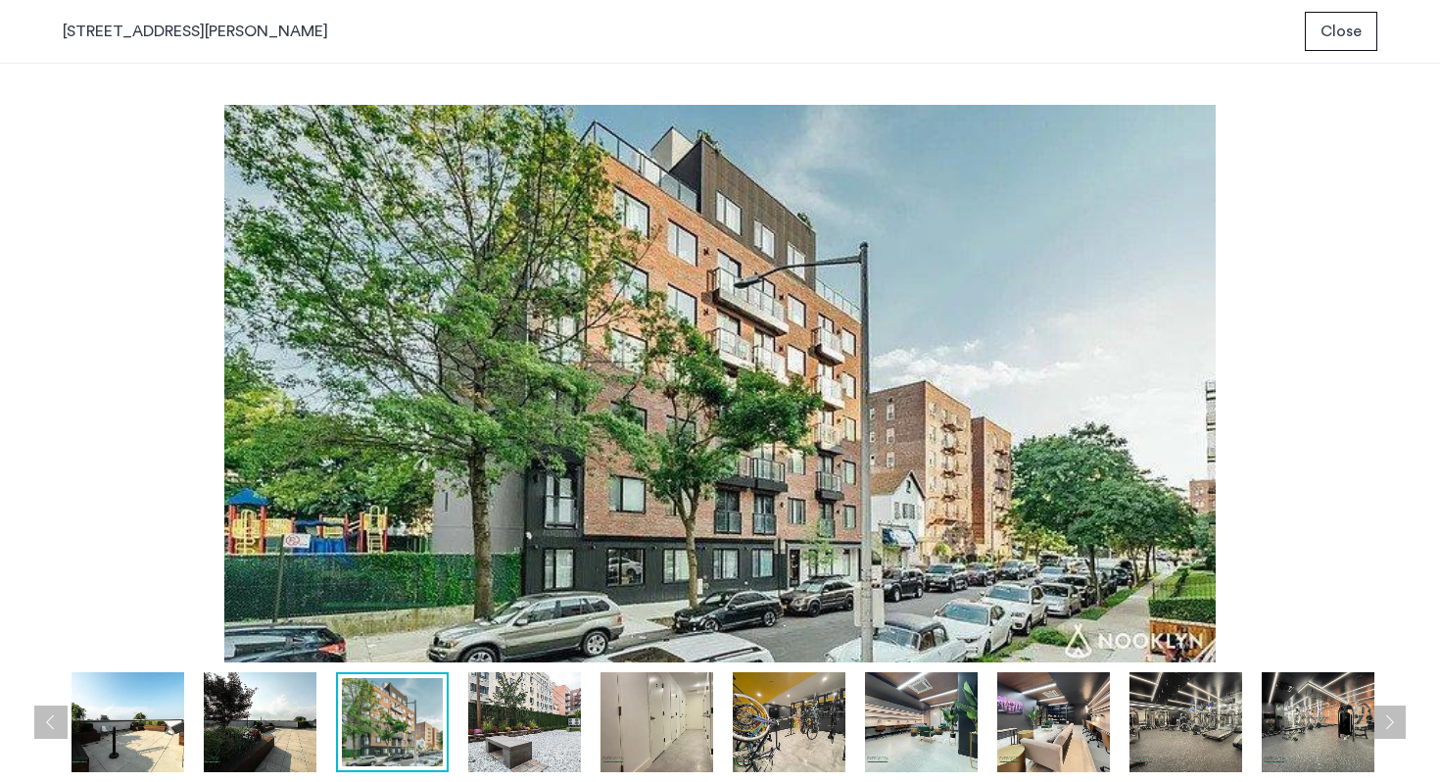
click at [1405, 713] on button "Next apartment" at bounding box center [1389, 721] width 33 height 33
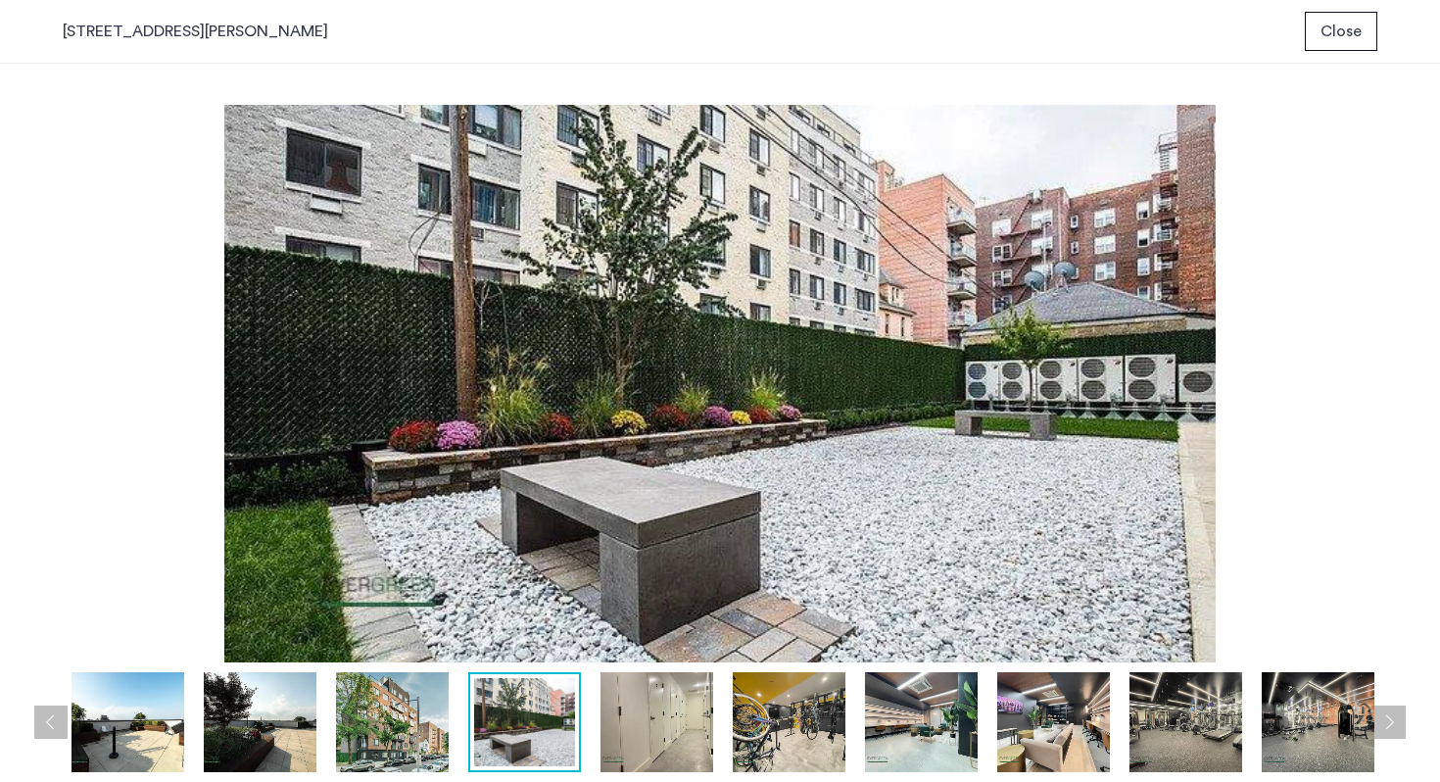
click at [1405, 713] on button "Next apartment" at bounding box center [1389, 721] width 33 height 33
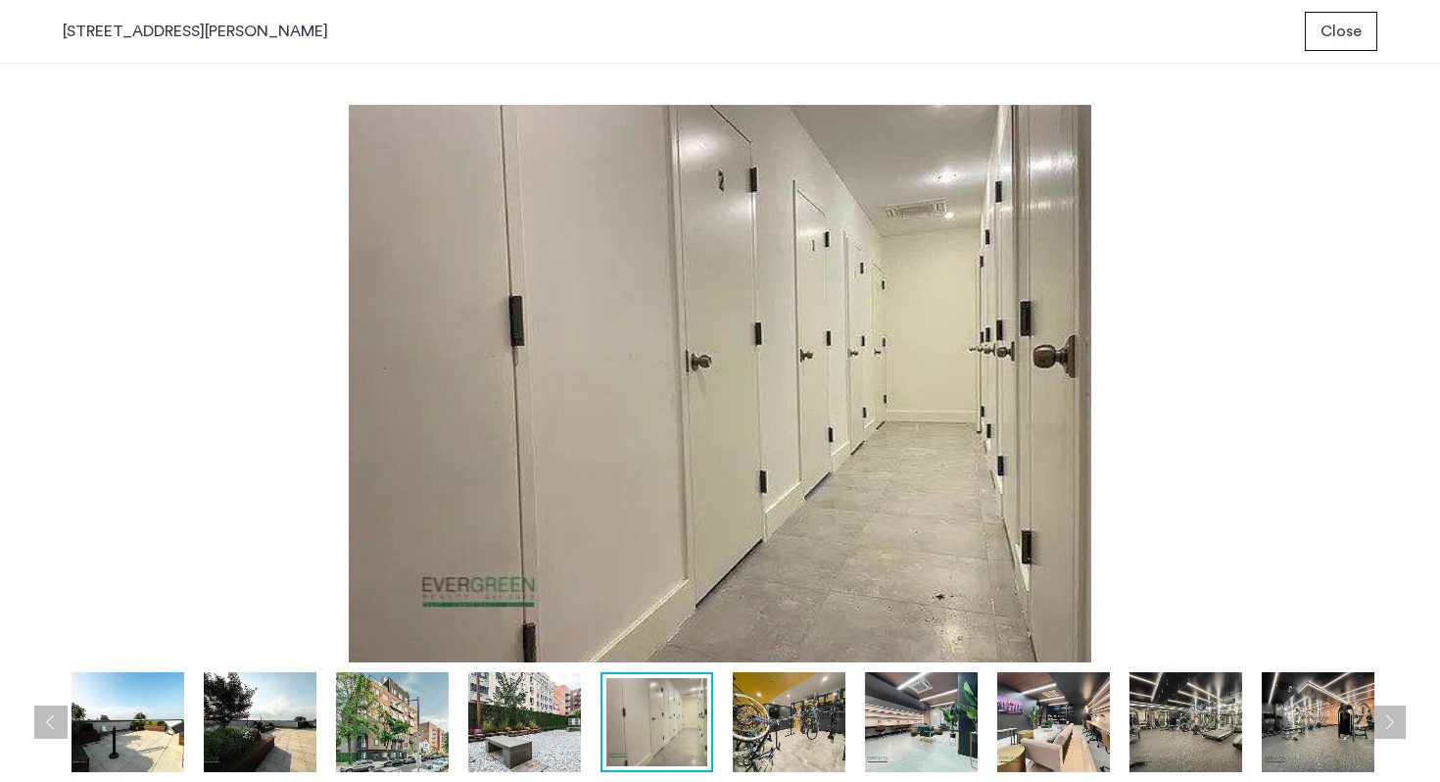
click at [1405, 713] on button "Next apartment" at bounding box center [1389, 721] width 33 height 33
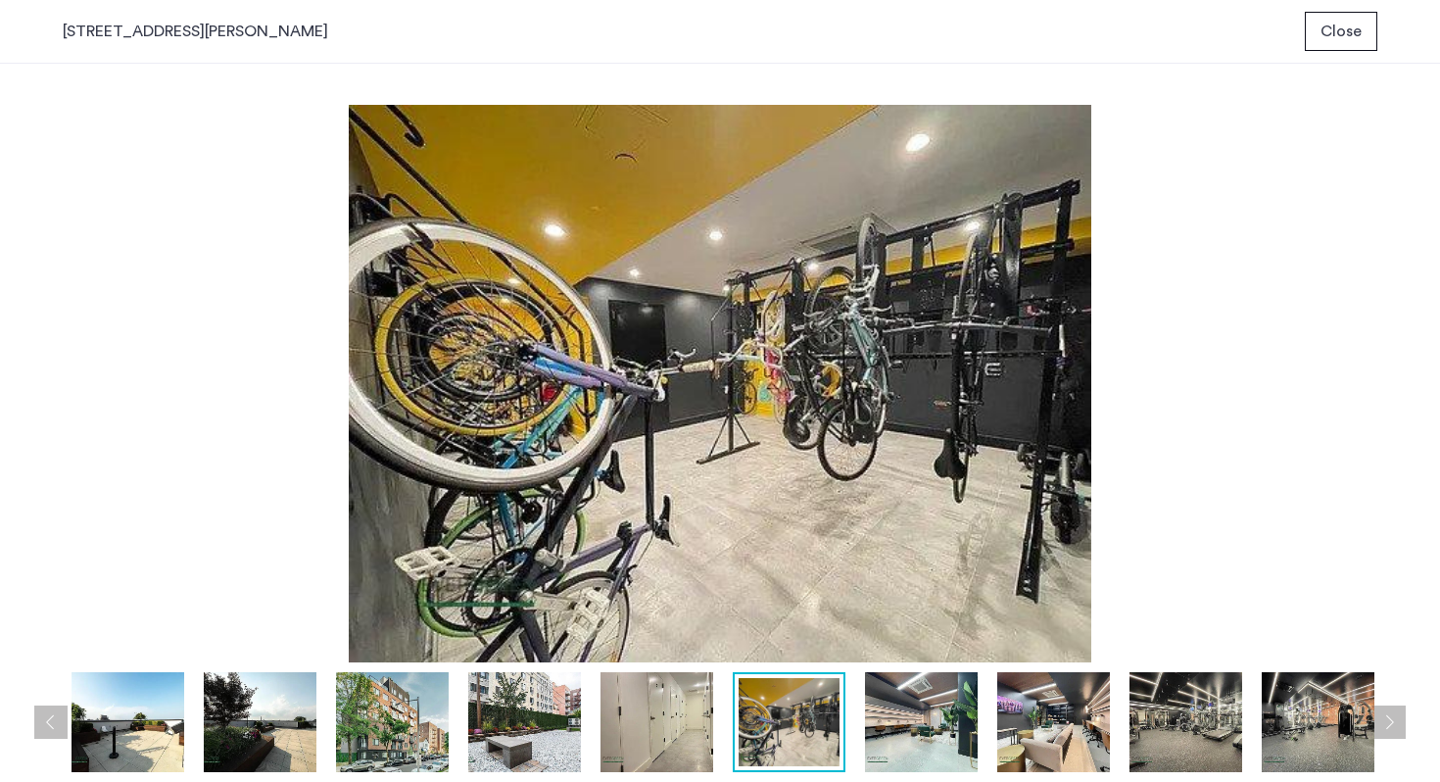
click at [1405, 713] on button "Next apartment" at bounding box center [1389, 721] width 33 height 33
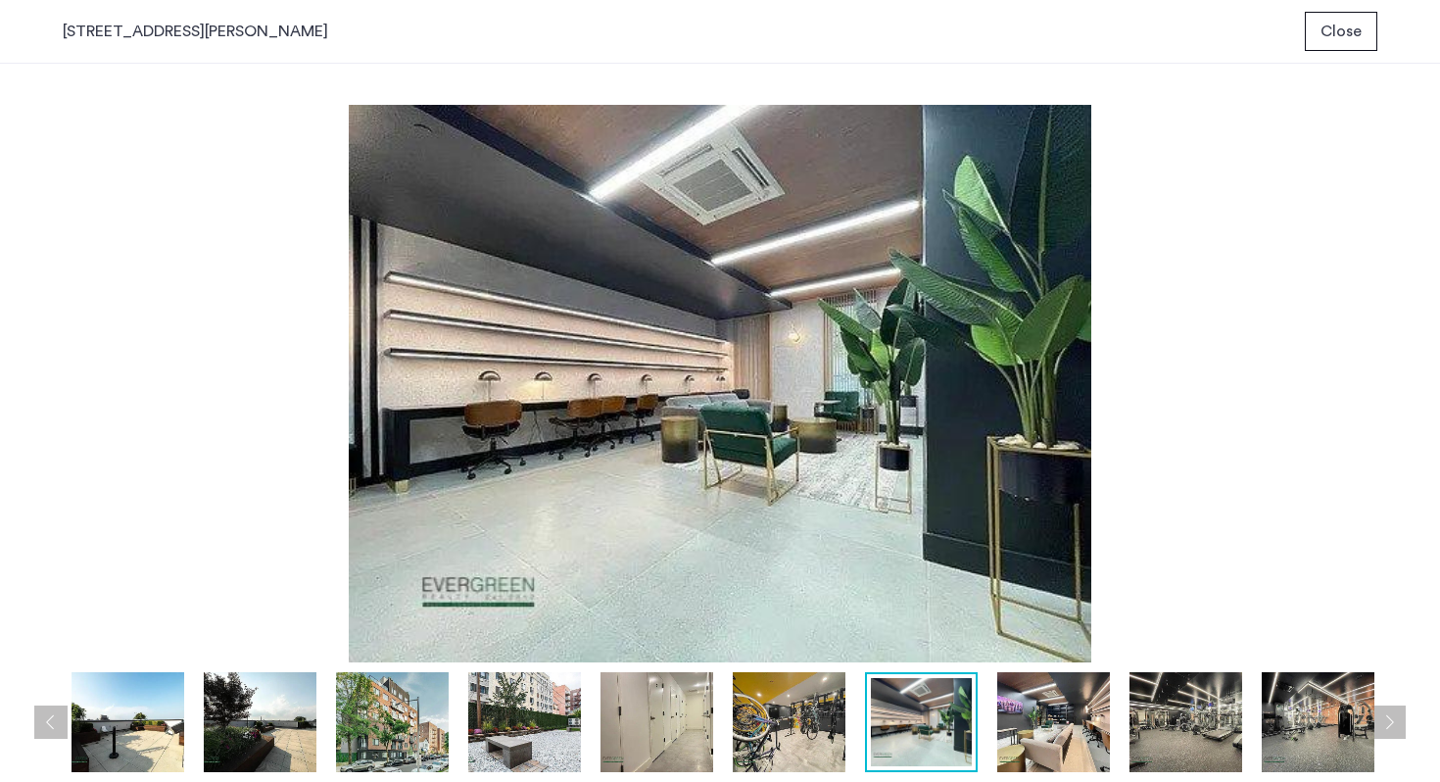
click at [1405, 713] on button "Next apartment" at bounding box center [1389, 721] width 33 height 33
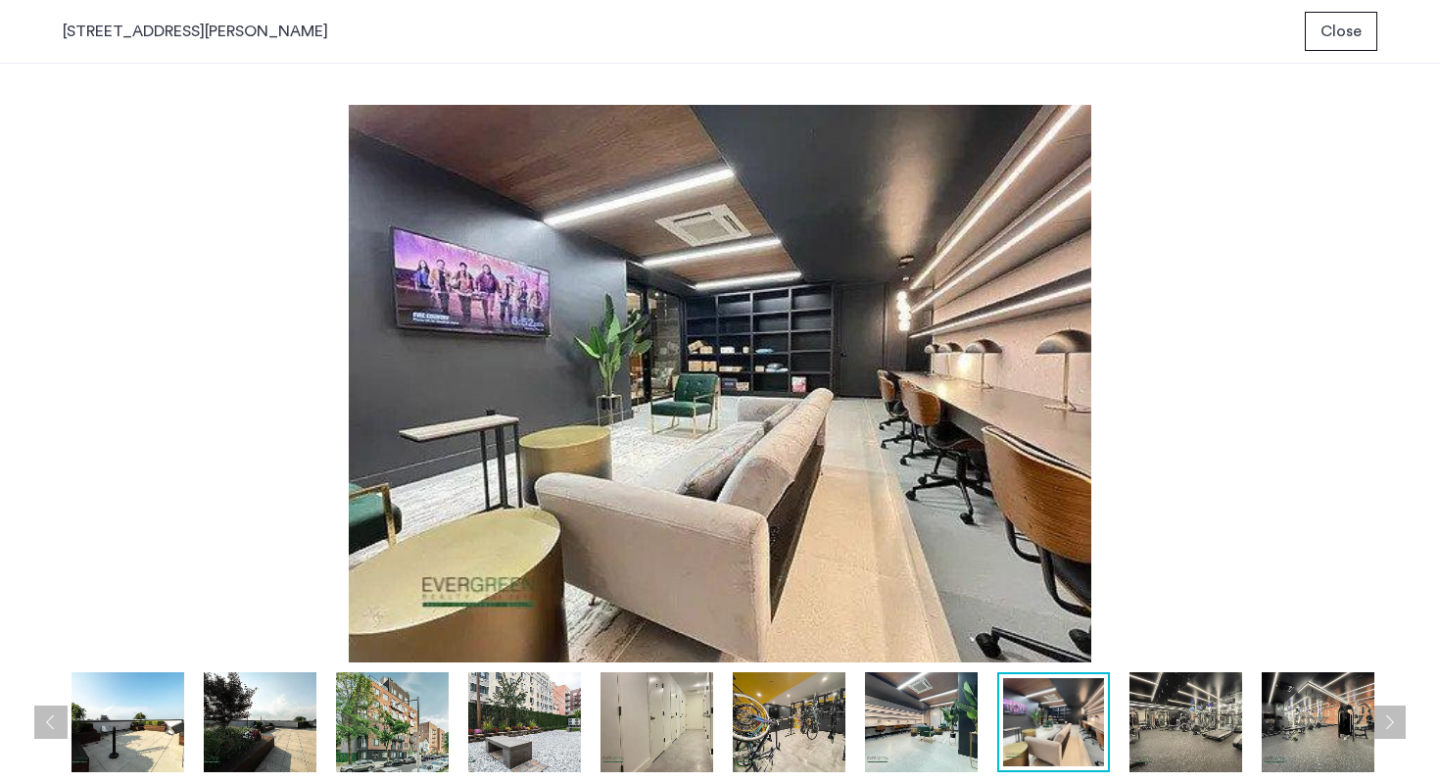
click at [1405, 713] on button "Next apartment" at bounding box center [1389, 721] width 33 height 33
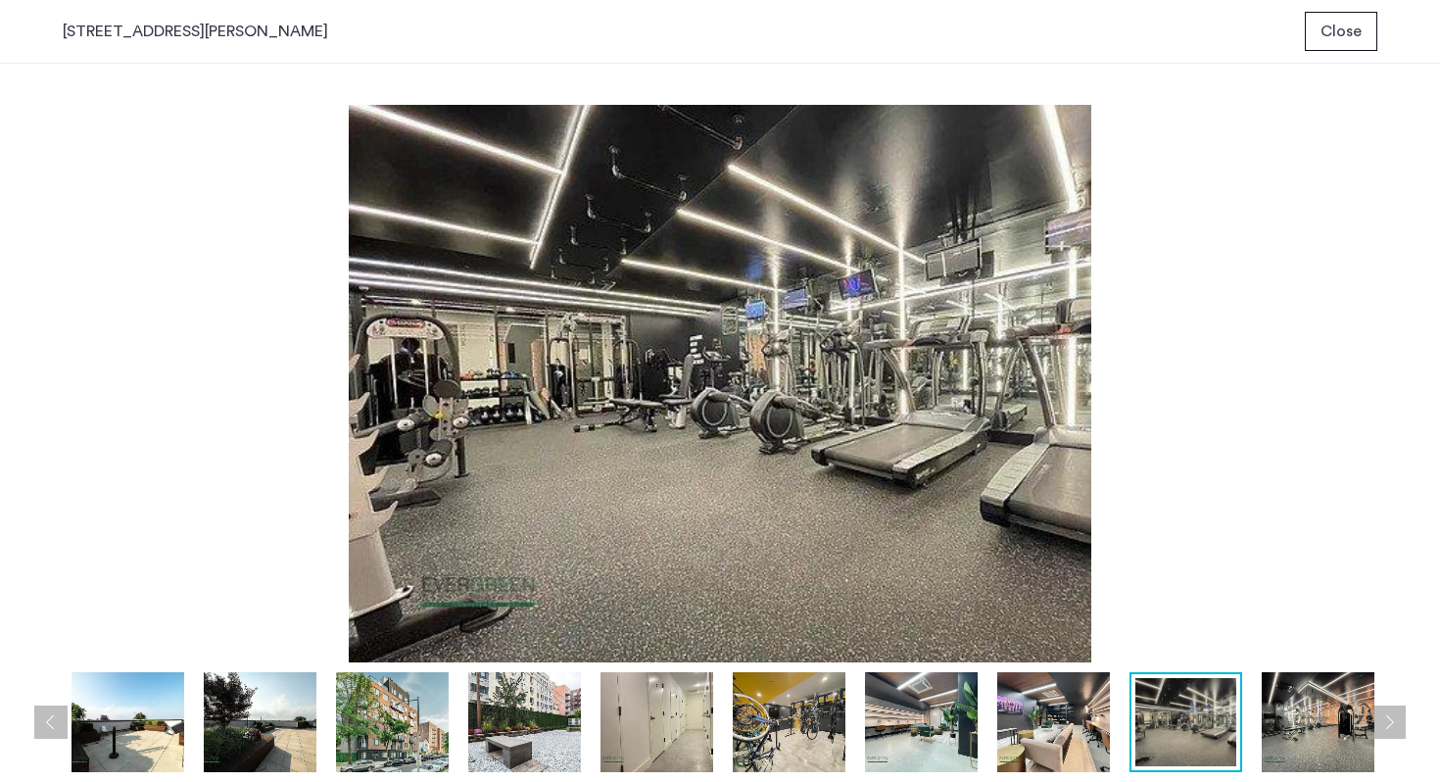
click at [1405, 713] on button "Next apartment" at bounding box center [1389, 721] width 33 height 33
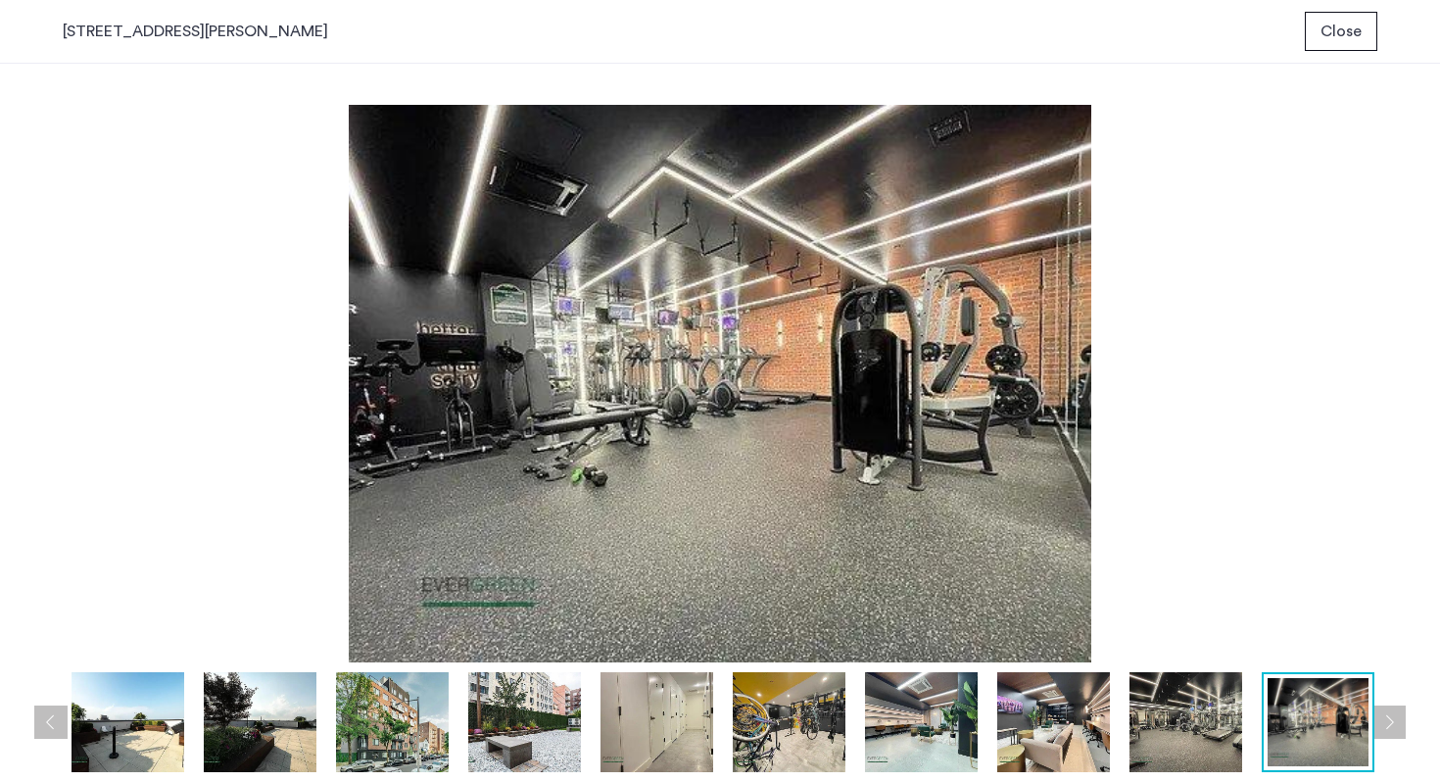
click at [1345, 23] on span "Close" at bounding box center [1341, 32] width 41 height 24
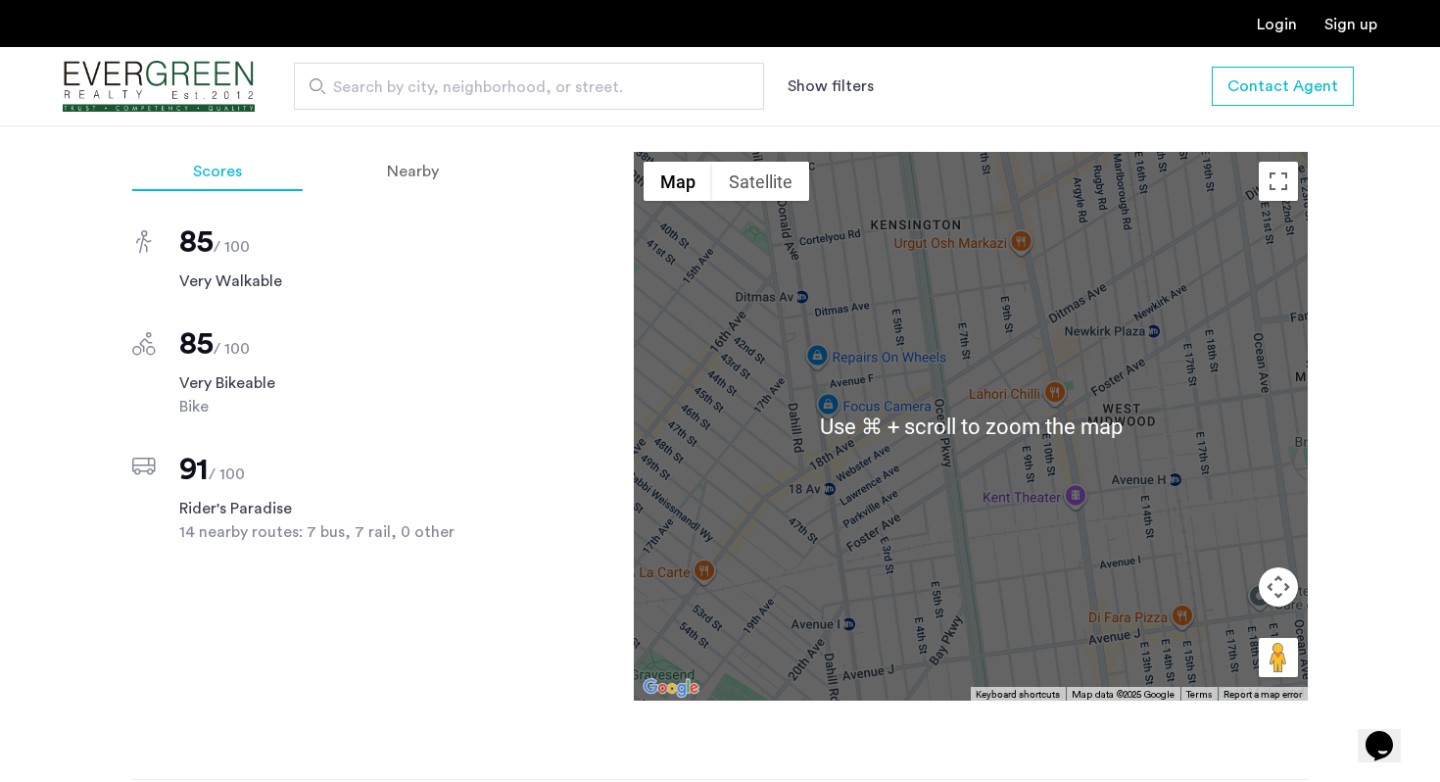
scroll to position [1806, 0]
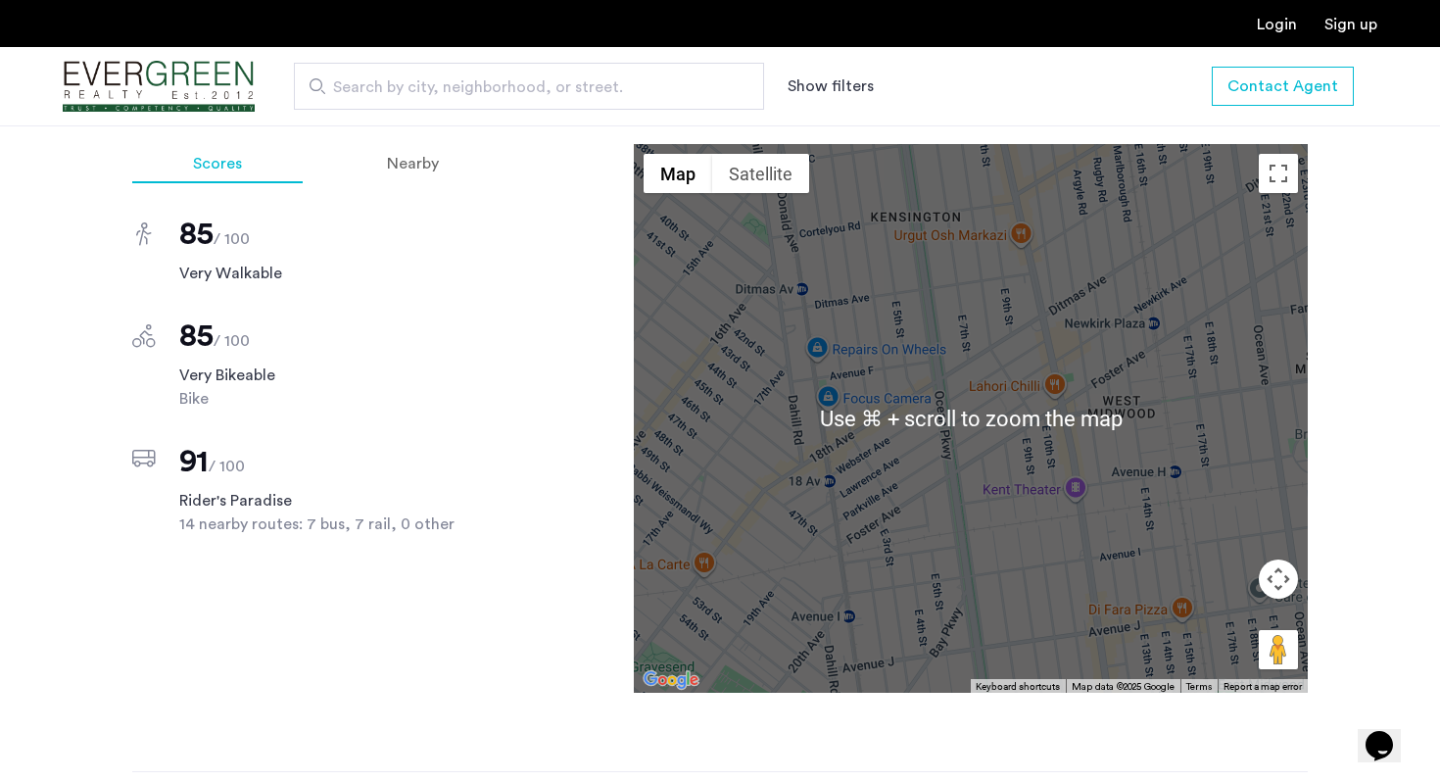
click at [669, 171] on div at bounding box center [971, 418] width 674 height 549
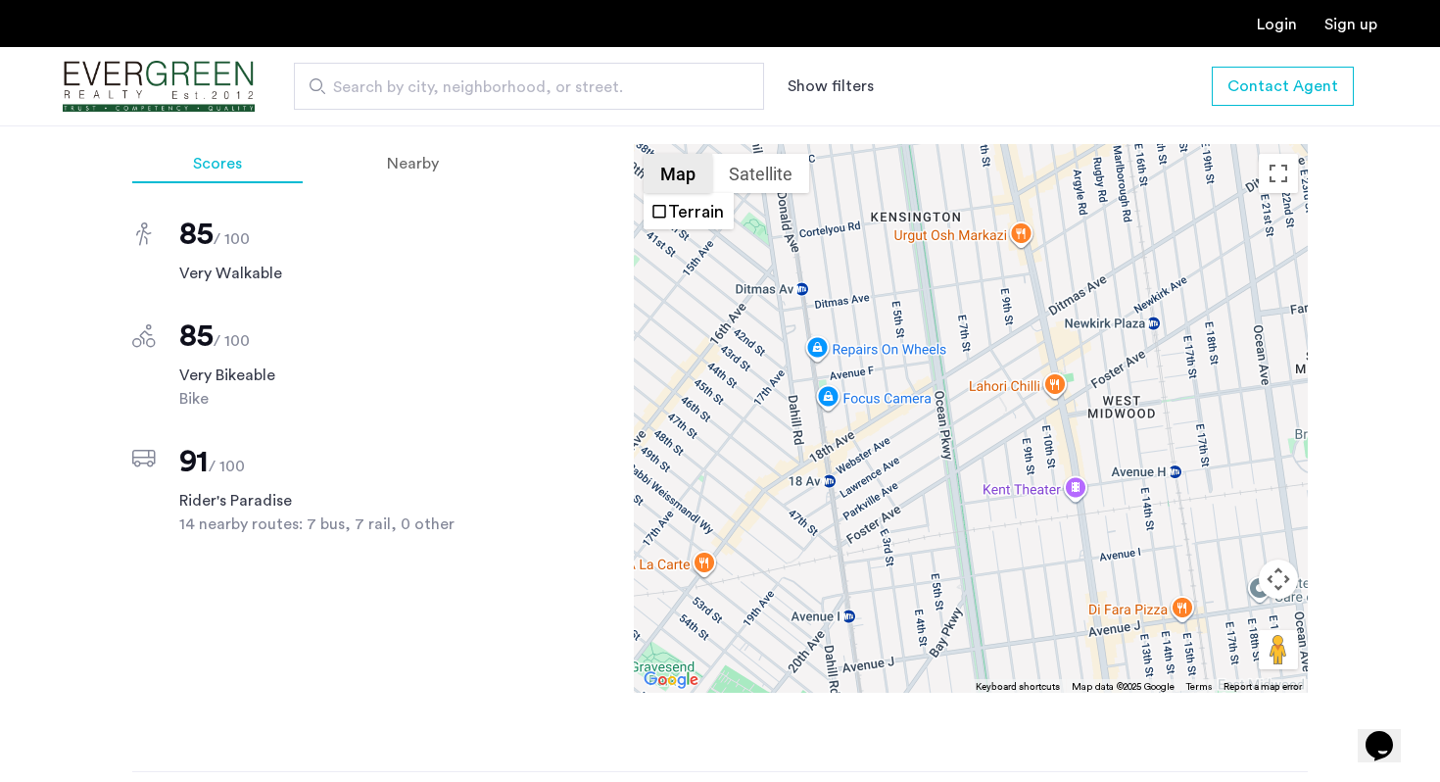
click at [672, 164] on button "Map" at bounding box center [678, 173] width 69 height 39
click at [756, 154] on button "Satellite" at bounding box center [760, 173] width 97 height 39
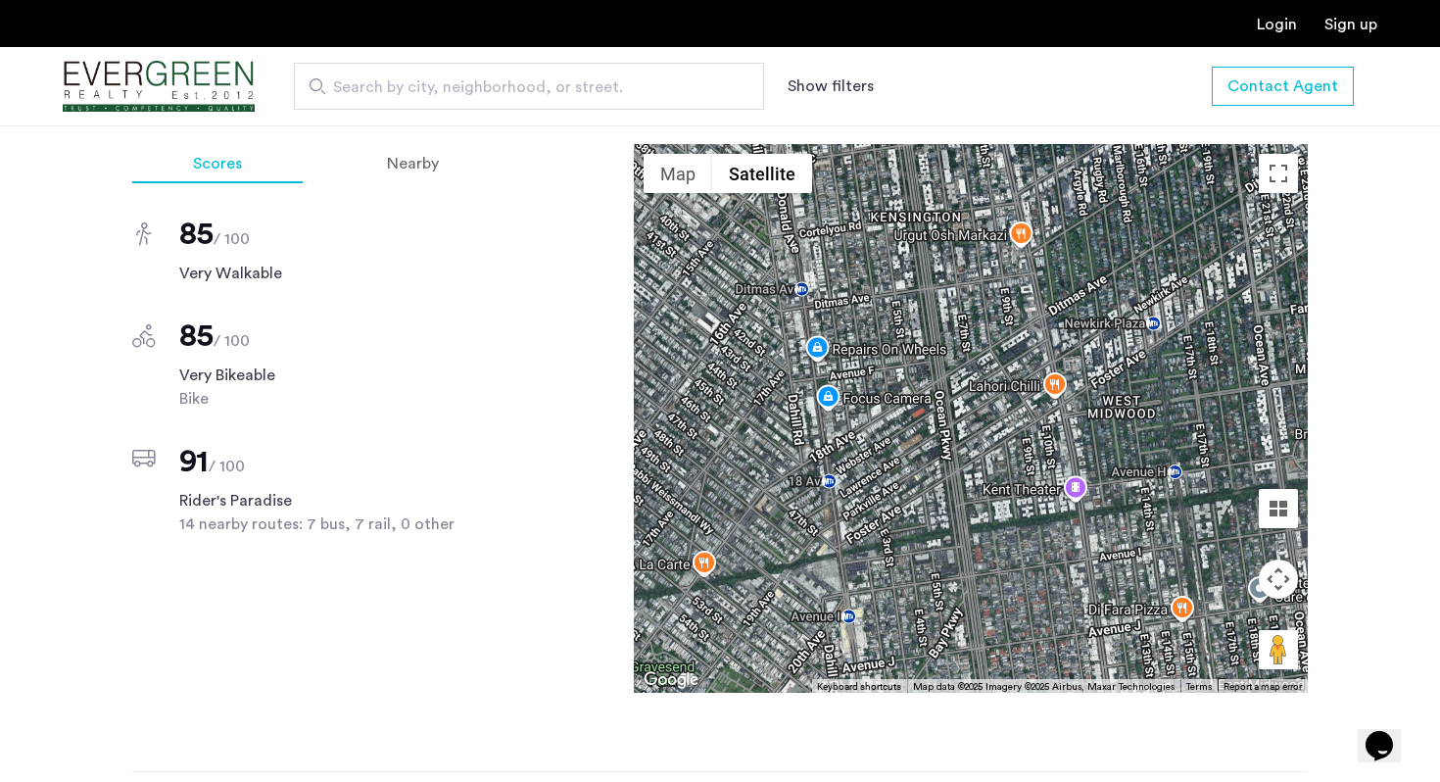
click at [746, 154] on button "Satellite" at bounding box center [762, 173] width 100 height 39
click at [689, 154] on button "Map" at bounding box center [678, 173] width 69 height 39
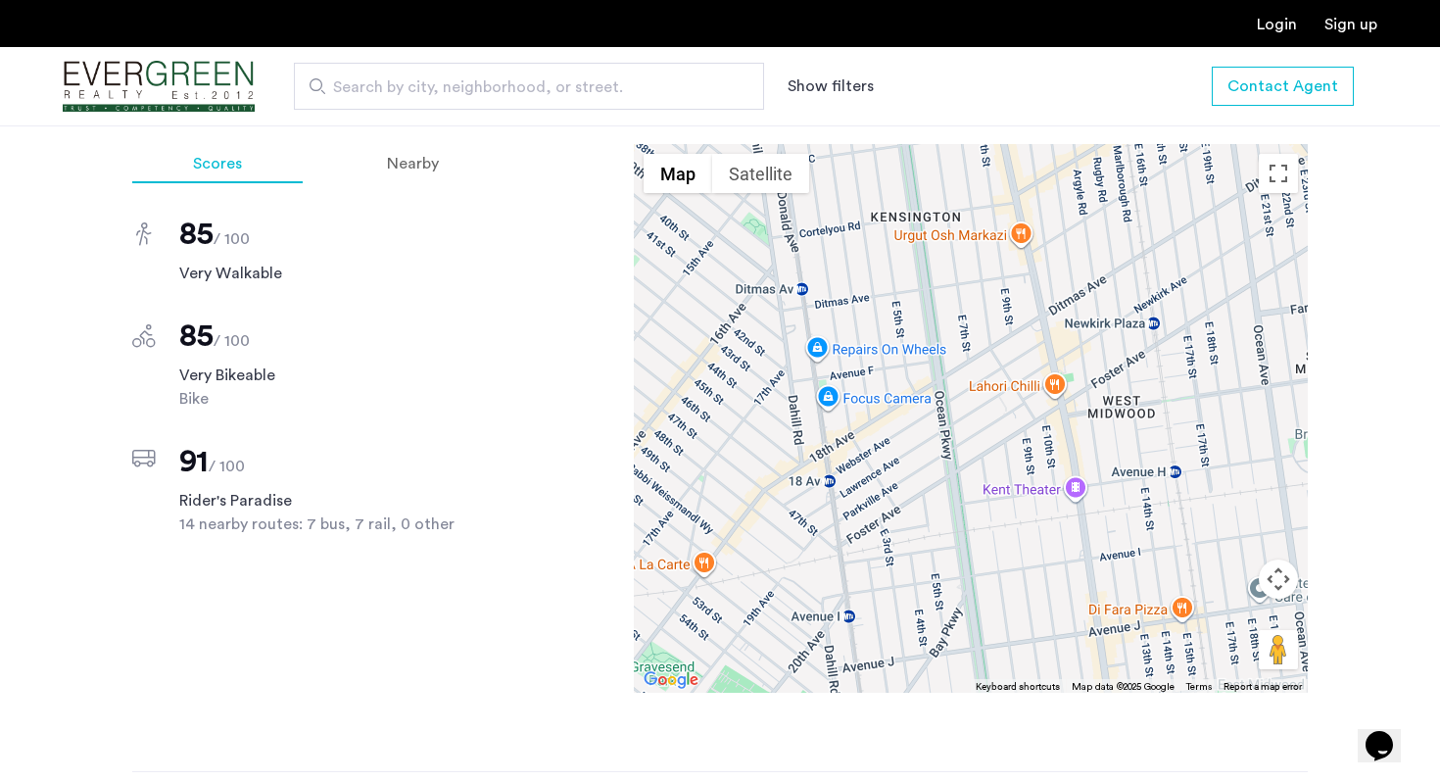
click at [1256, 144] on div at bounding box center [971, 418] width 674 height 549
click at [1277, 154] on button "Toggle fullscreen view" at bounding box center [1278, 173] width 39 height 39
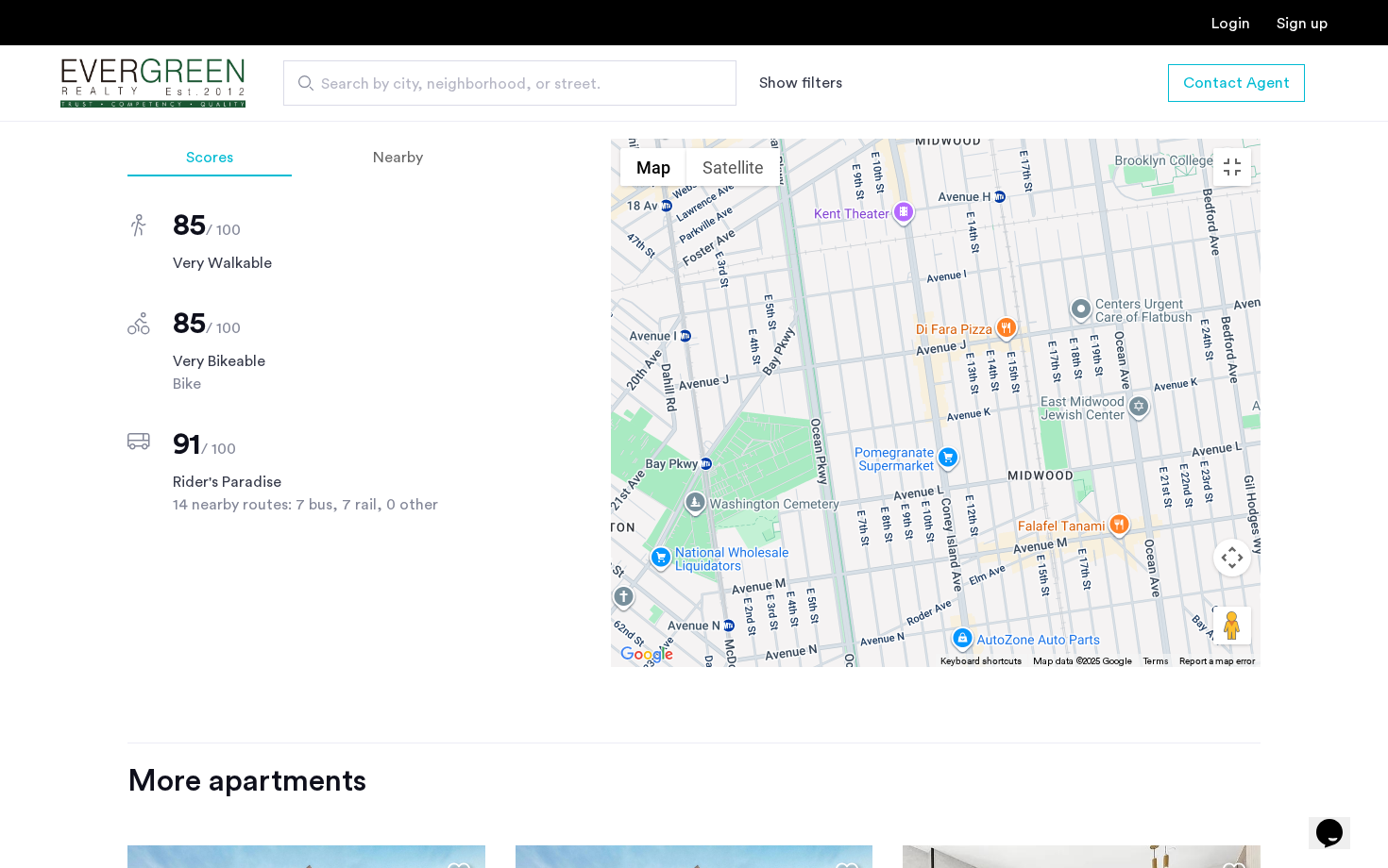
drag, startPoint x: 1183, startPoint y: 396, endPoint x: 1054, endPoint y: 127, distance: 298.3
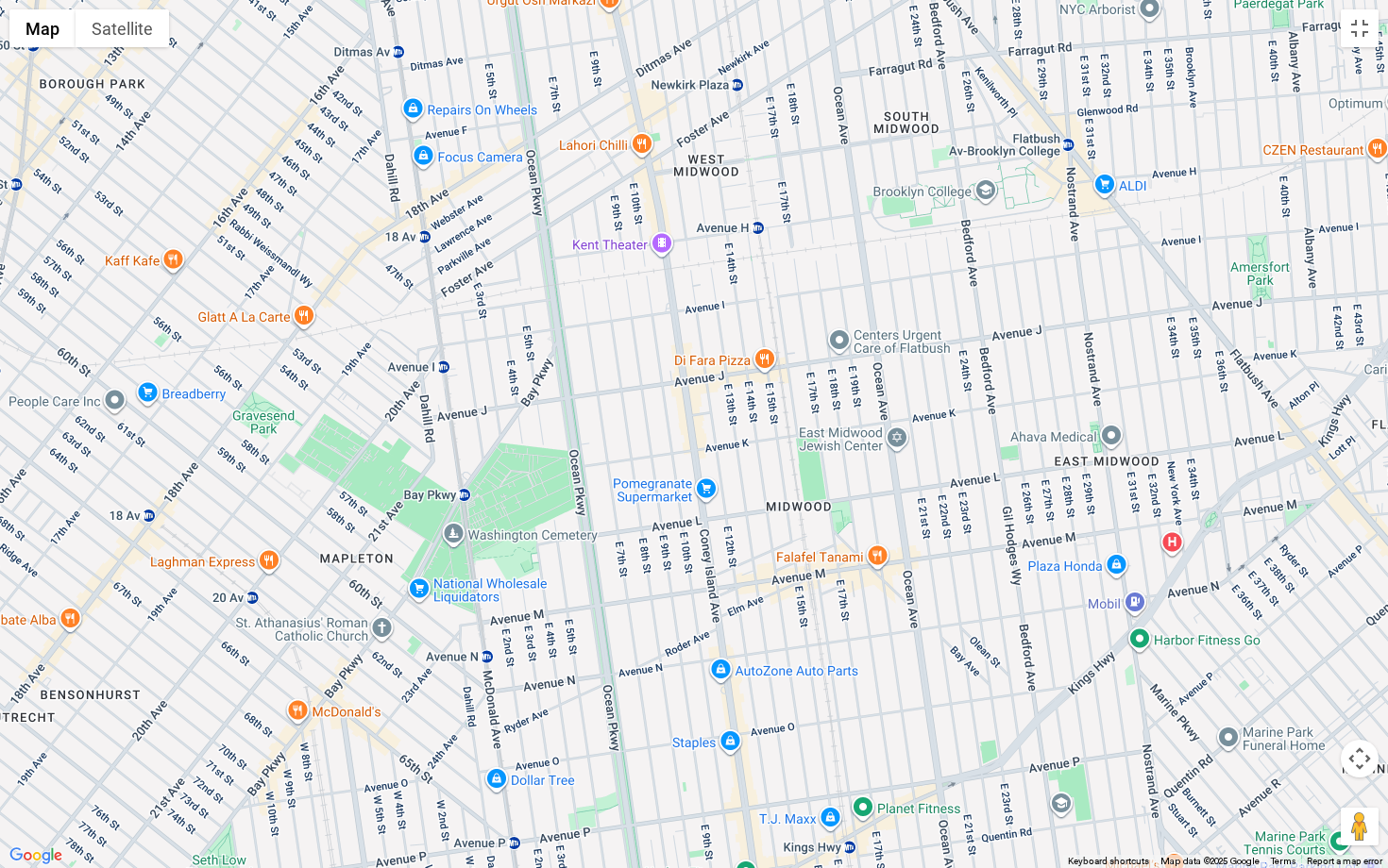
click at [1045, 124] on div at bounding box center [694, 434] width 1388 height 868
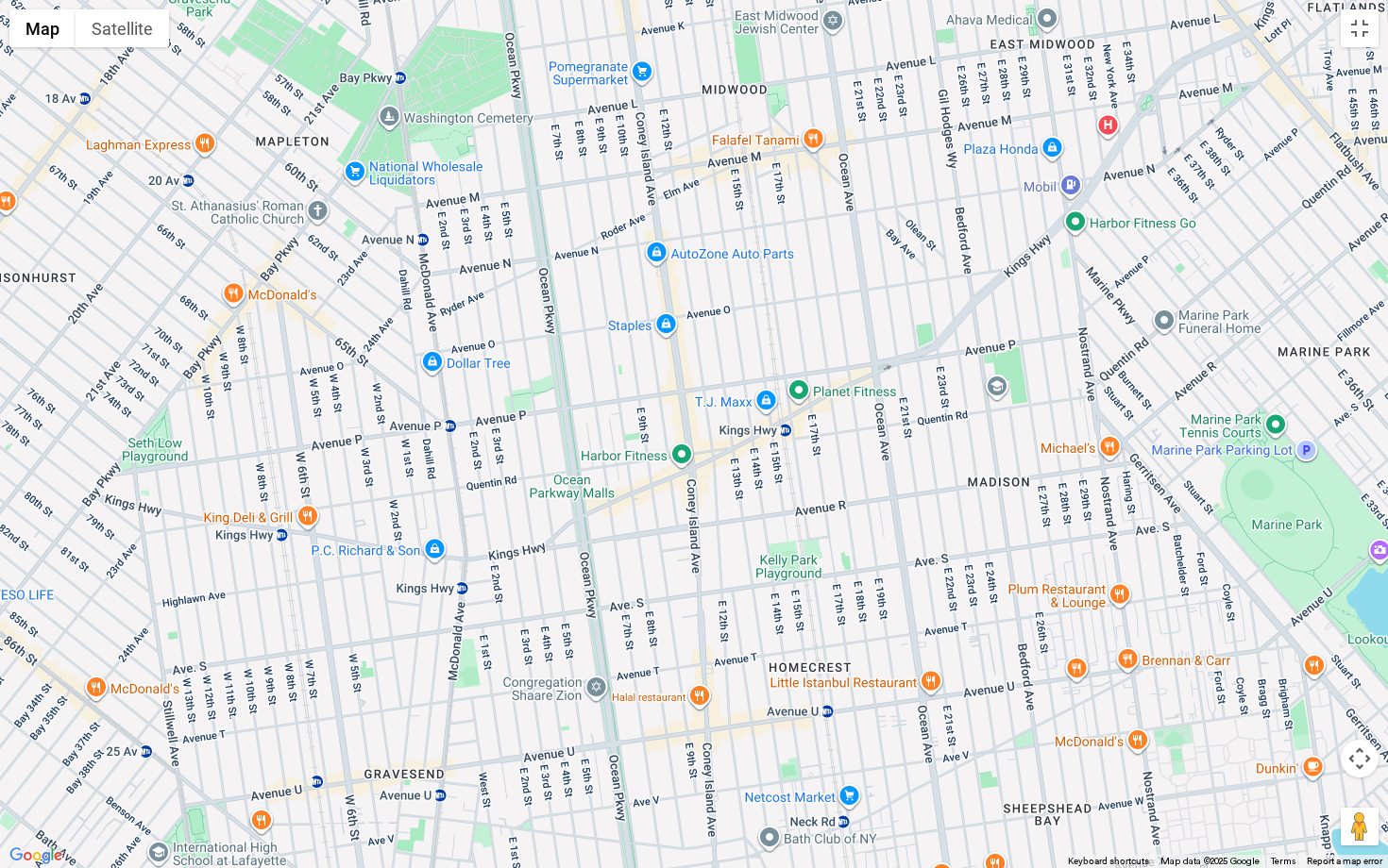
drag, startPoint x: 1006, startPoint y: 401, endPoint x: 933, endPoint y: -34, distance: 441.1
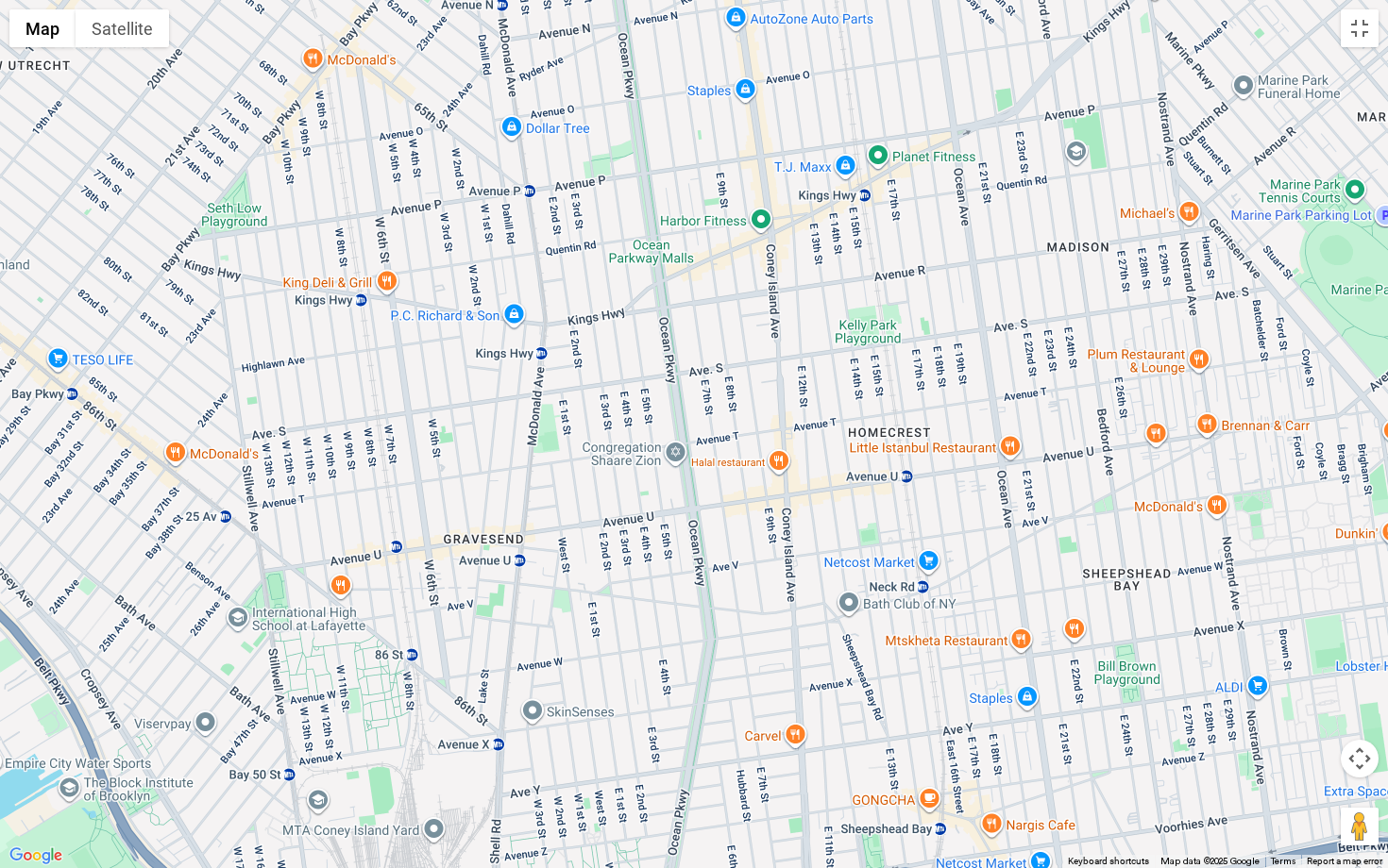
drag, startPoint x: 900, startPoint y: 313, endPoint x: 979, endPoint y: 74, distance: 251.7
click at [979, 74] on div at bounding box center [694, 434] width 1388 height 868
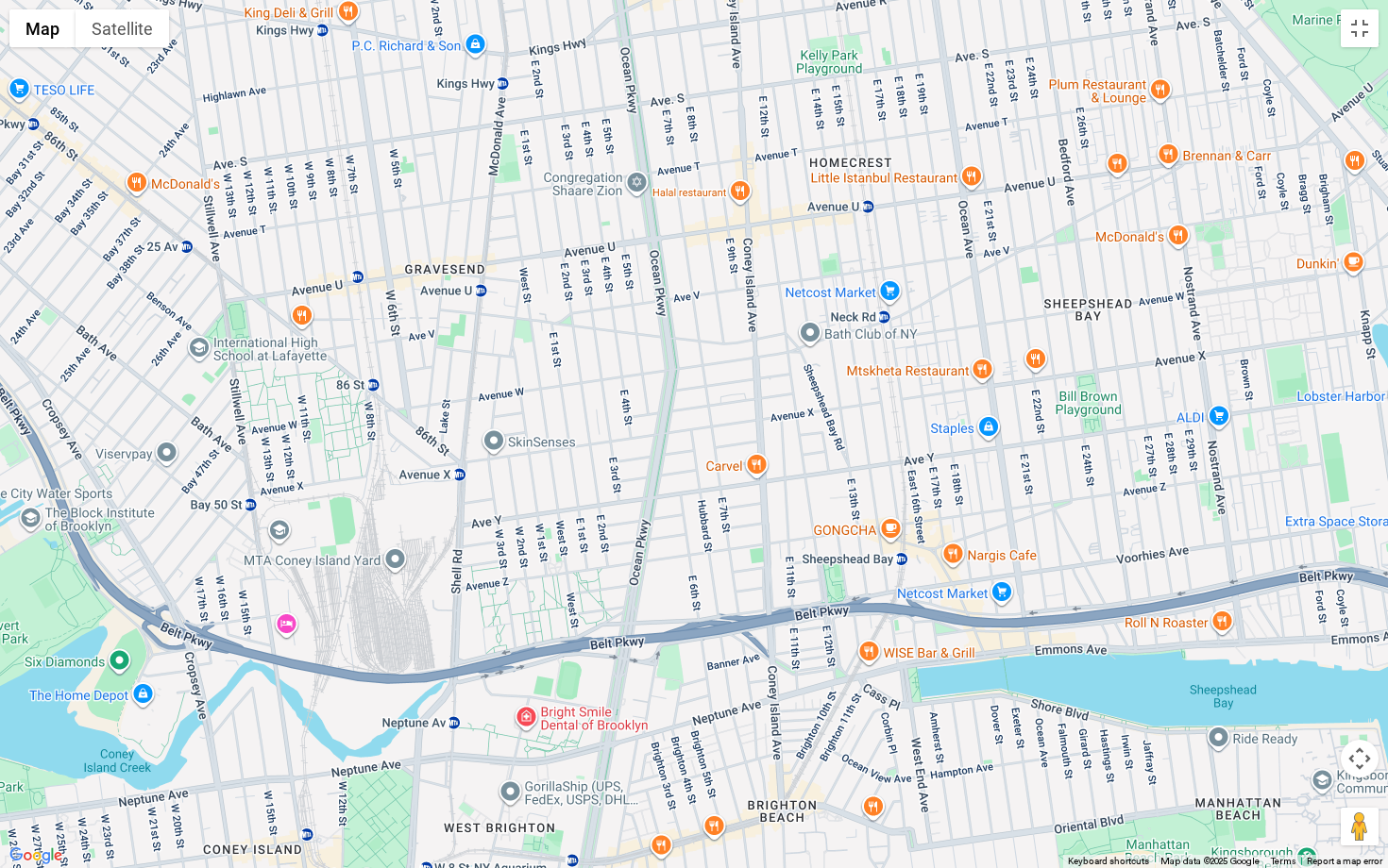
drag, startPoint x: 1001, startPoint y: 369, endPoint x: 965, endPoint y: 99, distance: 272.4
click at [964, 99] on div at bounding box center [694, 434] width 1388 height 868
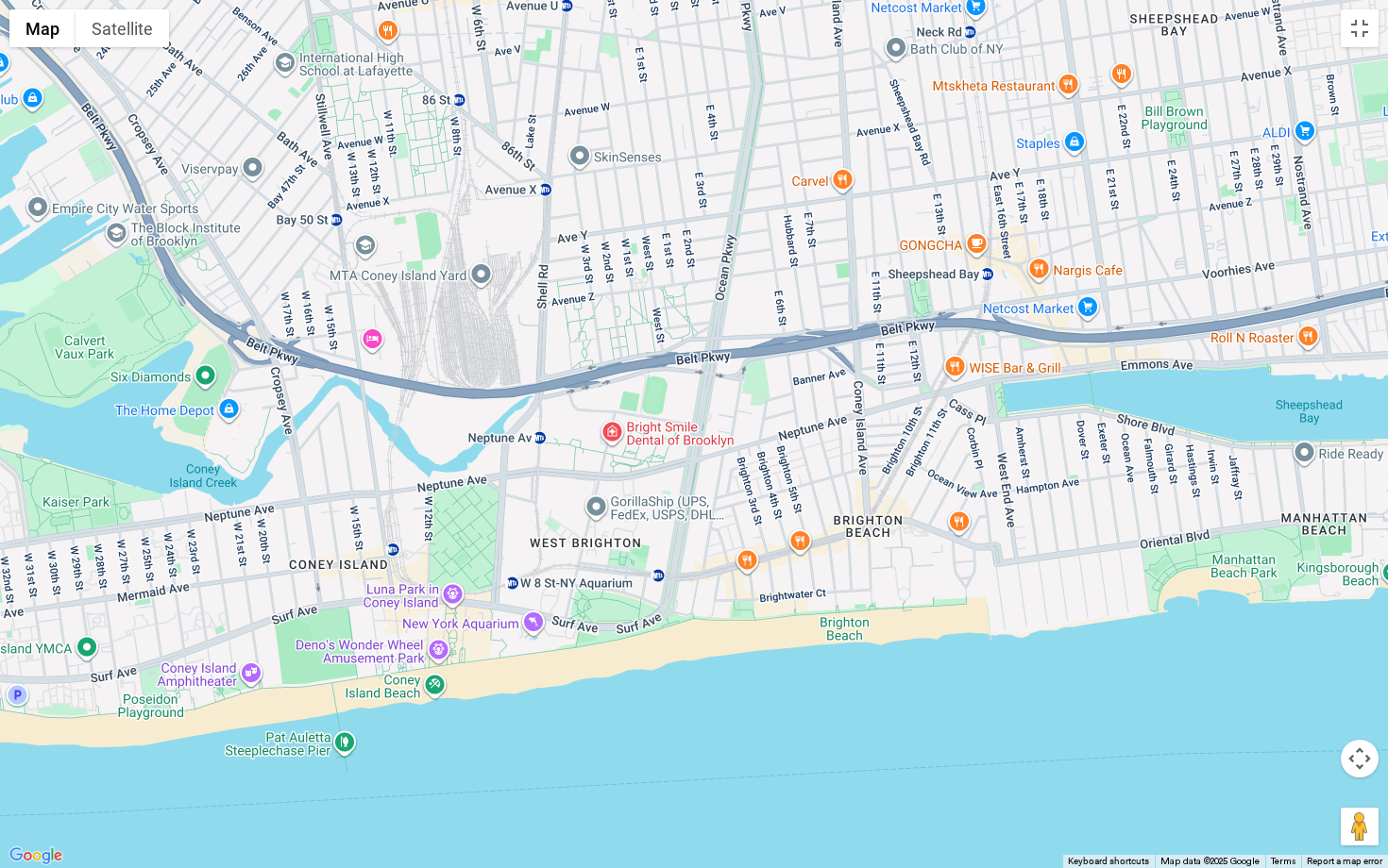
drag, startPoint x: 835, startPoint y: 259, endPoint x: 918, endPoint y: -34, distance: 304.5
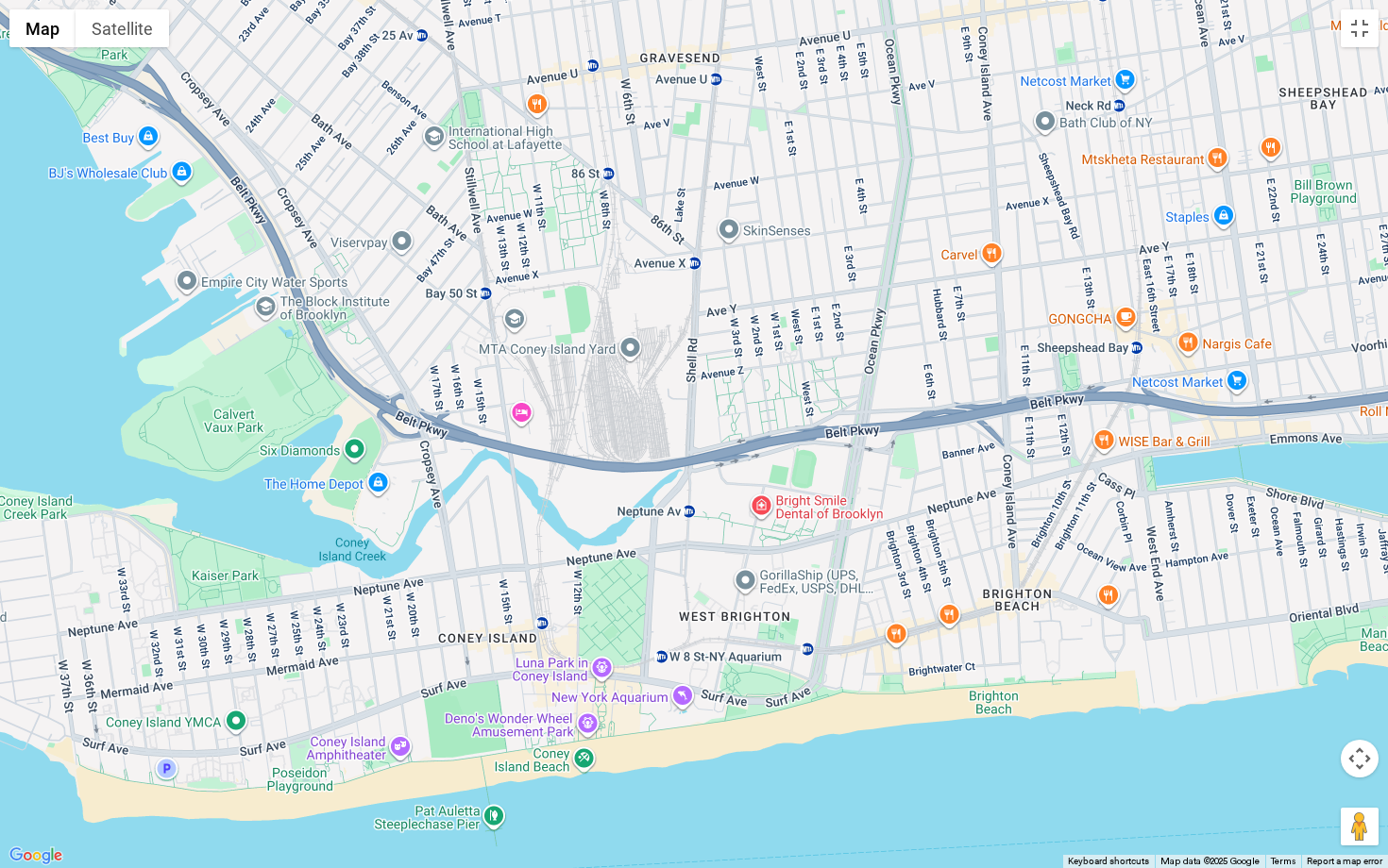
drag, startPoint x: 810, startPoint y: 179, endPoint x: 958, endPoint y: 232, distance: 157.2
click at [959, 243] on div at bounding box center [694, 434] width 1388 height 868
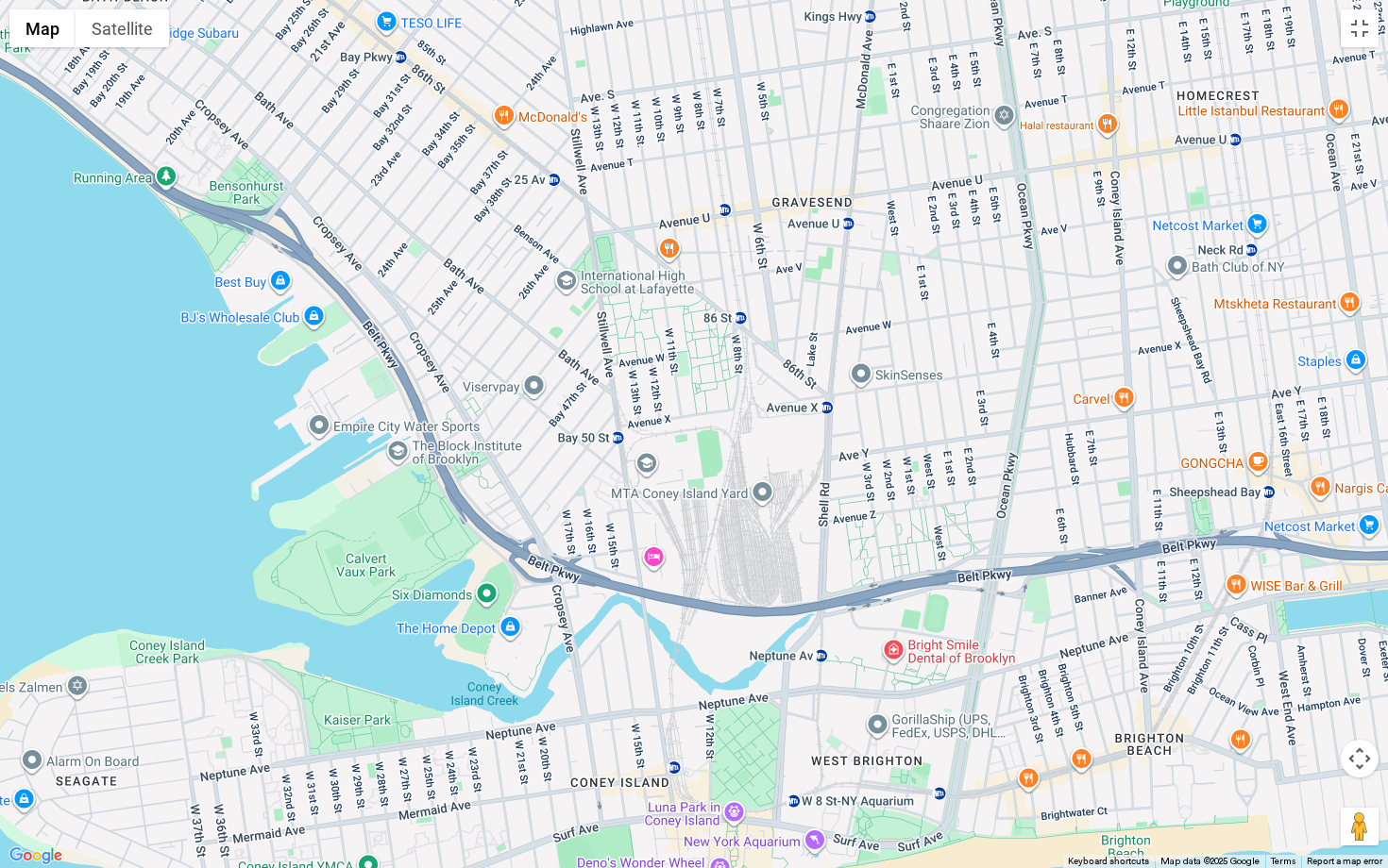
drag, startPoint x: 812, startPoint y: 393, endPoint x: 956, endPoint y: 568, distance: 226.6
click at [956, 570] on div at bounding box center [694, 434] width 1388 height 868
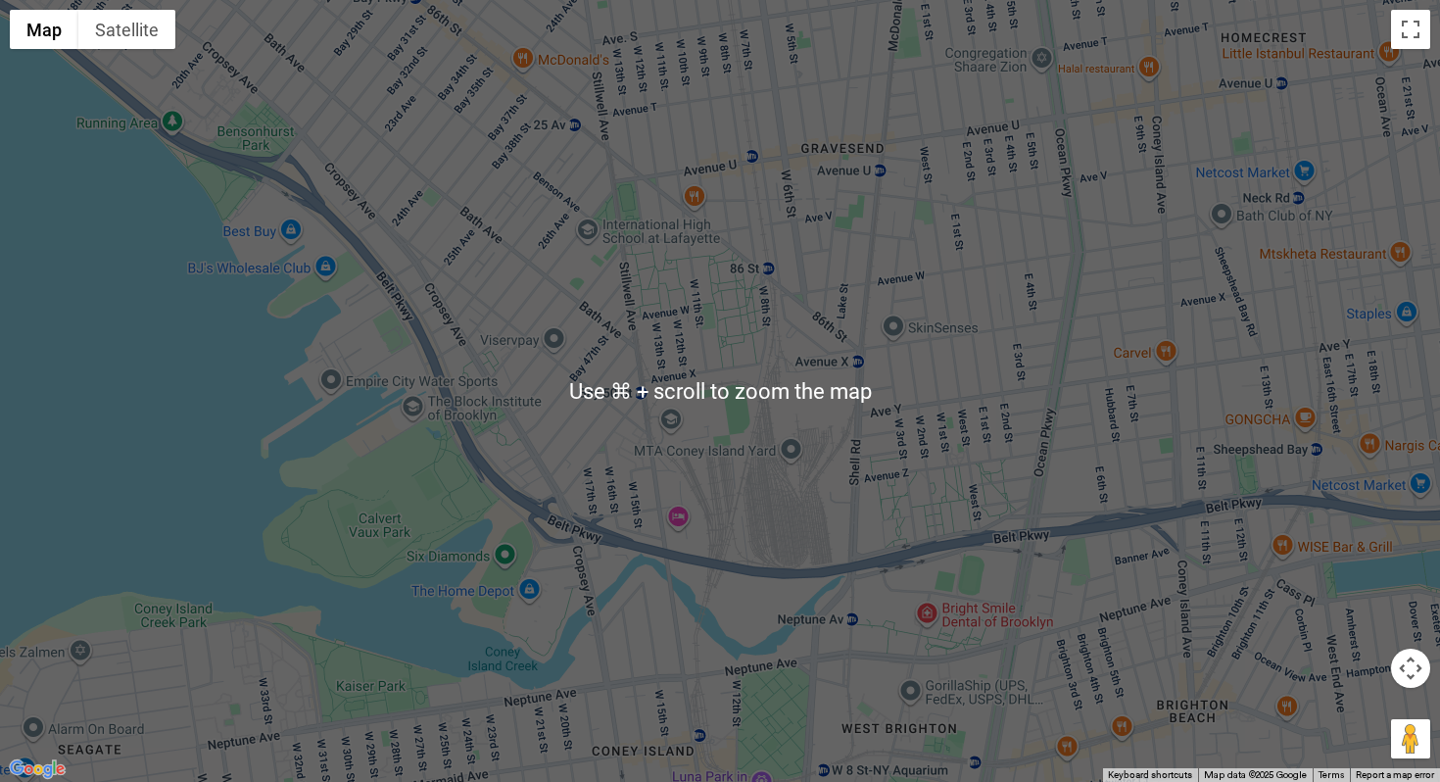
scroll to position [329, 0]
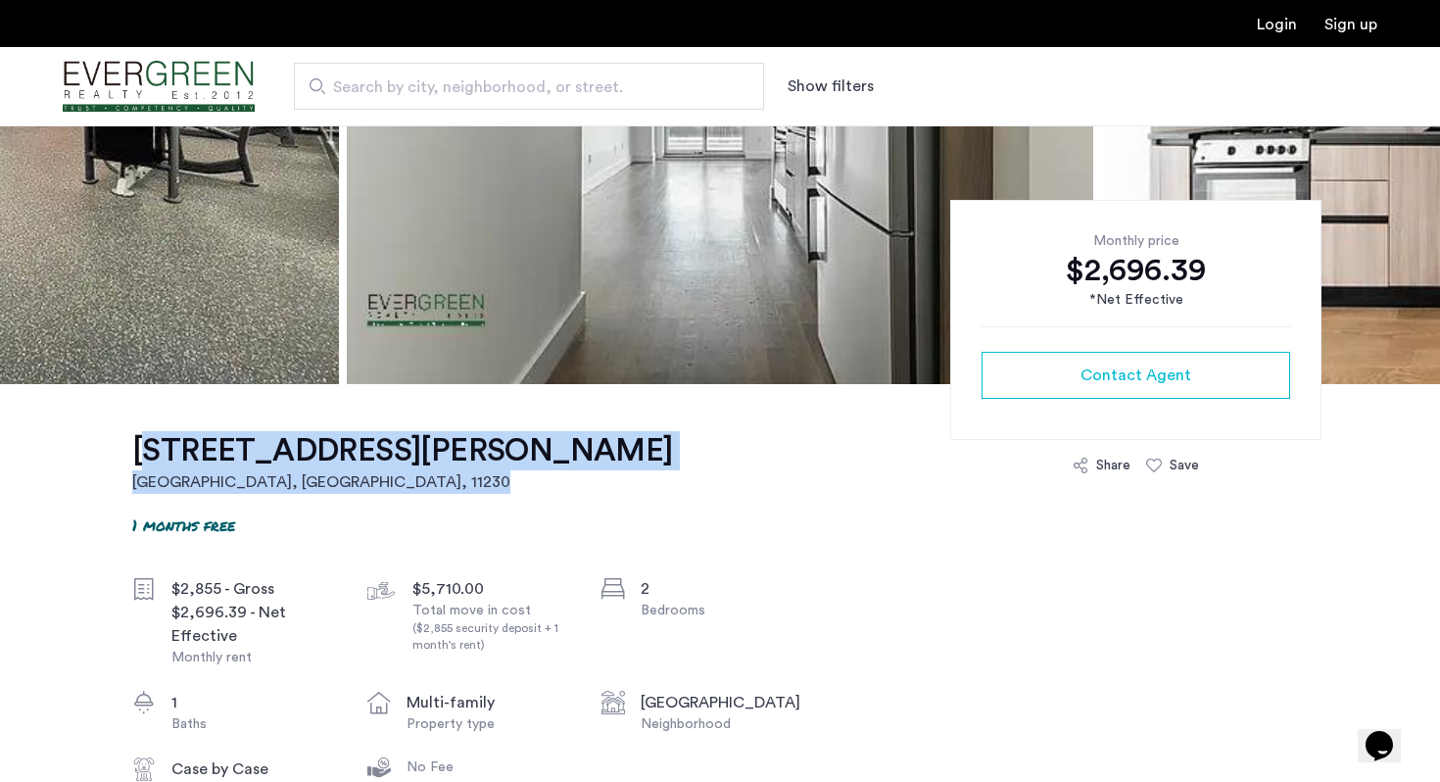
drag, startPoint x: 126, startPoint y: 448, endPoint x: 542, endPoint y: 435, distance: 415.6
copy link "242 Newkirk Avenue, Unit 4C Brooklyn, NY , 11230"
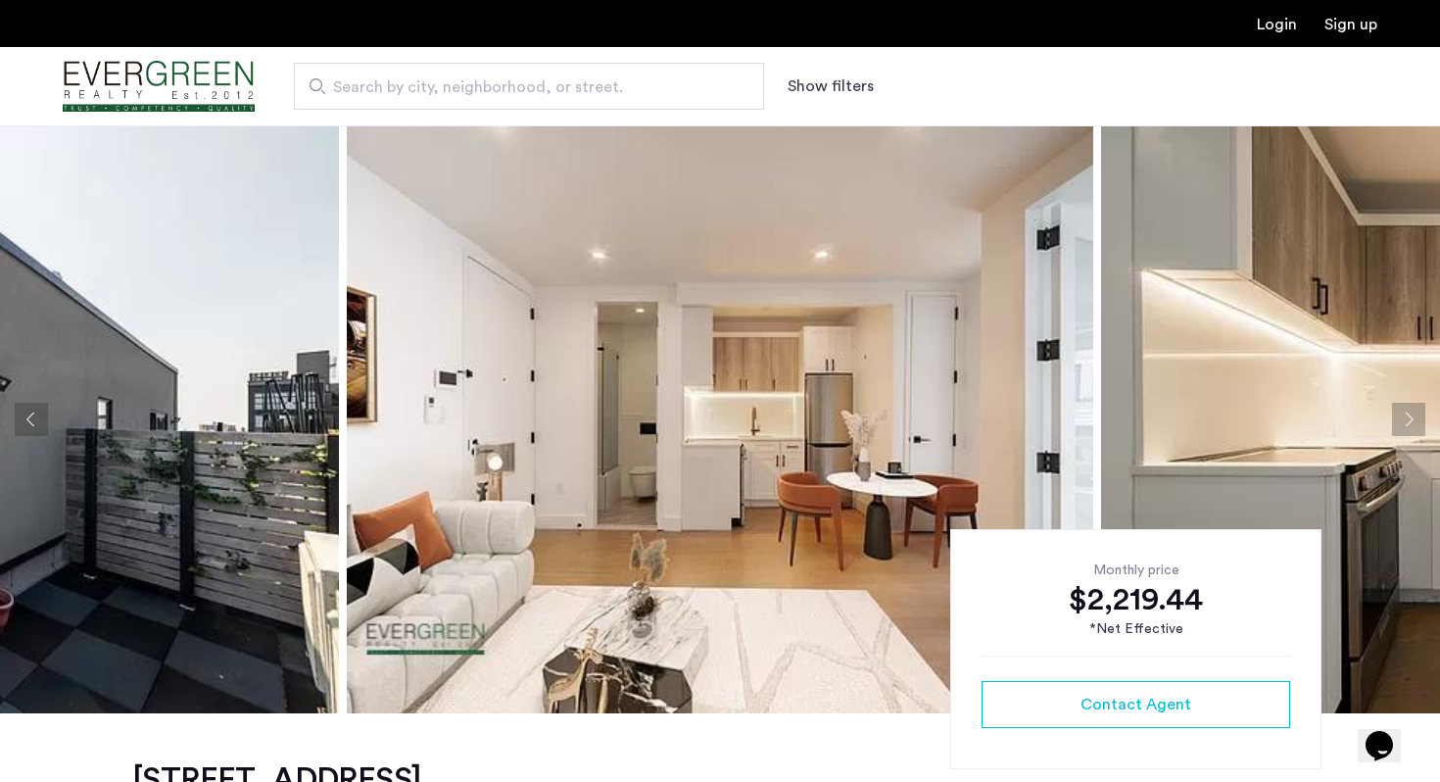
click at [552, 384] on img at bounding box center [720, 419] width 747 height 588
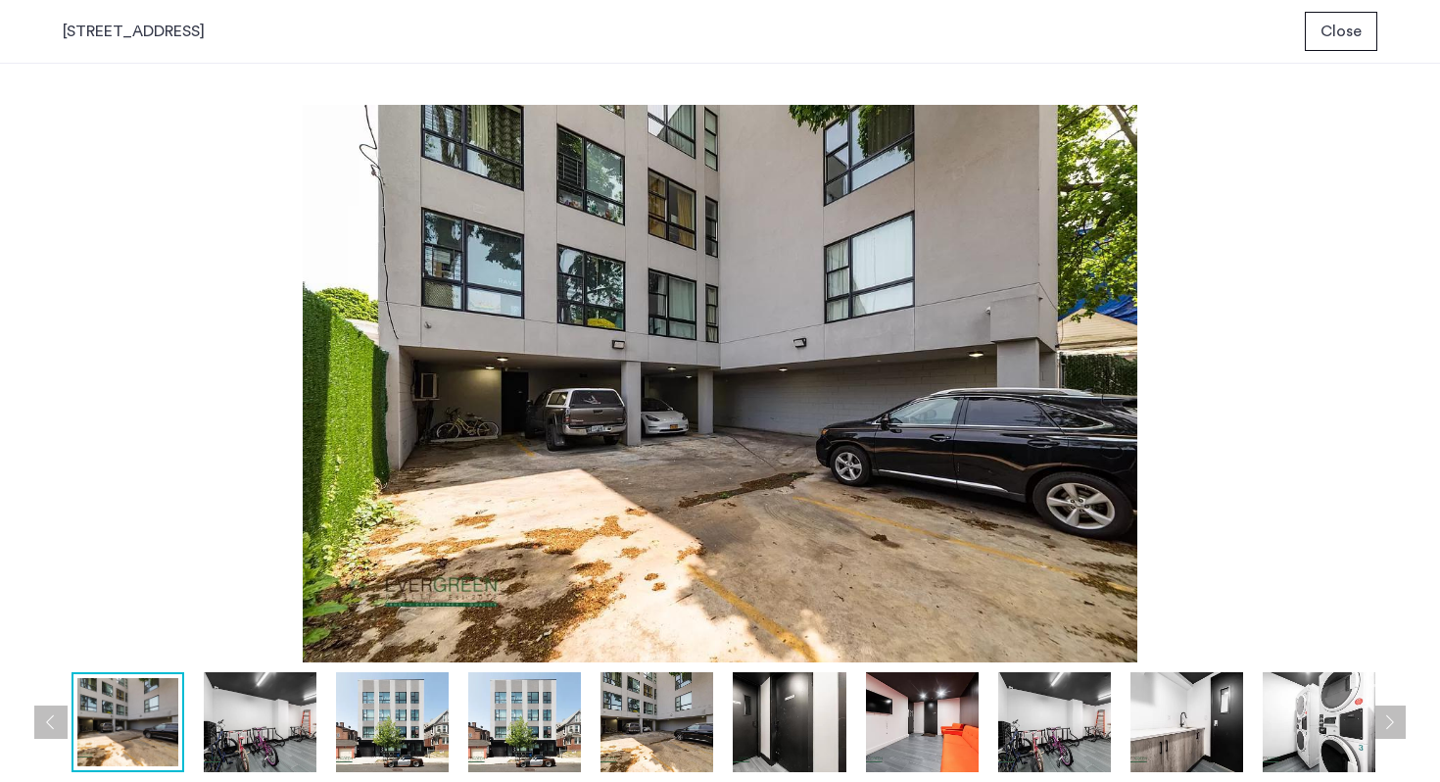
click at [1366, 31] on button "Close" at bounding box center [1341, 31] width 73 height 39
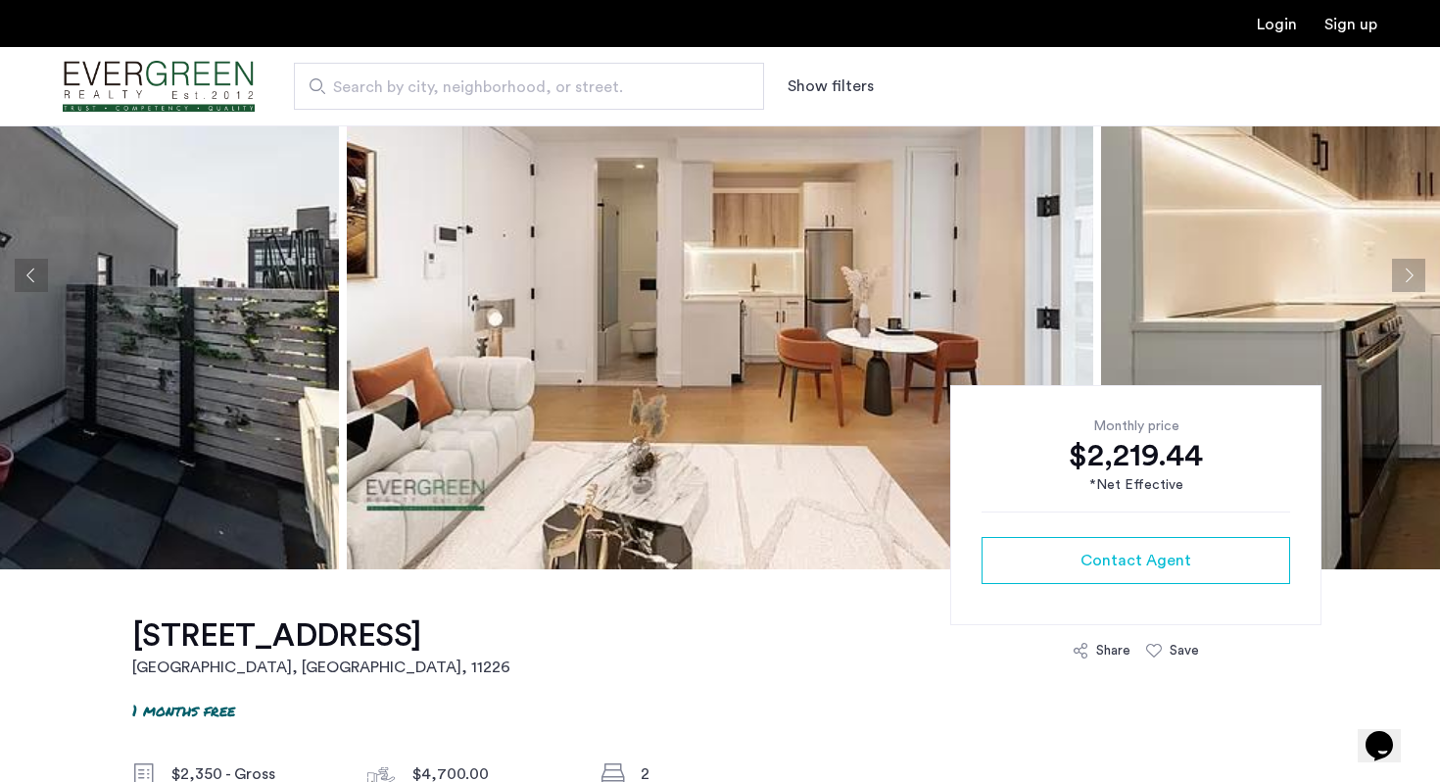
scroll to position [223, 0]
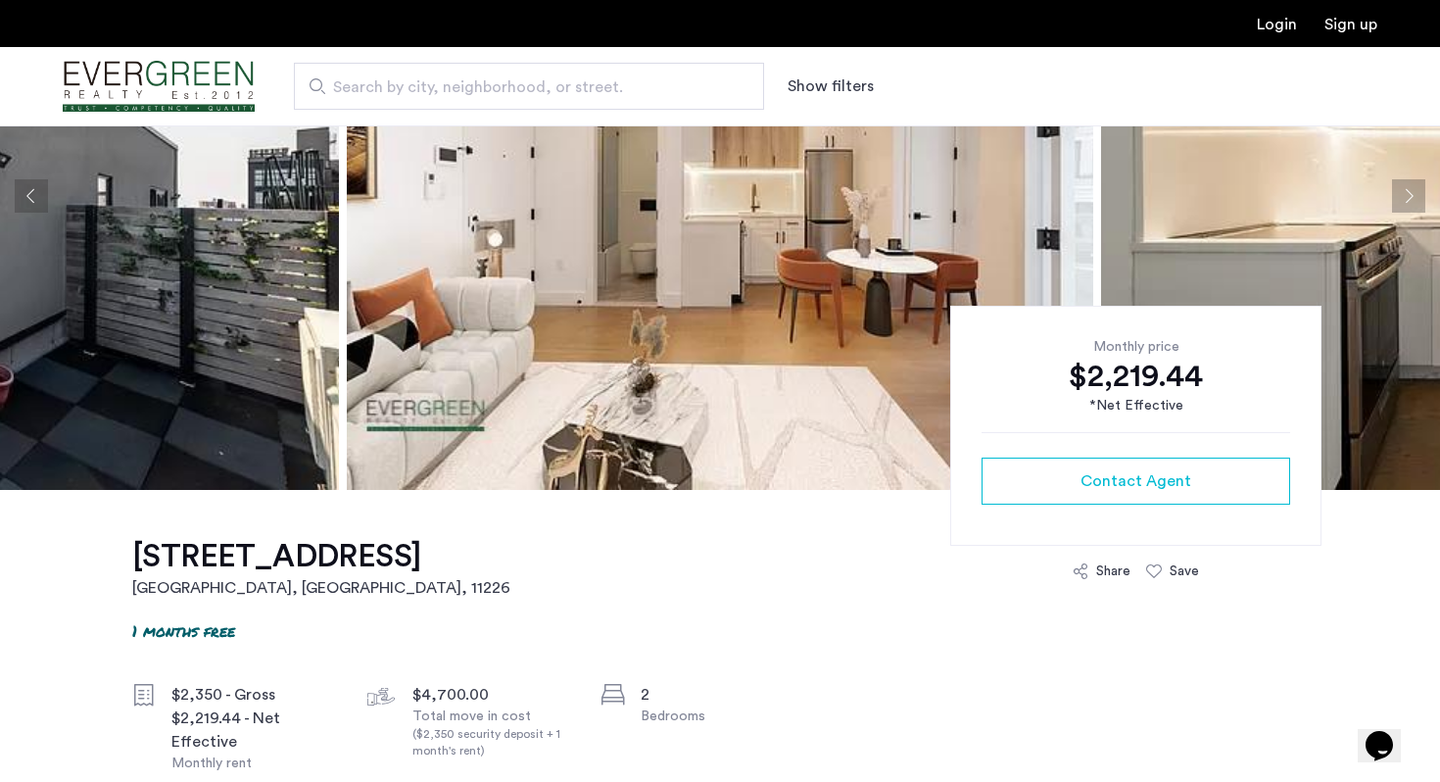
drag, startPoint x: 123, startPoint y: 564, endPoint x: 413, endPoint y: 561, distance: 290.0
copy h1 "282 East 32nd Street"
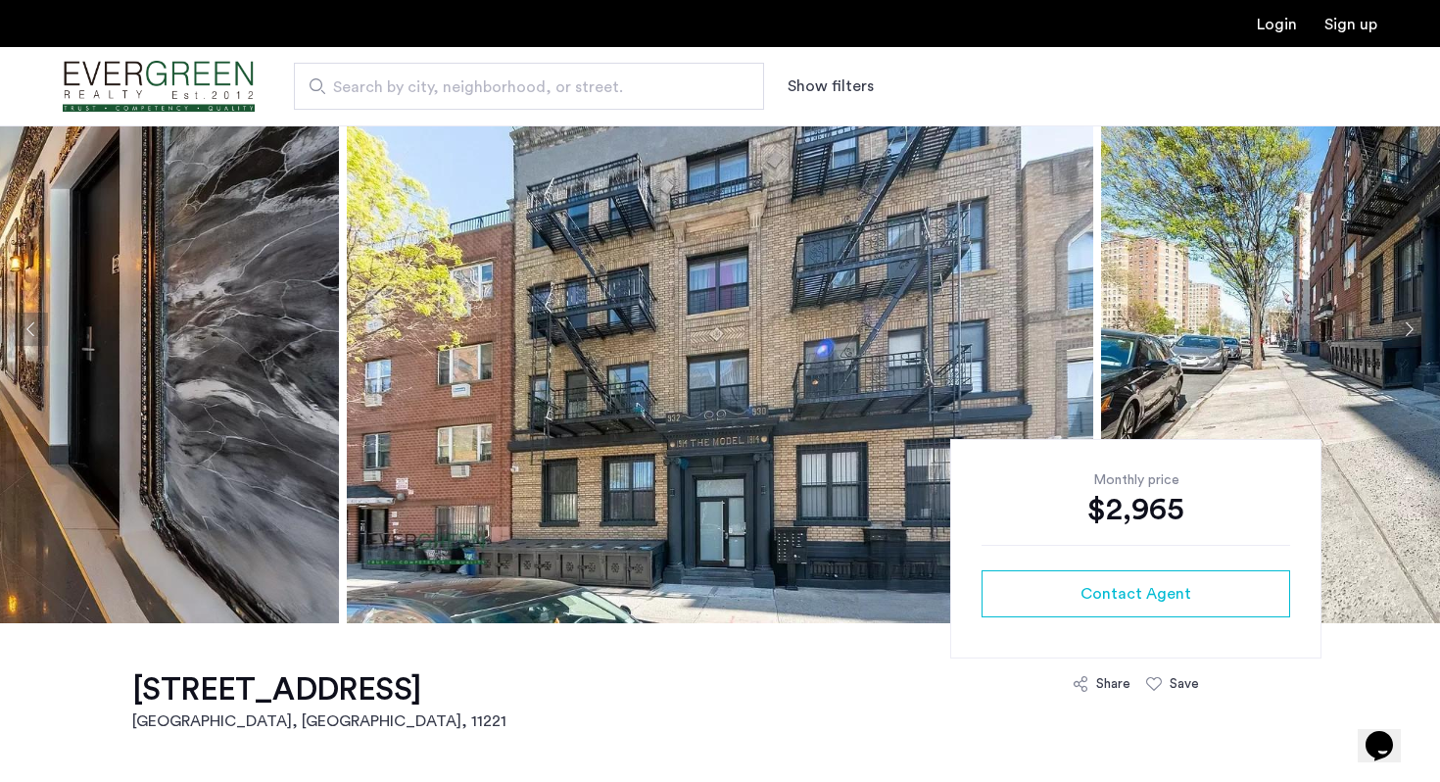
scroll to position [91, 0]
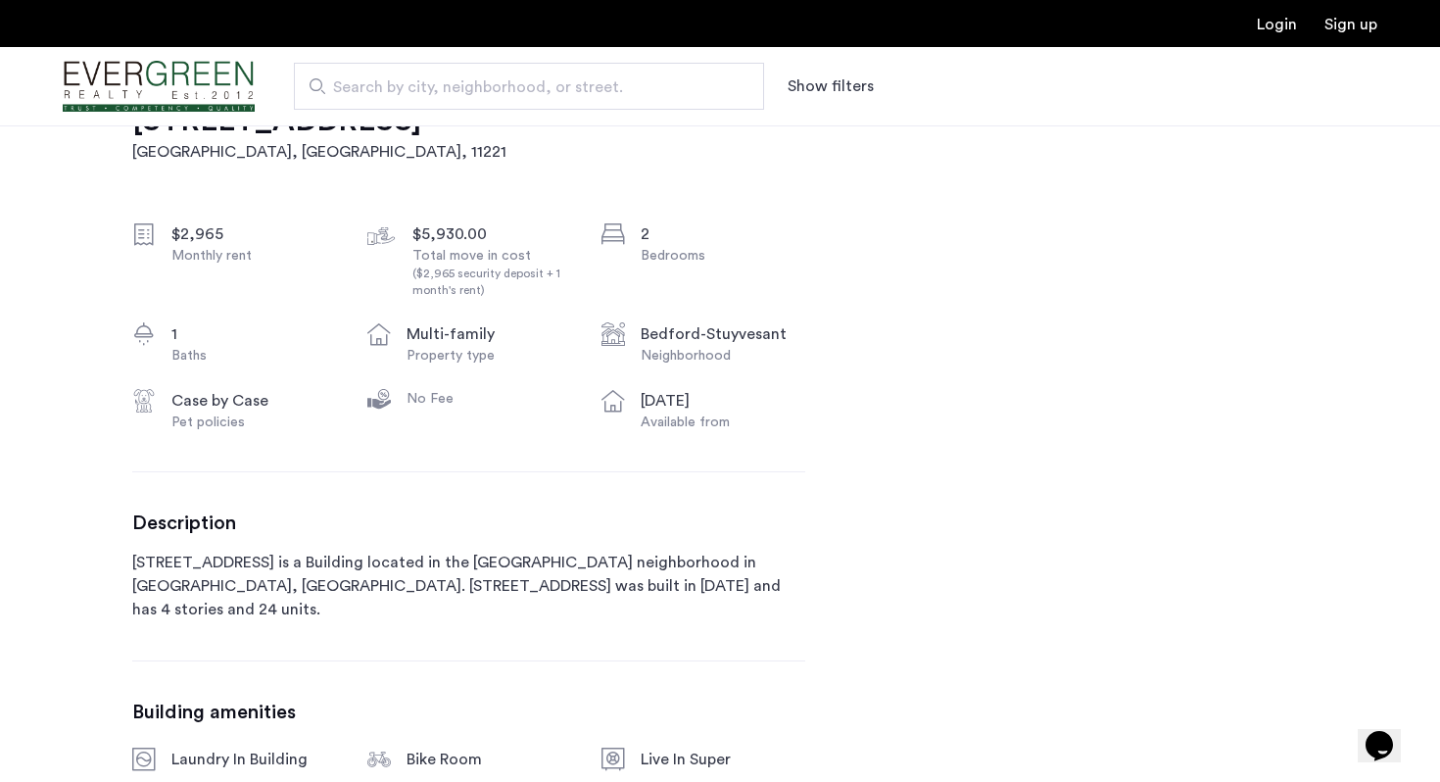
scroll to position [0, 0]
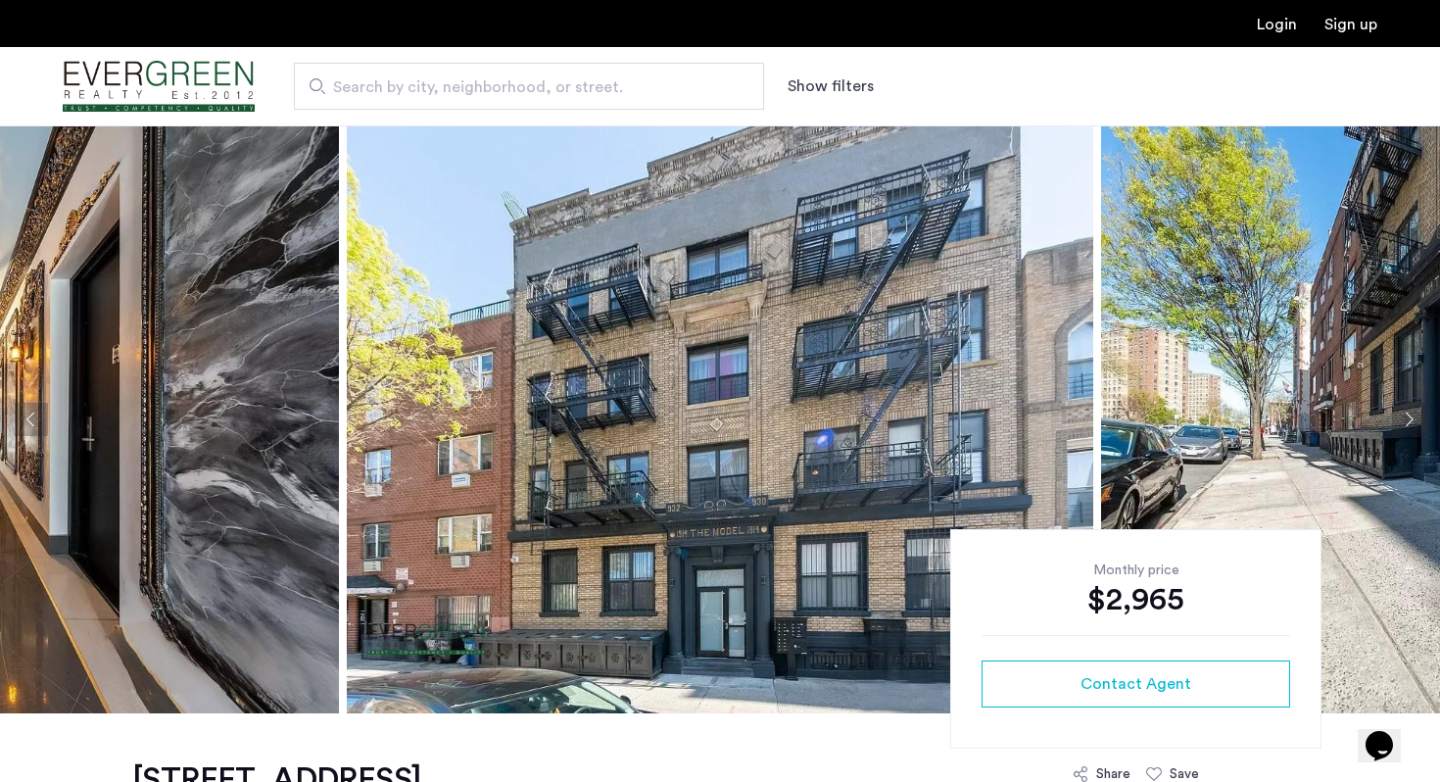
click at [533, 255] on img at bounding box center [720, 419] width 747 height 588
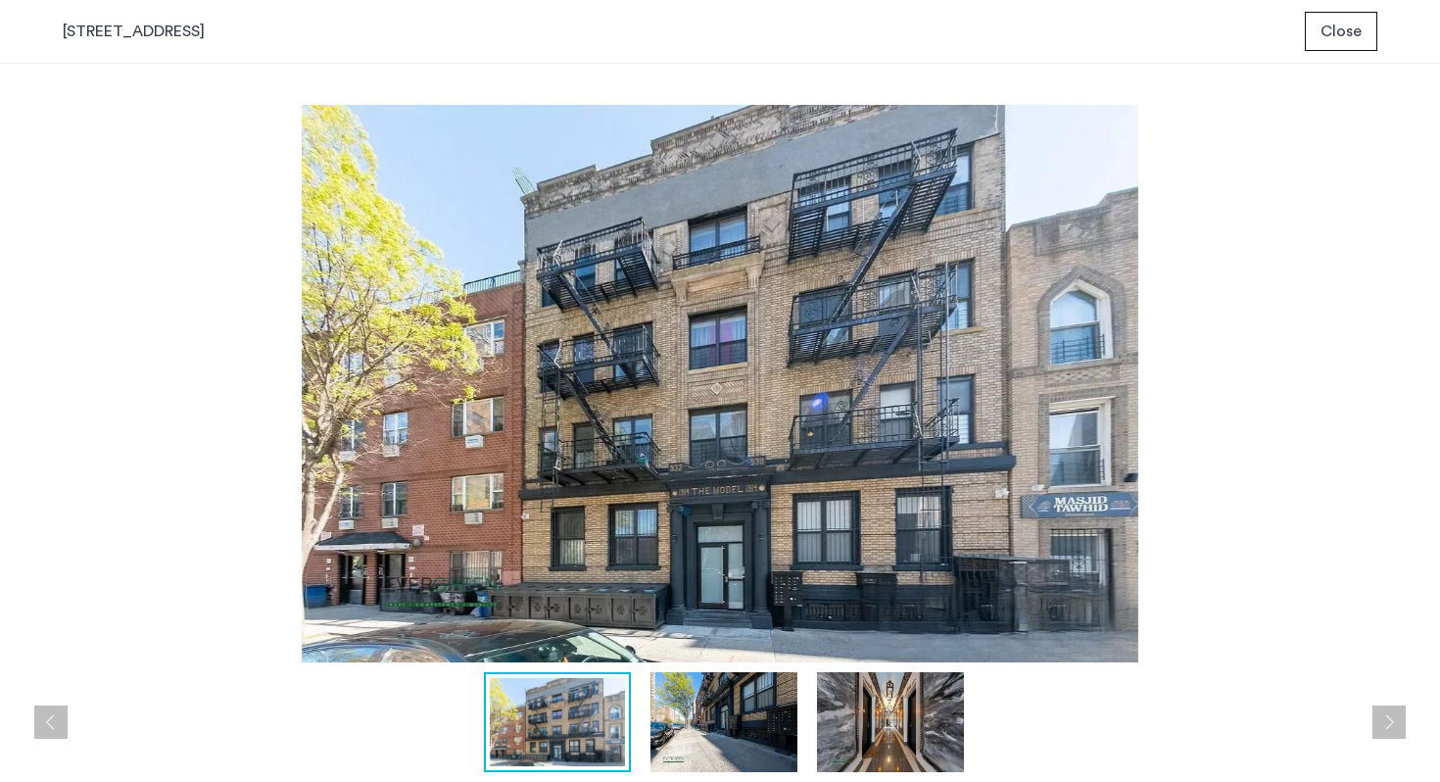
click at [729, 740] on img at bounding box center [724, 722] width 147 height 100
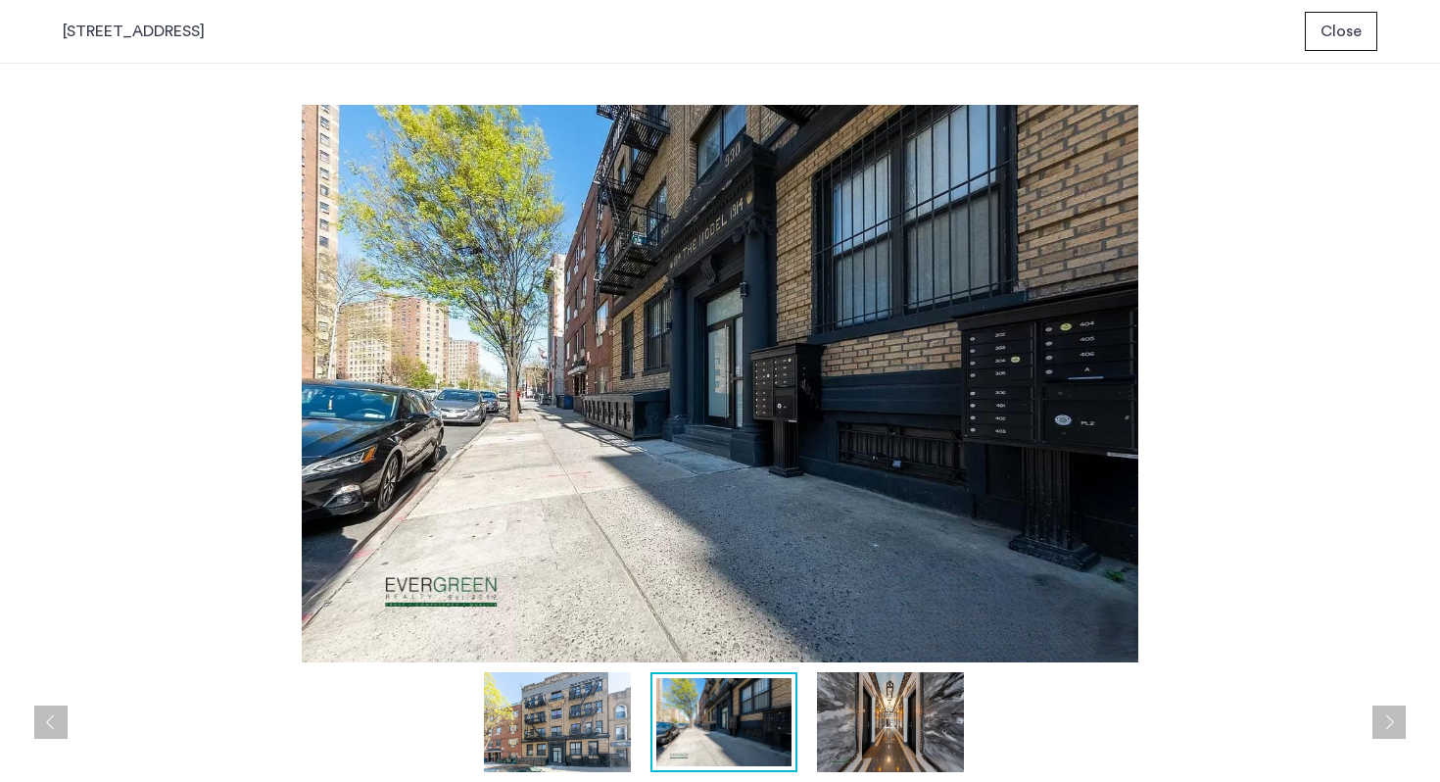
click at [850, 745] on img at bounding box center [890, 722] width 147 height 100
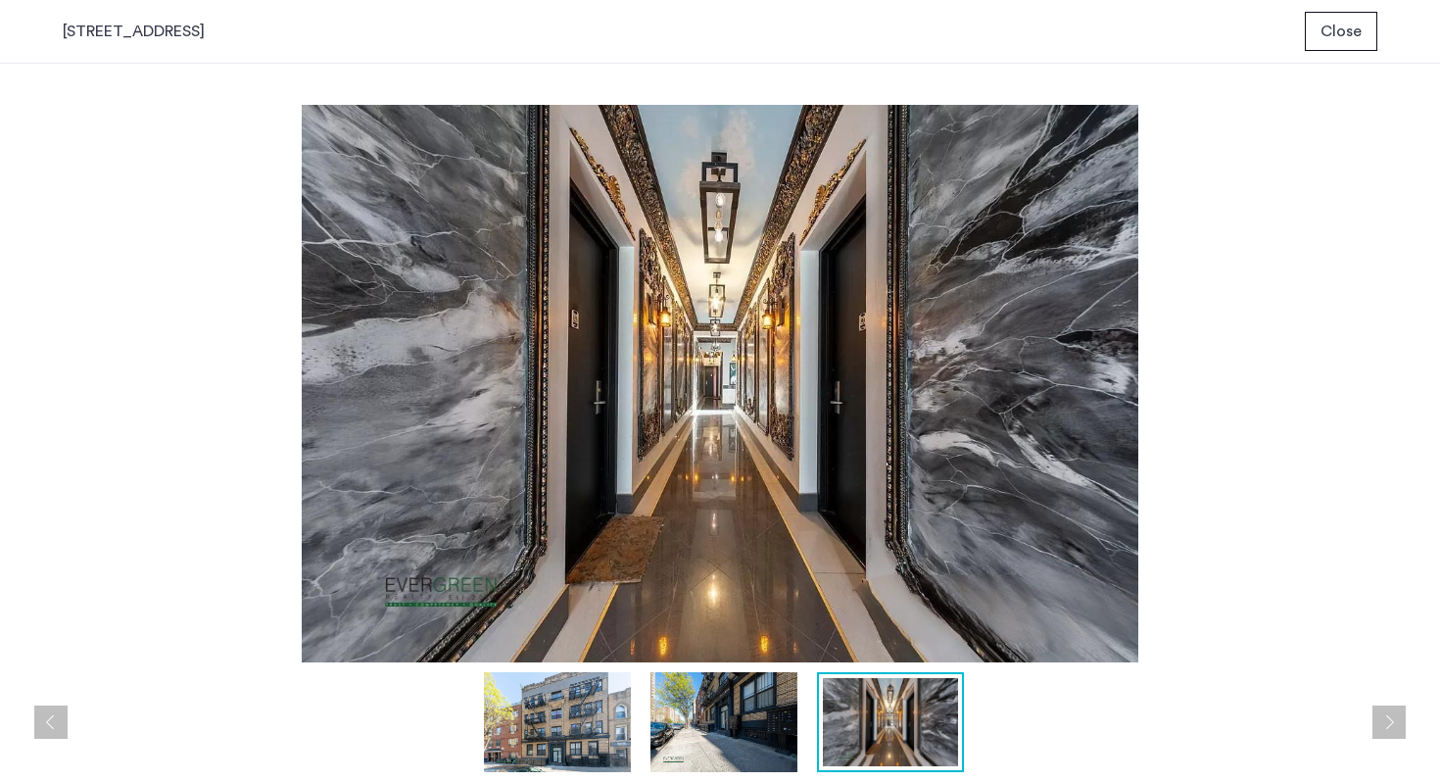
click at [1340, 49] on button "Close" at bounding box center [1341, 31] width 73 height 39
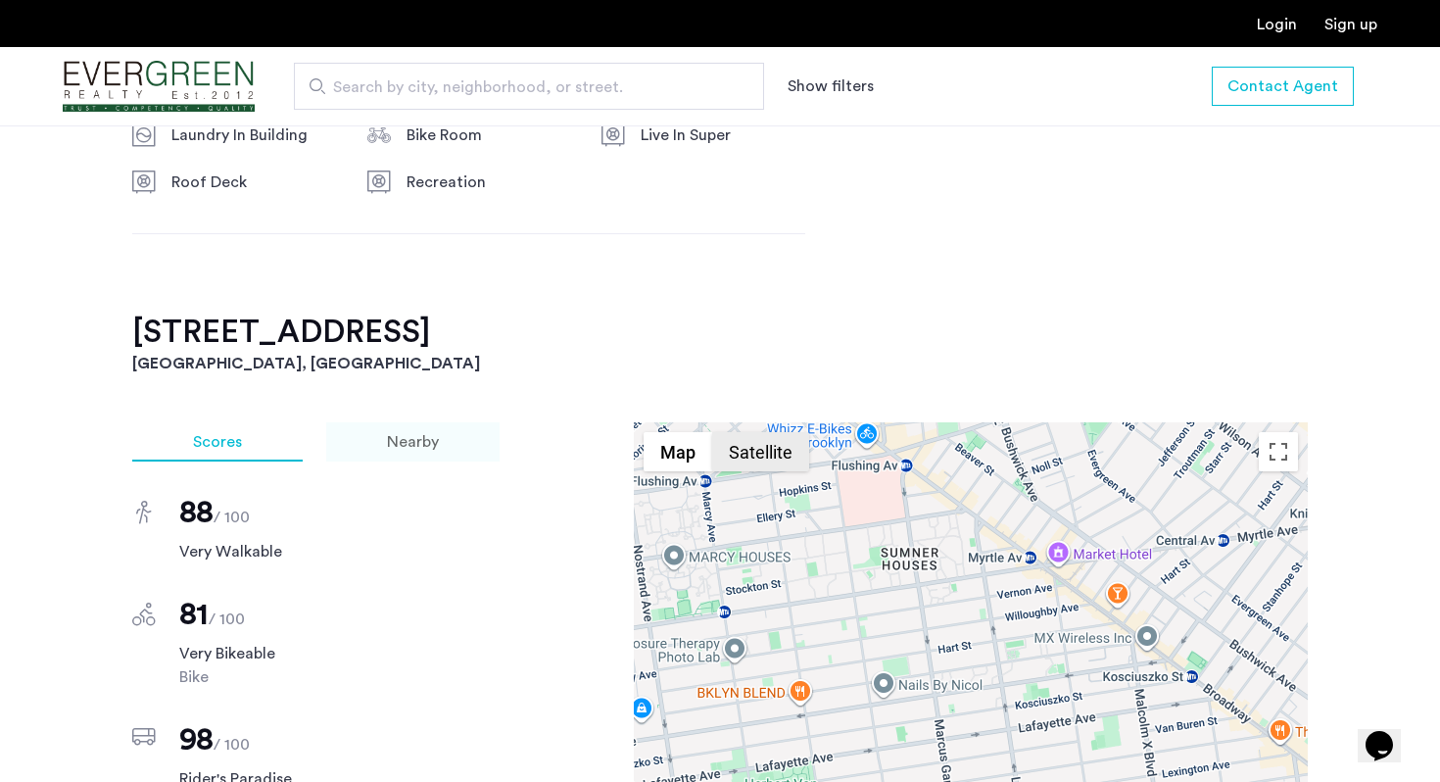
scroll to position [1271, 0]
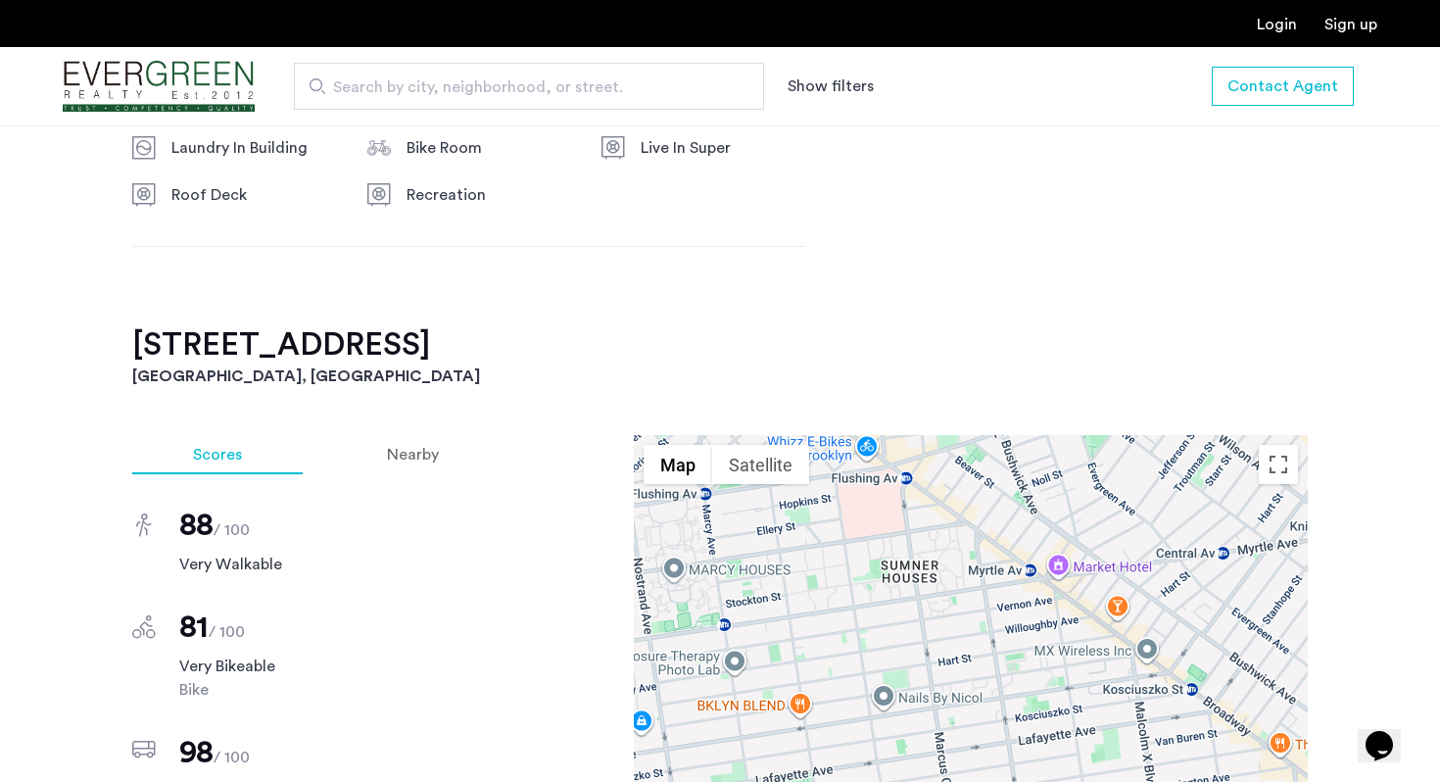
drag, startPoint x: 137, startPoint y: 375, endPoint x: 581, endPoint y: 319, distance: 447.4
click at [580, 342] on h2 "[STREET_ADDRESS]" at bounding box center [720, 344] width 1176 height 39
copy h2 "[STREET_ADDRESS]"
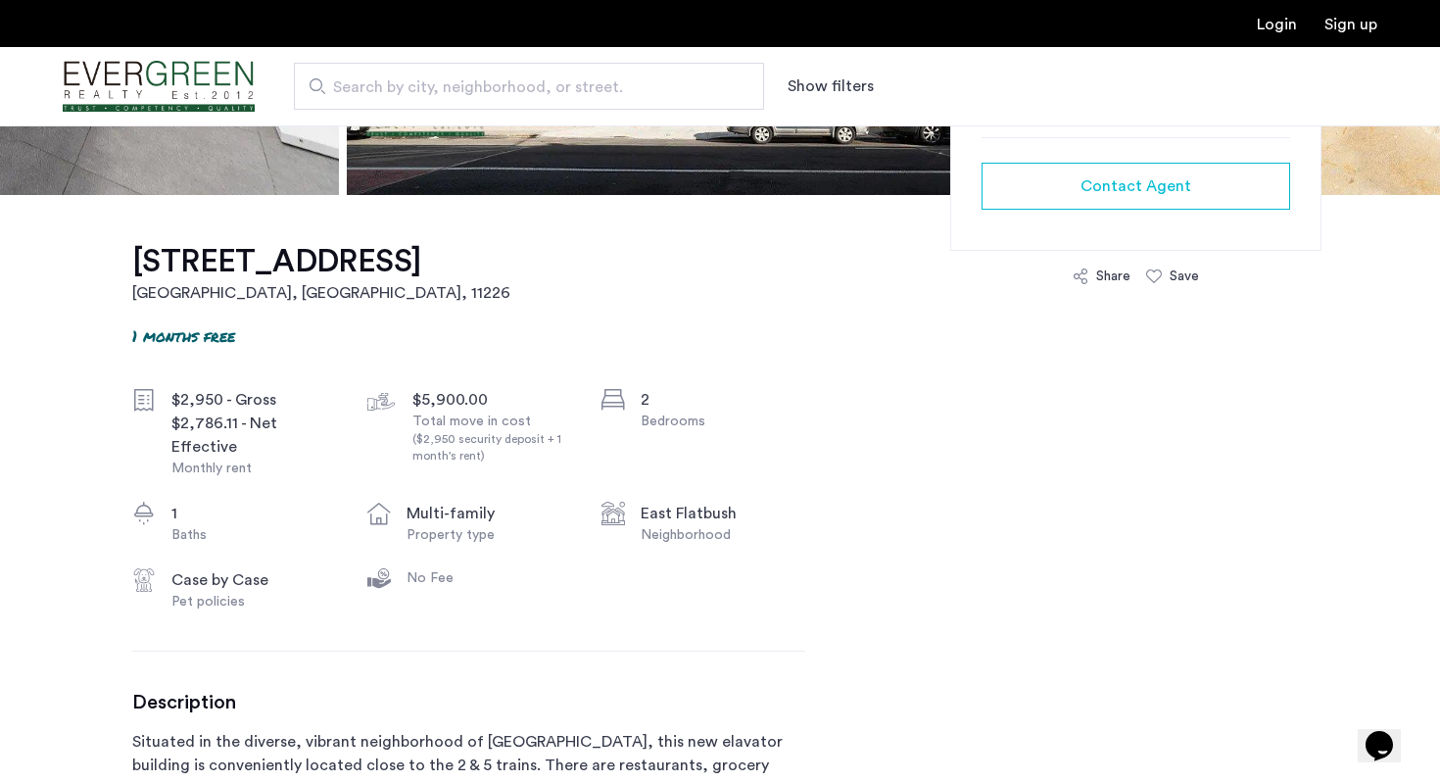
scroll to position [520, 0]
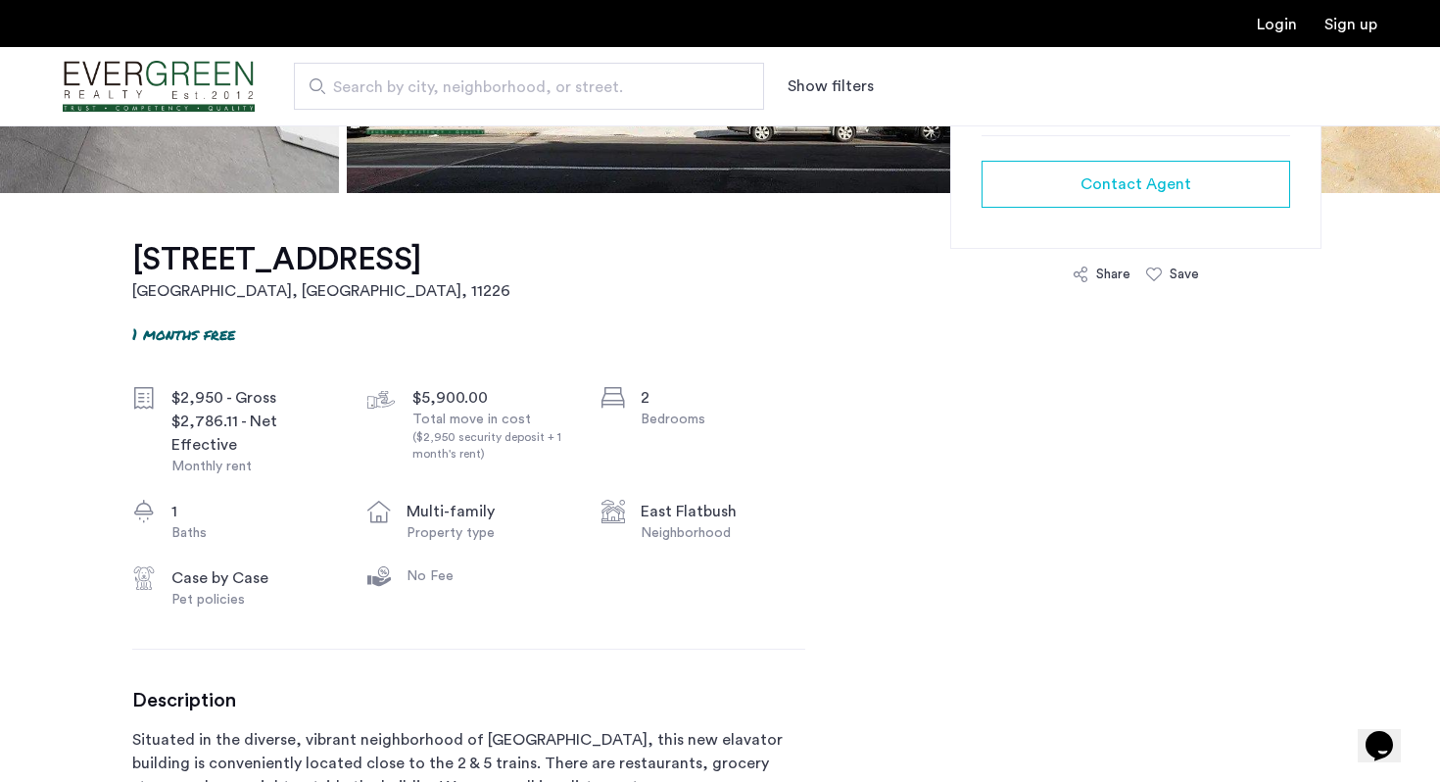
drag, startPoint x: 127, startPoint y: 262, endPoint x: 436, endPoint y: 250, distance: 308.9
copy h1 "[STREET_ADDRESS]"
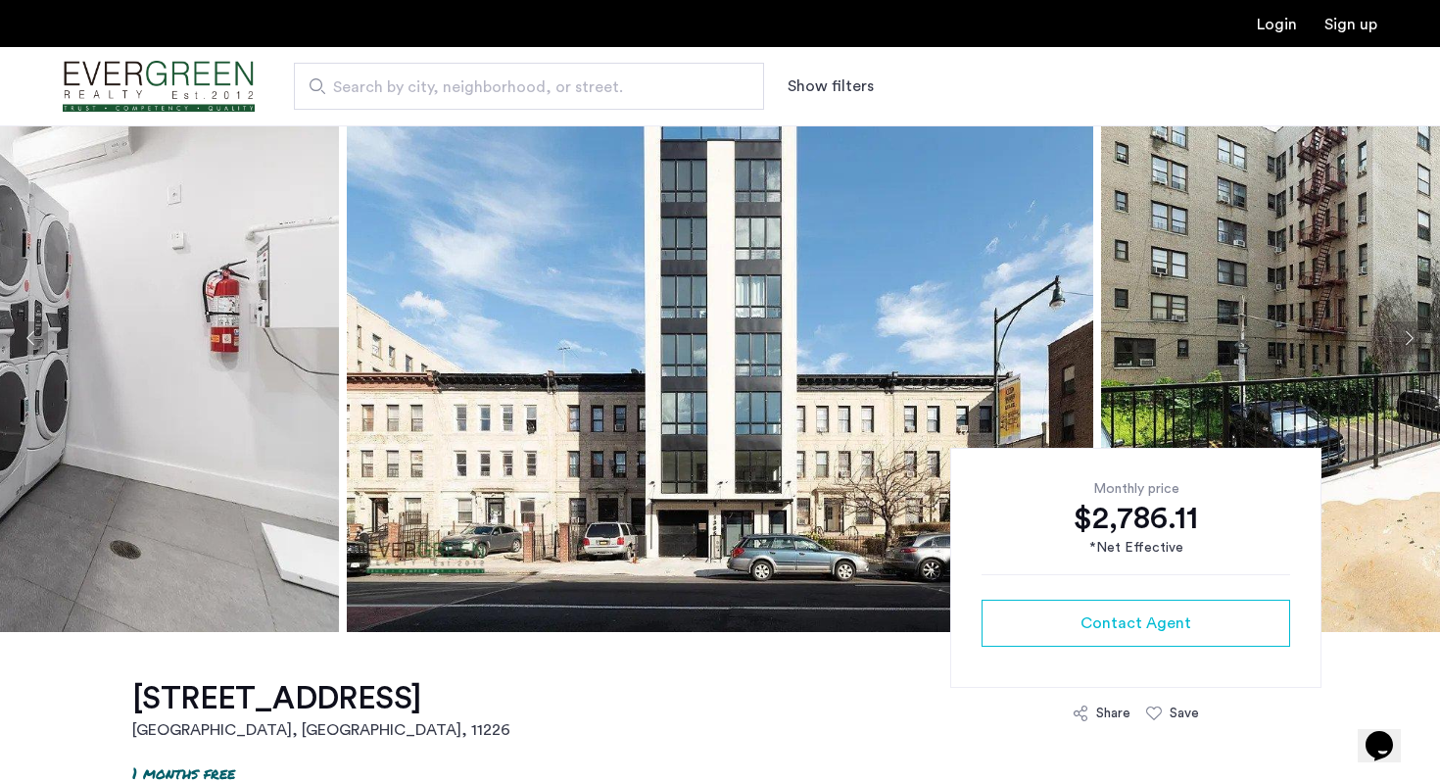
scroll to position [0, 0]
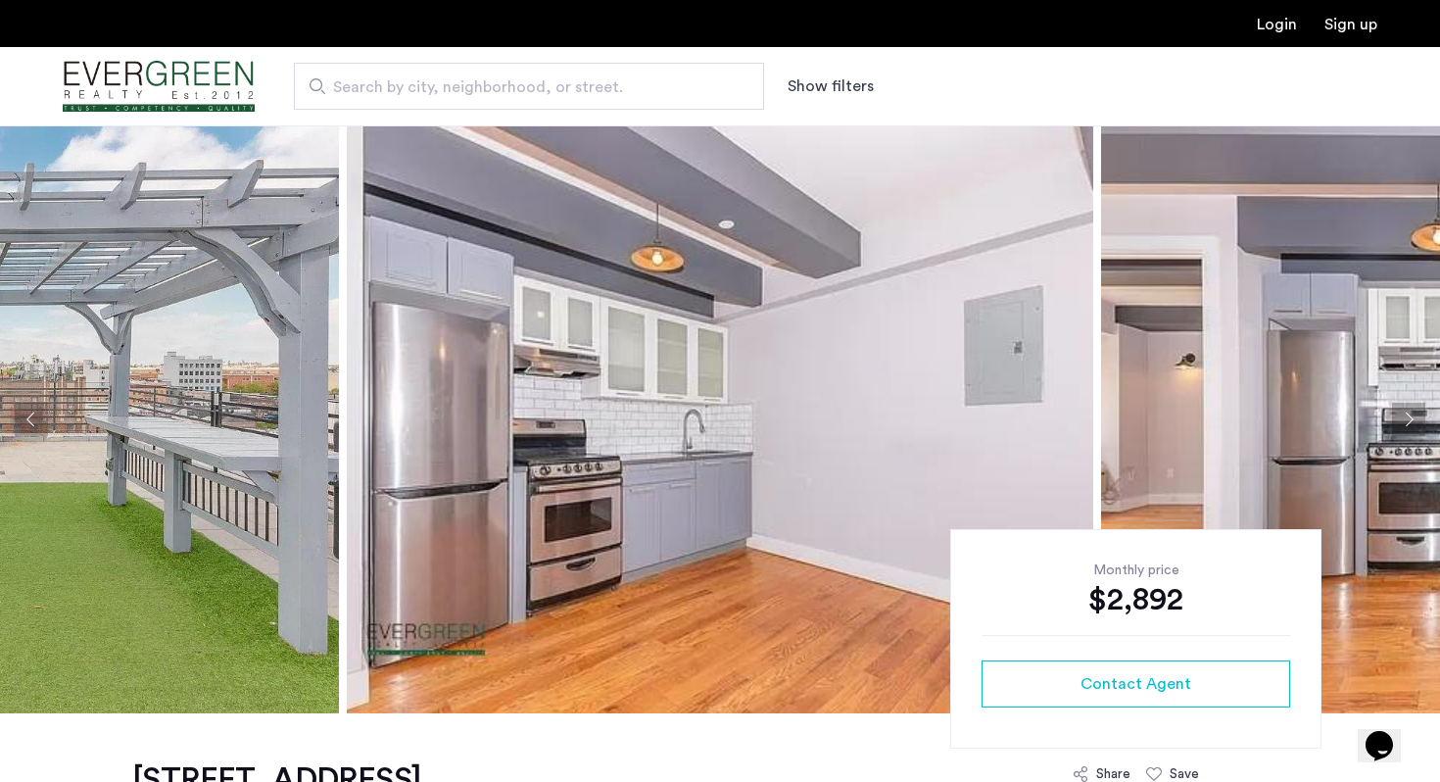
click at [549, 406] on img at bounding box center [720, 419] width 747 height 588
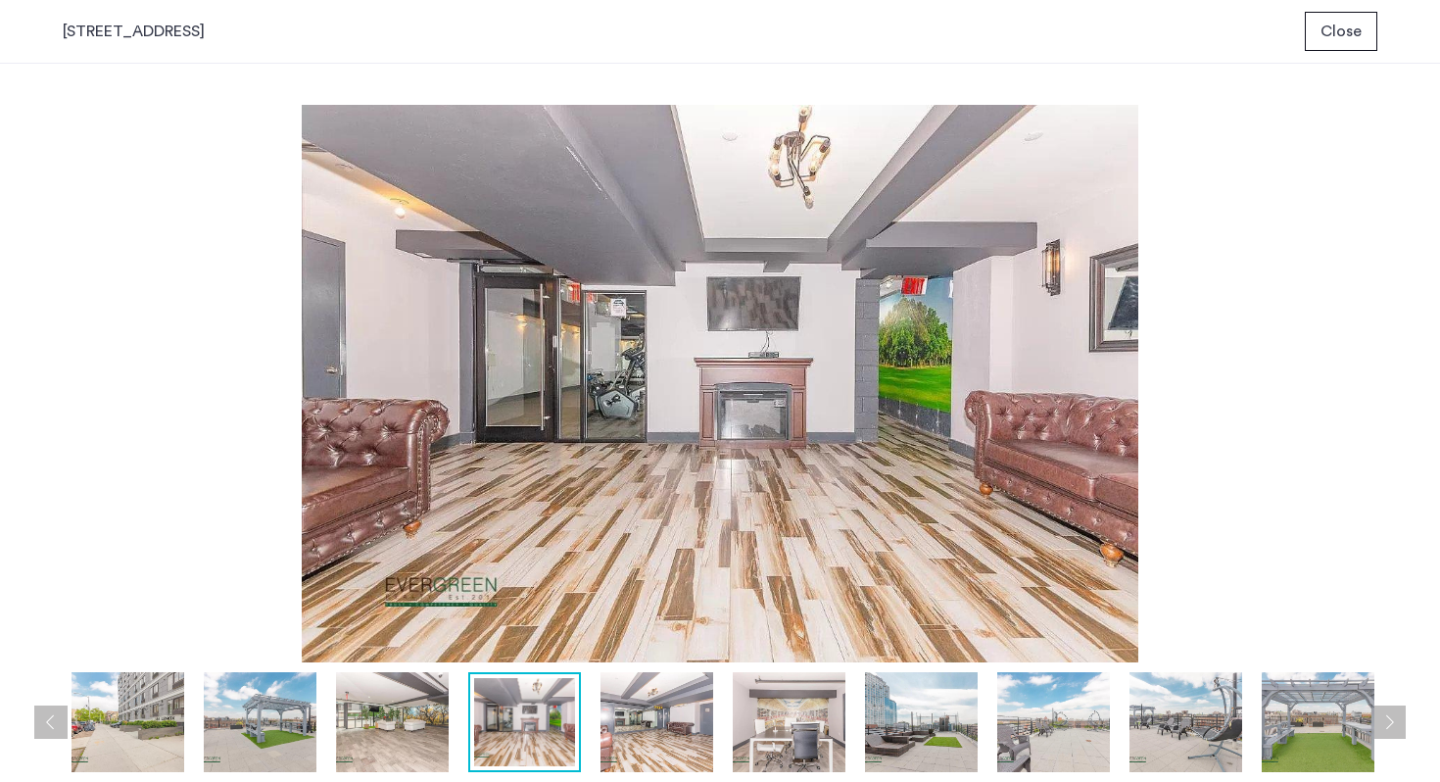
click at [1342, 29] on span "Close" at bounding box center [1341, 32] width 41 height 24
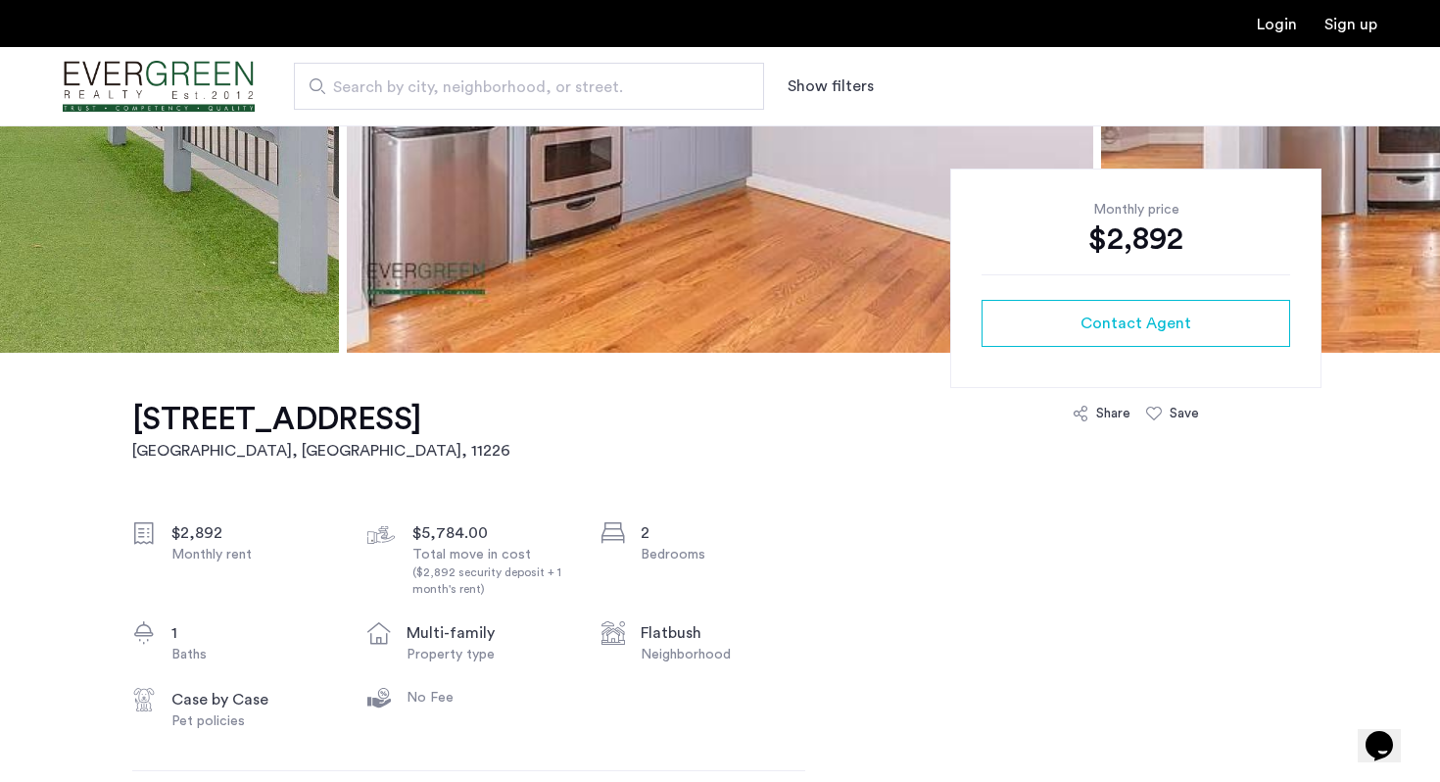
scroll to position [363, 0]
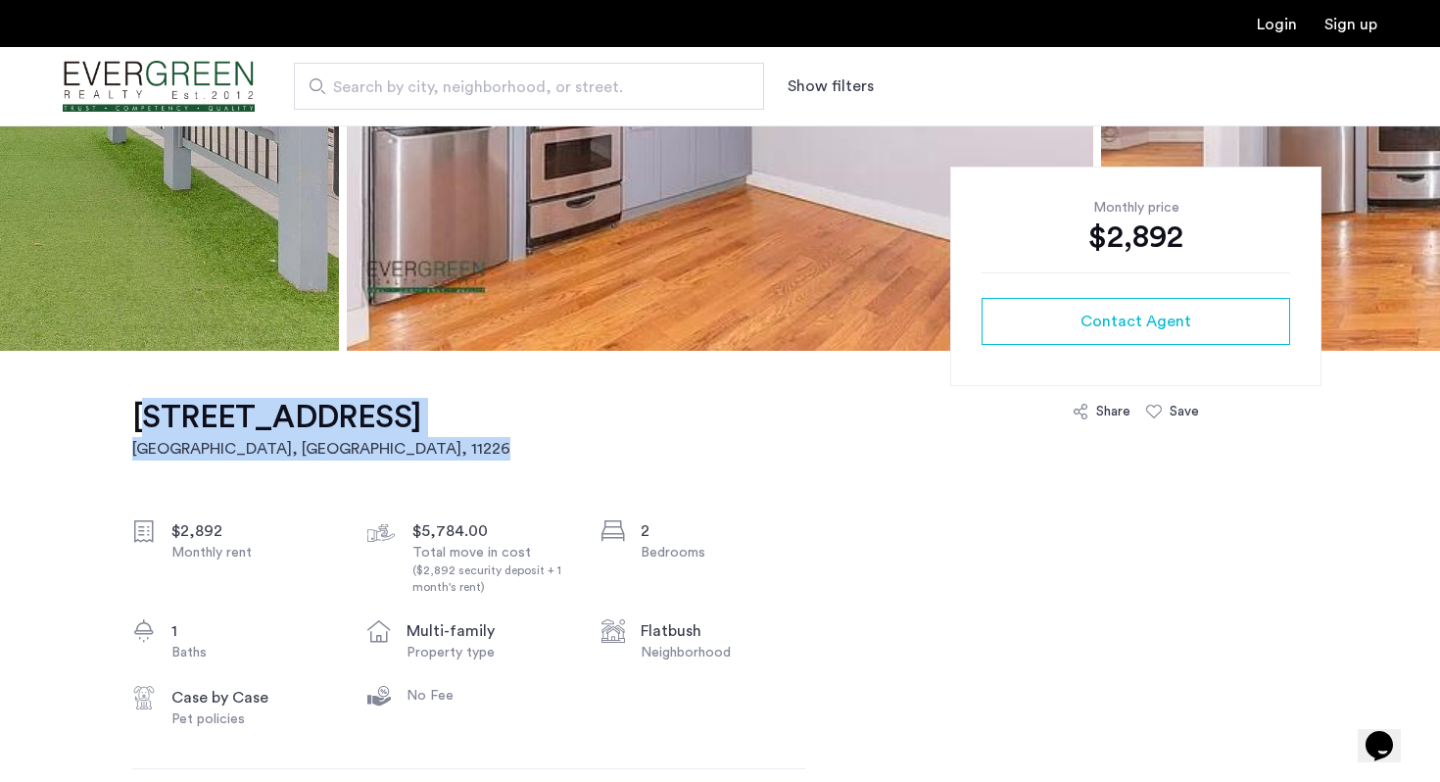
click at [267, 563] on div "$2,892 Monthly rent" at bounding box center [253, 557] width 165 height 76
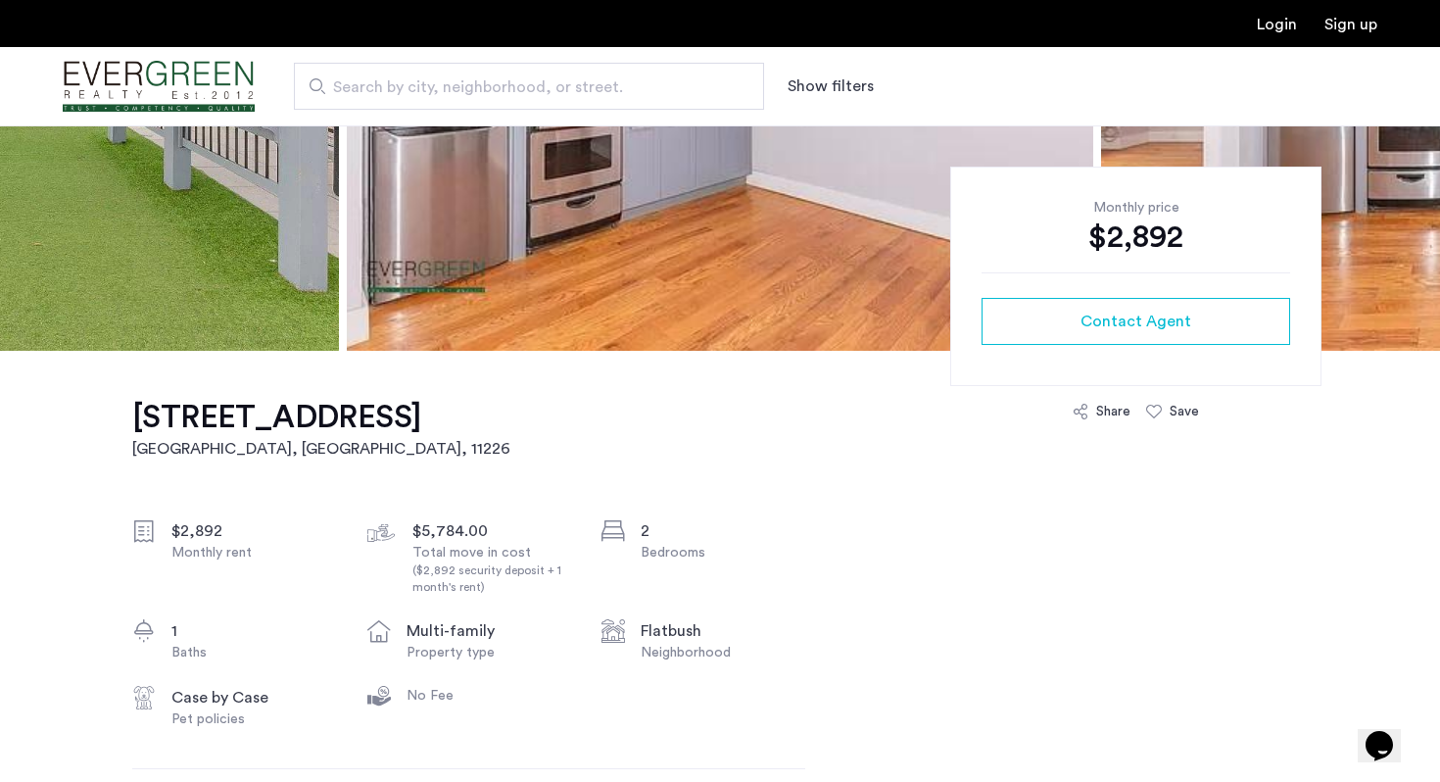
click at [399, 413] on h1 "[STREET_ADDRESS]" at bounding box center [321, 417] width 378 height 39
